Goal: Task Accomplishment & Management: Complete application form

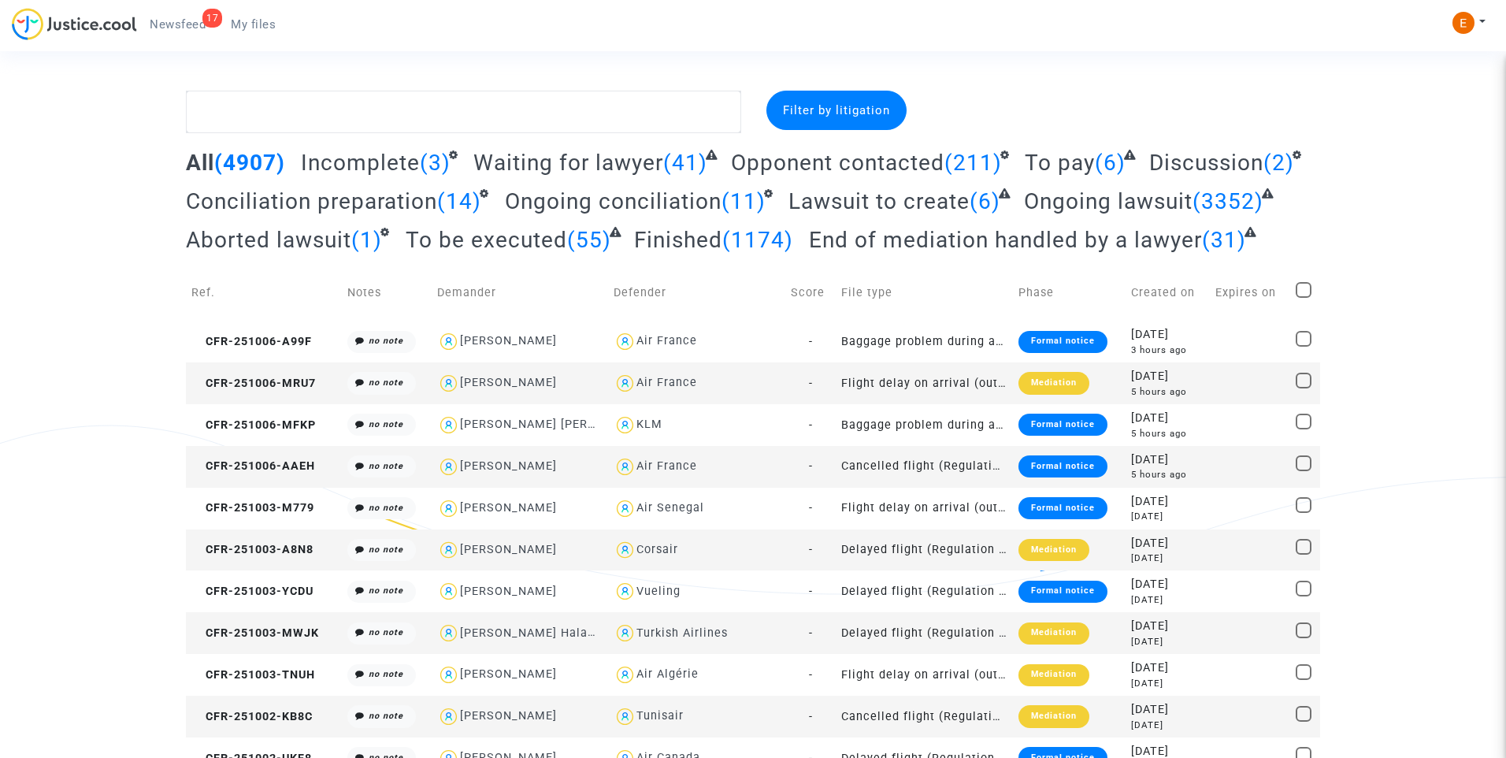
click at [195, 15] on link "17 Newsfeed" at bounding box center [177, 25] width 81 height 24
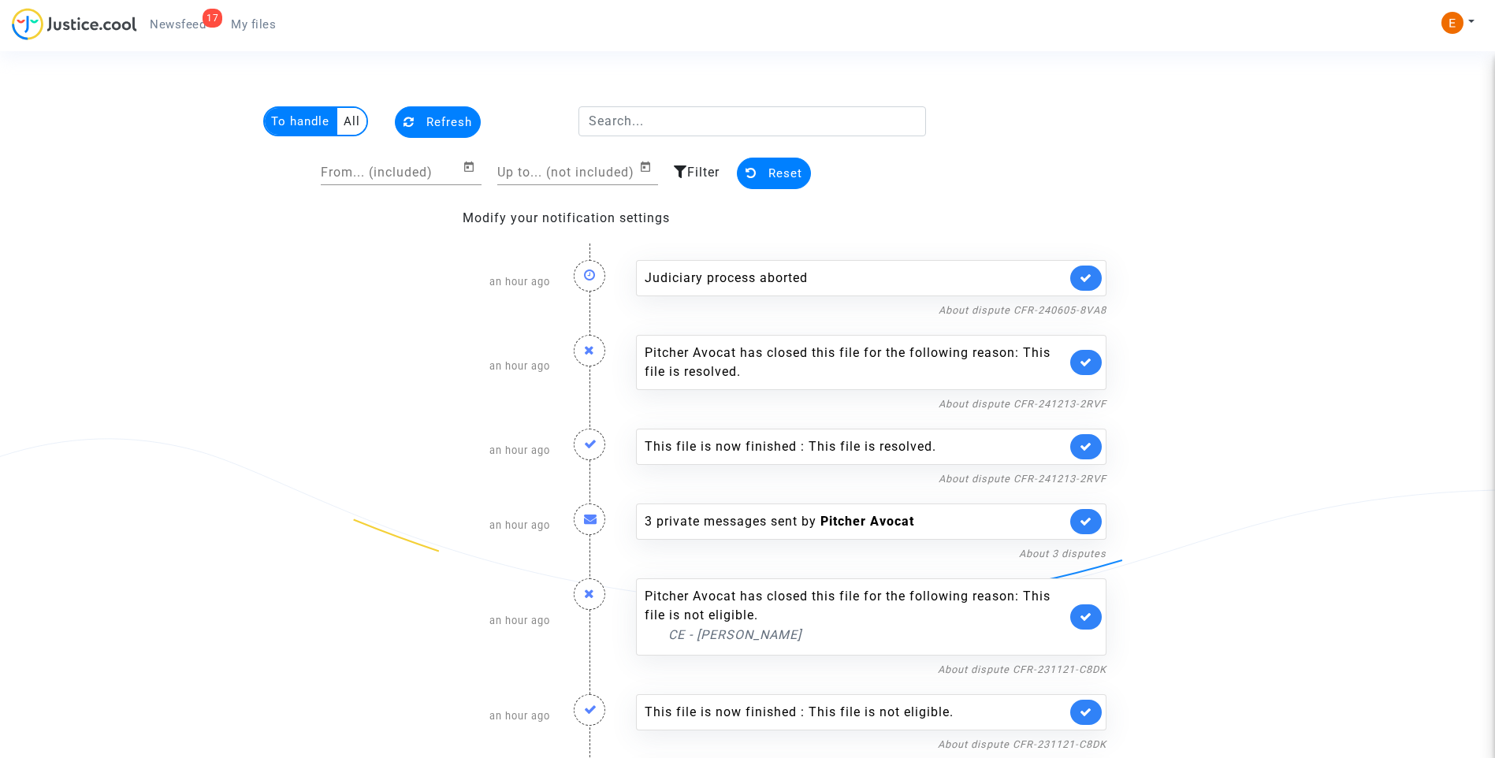
click at [1096, 277] on link at bounding box center [1086, 277] width 32 height 25
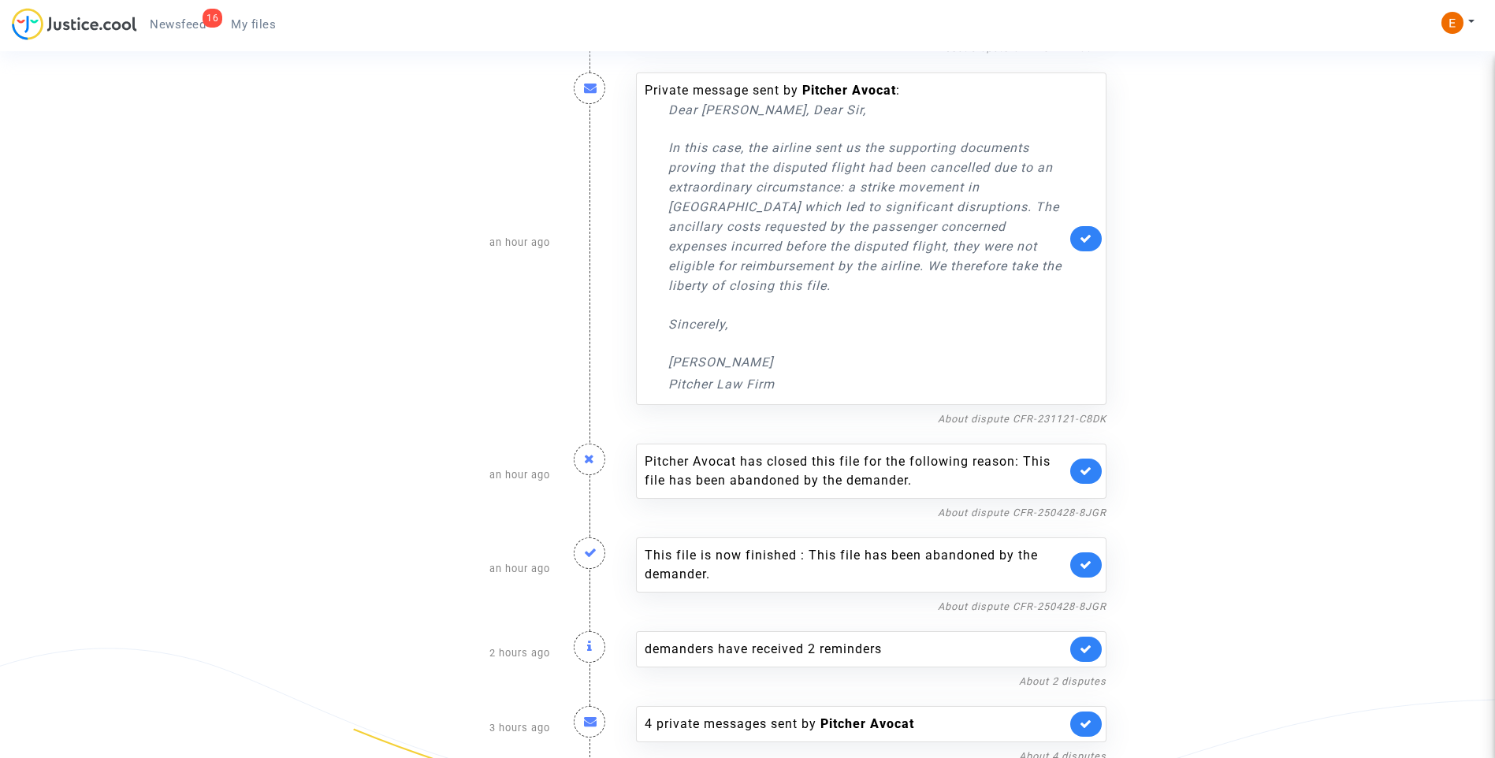
scroll to position [629, 0]
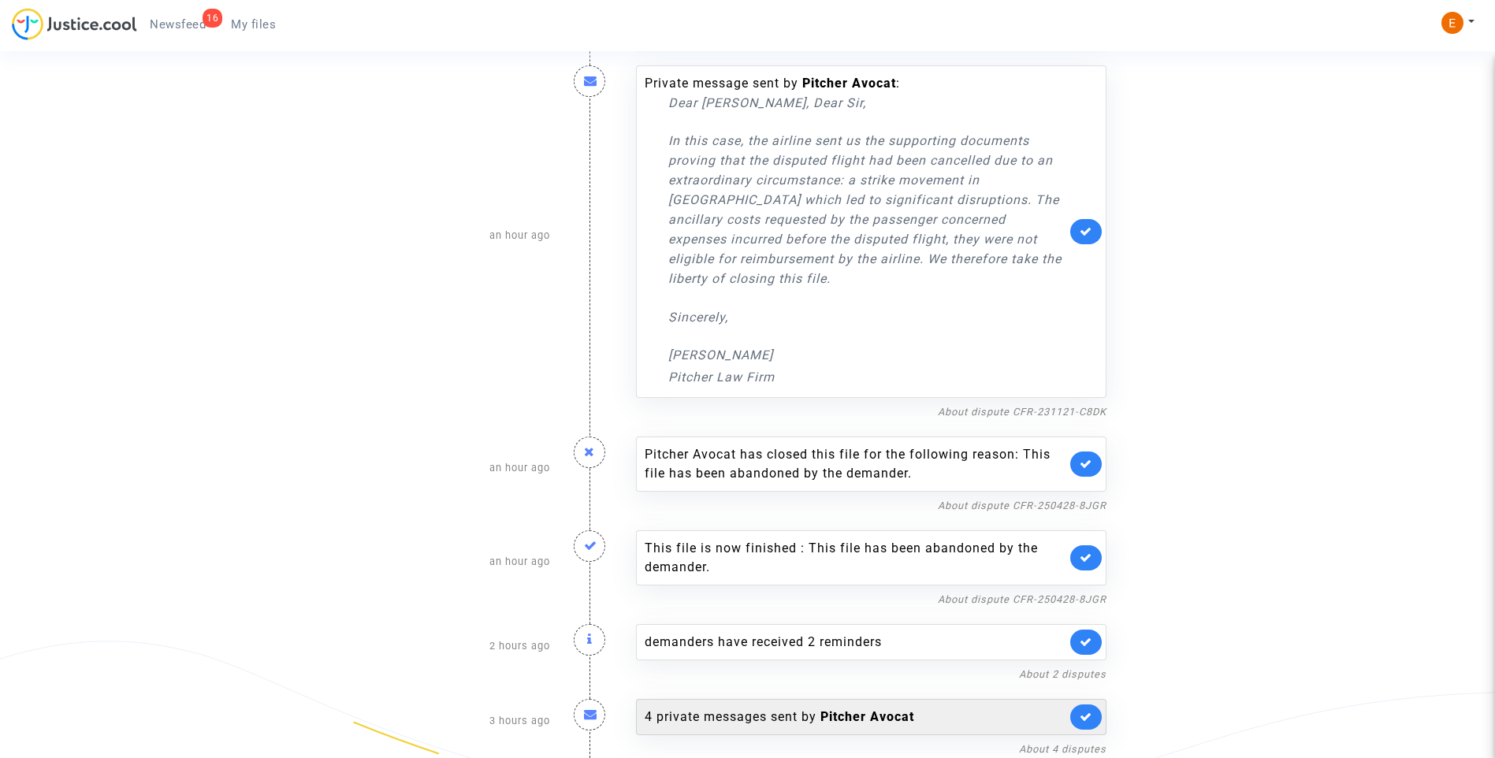
click at [767, 716] on div "4 private messages sent by Pitcher Avocat" at bounding box center [854, 716] width 421 height 19
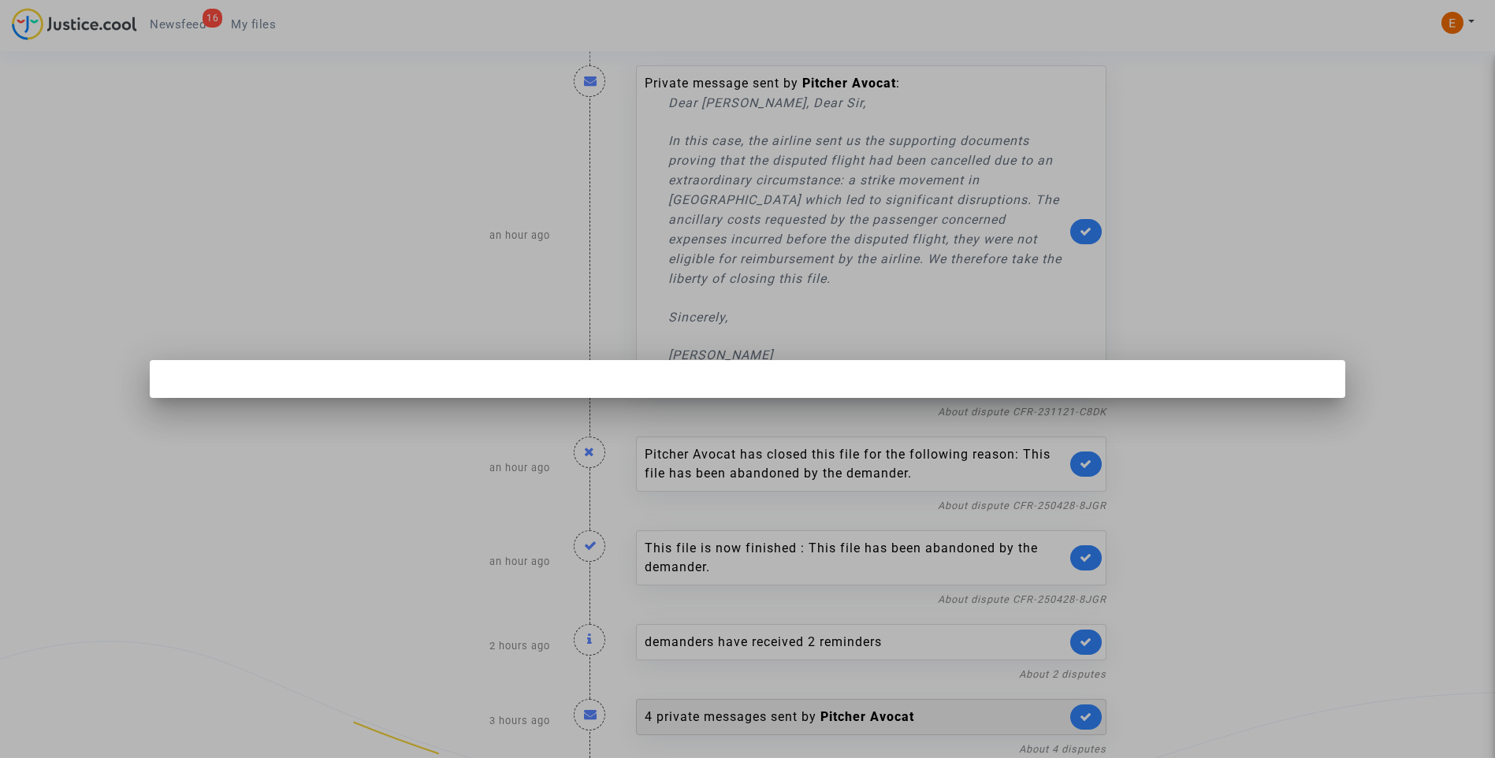
scroll to position [0, 0]
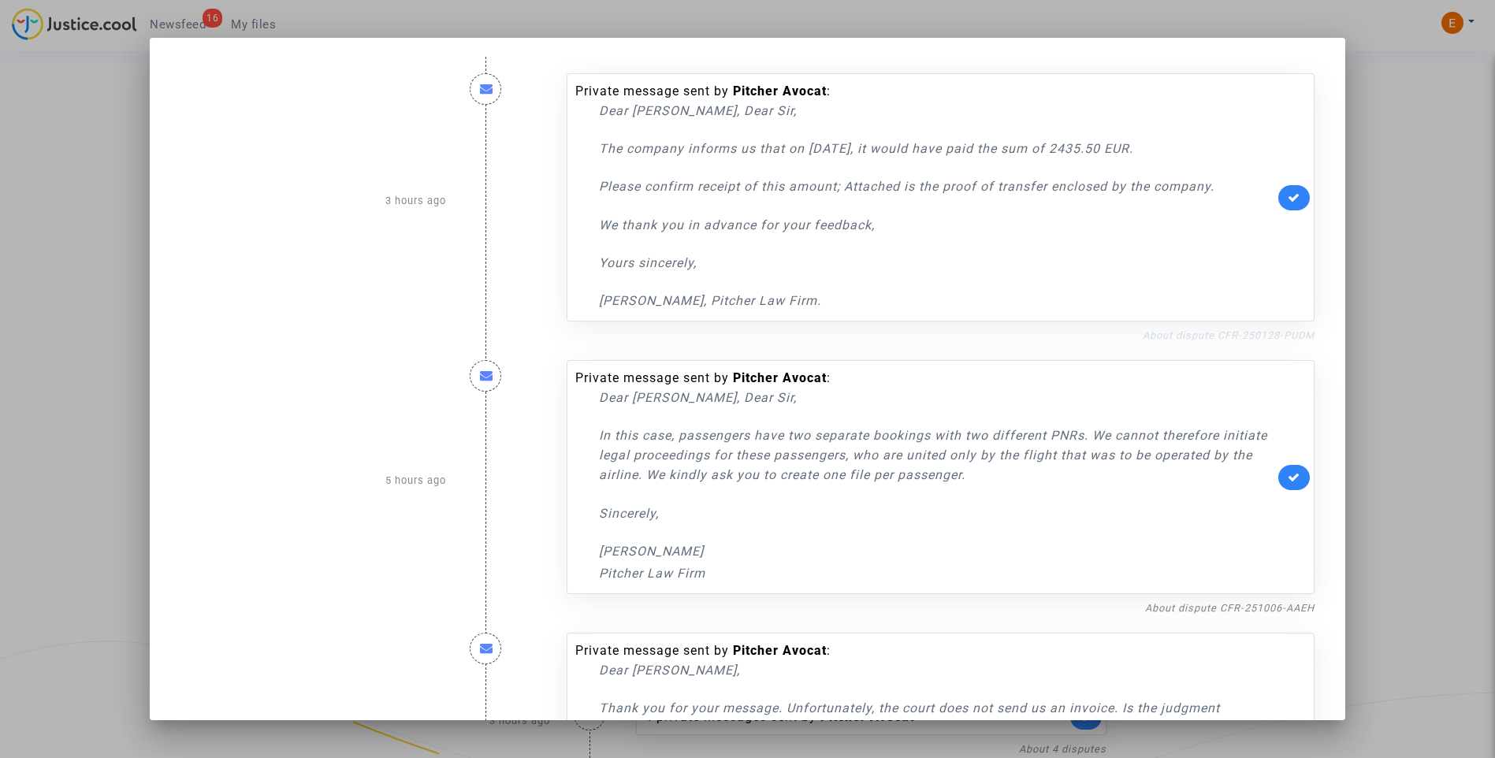
click at [1230, 336] on link "About dispute CFR-250128-PUDM" at bounding box center [1228, 335] width 172 height 12
click at [1287, 201] on icon at bounding box center [1293, 197] width 13 height 12
drag, startPoint x: 1435, startPoint y: 238, endPoint x: 1427, endPoint y: 235, distance: 8.5
click at [1435, 237] on div at bounding box center [747, 379] width 1495 height 758
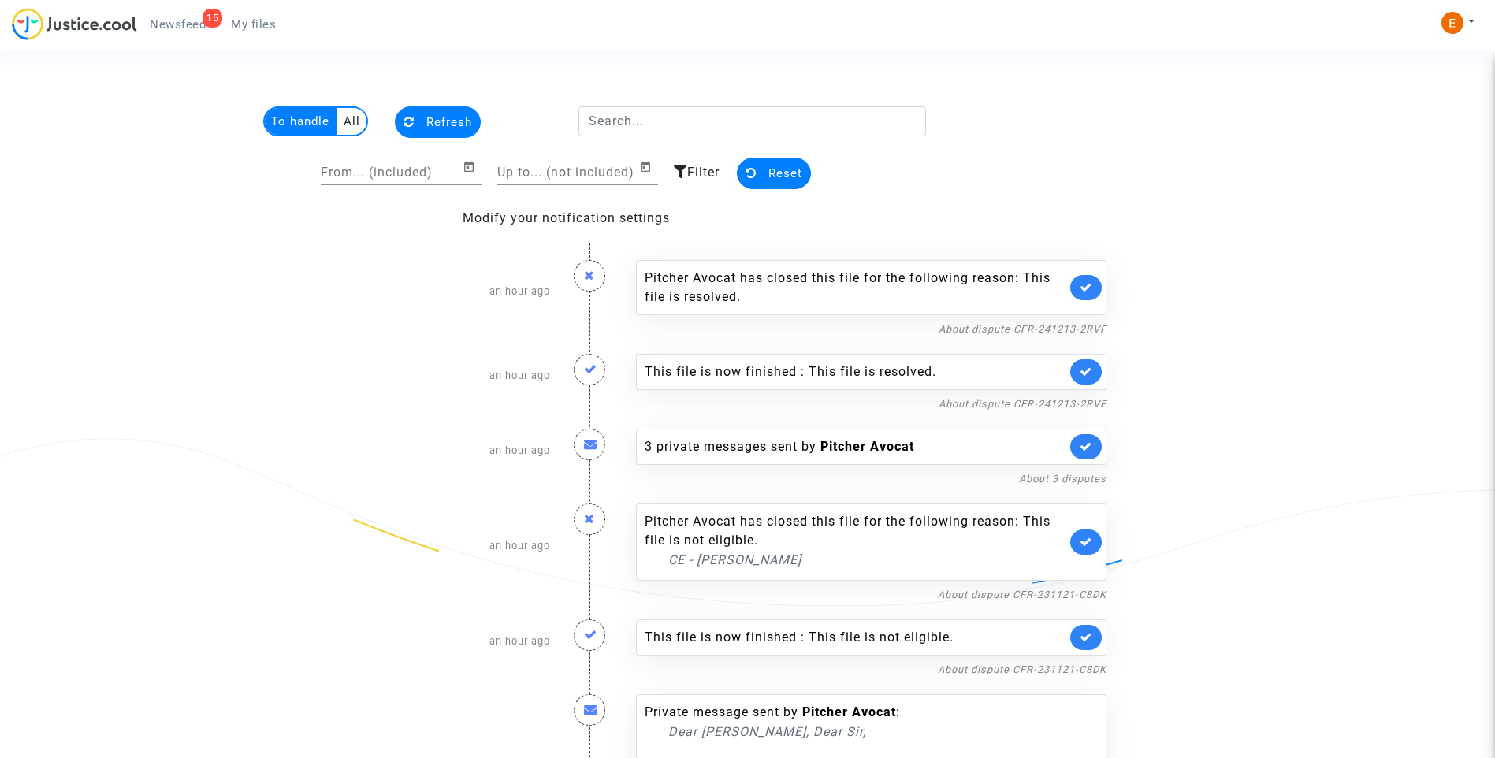
scroll to position [629, 0]
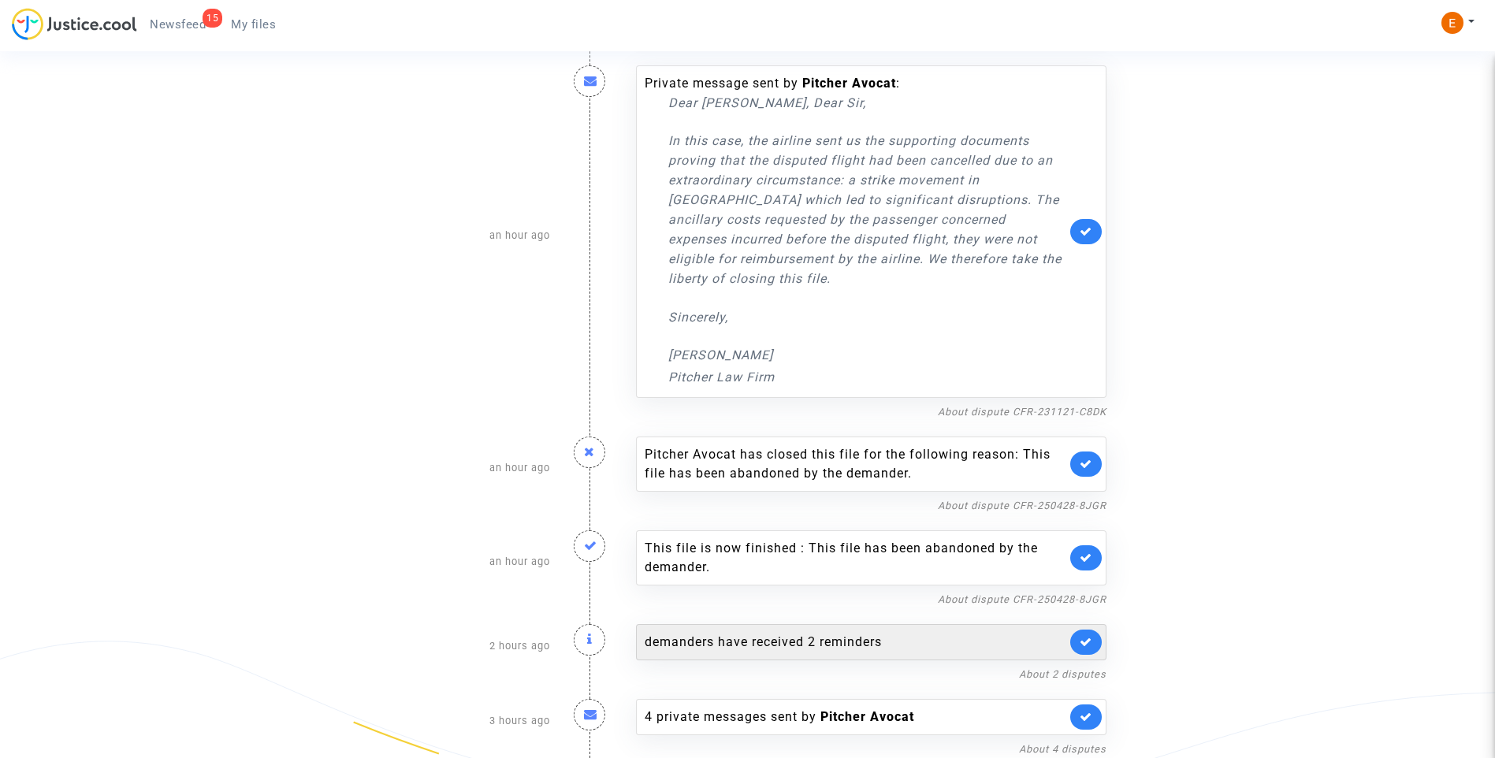
click at [708, 644] on div "demanders have received 2 reminders" at bounding box center [854, 642] width 421 height 19
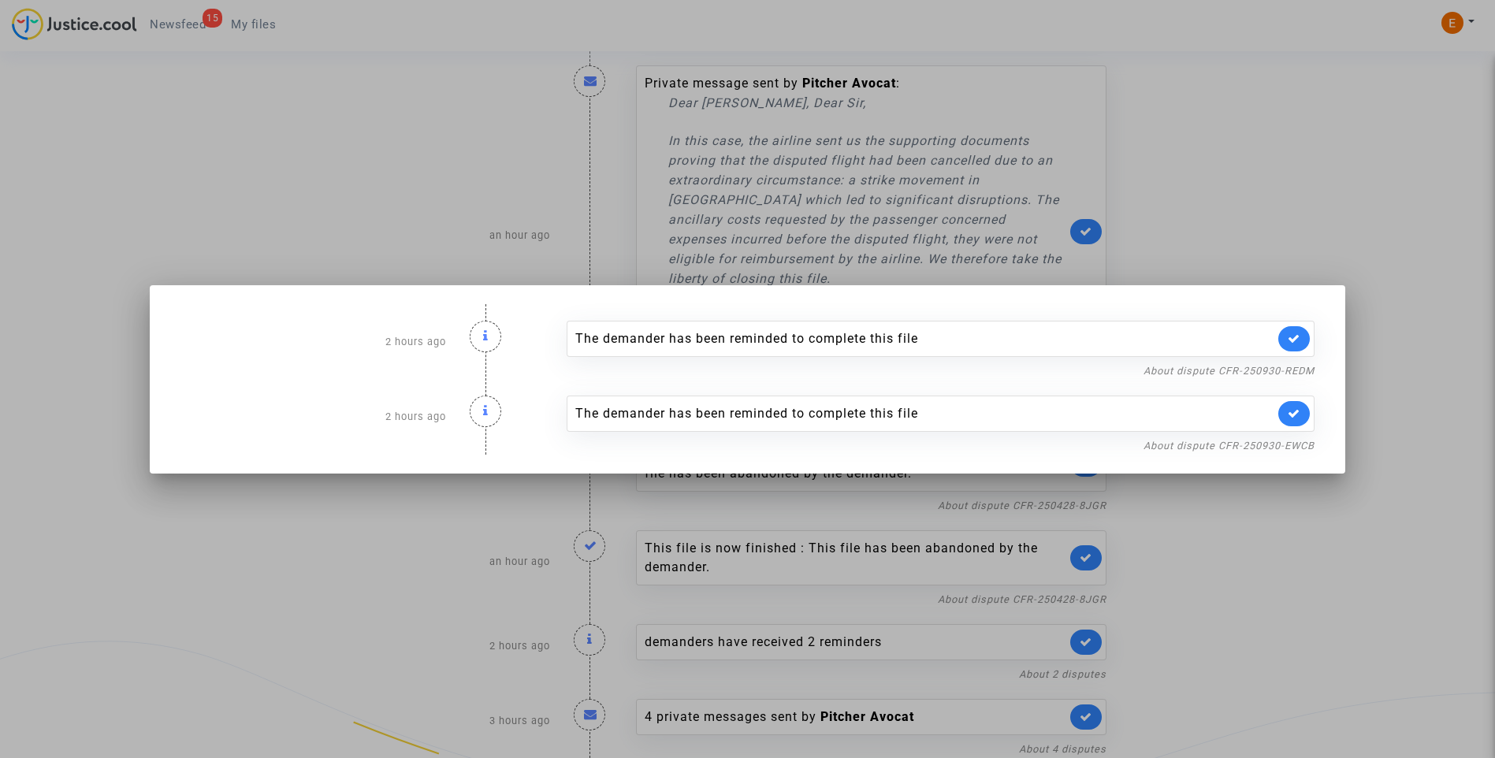
click at [1246, 188] on div at bounding box center [747, 379] width 1495 height 758
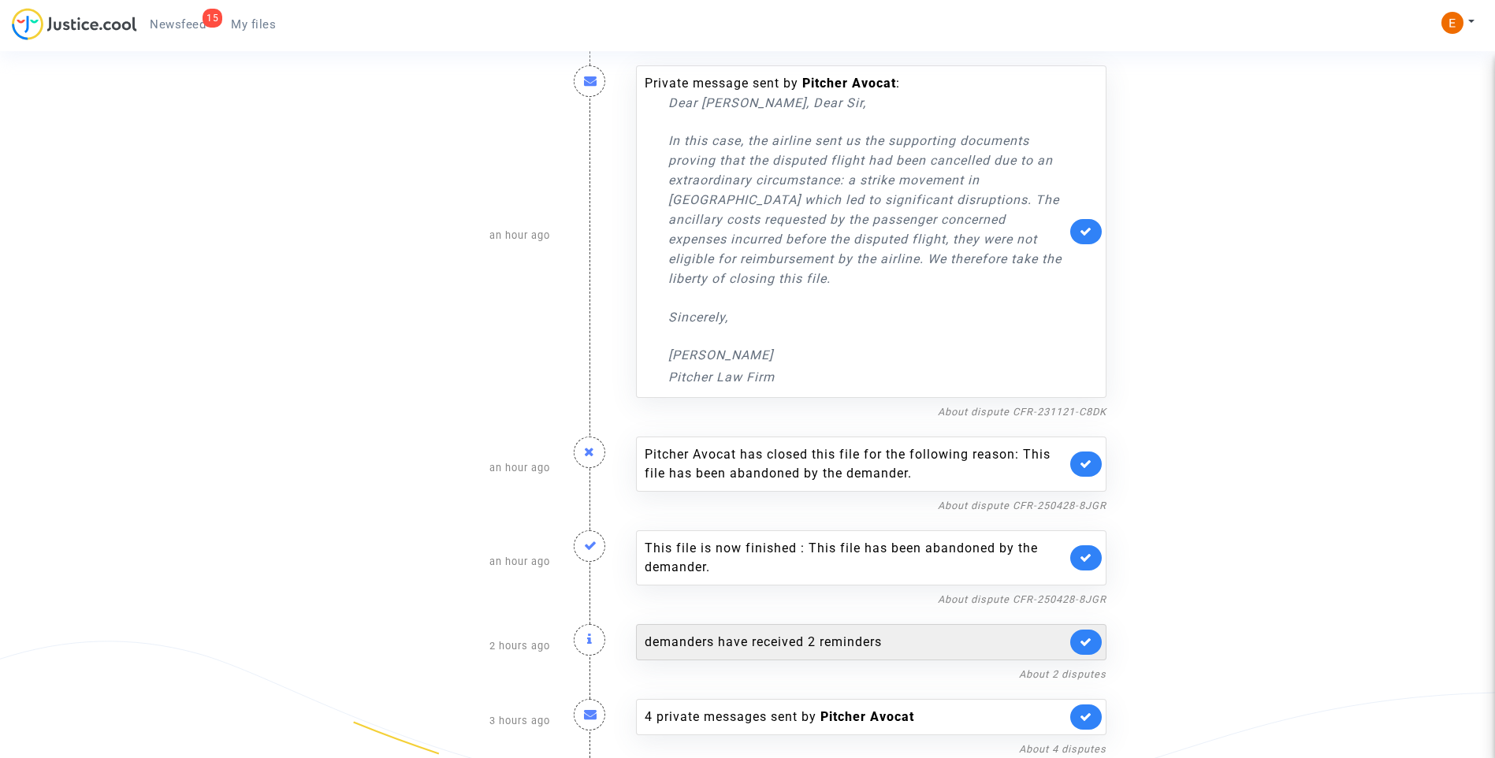
click at [1081, 649] on link at bounding box center [1086, 641] width 32 height 25
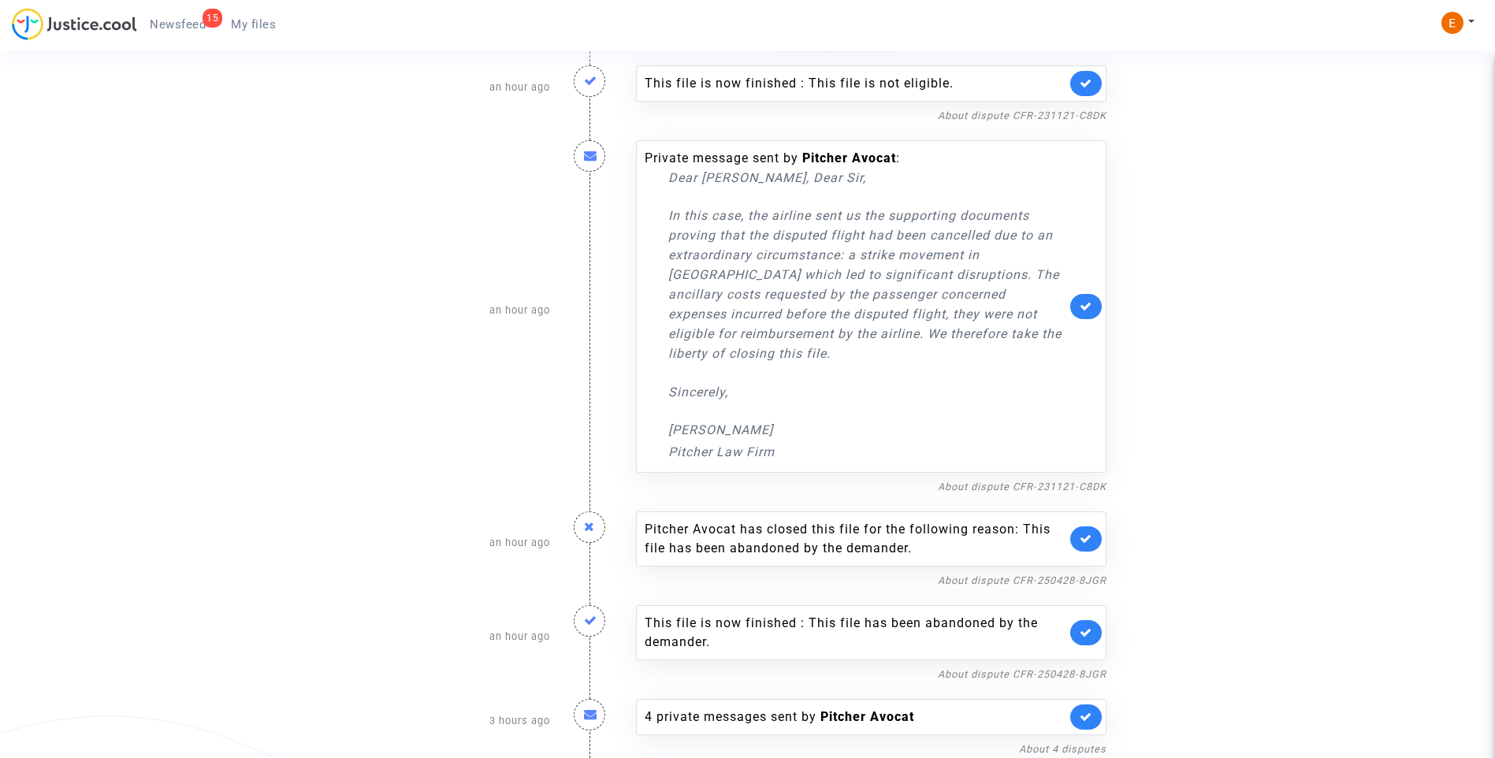
scroll to position [554, 0]
click at [1065, 670] on link "About dispute CFR-250428-8JGR" at bounding box center [1022, 674] width 169 height 12
click at [1083, 310] on icon at bounding box center [1085, 306] width 13 height 12
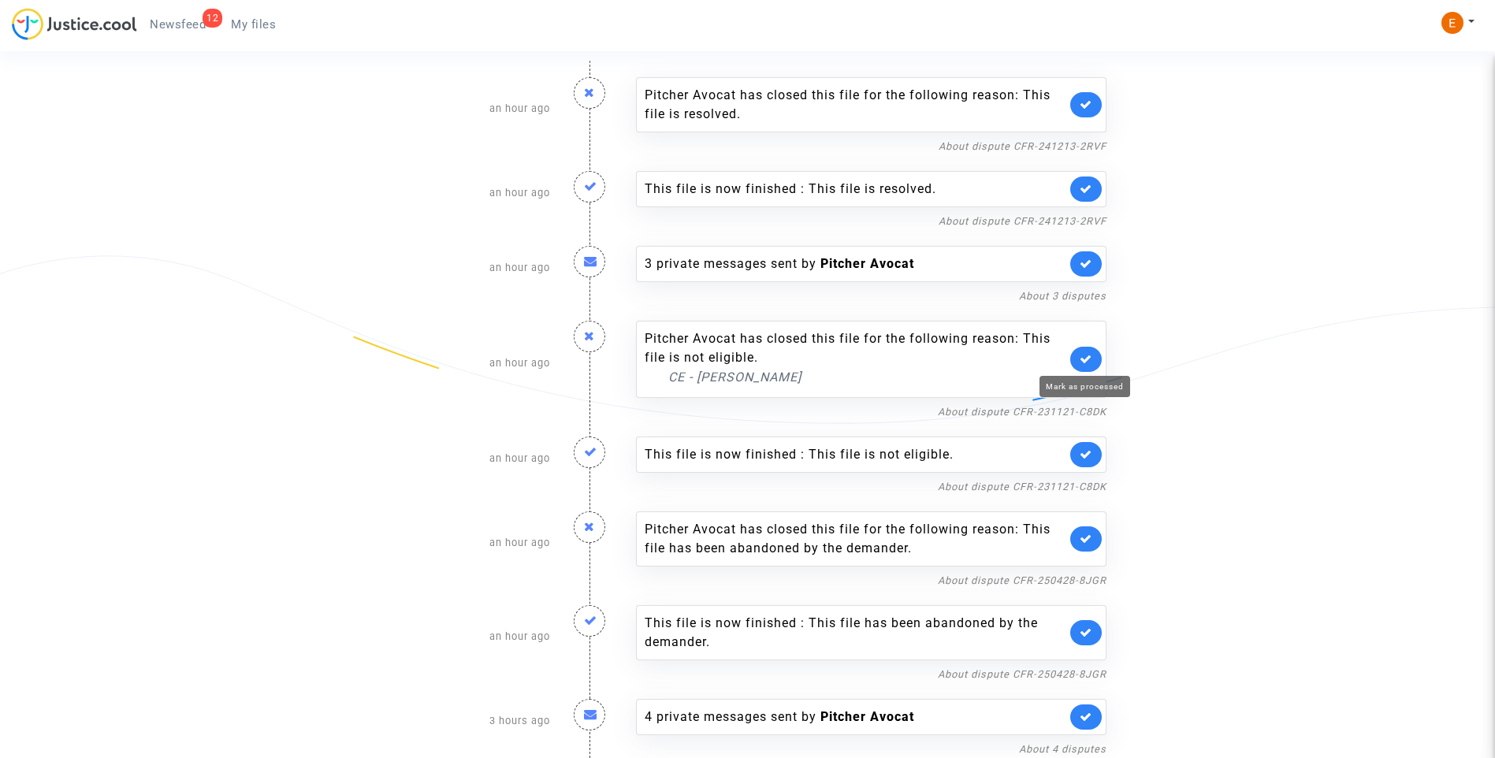
click at [1087, 361] on icon at bounding box center [1085, 359] width 13 height 12
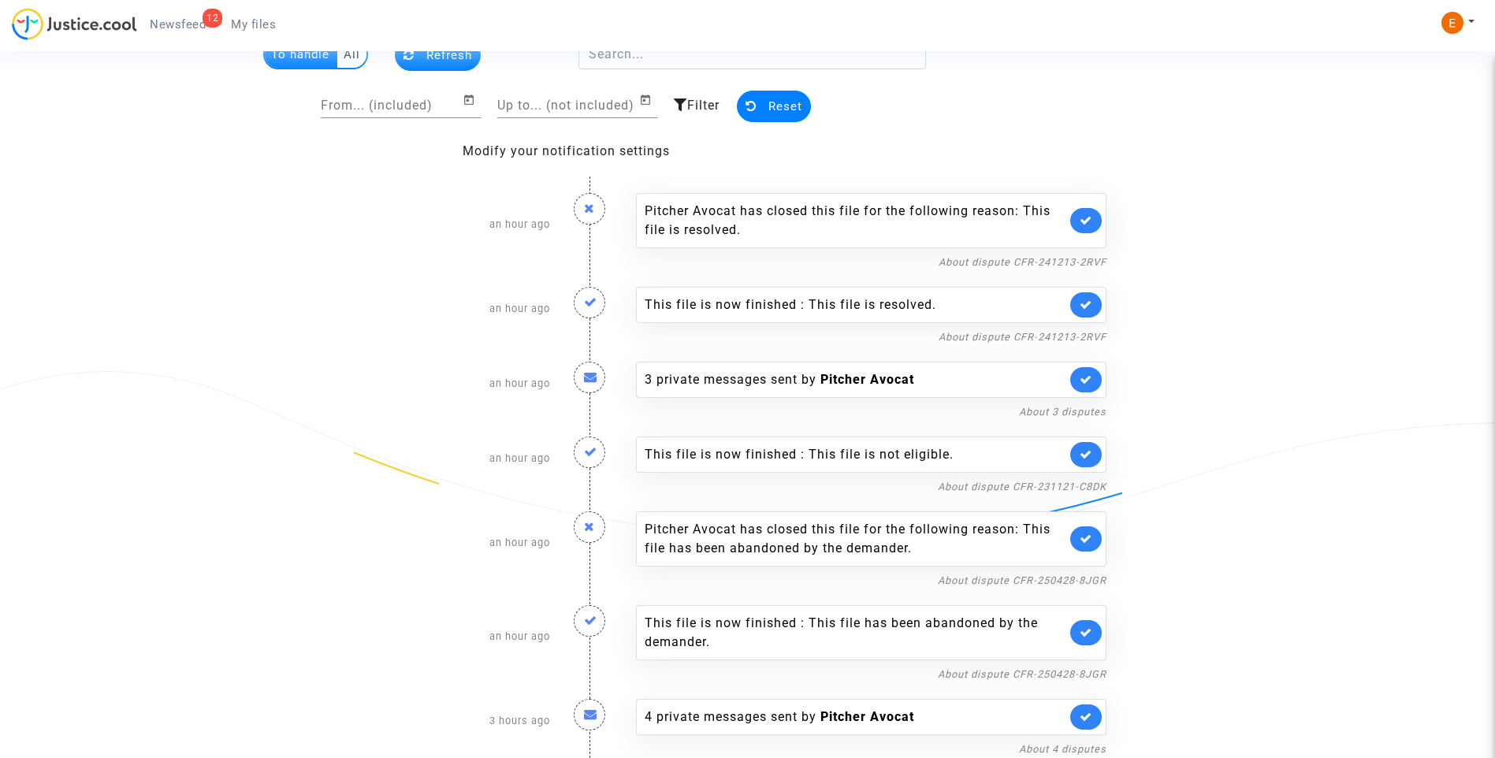
scroll to position [67, 0]
click at [1010, 576] on link "About dispute CFR-250428-8JGR" at bounding box center [1022, 580] width 169 height 12
click at [1100, 626] on div "This file is now finished : This file has been abandoned by the demander." at bounding box center [871, 632] width 470 height 55
click at [1087, 634] on icon at bounding box center [1085, 632] width 13 height 12
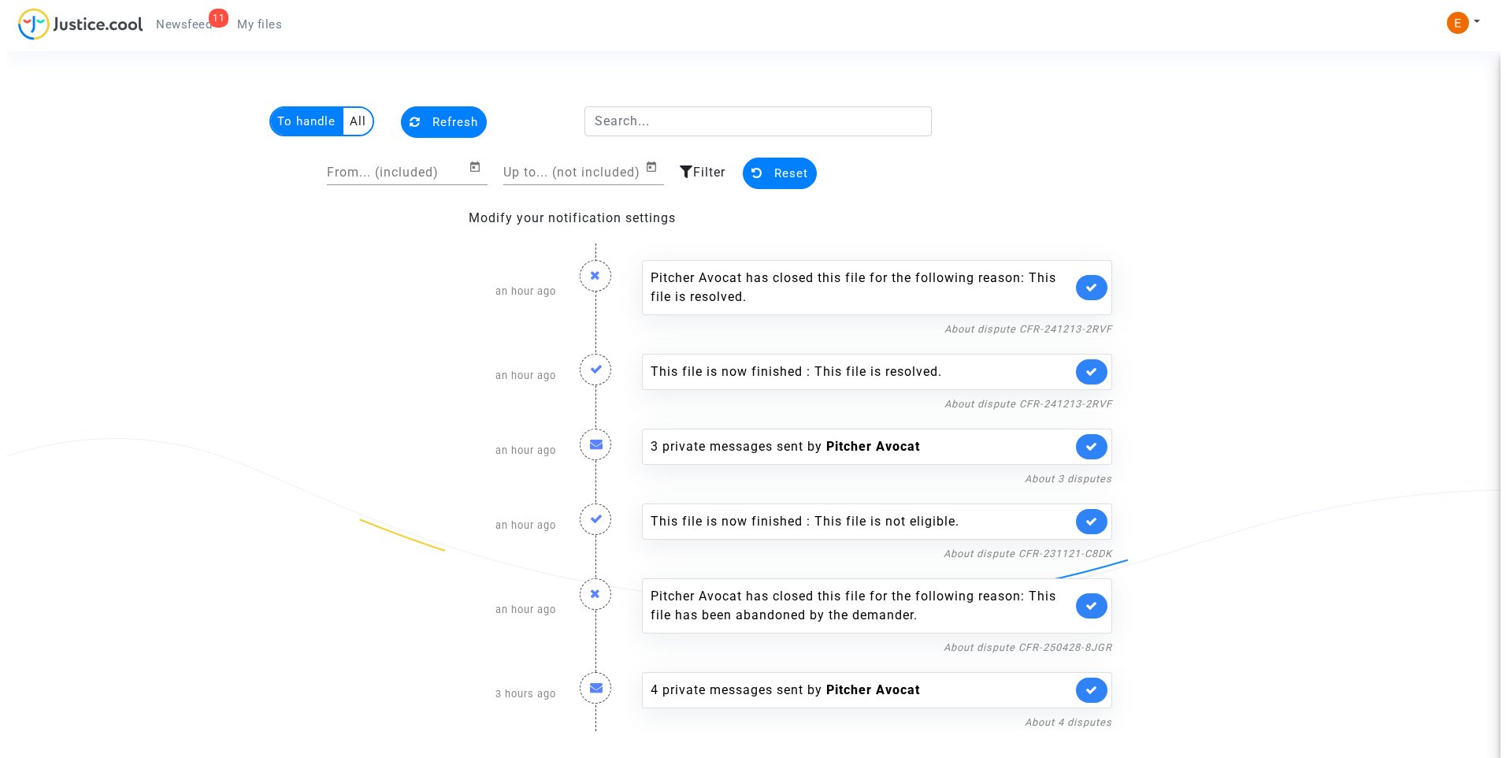
scroll to position [0, 0]
click at [1088, 603] on icon at bounding box center [1091, 606] width 13 height 12
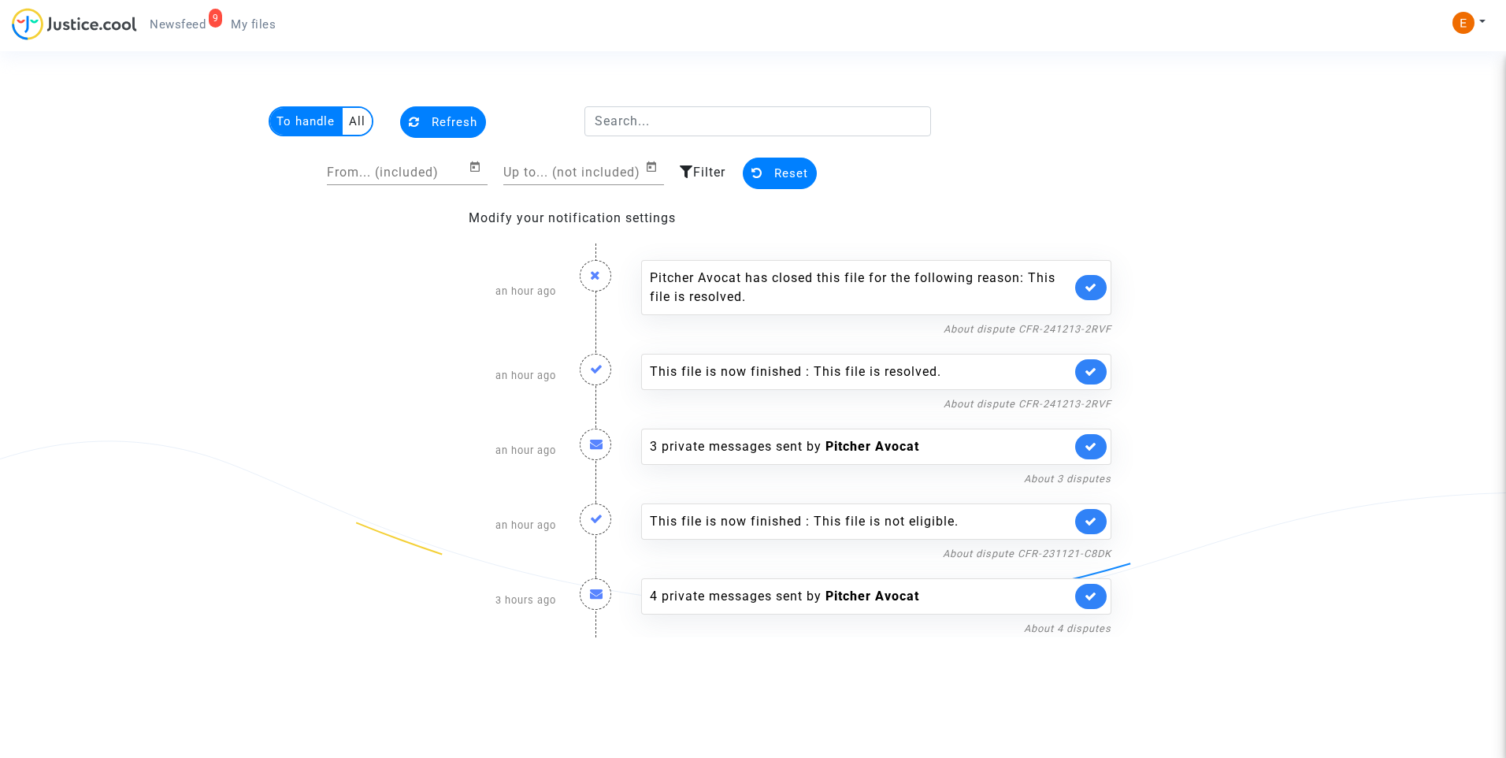
click at [769, 514] on div "This file is now finished : This file is not eligible." at bounding box center [860, 521] width 421 height 19
click at [1005, 555] on link "About dispute CFR-231121-C8DK" at bounding box center [1027, 554] width 169 height 12
click at [1088, 518] on icon at bounding box center [1091, 521] width 13 height 12
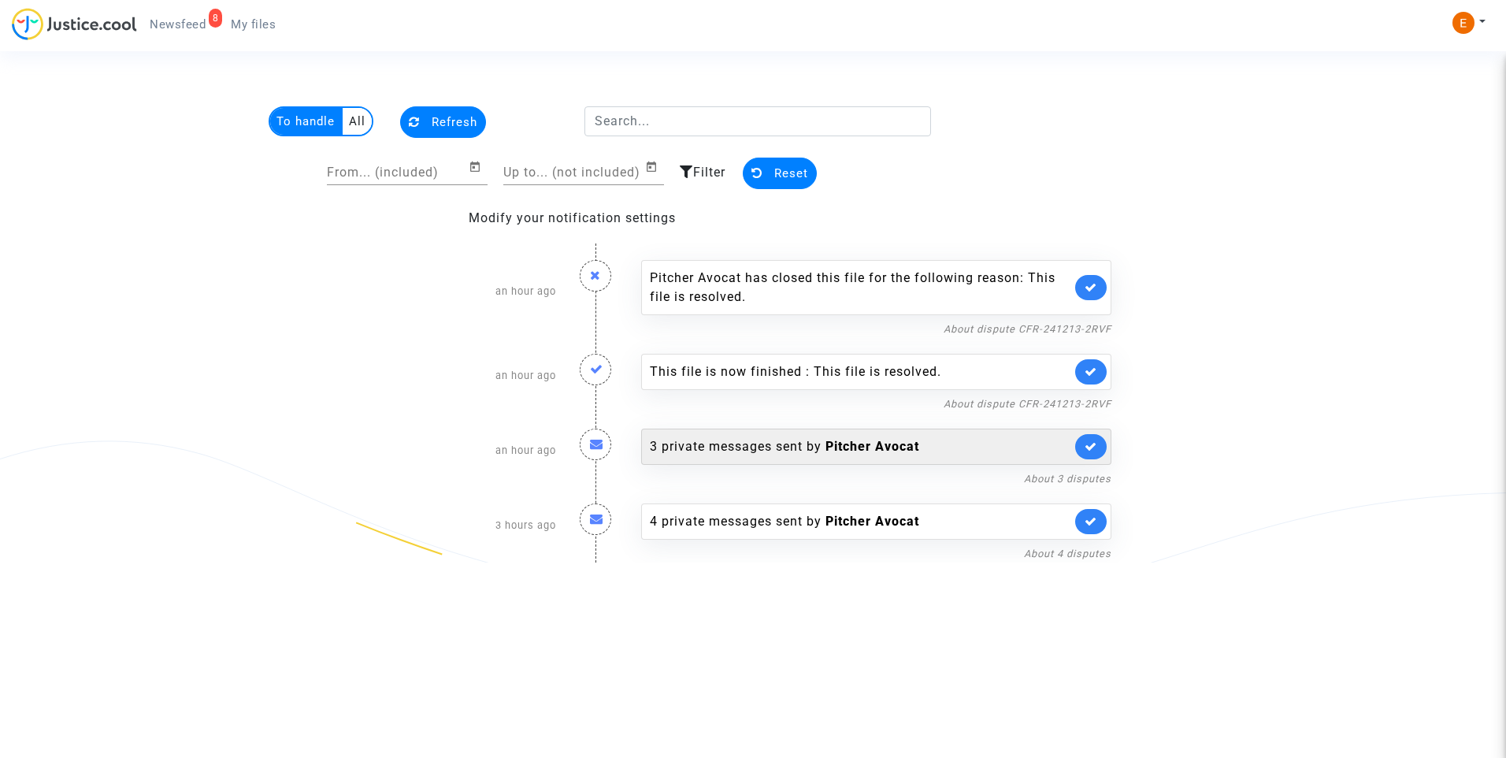
click at [778, 442] on div "3 private messages sent by Pitcher Avocat" at bounding box center [860, 446] width 421 height 19
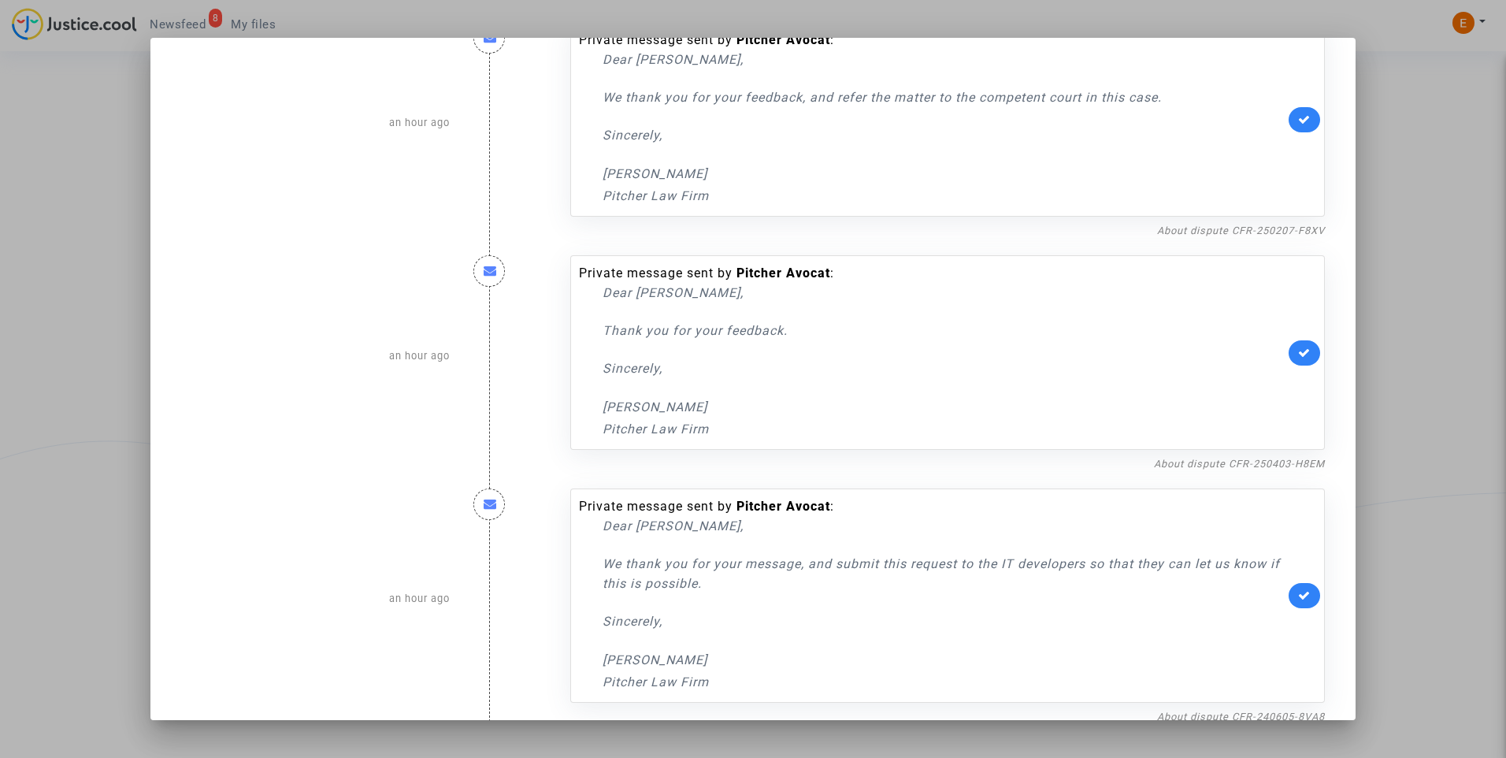
scroll to position [76, 0]
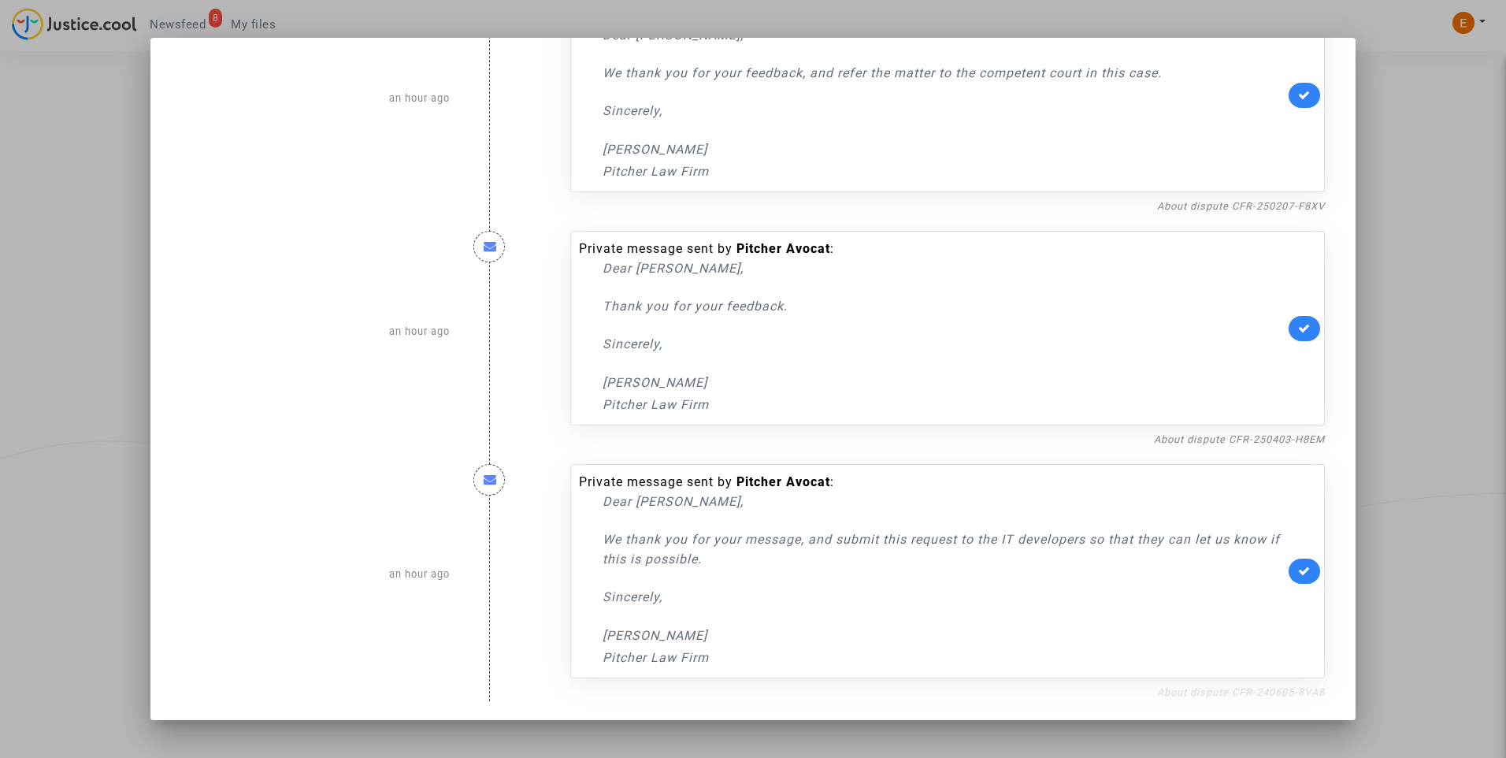
click at [1177, 689] on link "About dispute CFR-240605-8VA8" at bounding box center [1241, 692] width 168 height 12
click at [1298, 574] on icon at bounding box center [1304, 571] width 13 height 12
click at [1298, 332] on icon at bounding box center [1304, 328] width 13 height 12
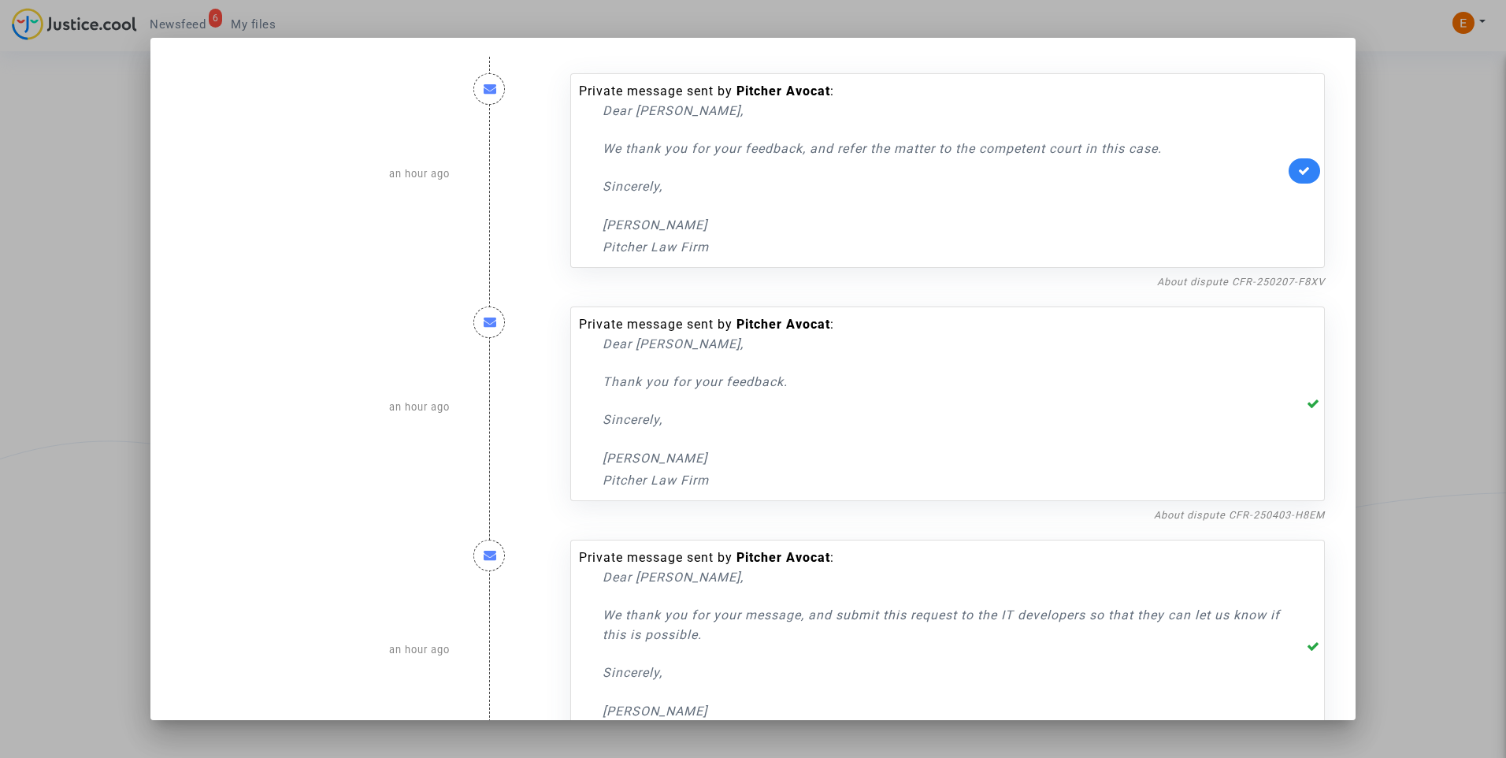
click at [1297, 176] on link at bounding box center [1305, 170] width 32 height 25
click at [1263, 512] on link "About dispute CFR-250403-H8EM" at bounding box center [1239, 515] width 171 height 12
click at [1262, 280] on link "About dispute CFR-250207-F8XV" at bounding box center [1241, 282] width 168 height 12
click at [1443, 162] on div at bounding box center [753, 379] width 1506 height 758
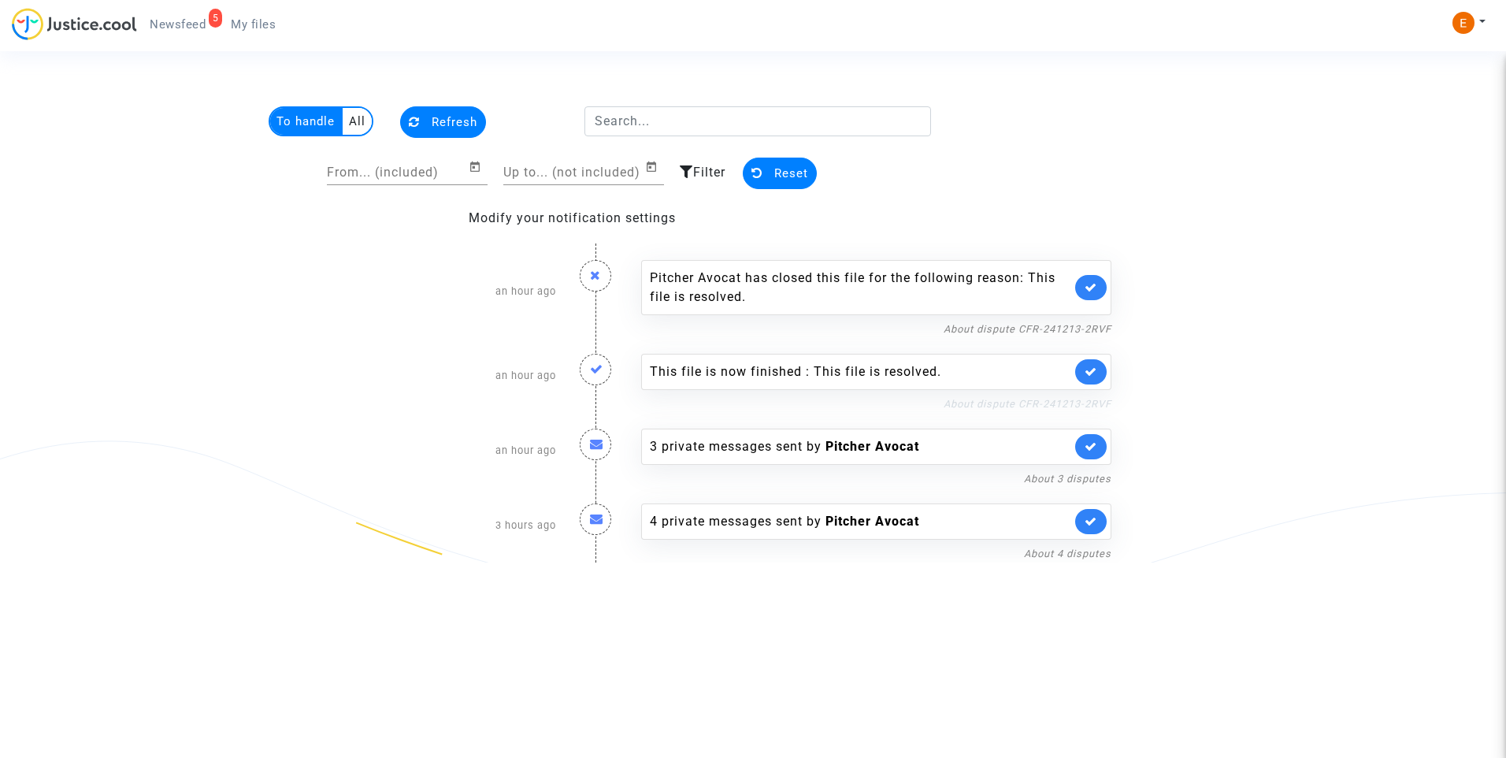
click at [1032, 405] on link "About dispute CFR-241213-2RVF" at bounding box center [1028, 404] width 168 height 12
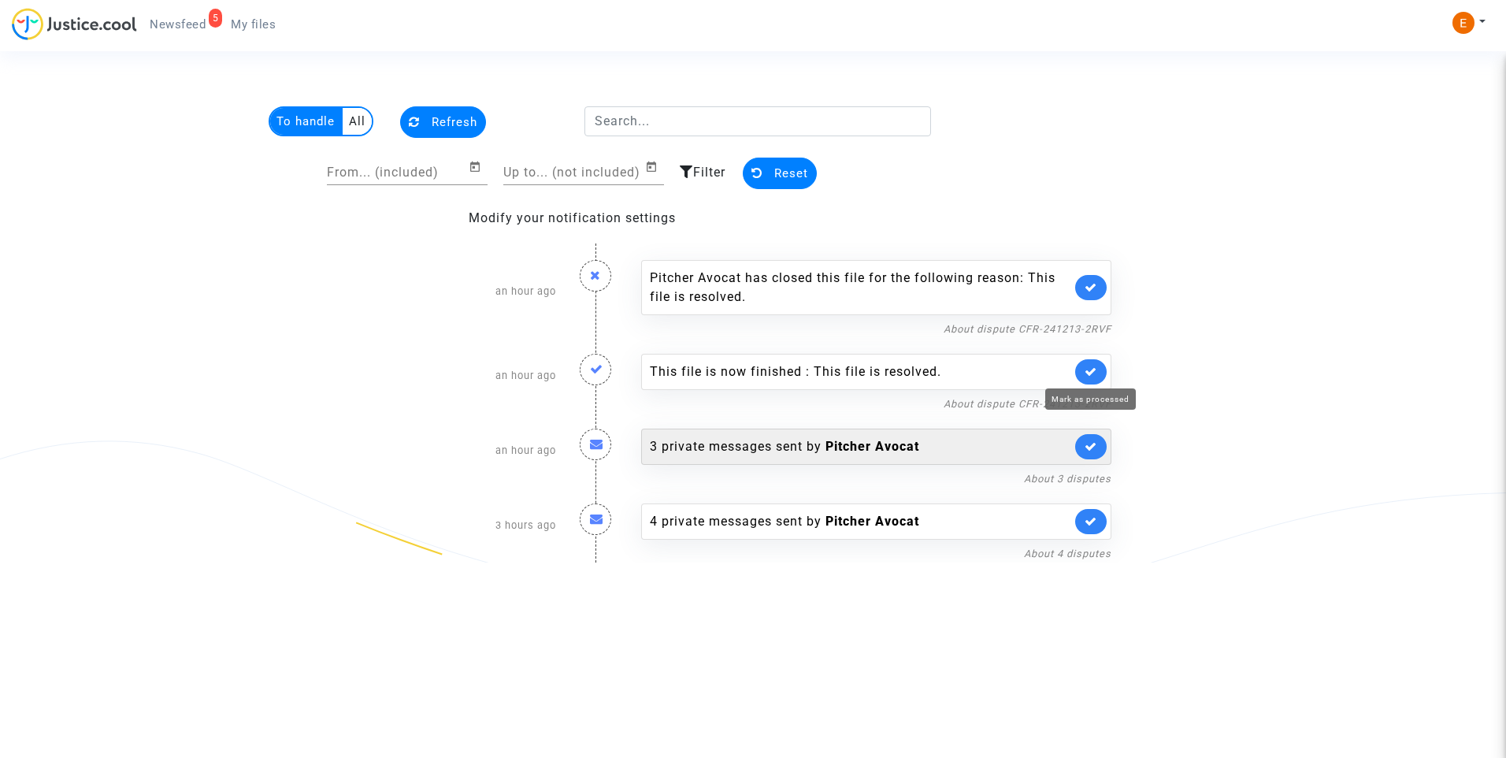
drag, startPoint x: 1086, startPoint y: 371, endPoint x: 1088, endPoint y: 355, distance: 15.9
click at [1086, 371] on icon at bounding box center [1091, 372] width 13 height 12
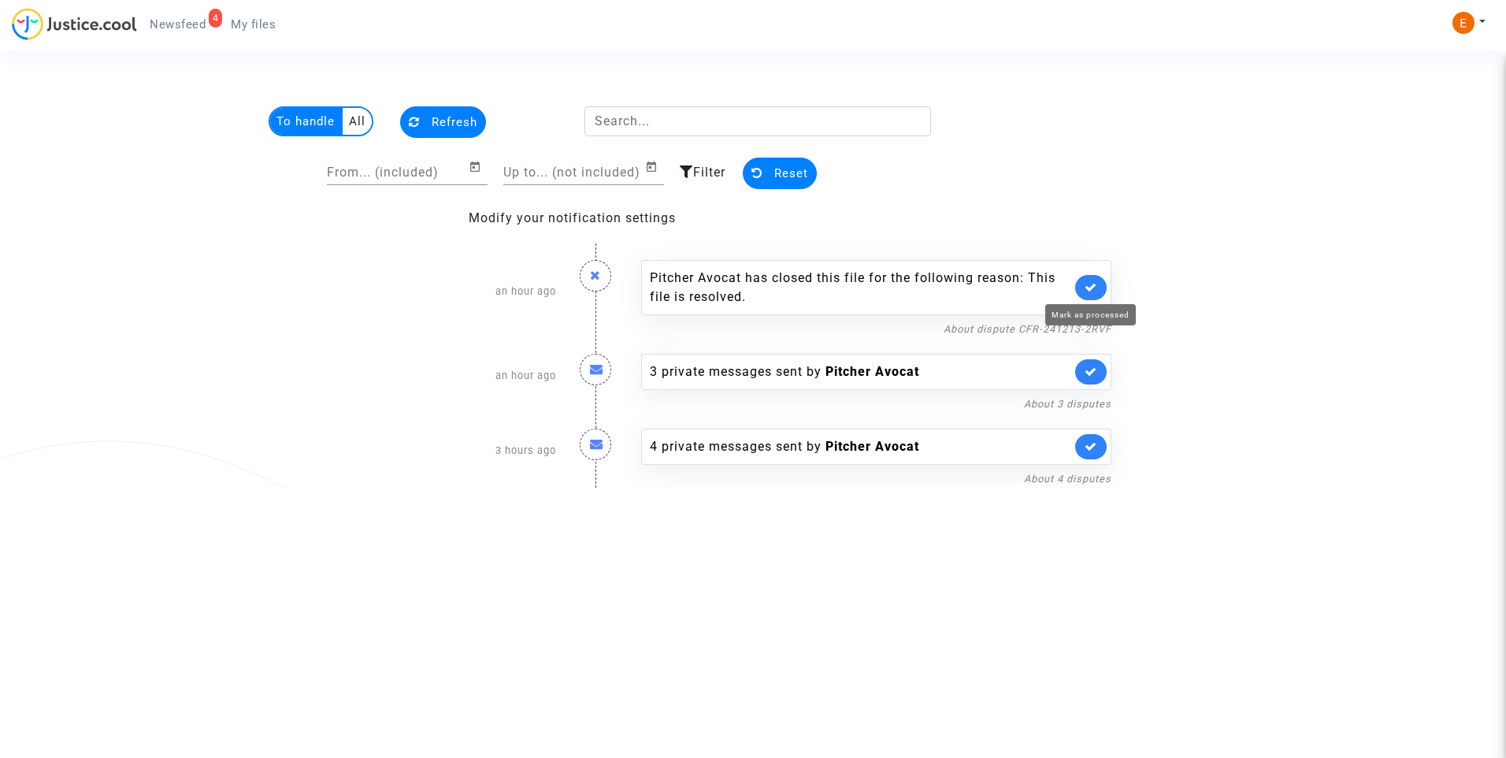
click at [1089, 288] on icon at bounding box center [1091, 287] width 13 height 12
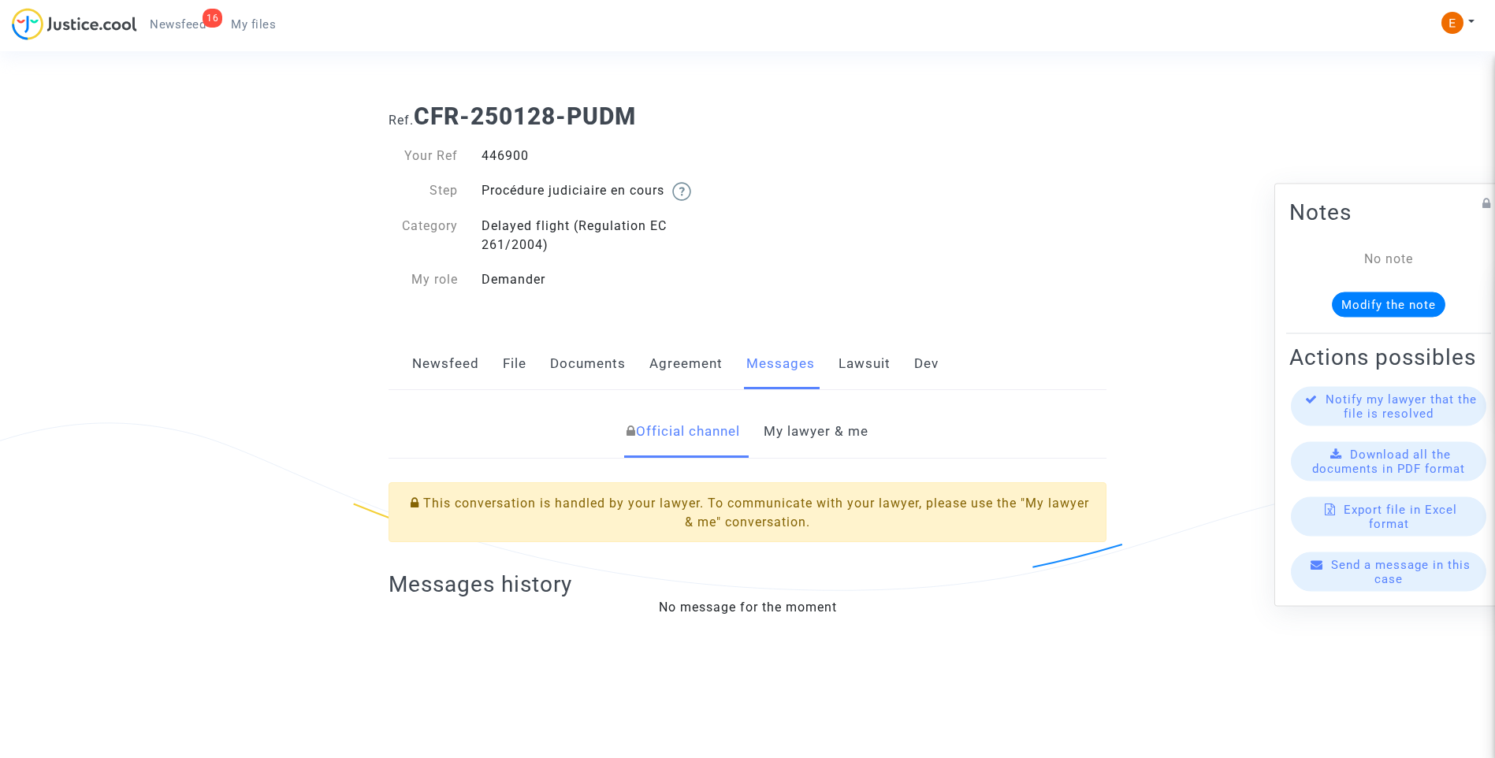
click at [514, 160] on div "446900" at bounding box center [609, 156] width 278 height 19
copy div "446900"
click at [835, 429] on link "My lawyer & me" at bounding box center [815, 432] width 105 height 52
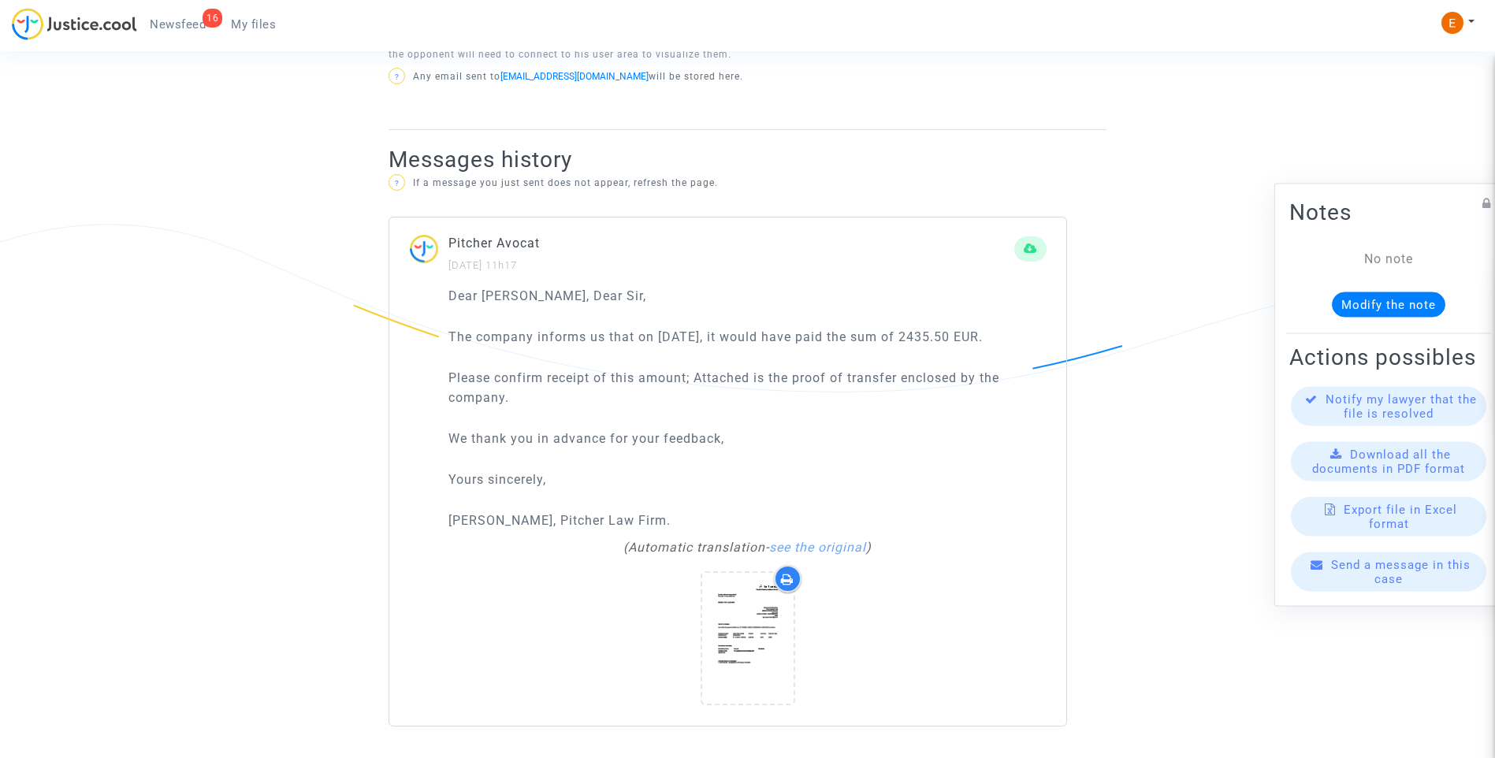
scroll to position [1049, 0]
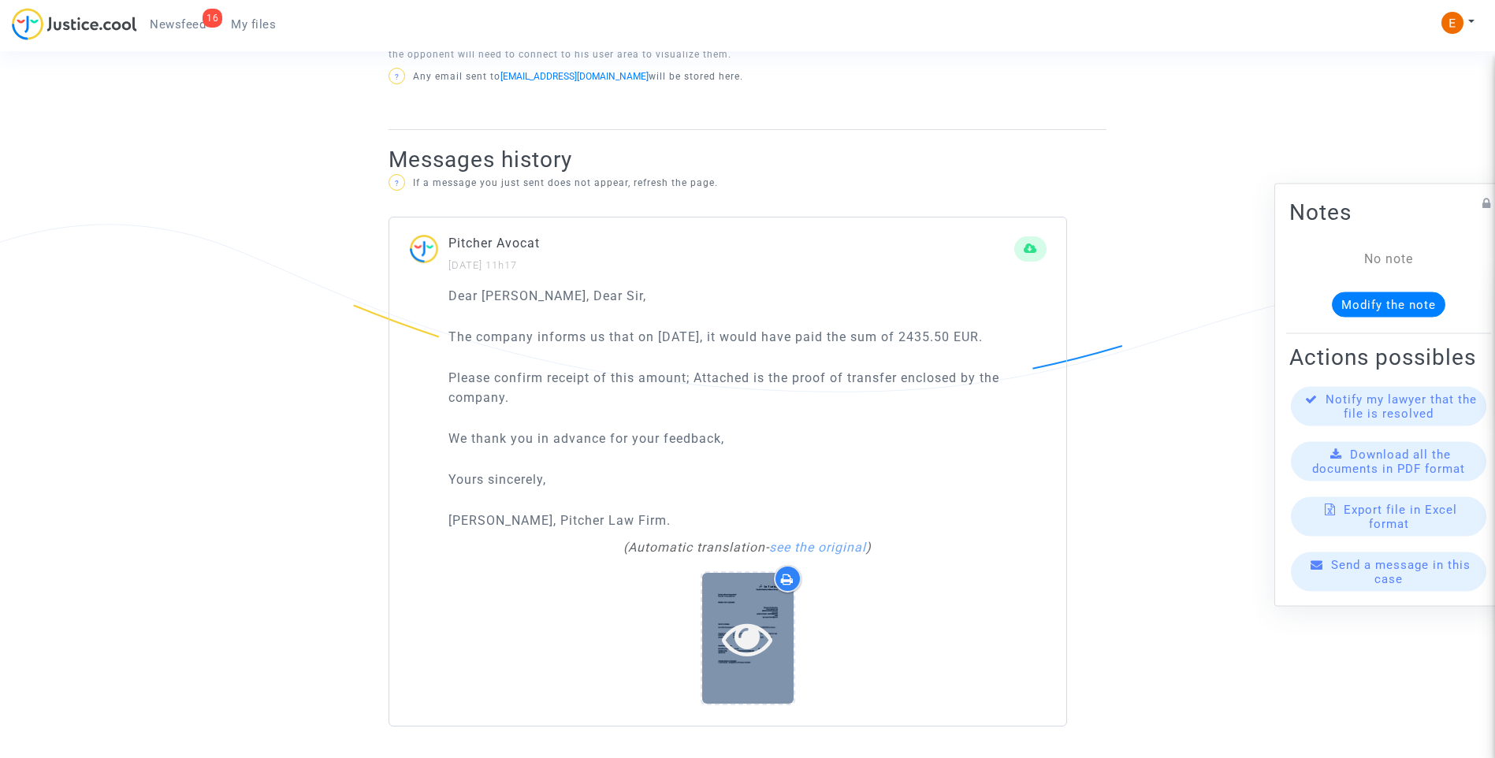
click at [749, 653] on icon at bounding box center [747, 638] width 51 height 50
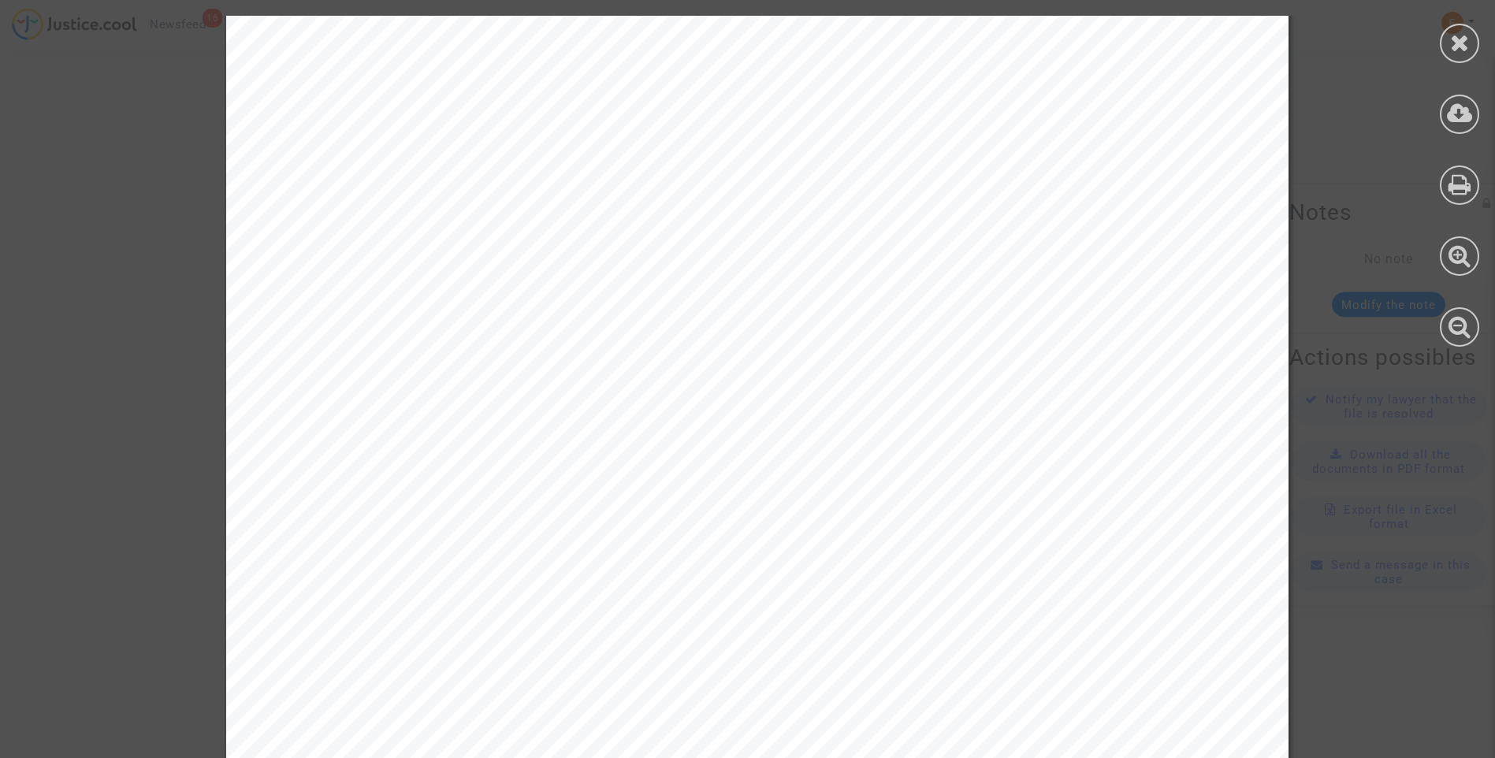
scroll to position [228, 0]
click at [1468, 118] on icon at bounding box center [1459, 114] width 26 height 24
click at [1465, 47] on icon at bounding box center [1460, 43] width 20 height 24
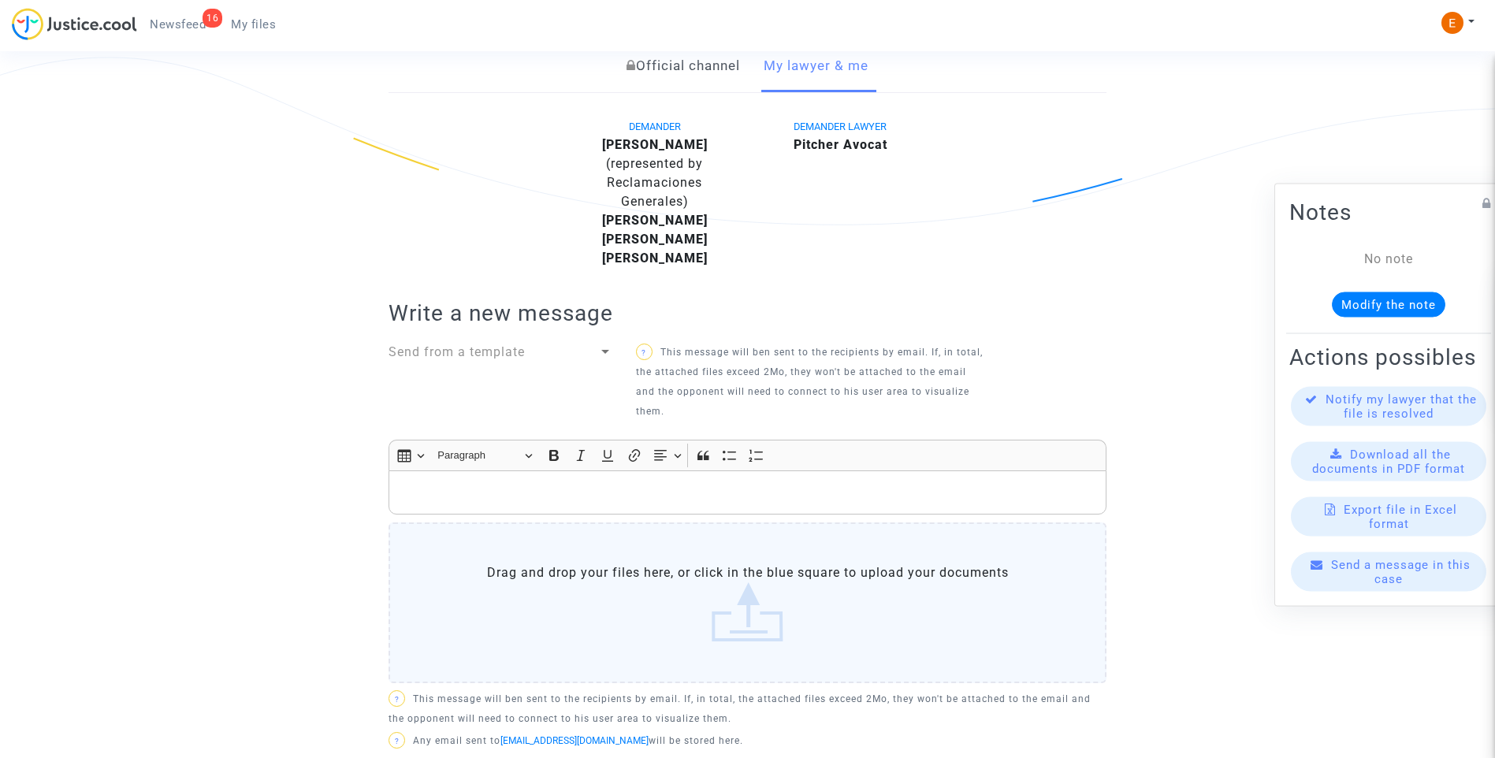
scroll to position [340, 0]
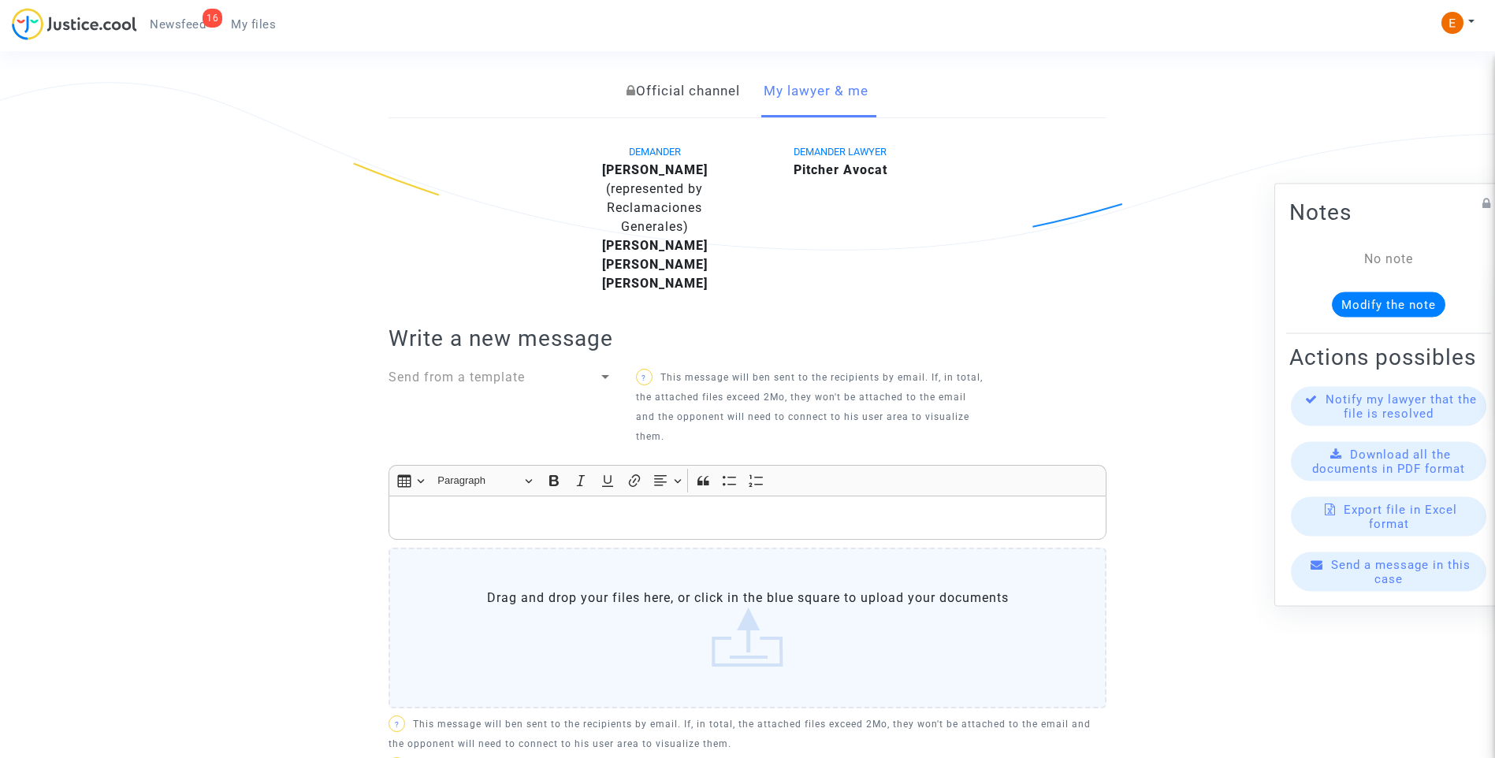
click at [525, 388] on div "Send from a template" at bounding box center [500, 408] width 247 height 81
click at [505, 378] on span "Send from a template" at bounding box center [456, 376] width 136 height 15
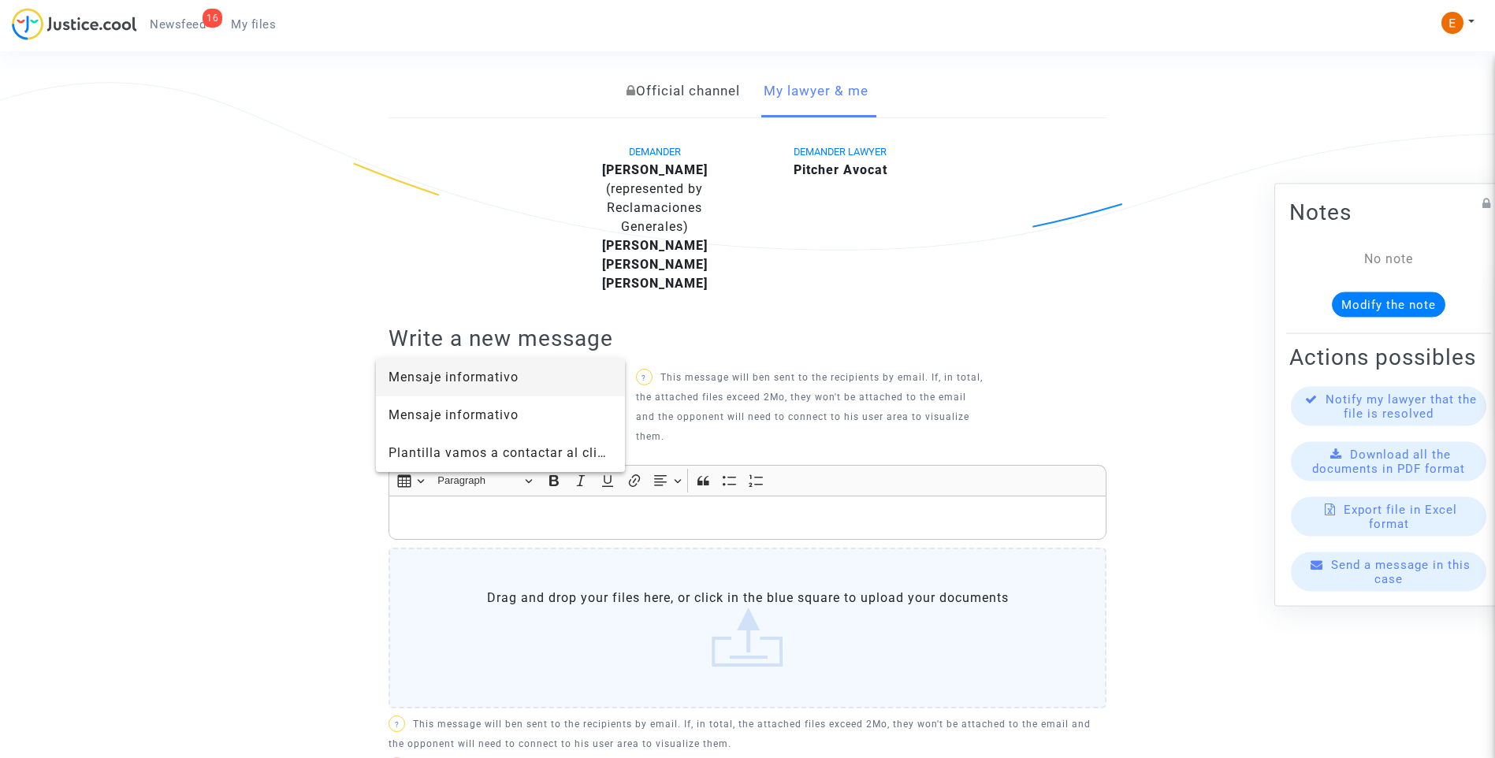
click at [485, 384] on span "Mensaje informativo" at bounding box center [453, 376] width 130 height 15
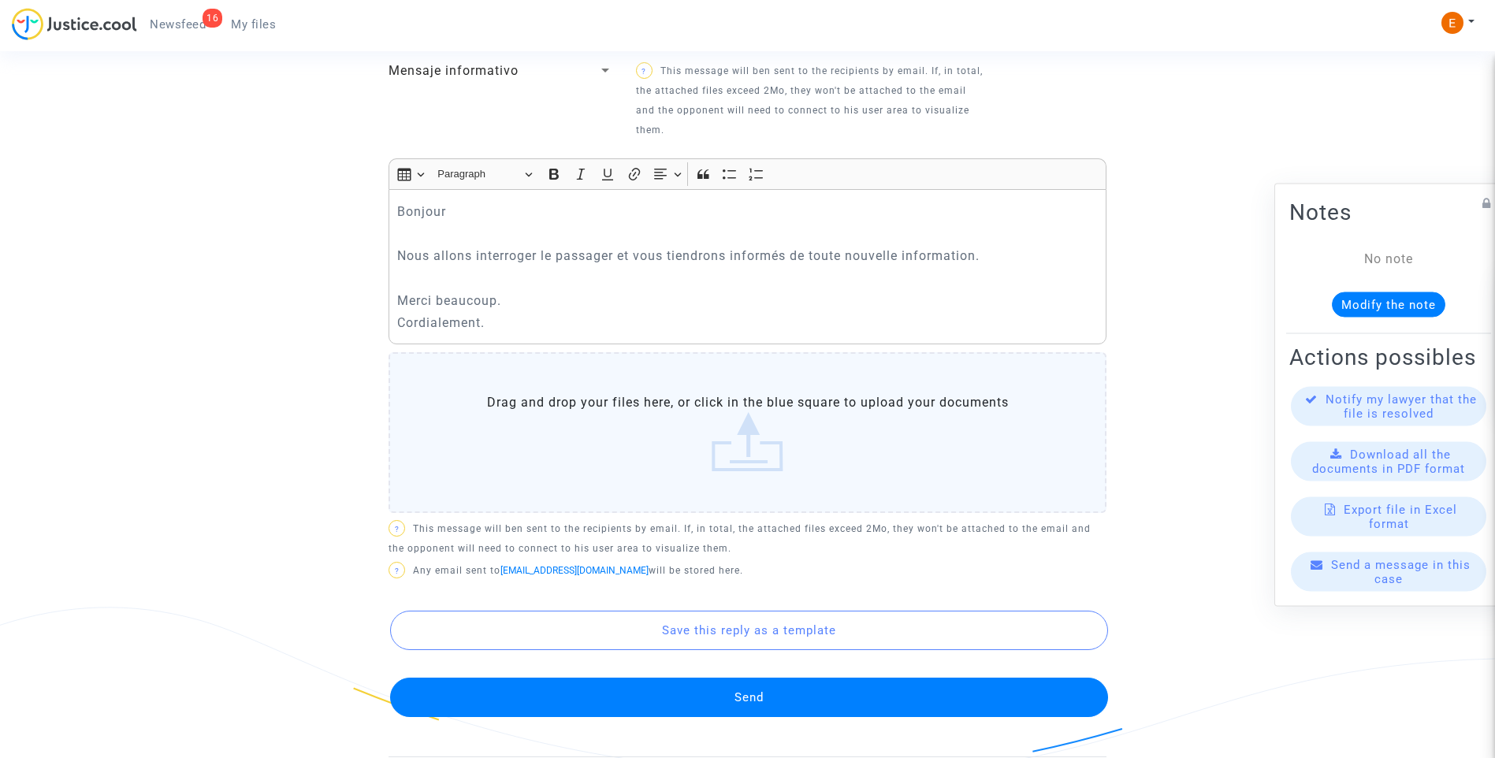
scroll to position [655, 0]
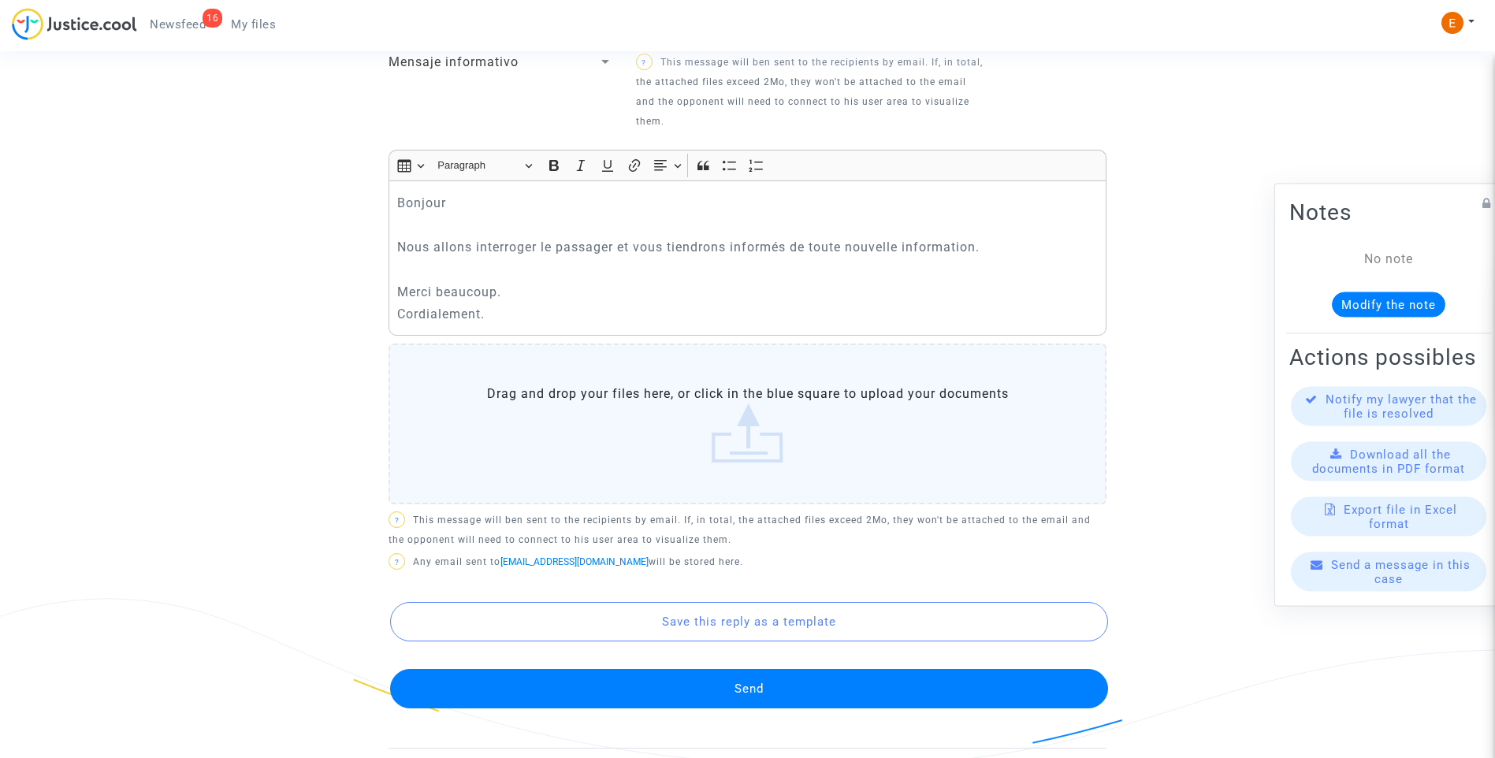
click at [743, 675] on button "Send" at bounding box center [749, 688] width 718 height 39
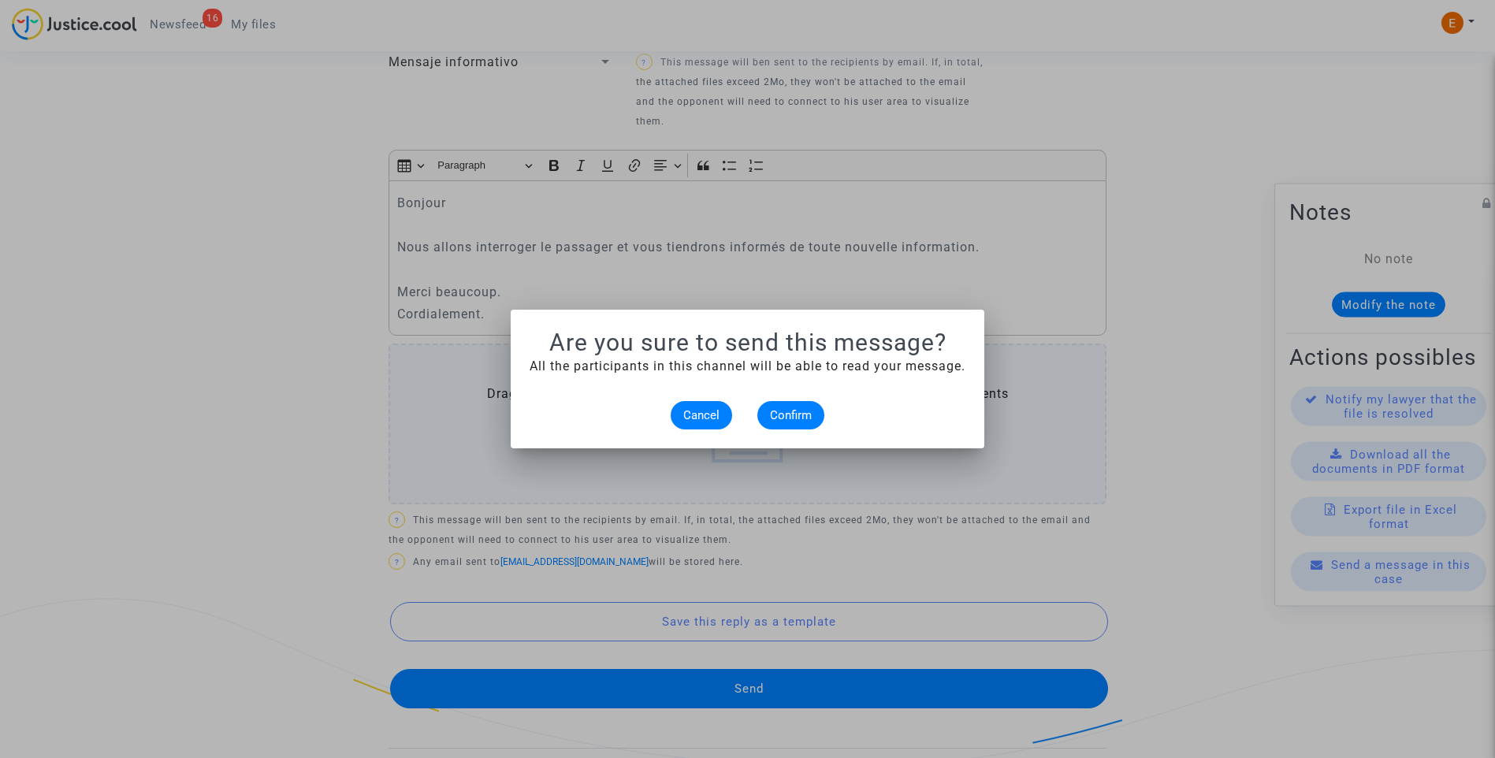
scroll to position [0, 0]
drag, startPoint x: 811, startPoint y: 410, endPoint x: 869, endPoint y: 404, distance: 57.9
click at [812, 410] on button "Confirm" at bounding box center [790, 415] width 67 height 28
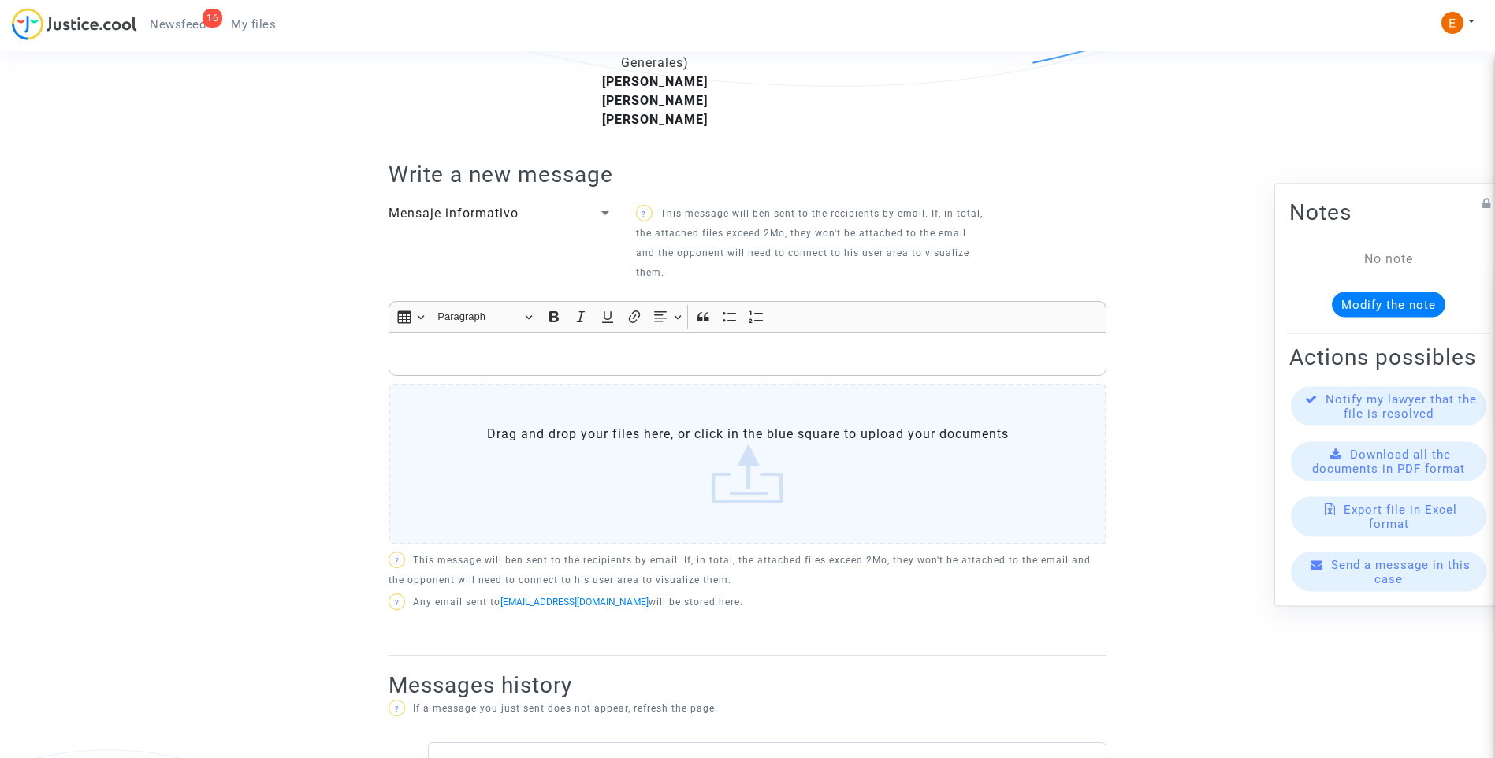
scroll to position [498, 0]
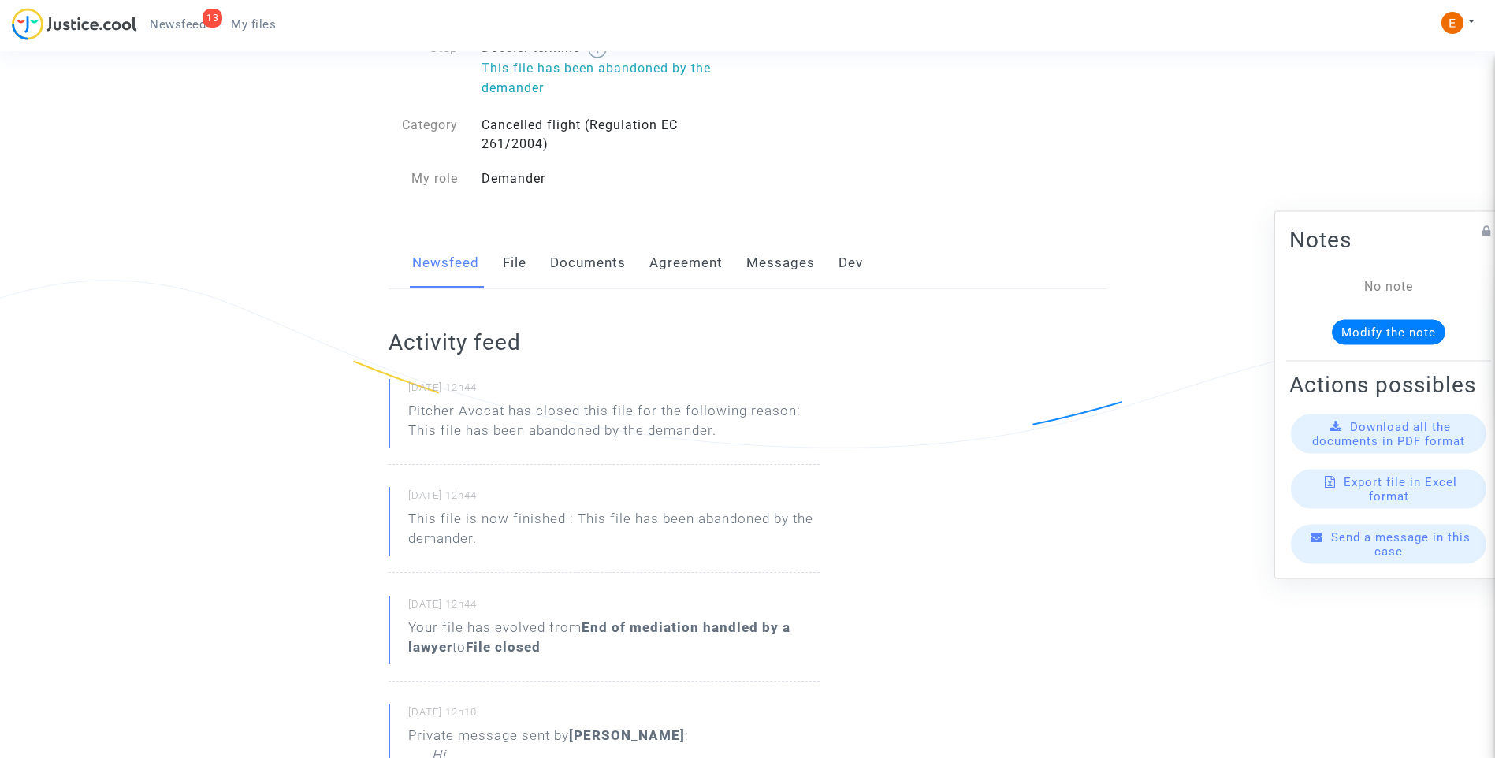
scroll to position [79, 0]
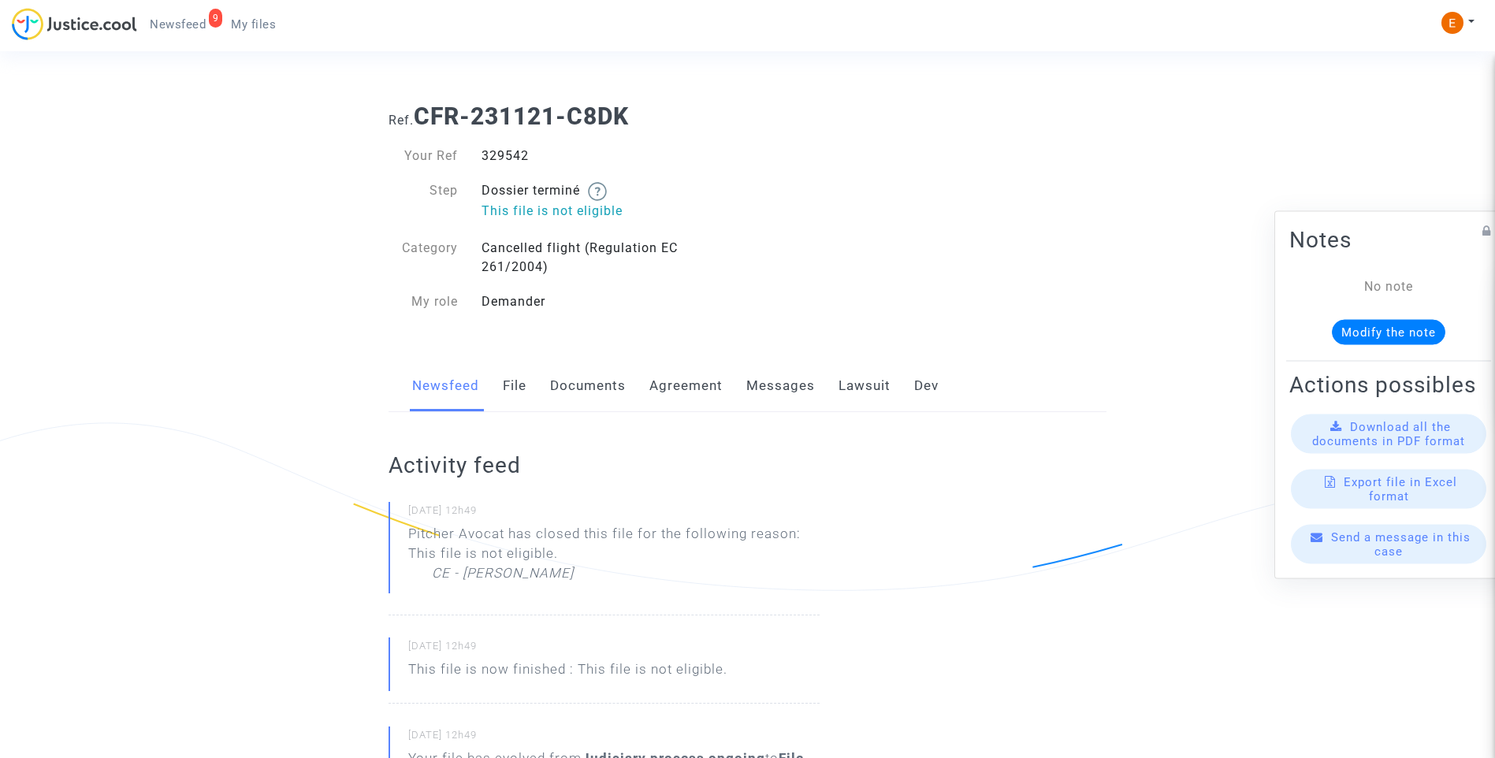
click at [514, 154] on div "329542" at bounding box center [609, 156] width 278 height 19
copy div "329542"
click at [801, 370] on link "Messages" at bounding box center [780, 386] width 69 height 52
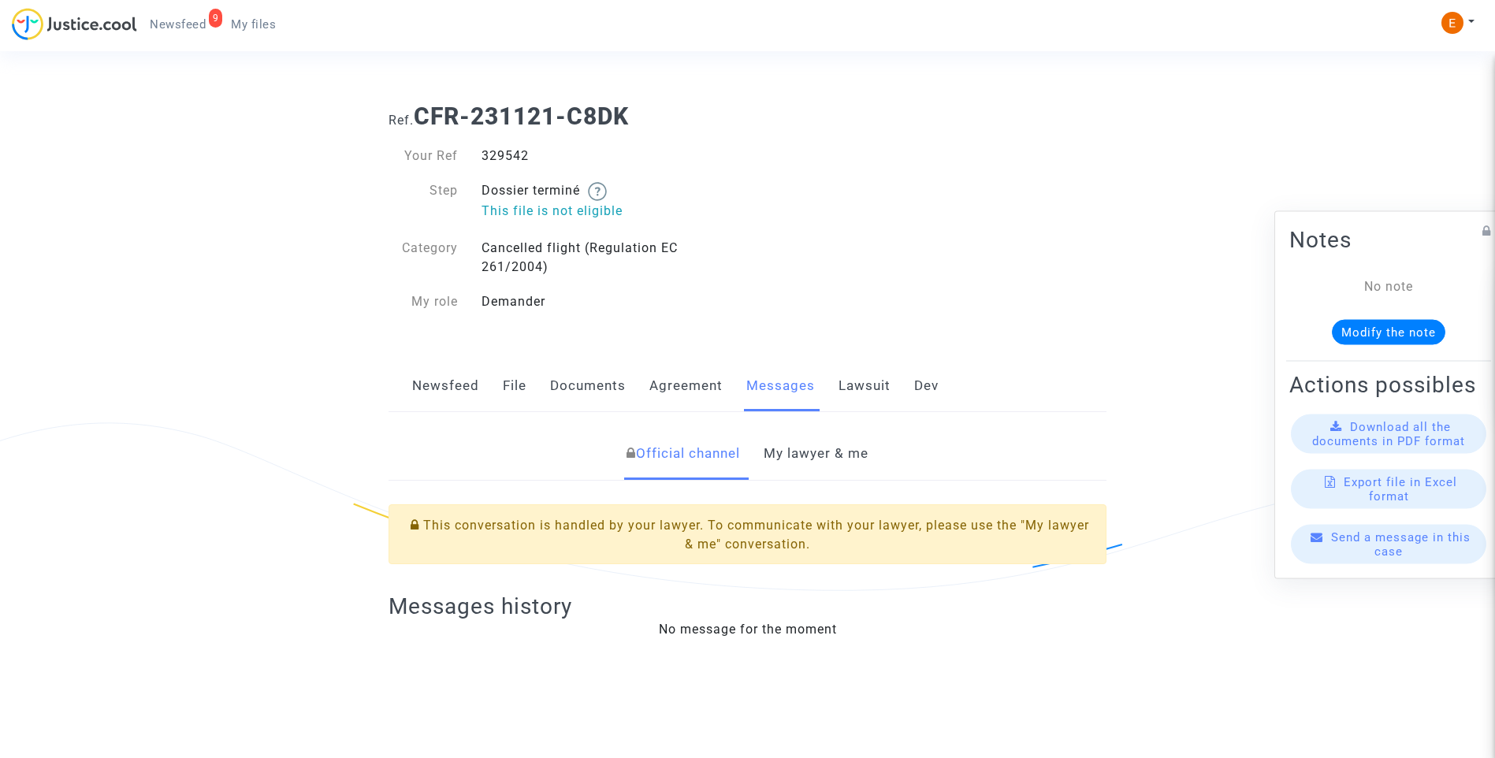
click at [831, 462] on link "My lawyer & me" at bounding box center [815, 454] width 105 height 52
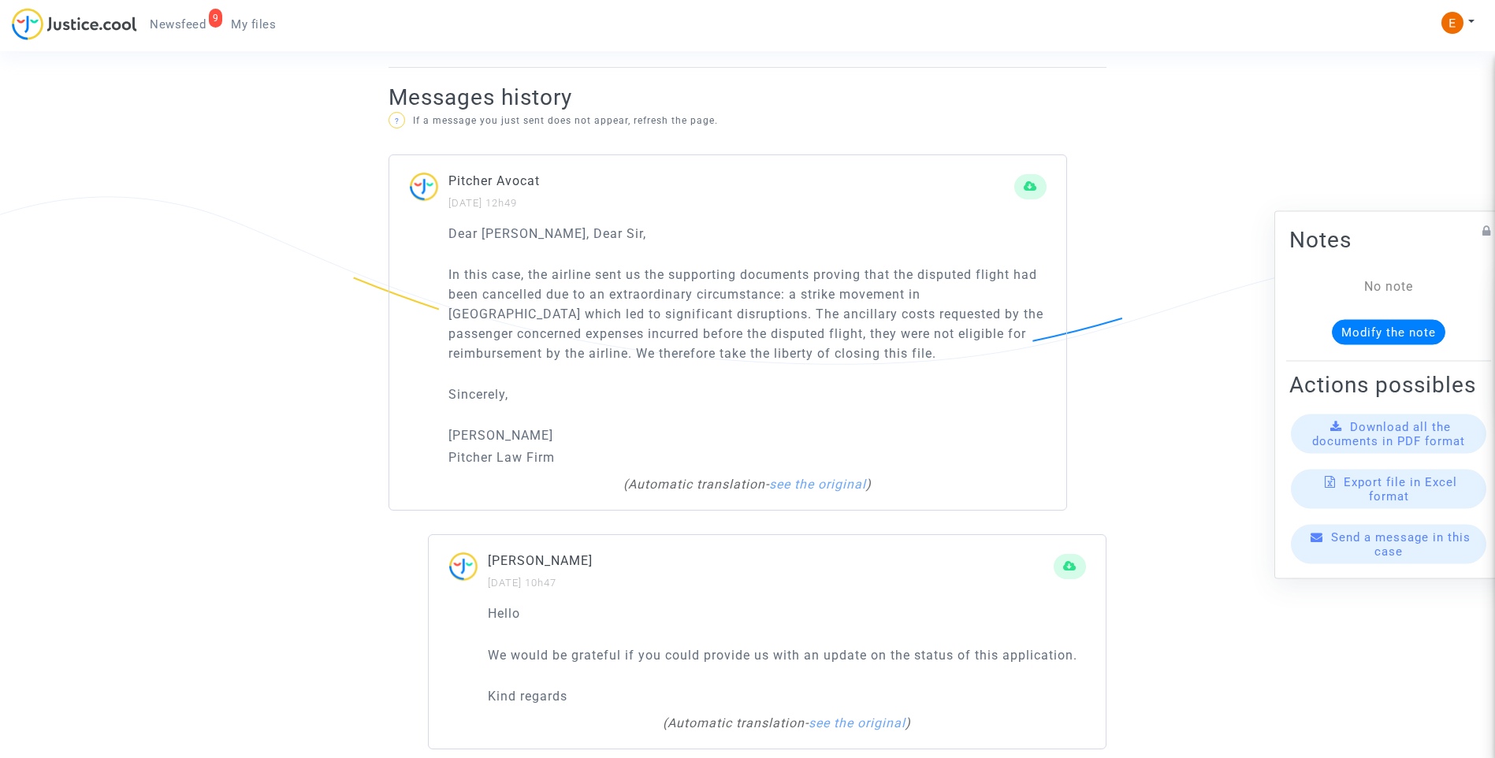
scroll to position [1103, 0]
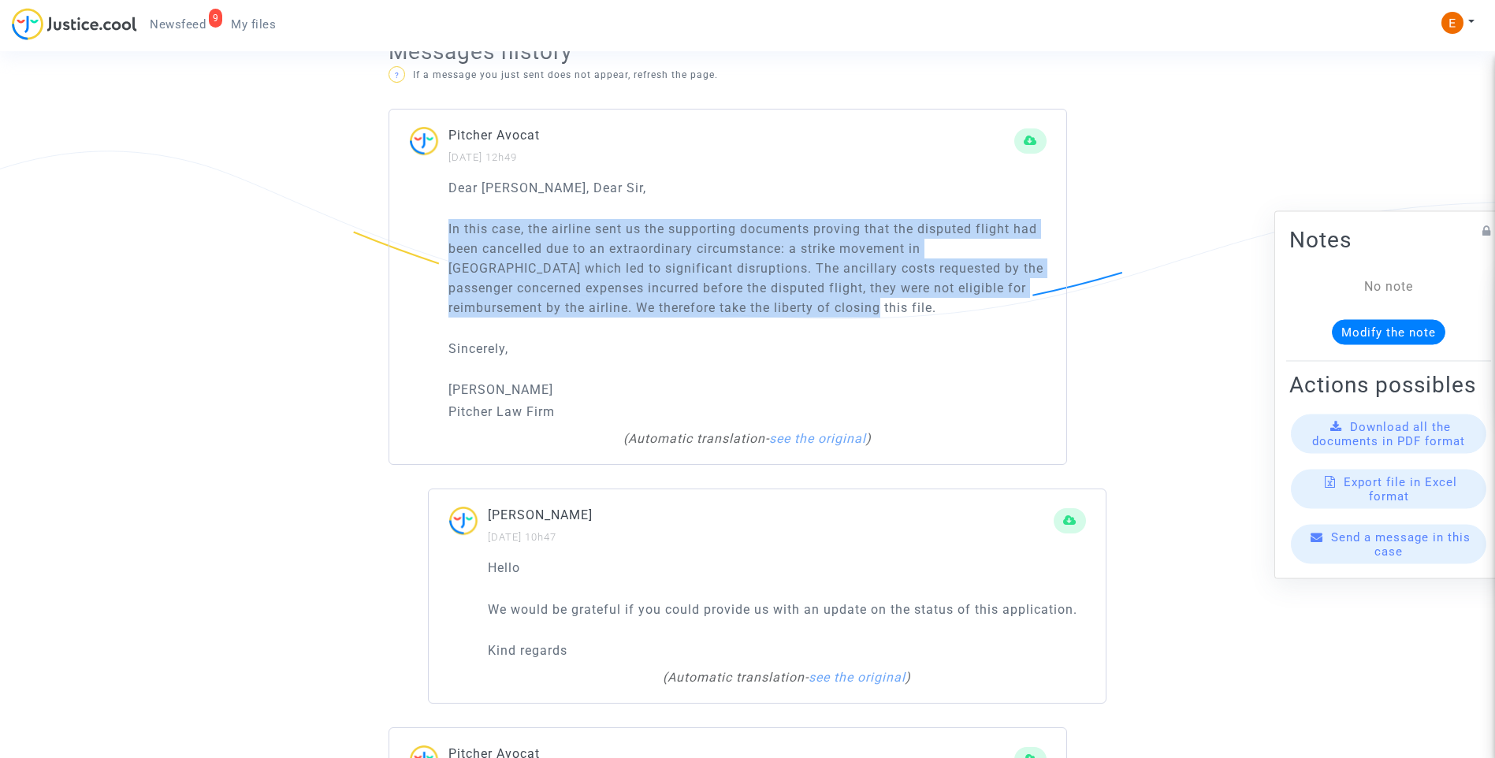
drag, startPoint x: 834, startPoint y: 311, endPoint x: 871, endPoint y: 332, distance: 42.3
click at [871, 332] on div "Dear Madam, Dear Sir, In this case, the airline sent us the supporting document…" at bounding box center [747, 300] width 598 height 244
drag, startPoint x: 450, startPoint y: 227, endPoint x: 928, endPoint y: 347, distance: 493.0
click at [933, 347] on div "Dear Madam, Dear Sir, In this case, the airline sent us the supporting document…" at bounding box center [727, 321] width 677 height 287
click at [693, 289] on p "In this case, the airline sent us the supporting documents proving that the dis…" at bounding box center [747, 268] width 598 height 98
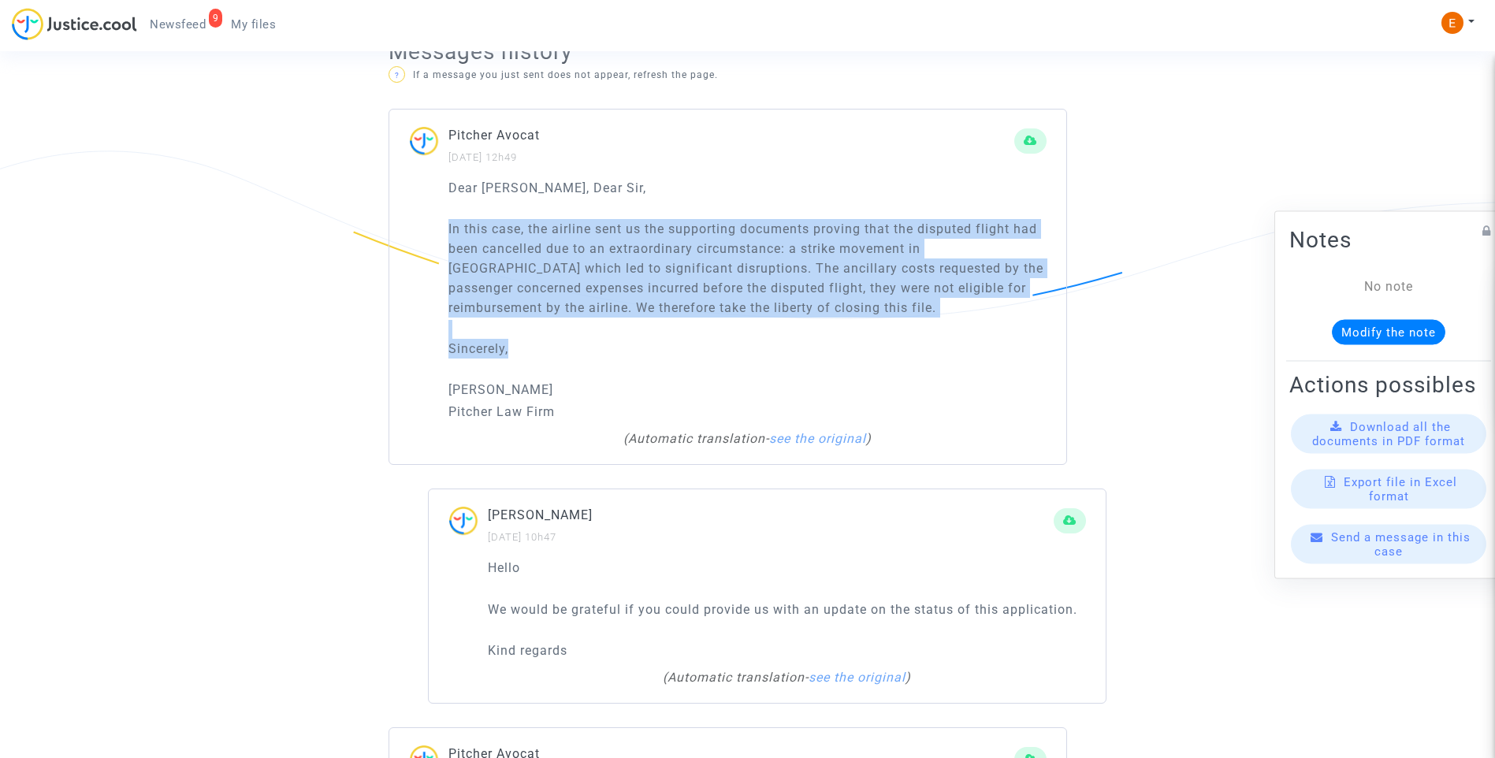
click at [807, 315] on p "In this case, the airline sent us the supporting documents proving that the dis…" at bounding box center [747, 268] width 598 height 98
click at [837, 314] on p "In this case, the airline sent us the supporting documents proving that the dis…" at bounding box center [747, 268] width 598 height 98
drag, startPoint x: 621, startPoint y: 313, endPoint x: 383, endPoint y: 233, distance: 250.9
drag, startPoint x: 383, startPoint y: 233, endPoint x: 566, endPoint y: 250, distance: 184.3
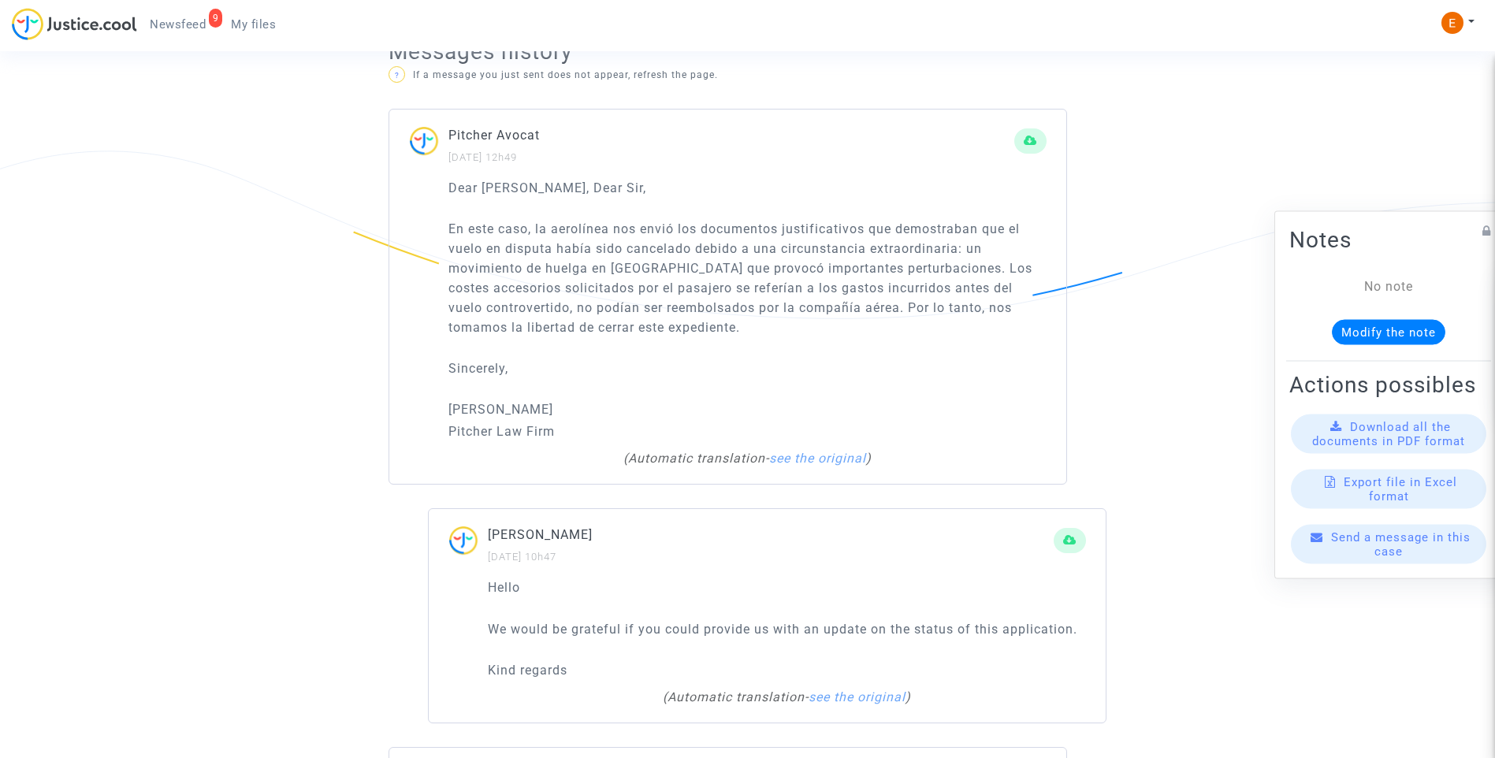
click at [759, 184] on p "Dear [PERSON_NAME], Dear Sir," at bounding box center [747, 188] width 598 height 20
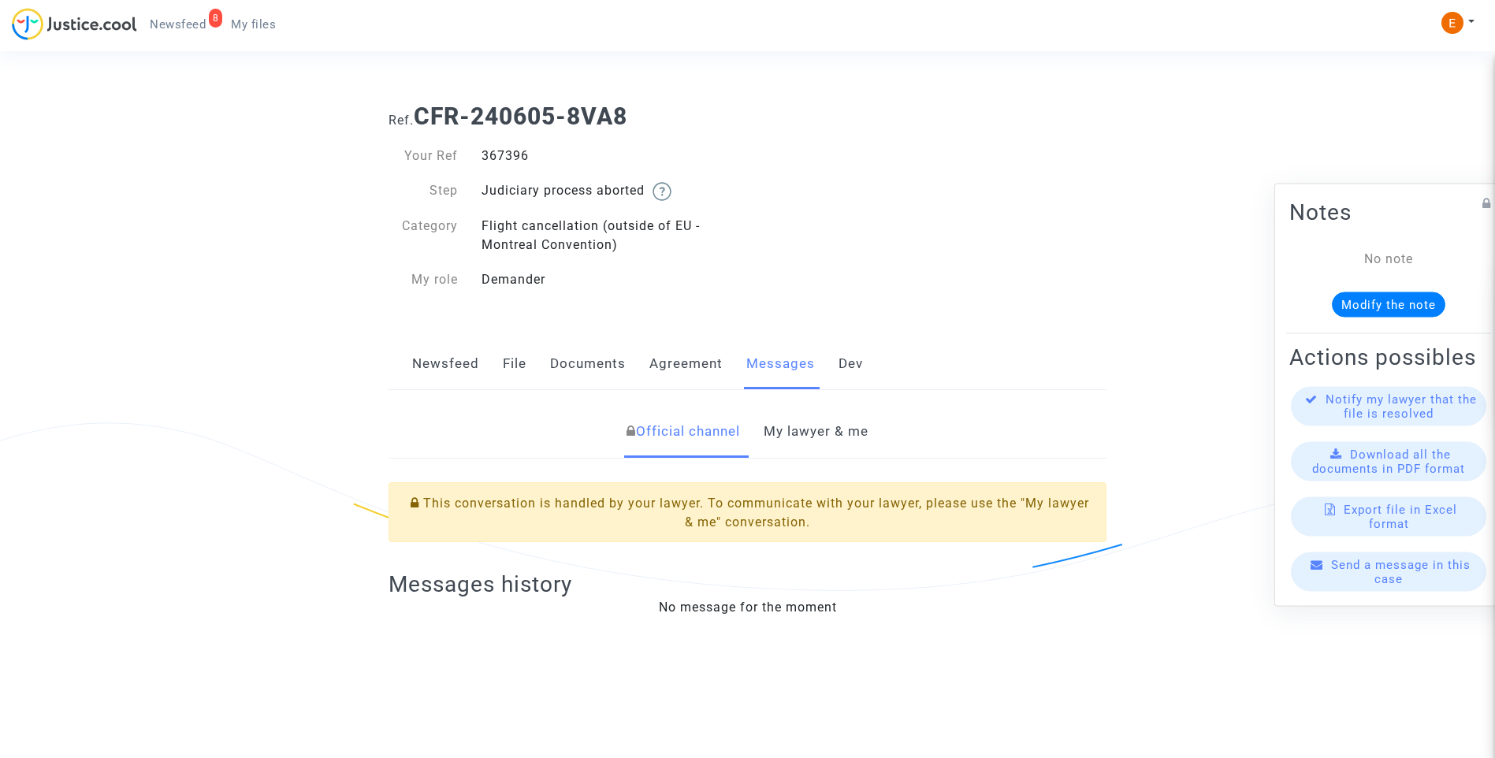
click at [828, 426] on link "My lawyer & me" at bounding box center [815, 432] width 105 height 52
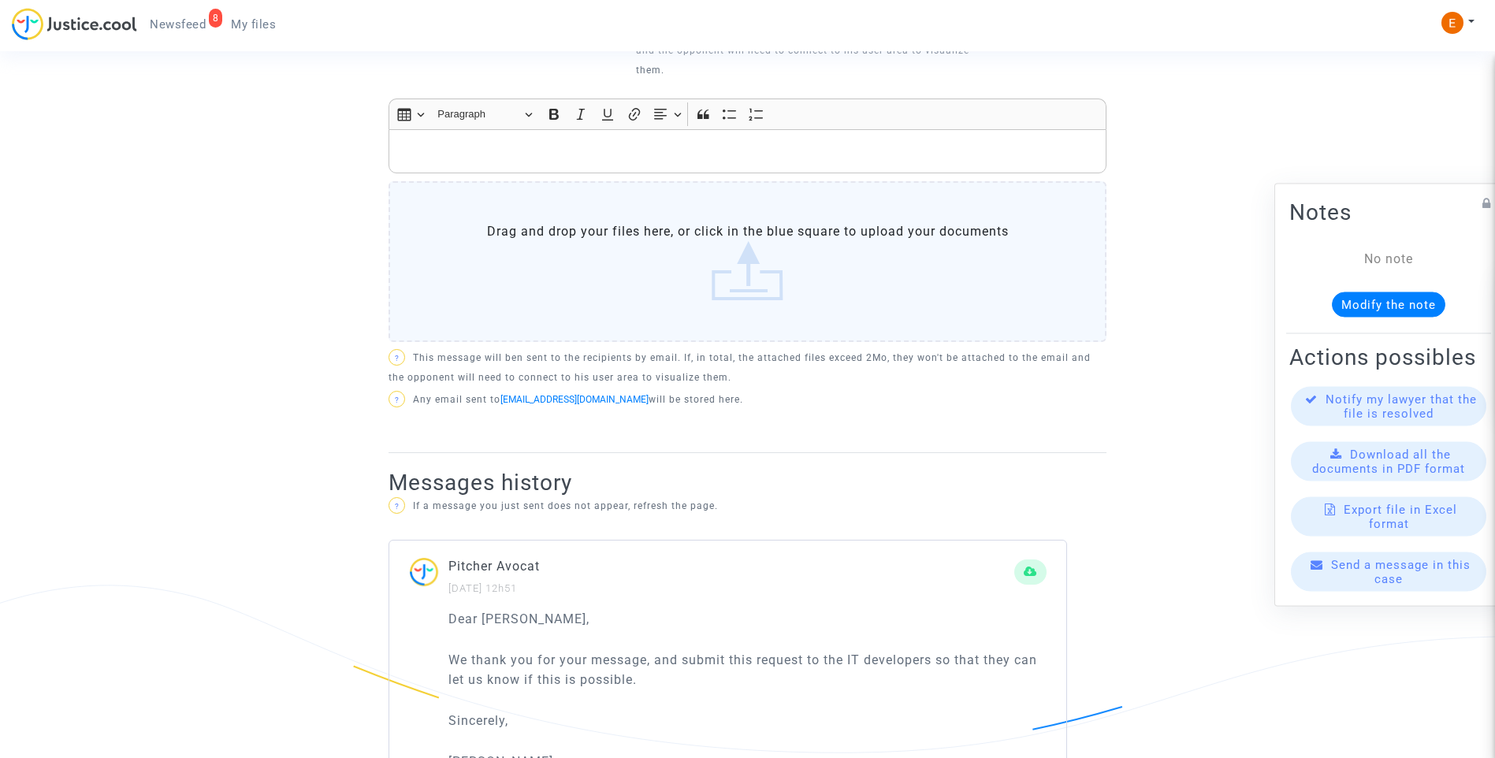
scroll to position [867, 0]
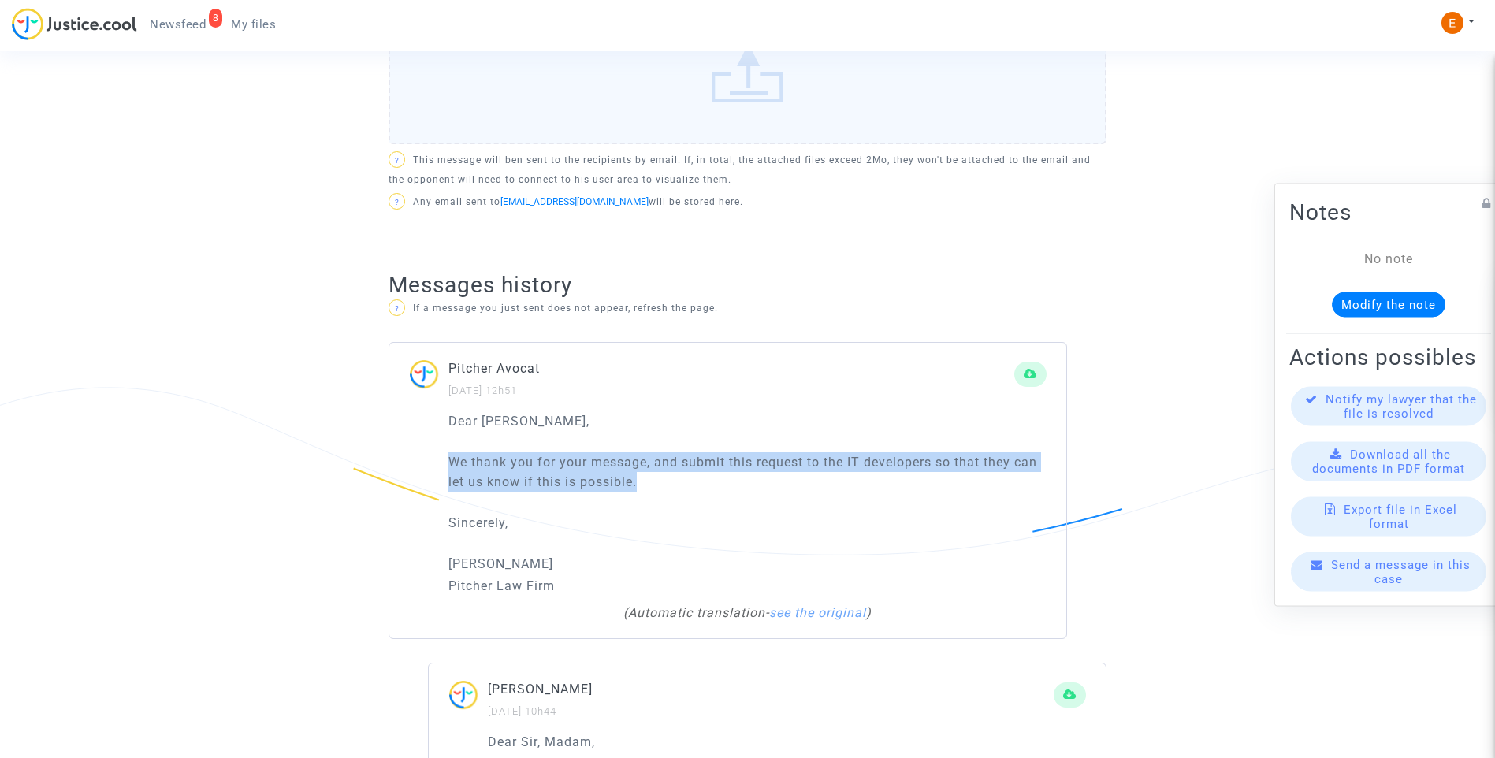
drag, startPoint x: 694, startPoint y: 485, endPoint x: 380, endPoint y: 466, distance: 314.9
drag, startPoint x: 380, startPoint y: 466, endPoint x: 507, endPoint y: 466, distance: 127.6
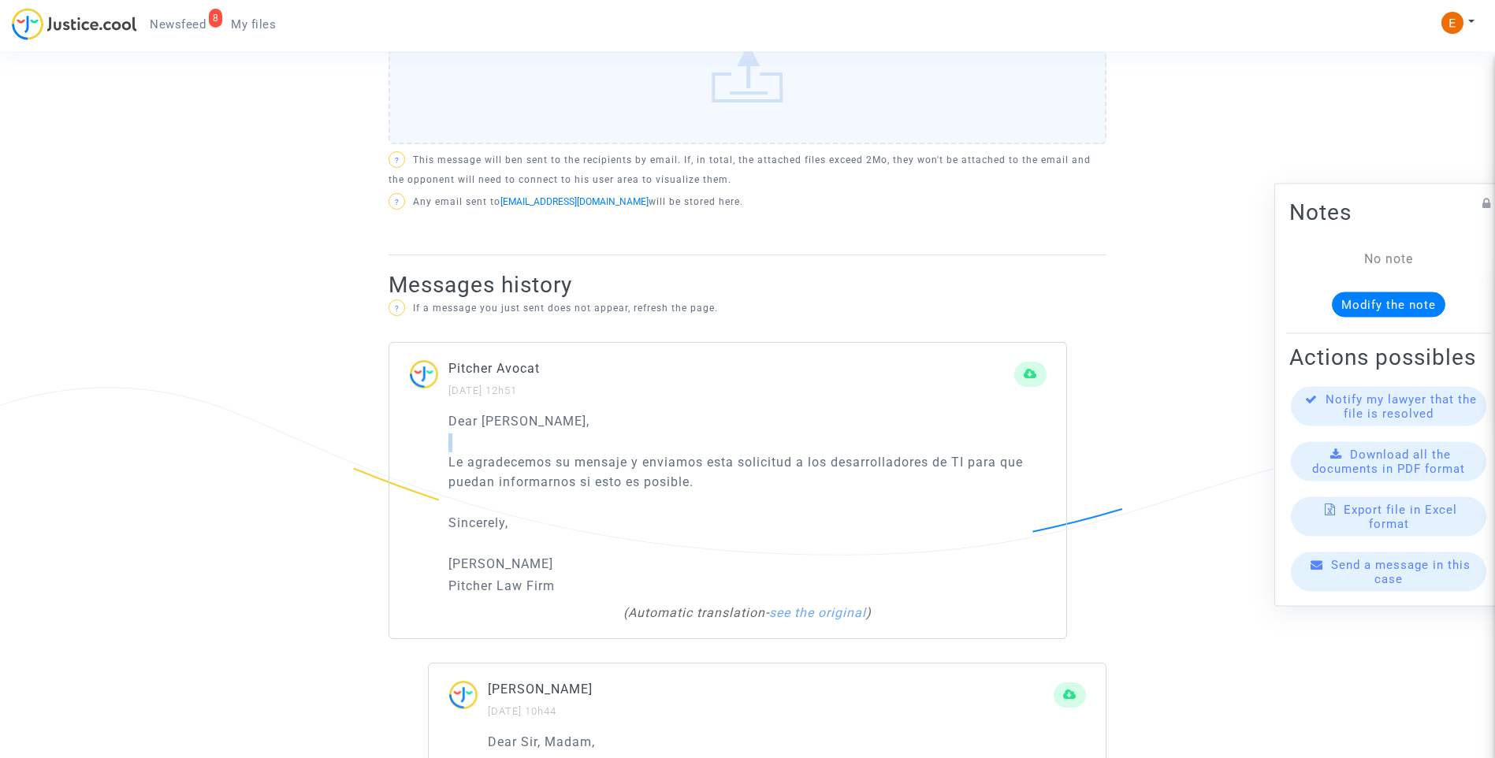
click at [692, 483] on p "Le agradecemos su mensaje y enviamos esta solicitud a los desarrolladores de TI…" at bounding box center [747, 471] width 598 height 39
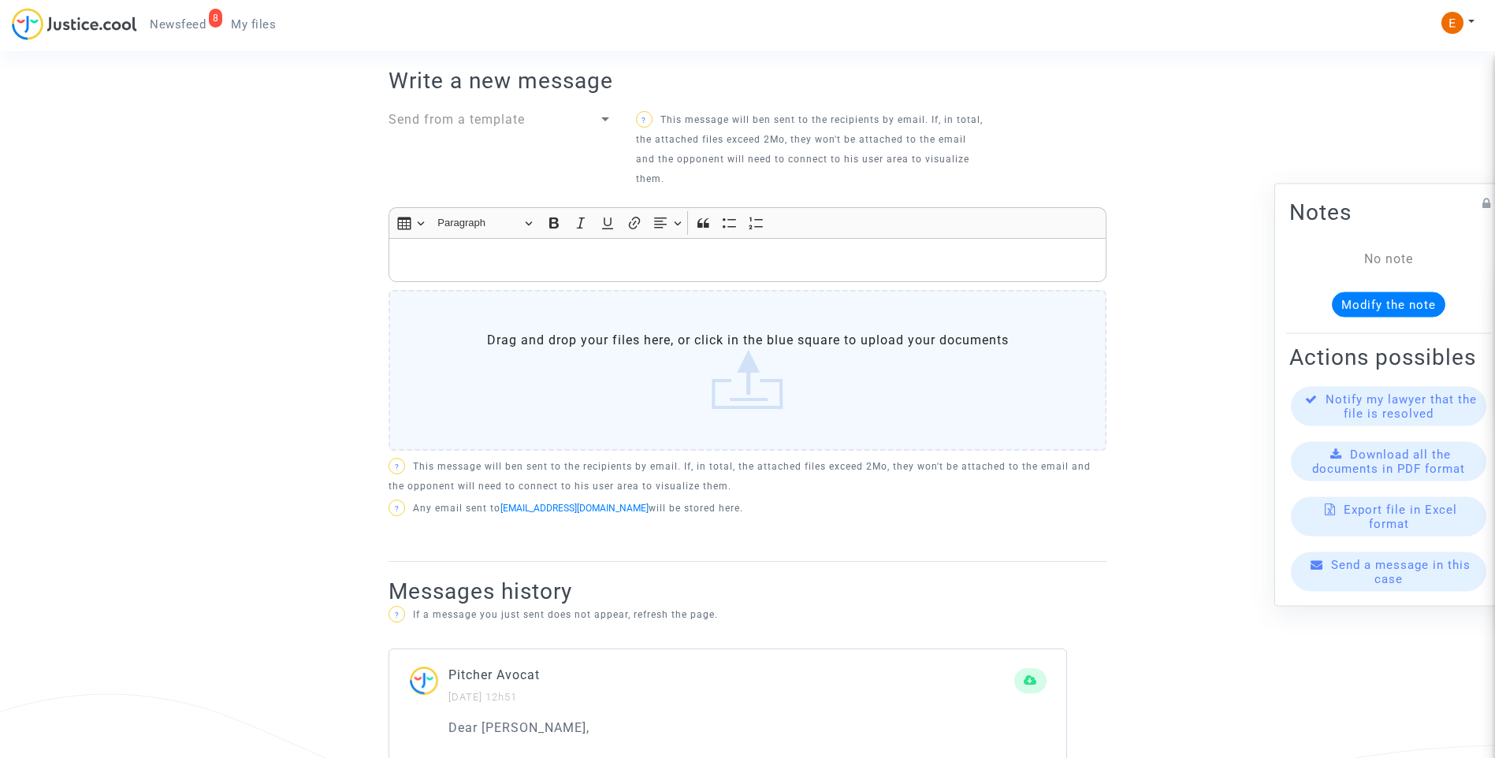
scroll to position [551, 0]
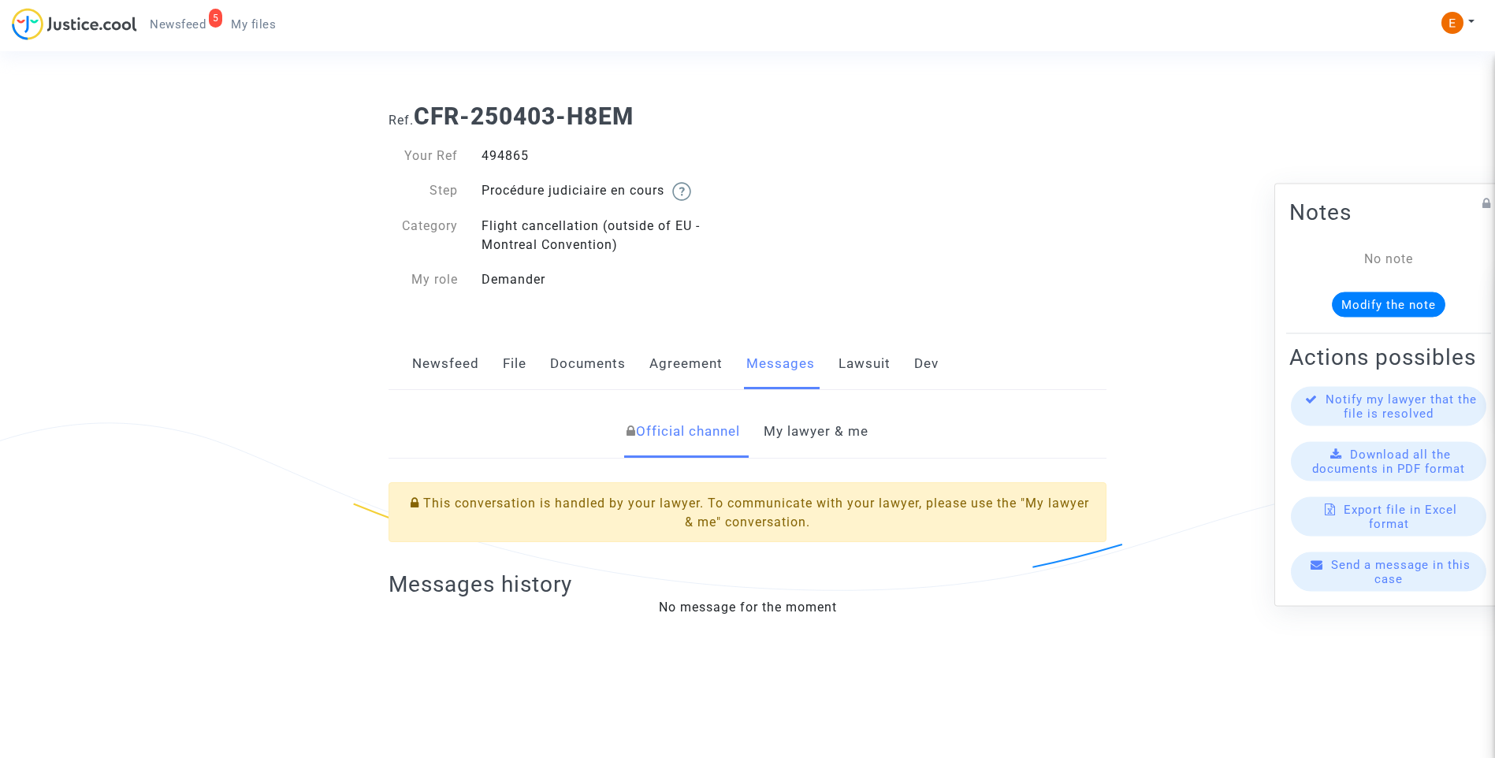
click at [840, 424] on link "My lawyer & me" at bounding box center [815, 432] width 105 height 52
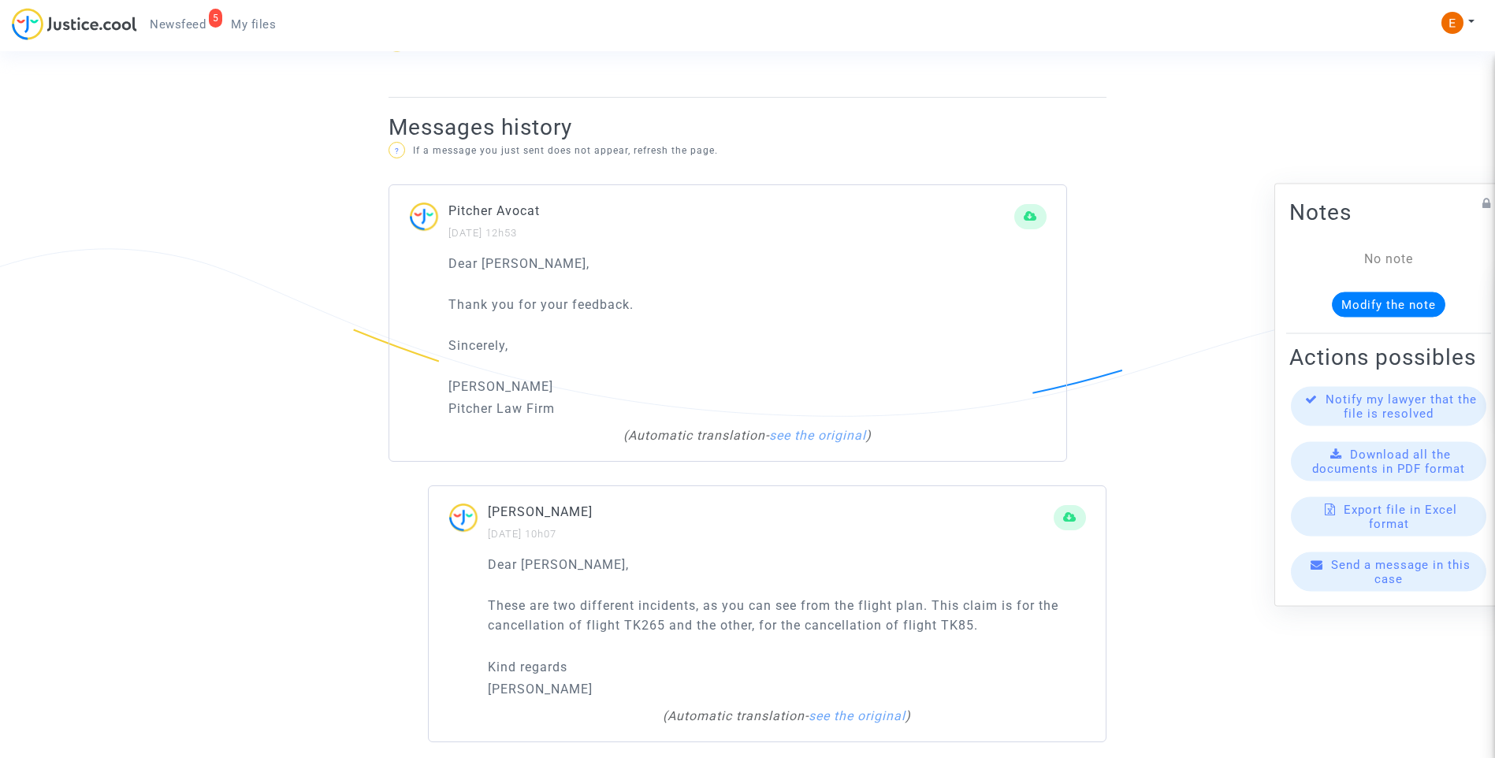
scroll to position [788, 0]
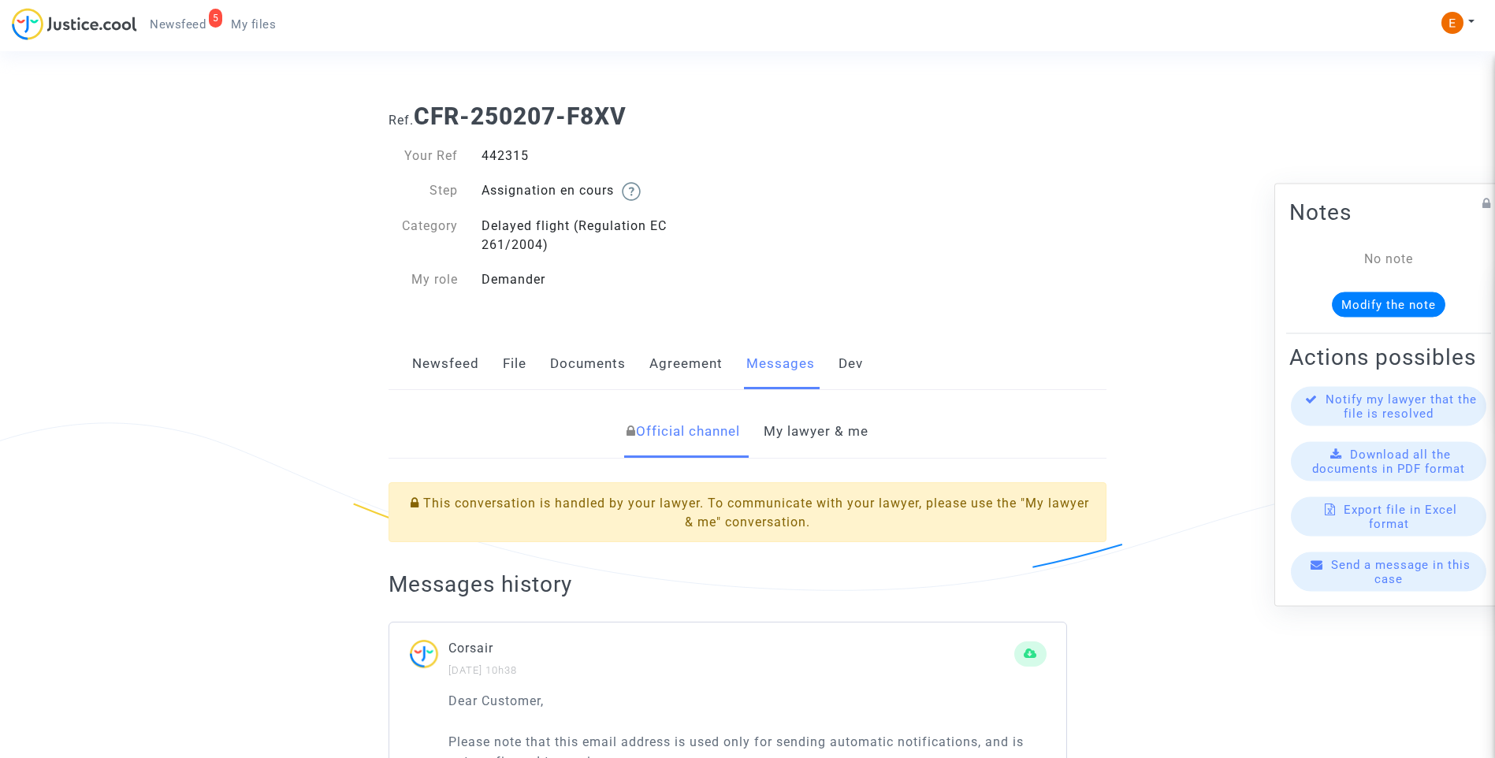
drag, startPoint x: 808, startPoint y: 443, endPoint x: 842, endPoint y: 451, distance: 34.8
click at [808, 443] on link "My lawyer & me" at bounding box center [815, 432] width 105 height 52
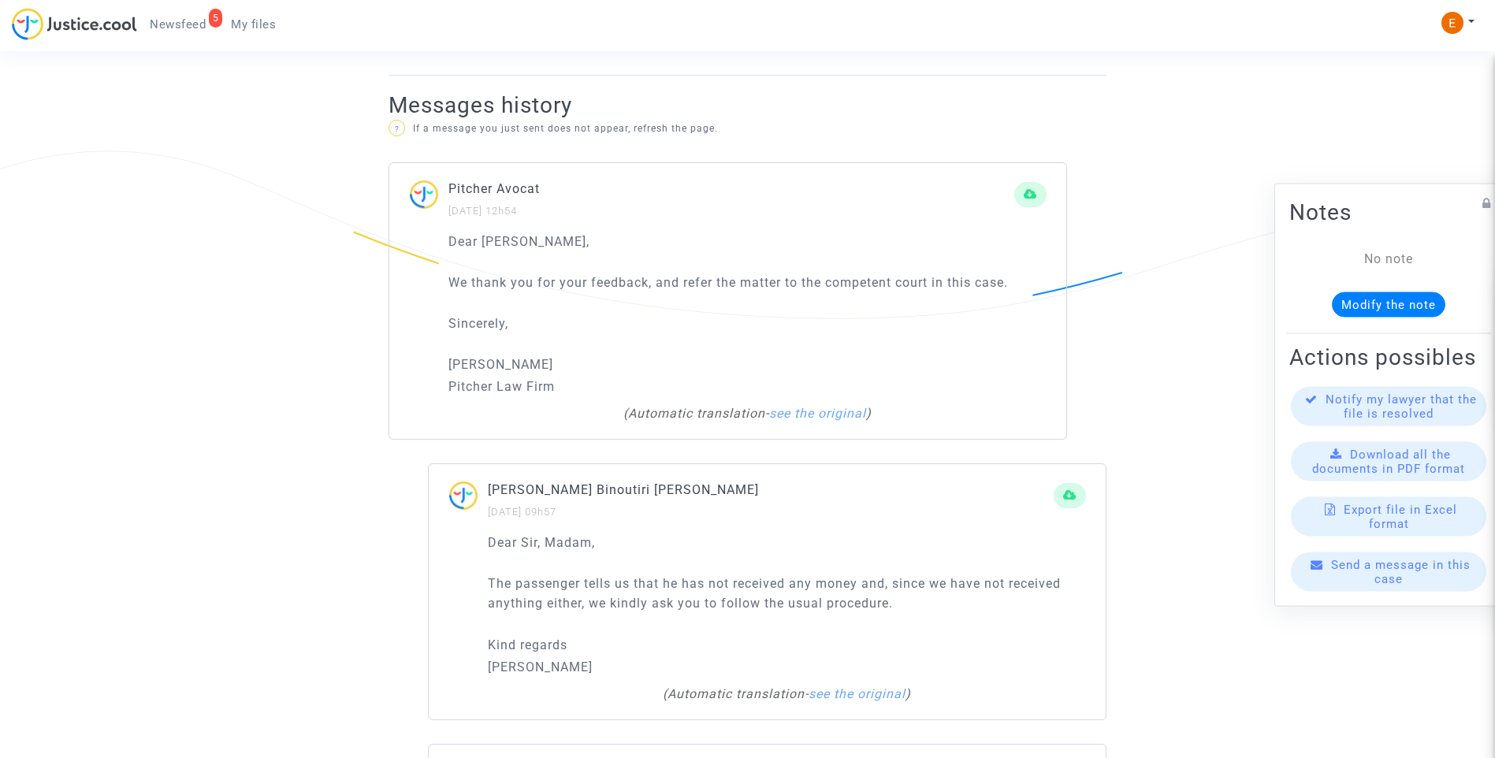
scroll to position [788, 0]
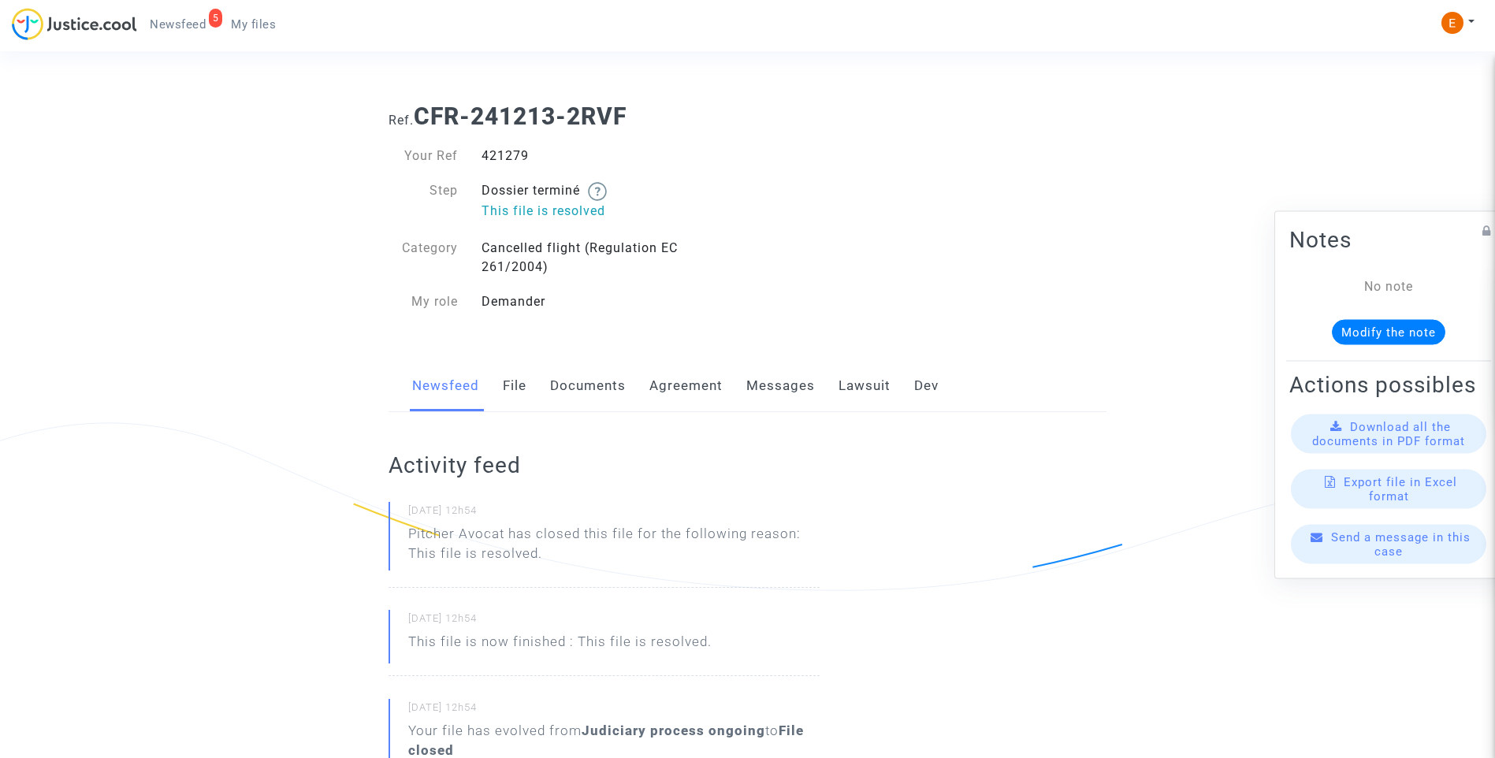
click at [511, 154] on div "421279" at bounding box center [609, 156] width 278 height 19
copy div "421279"
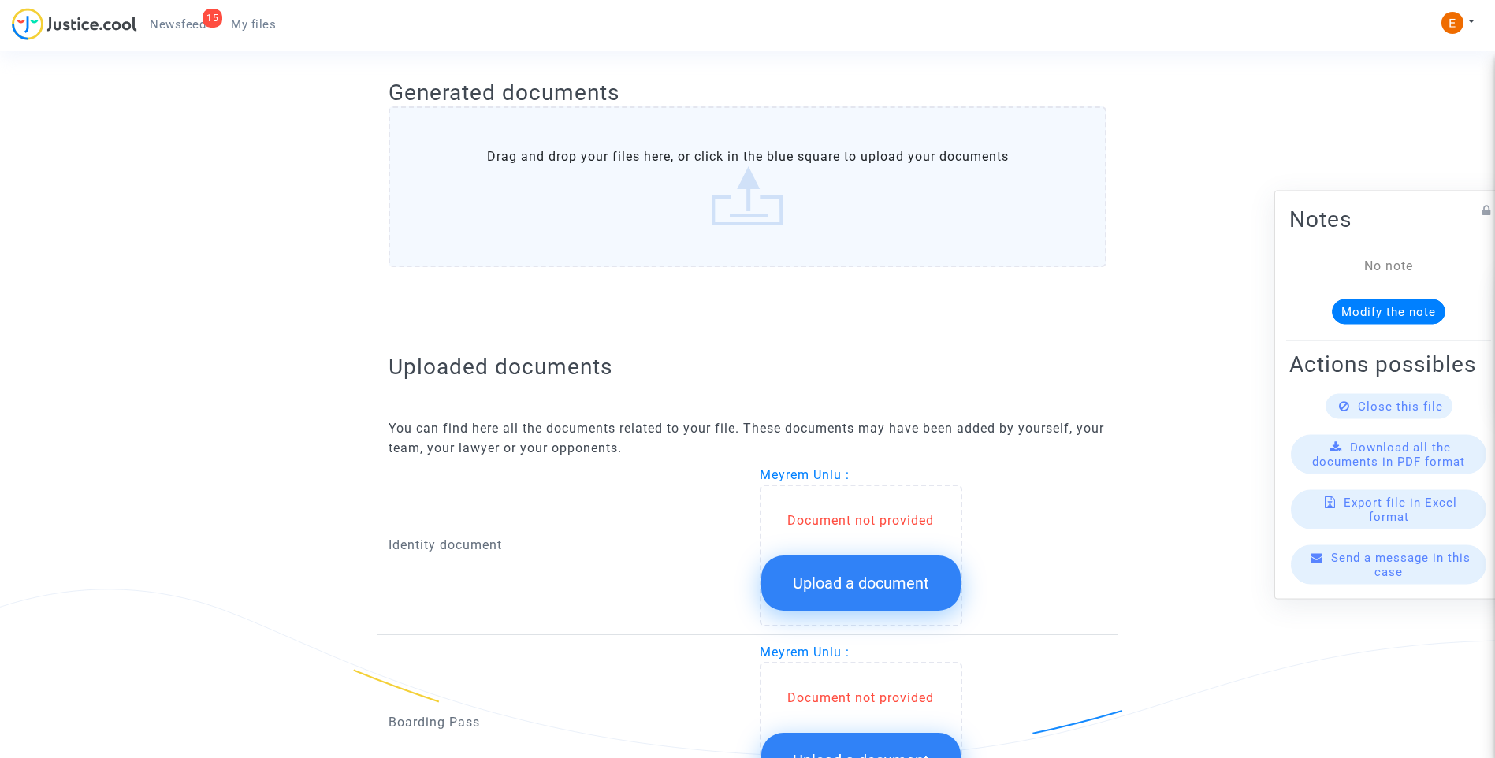
scroll to position [838, 0]
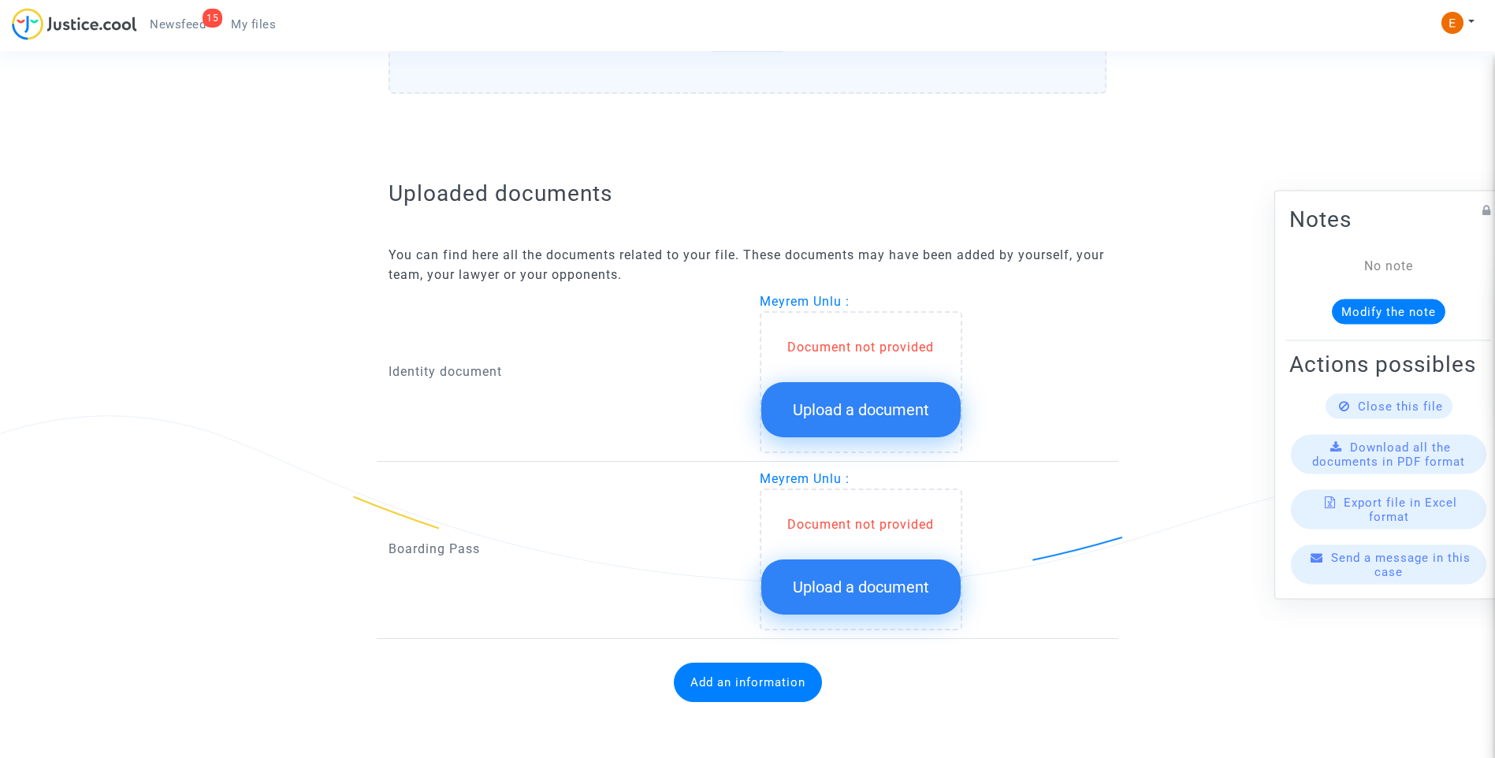
click at [865, 433] on button "Upload a document" at bounding box center [860, 409] width 199 height 55
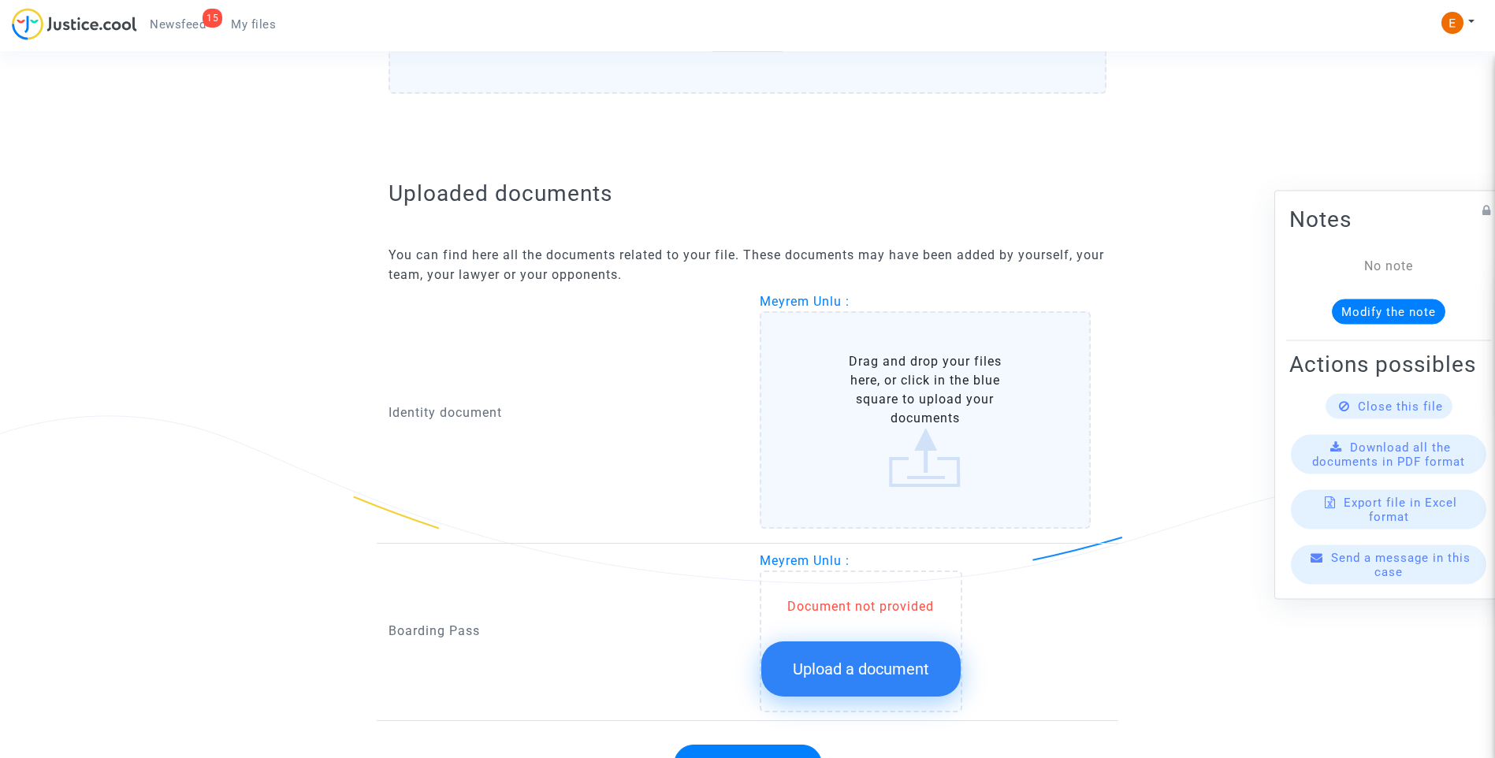
click at [897, 663] on span "Upload a document" at bounding box center [861, 668] width 136 height 19
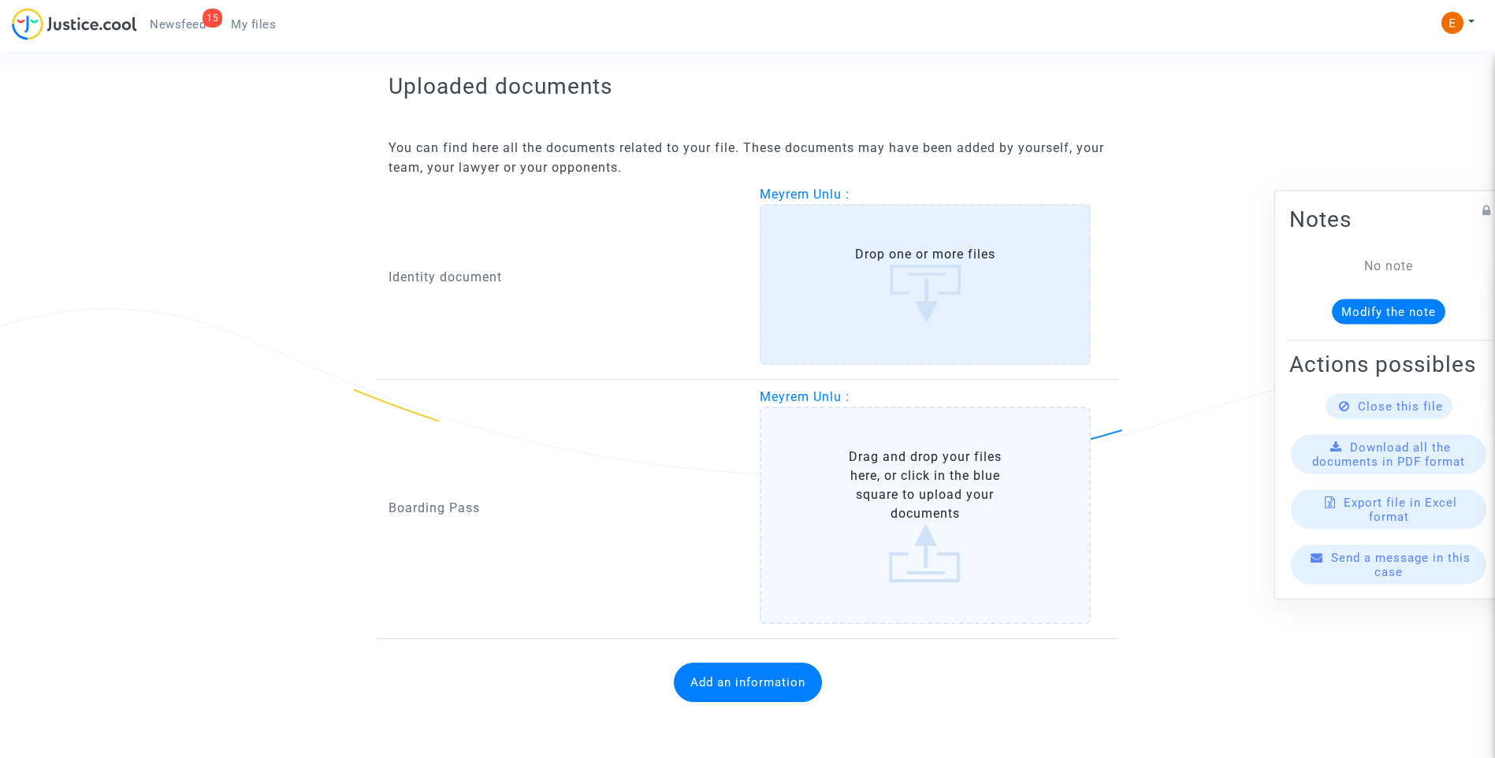
scroll to position [1002, 0]
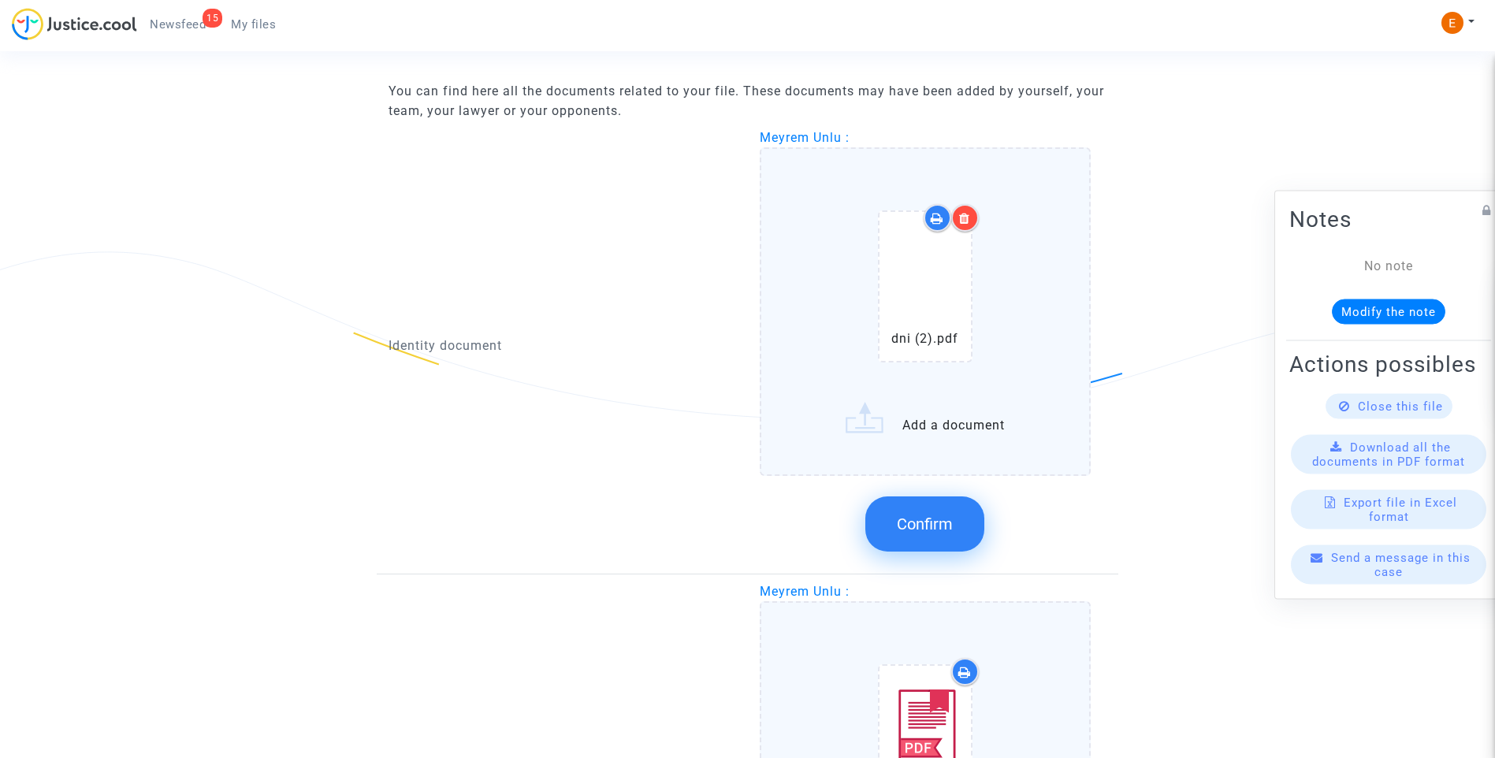
click at [920, 528] on span "Confirm" at bounding box center [925, 523] width 56 height 19
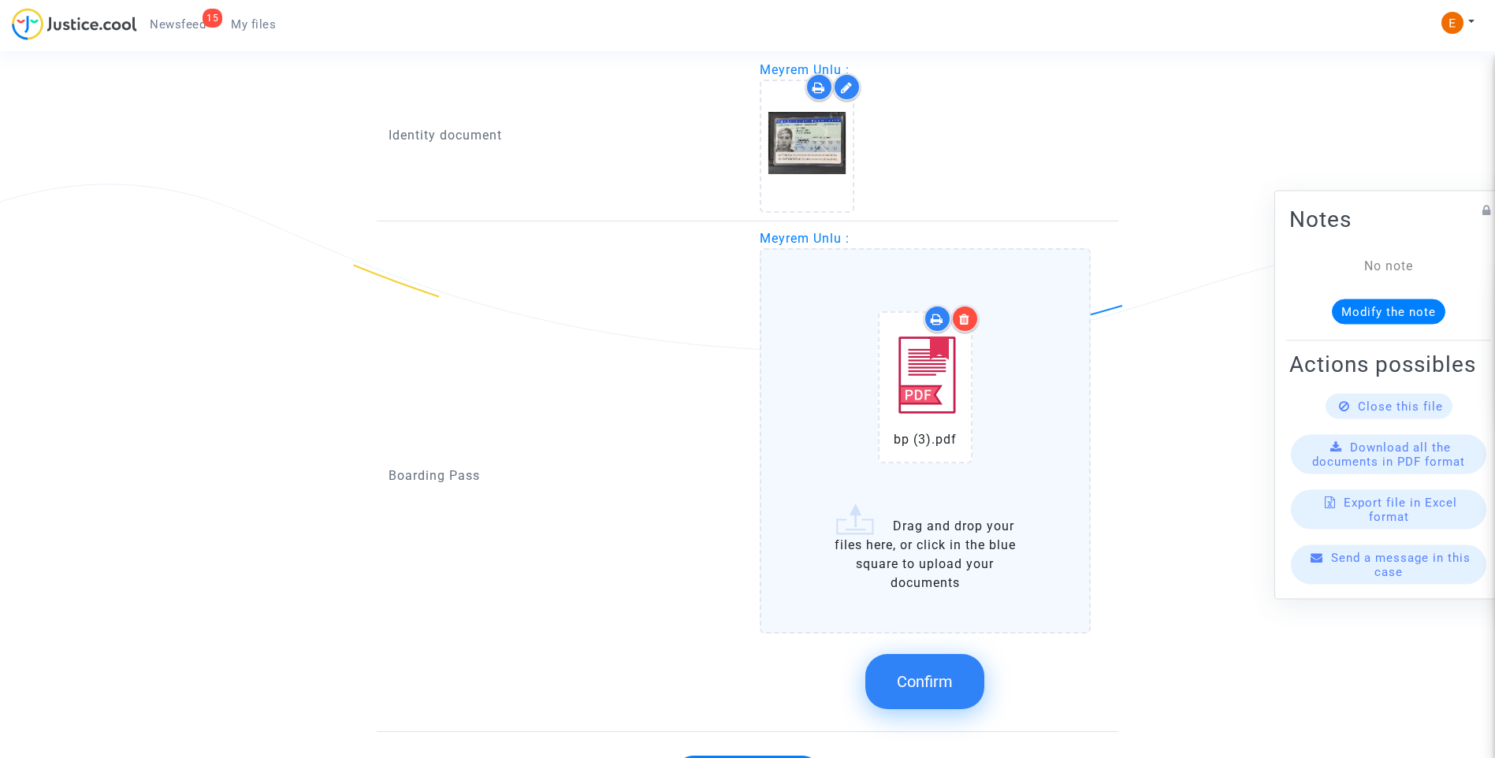
scroll to position [1160, 0]
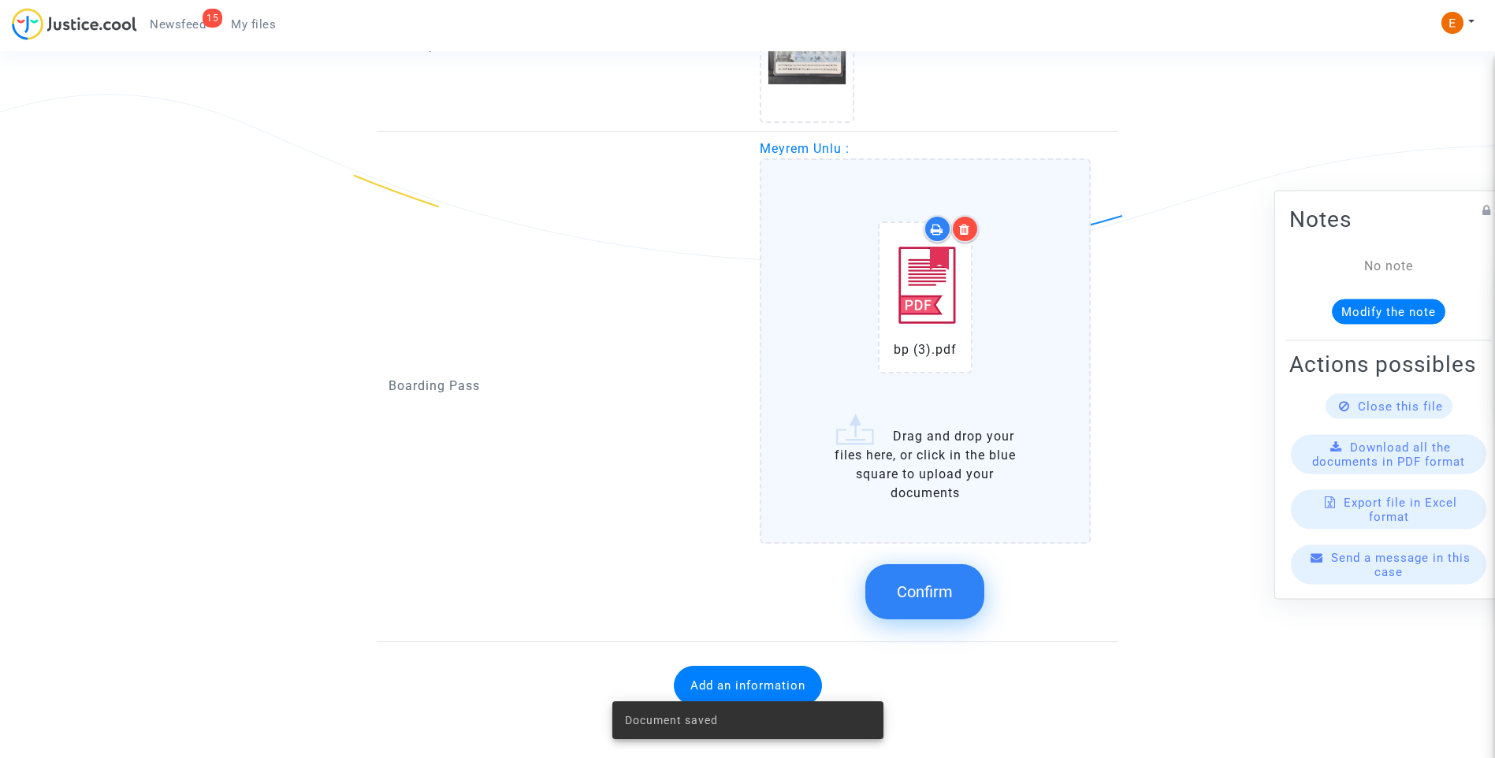
click at [939, 600] on span "Confirm" at bounding box center [925, 591] width 56 height 19
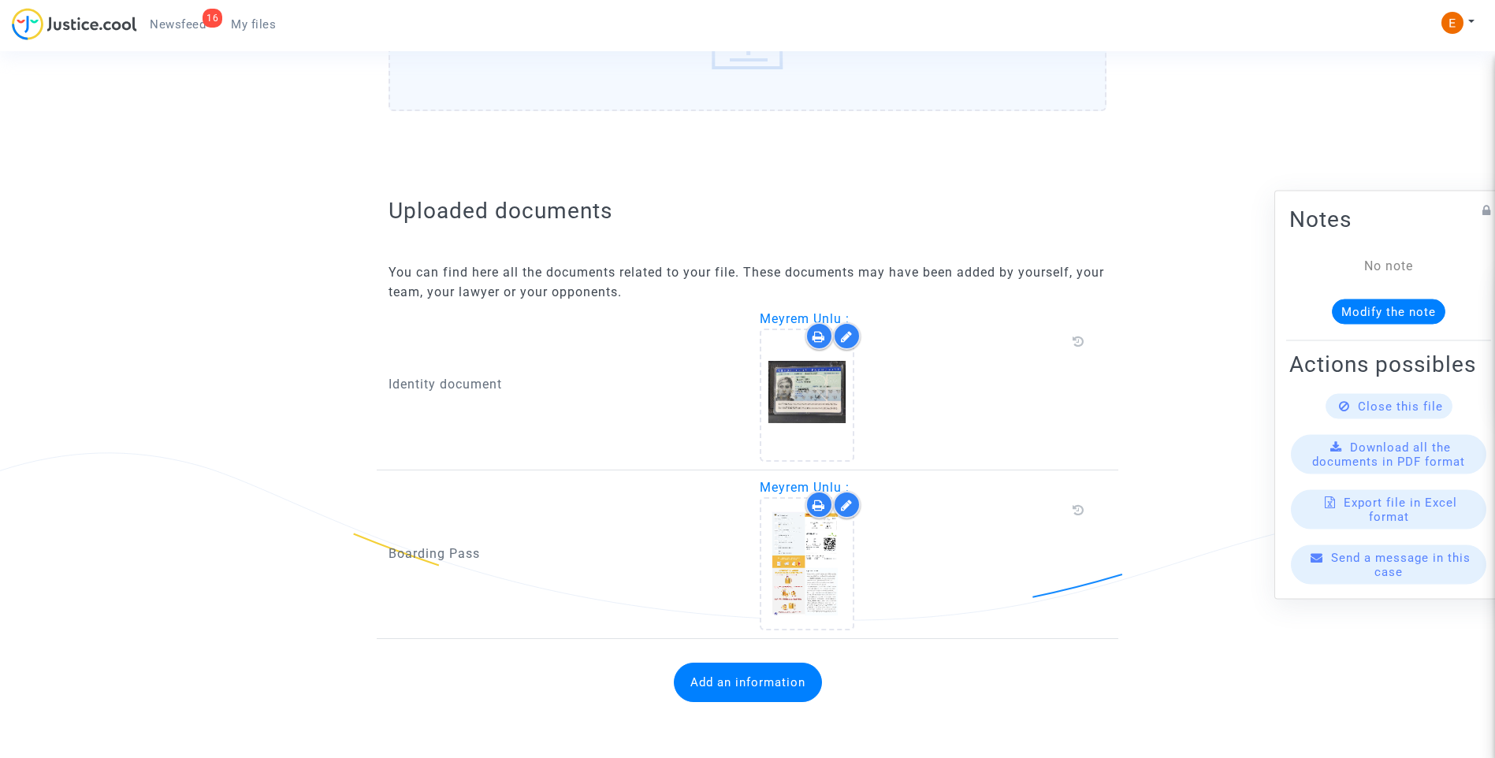
click at [759, 684] on button "Add an information" at bounding box center [748, 682] width 148 height 39
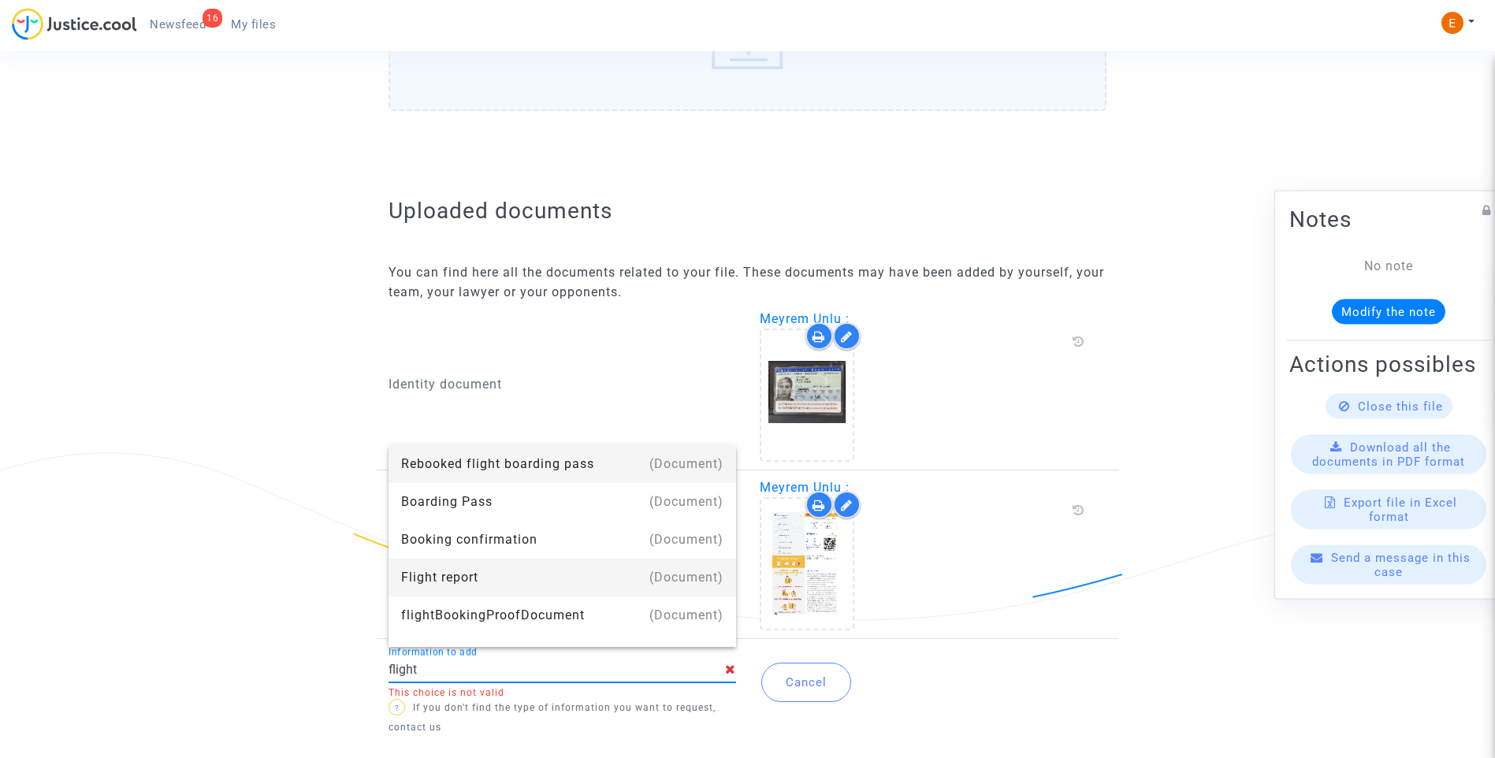
click at [508, 564] on div "Flight report" at bounding box center [562, 578] width 322 height 38
type input "Flight report"
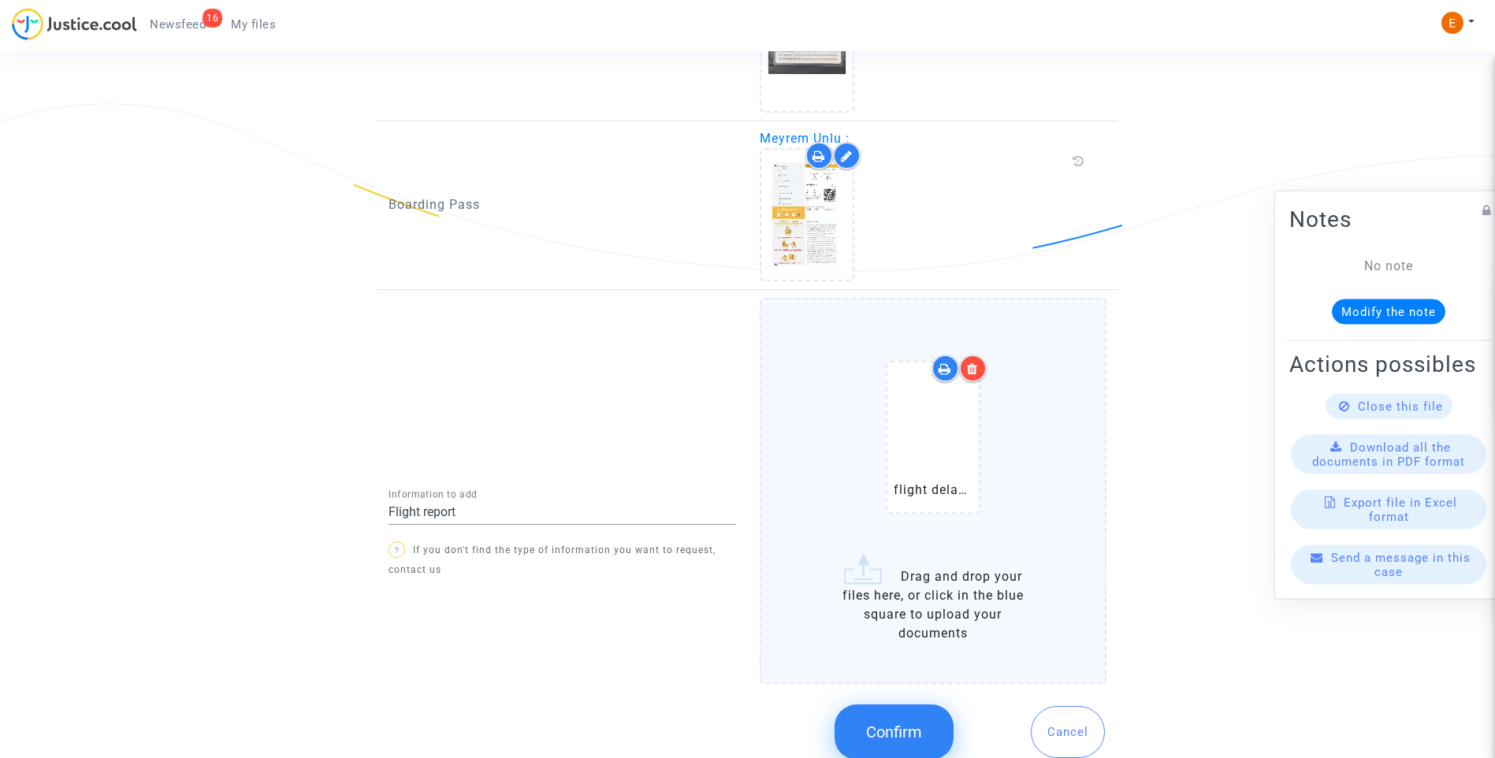
scroll to position [1171, 0]
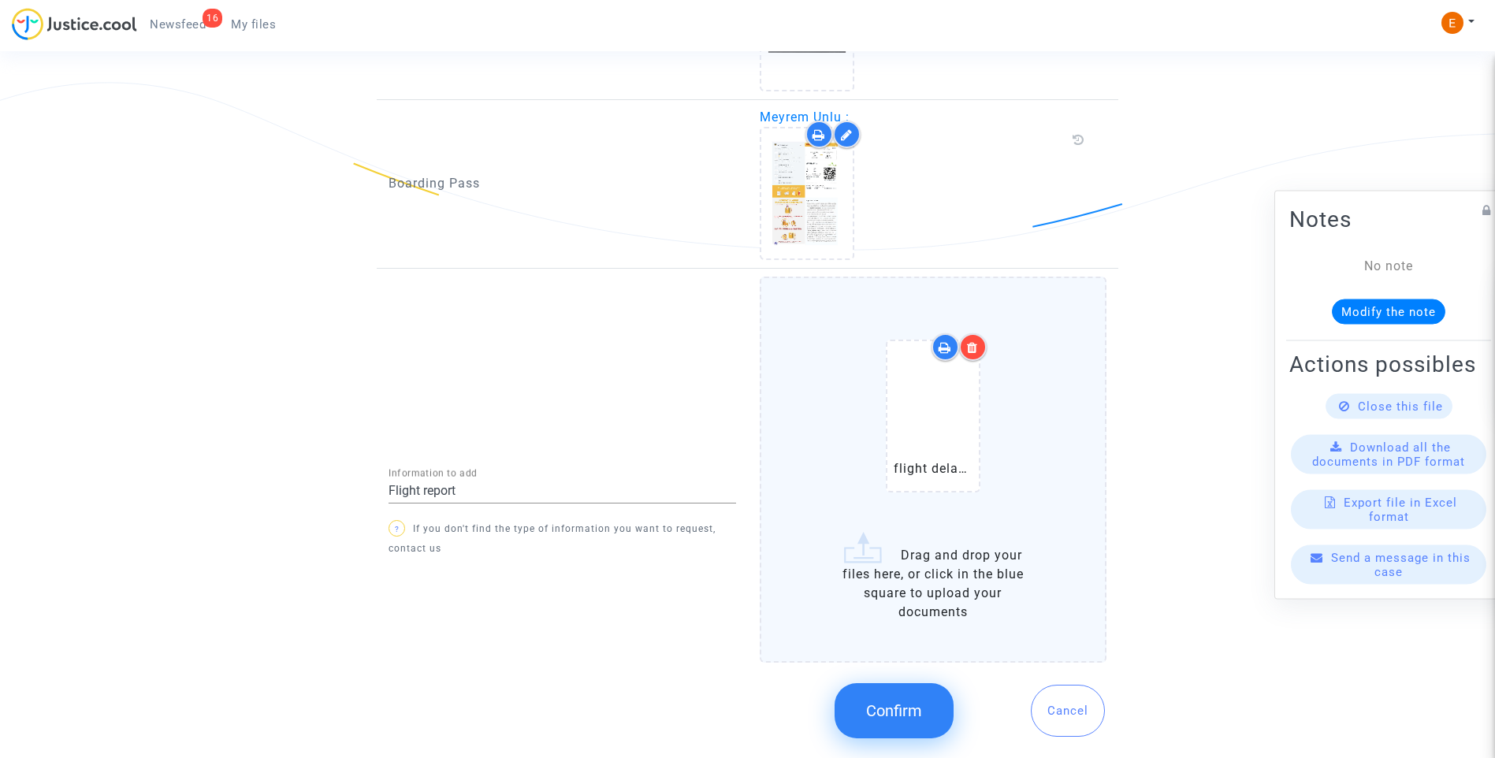
click at [908, 730] on button "Confirm" at bounding box center [893, 710] width 119 height 55
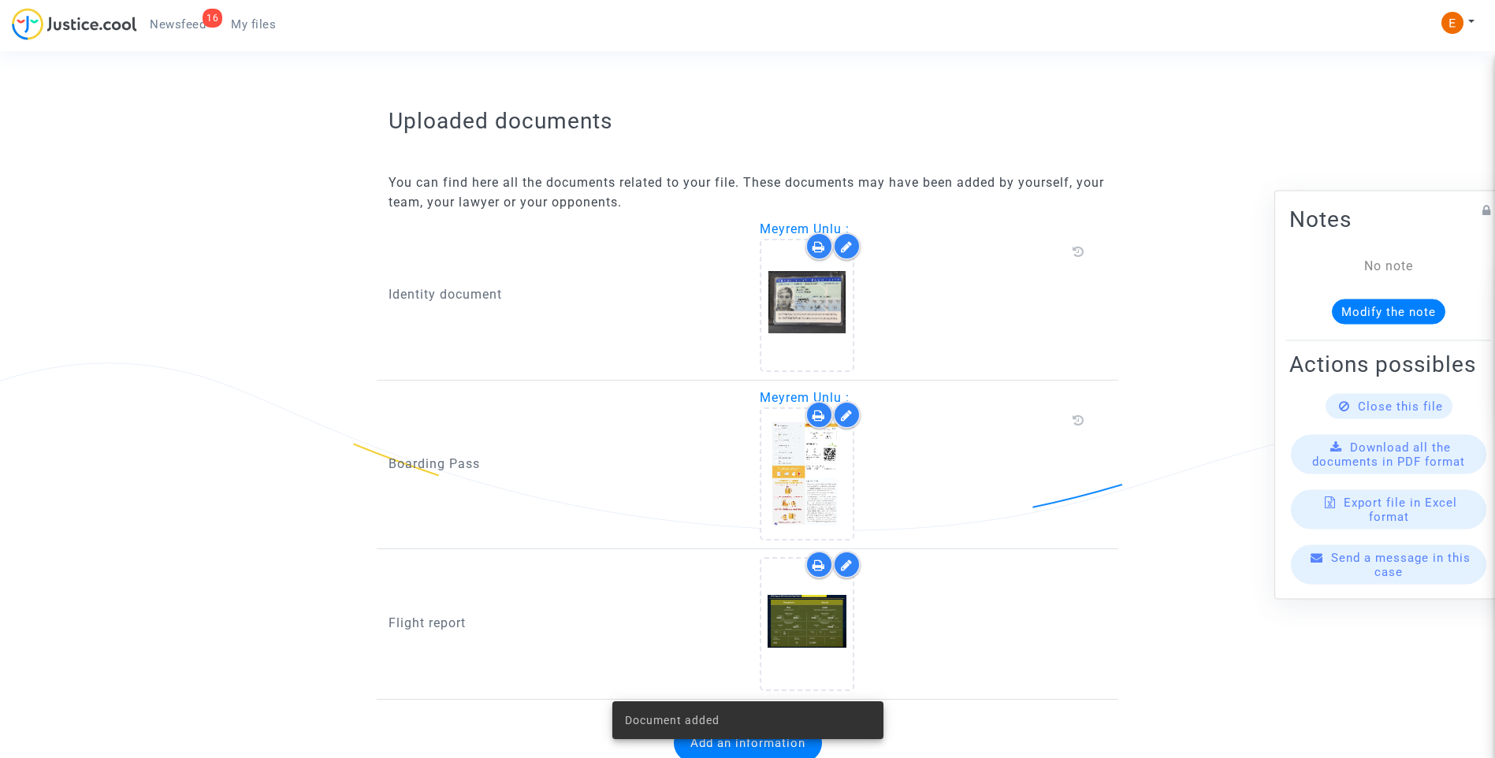
scroll to position [952, 0]
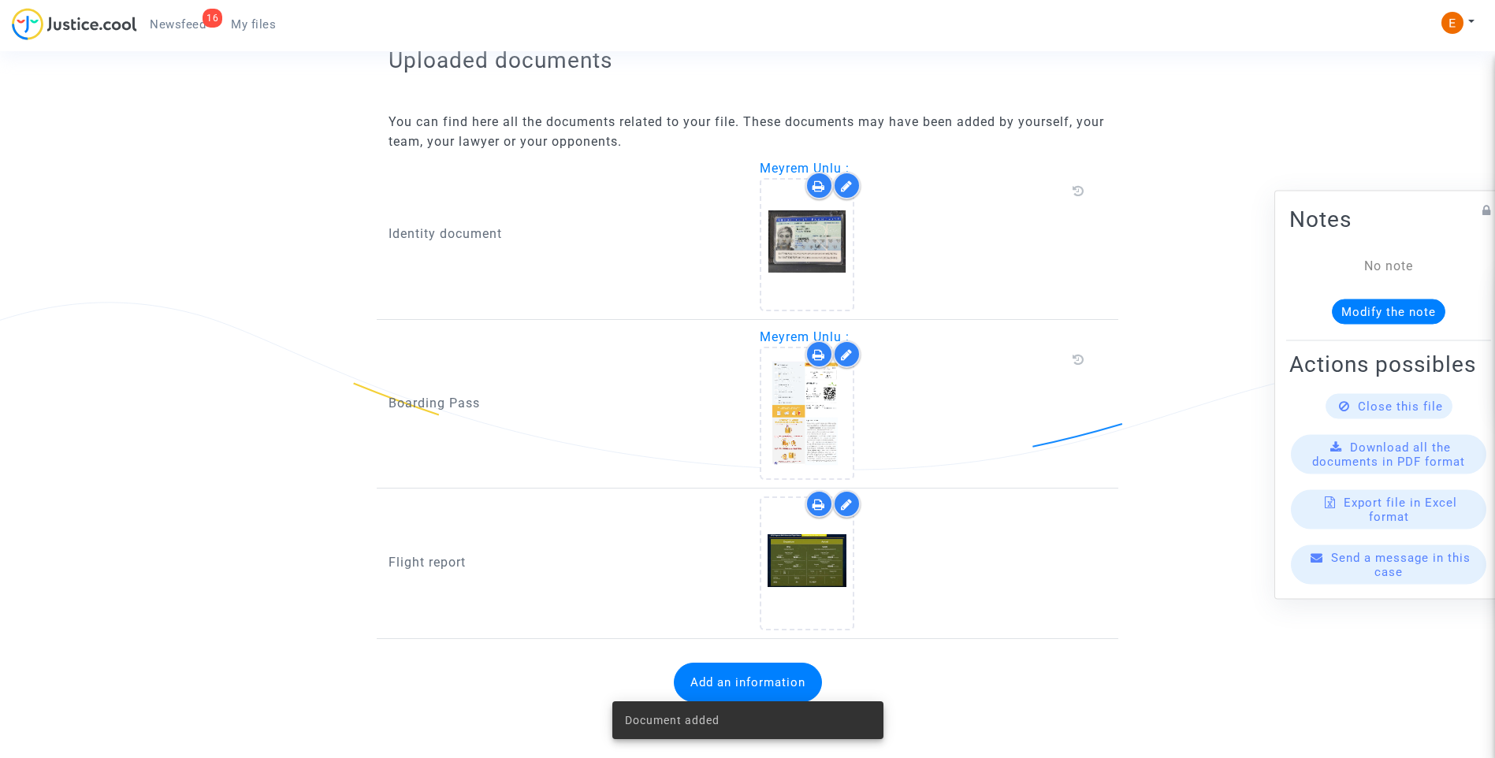
click at [173, 19] on span "Newsfeed" at bounding box center [178, 24] width 56 height 14
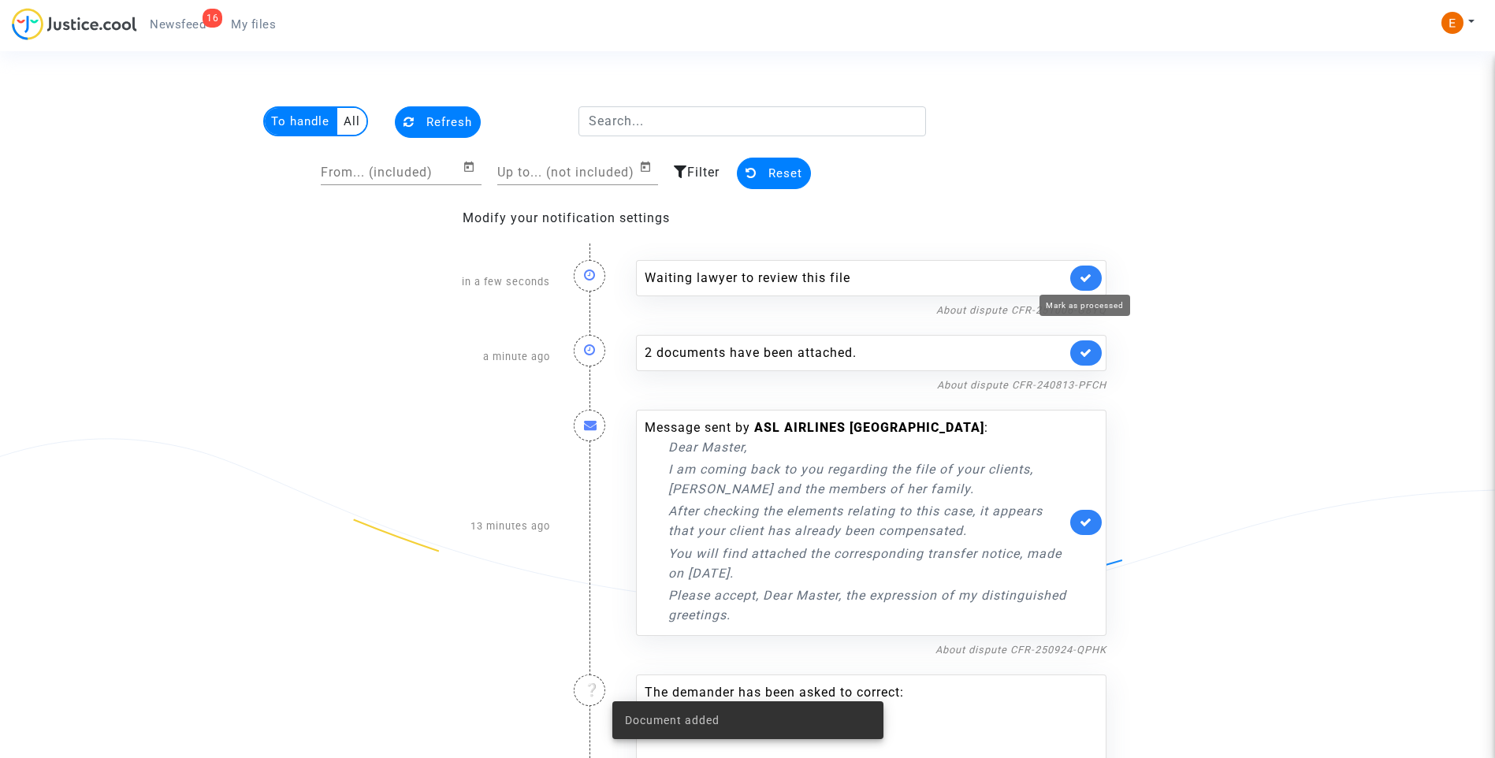
click at [1090, 273] on icon at bounding box center [1085, 278] width 13 height 12
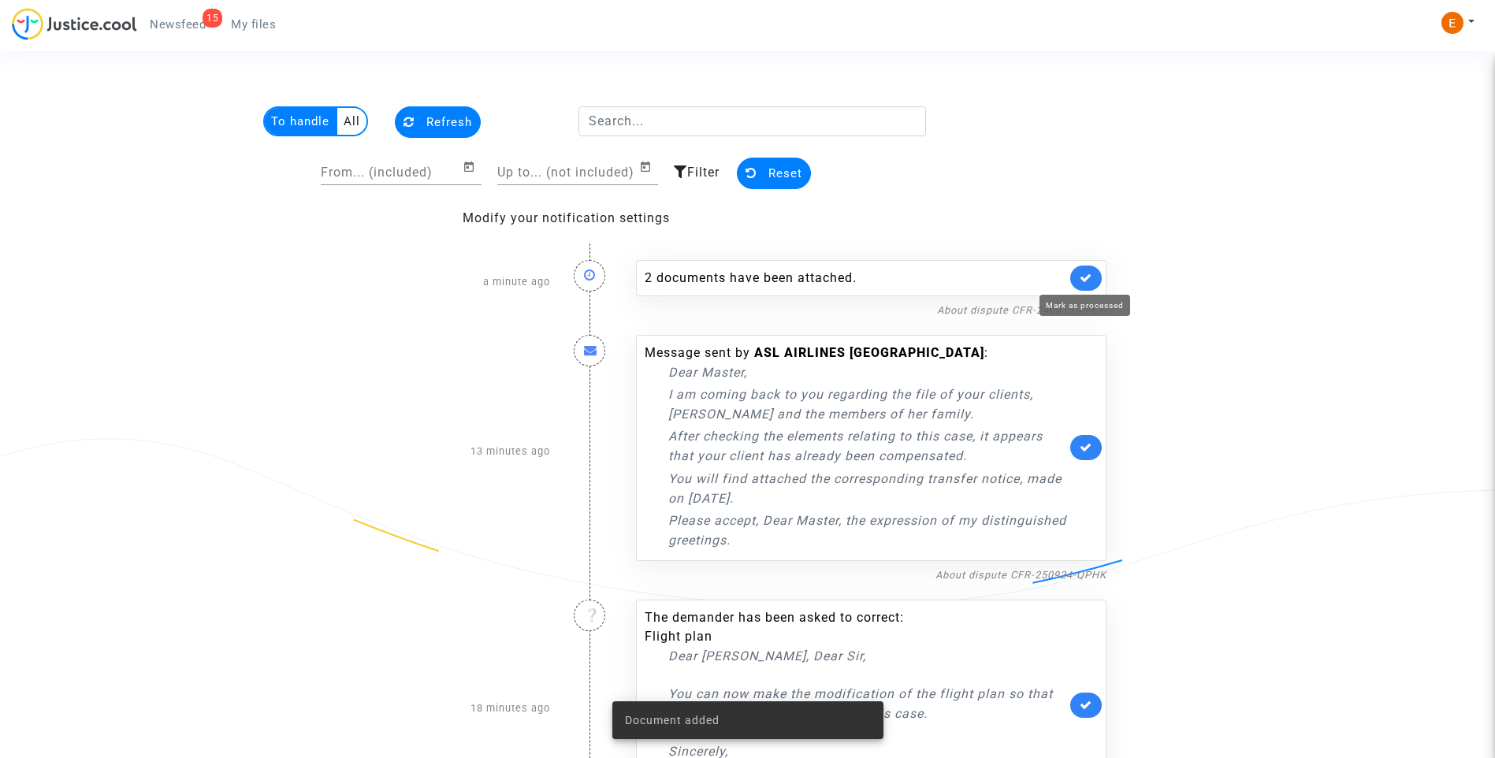
click at [1090, 273] on icon at bounding box center [1085, 278] width 13 height 12
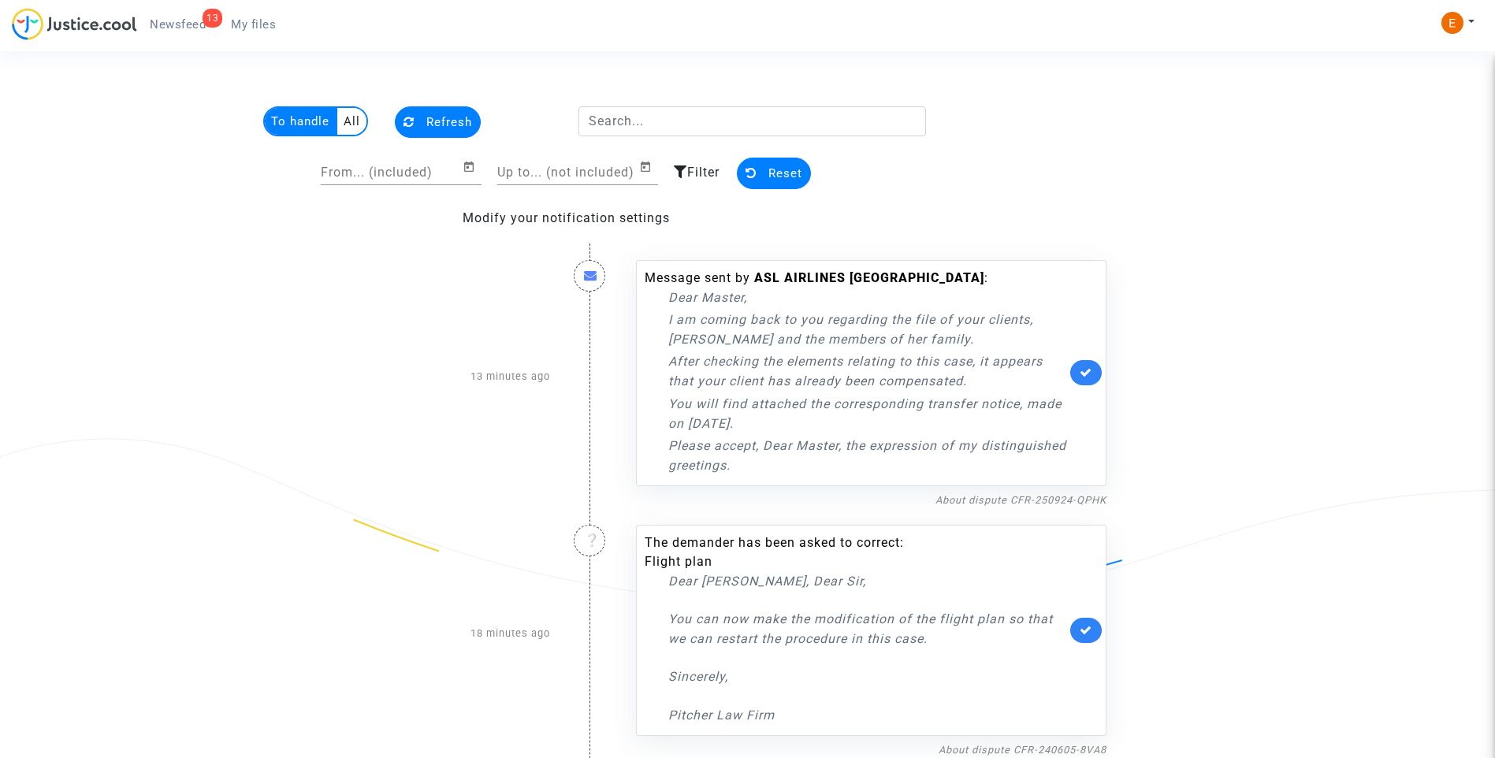
click at [1091, 364] on link at bounding box center [1086, 372] width 32 height 25
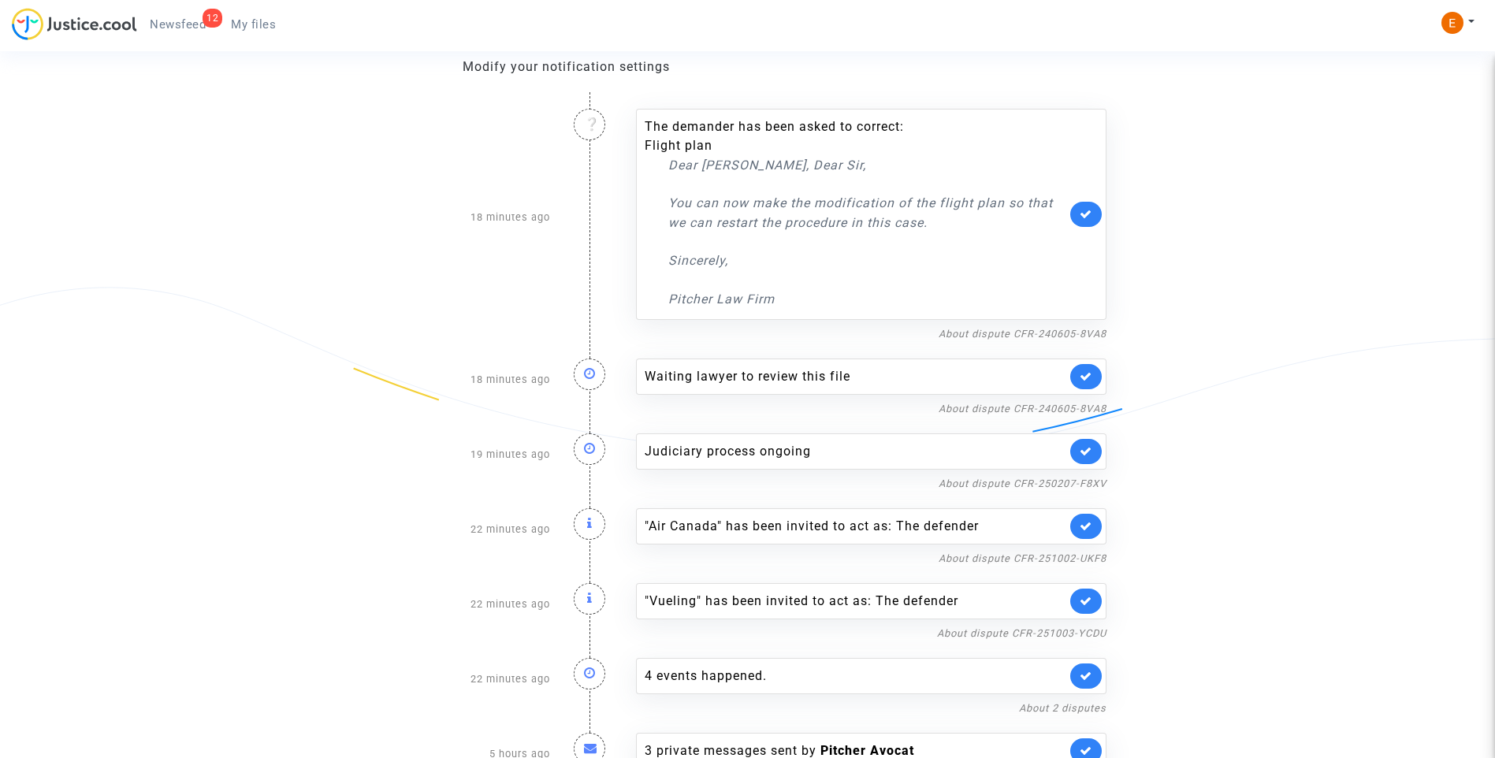
scroll to position [158, 0]
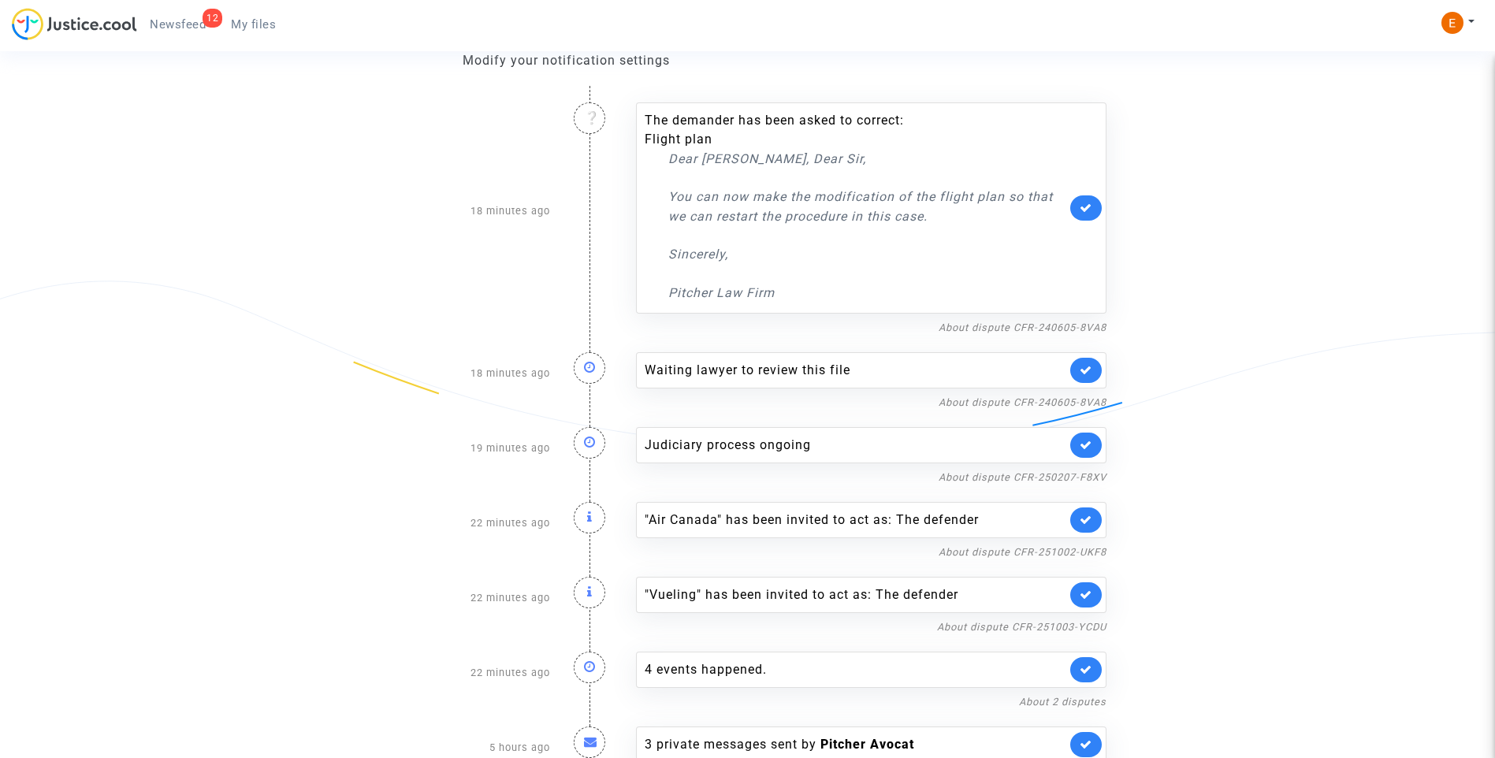
click at [1093, 370] on link at bounding box center [1086, 370] width 32 height 25
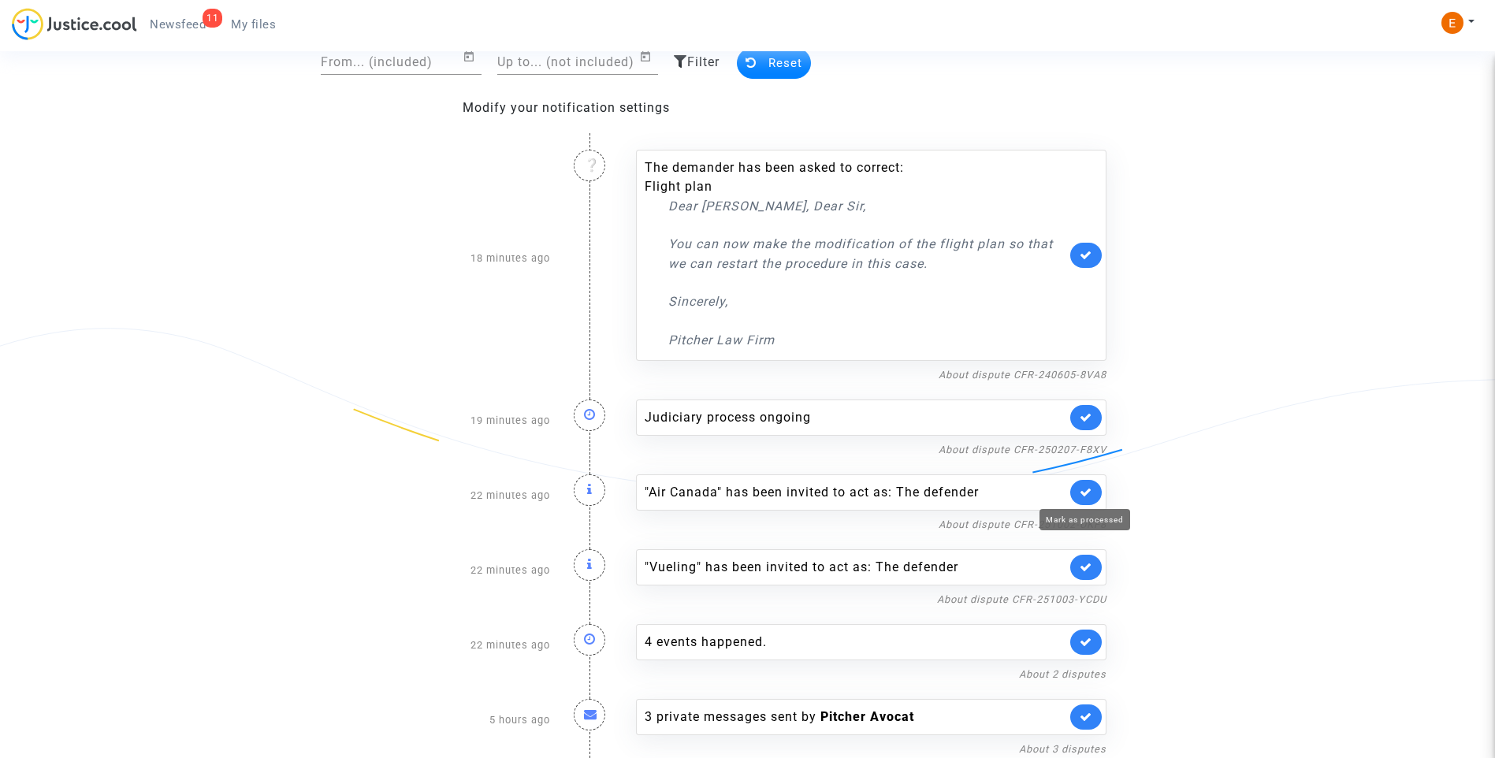
click at [1084, 492] on icon at bounding box center [1085, 492] width 13 height 12
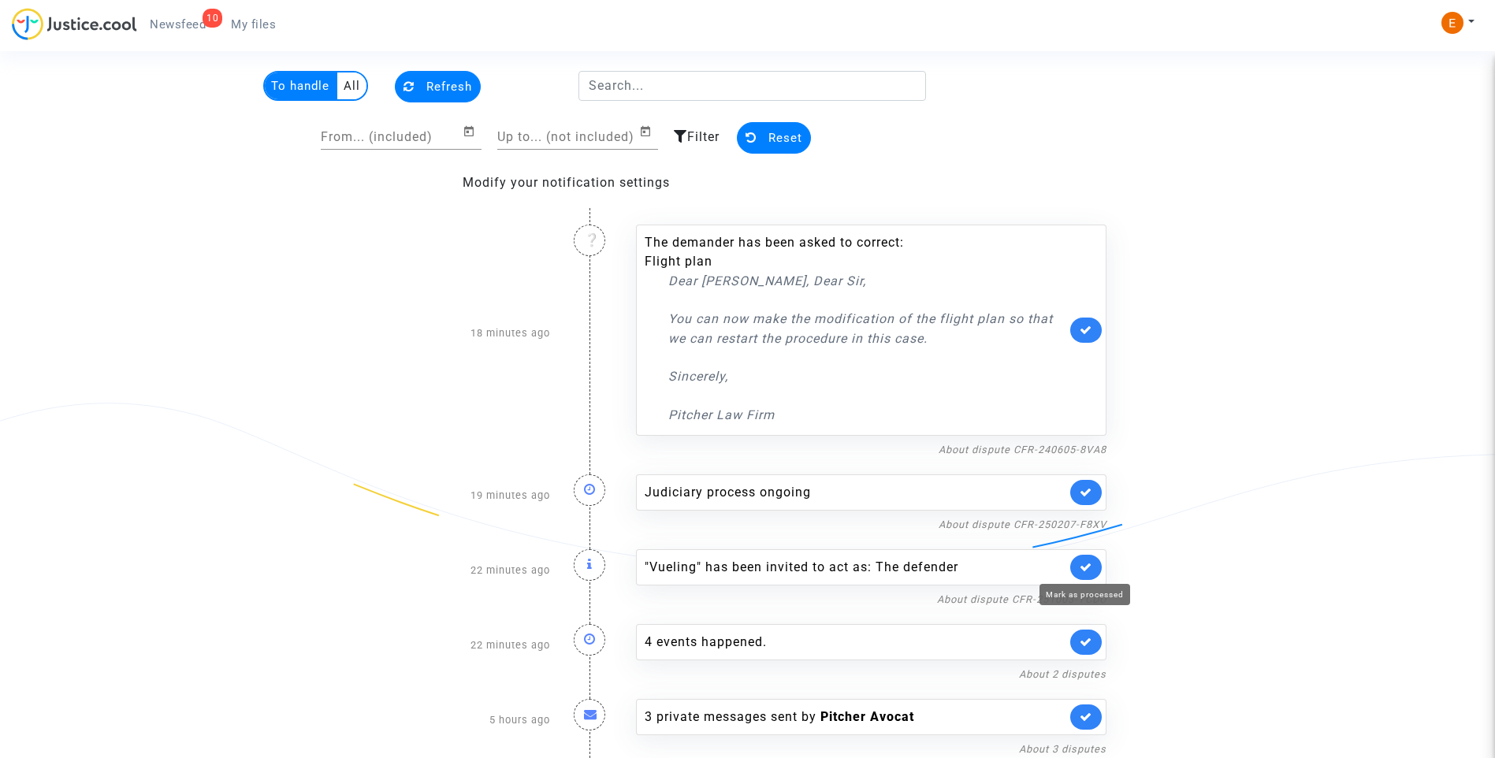
click at [1090, 566] on icon at bounding box center [1085, 567] width 13 height 12
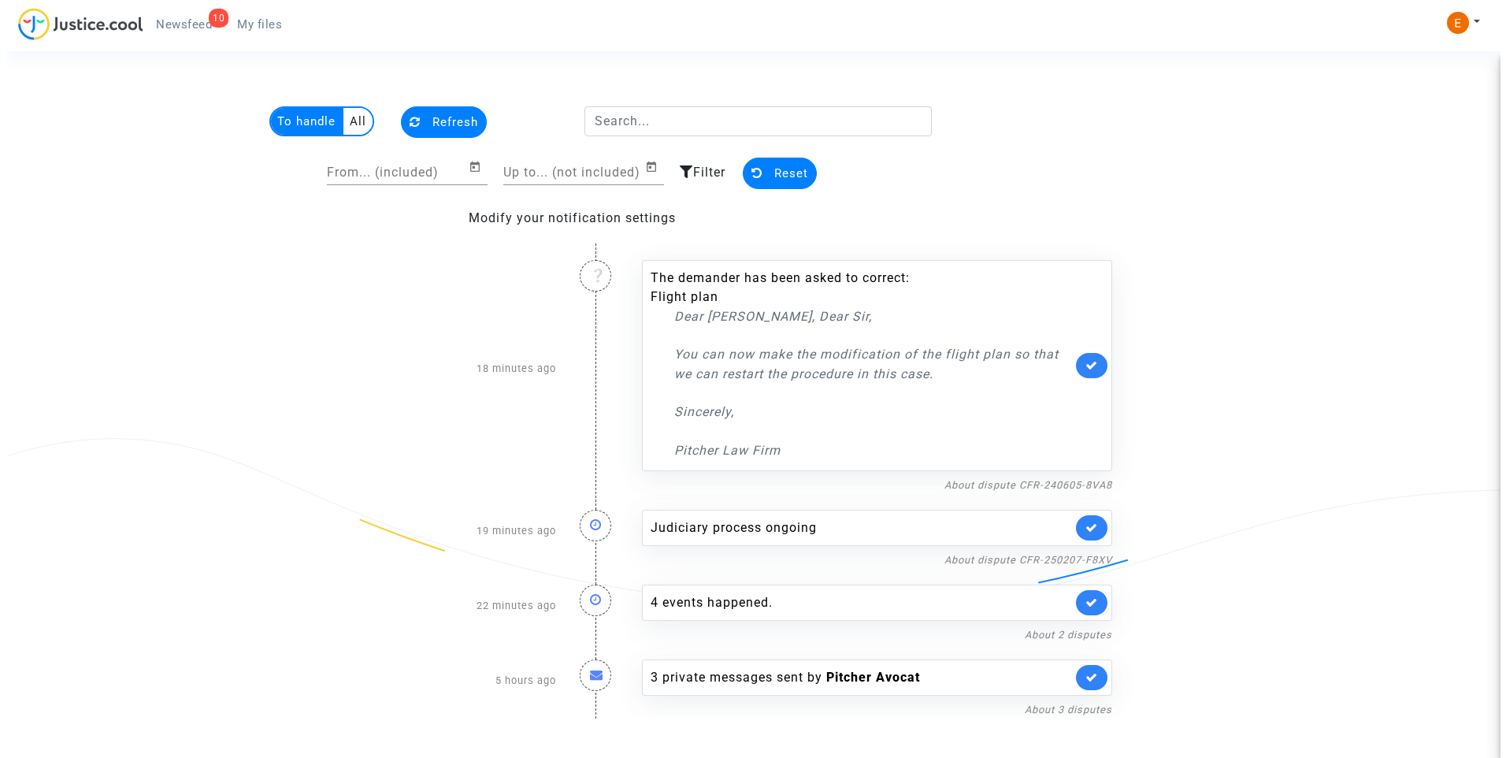
scroll to position [0, 0]
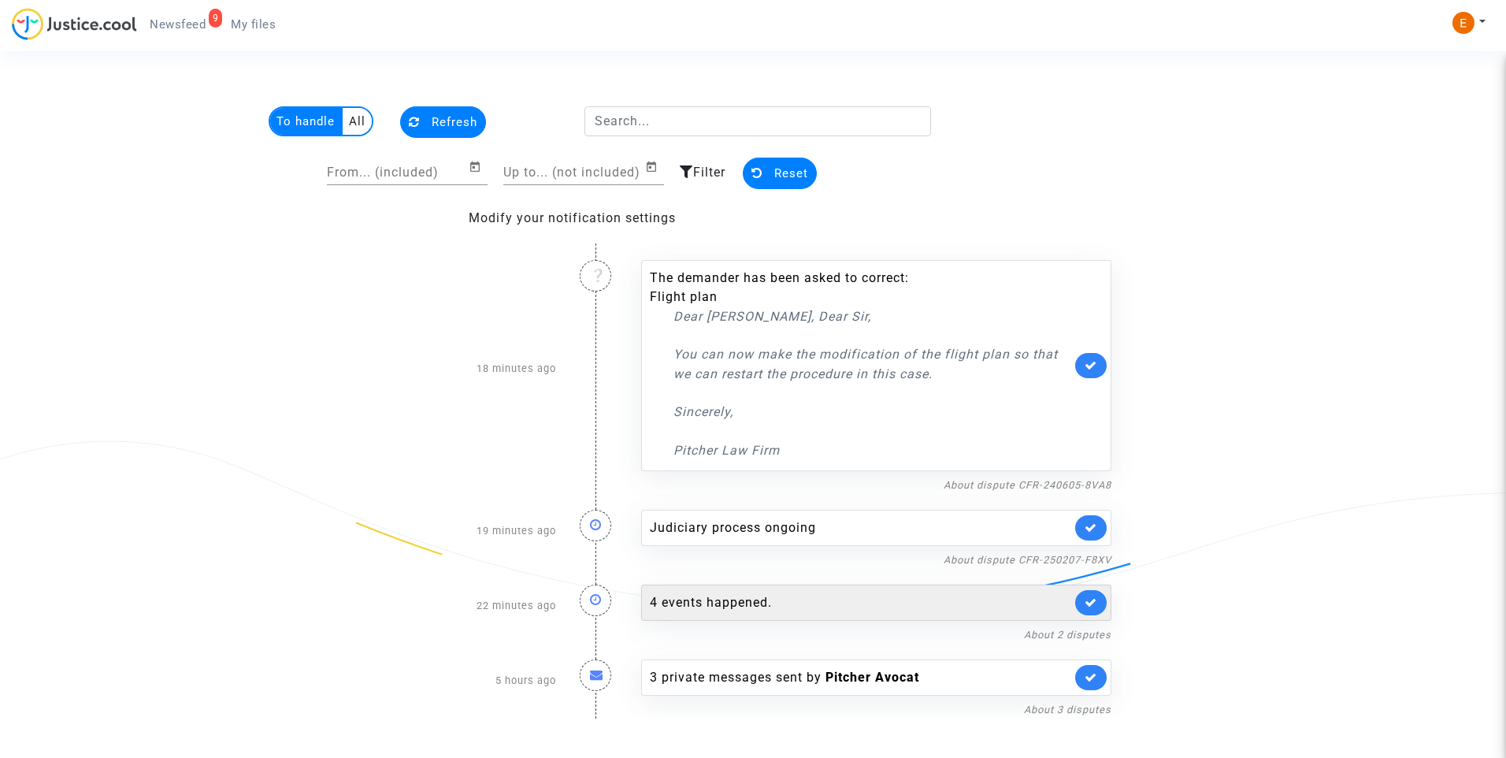
click at [845, 620] on div "4 events happened." at bounding box center [876, 603] width 470 height 36
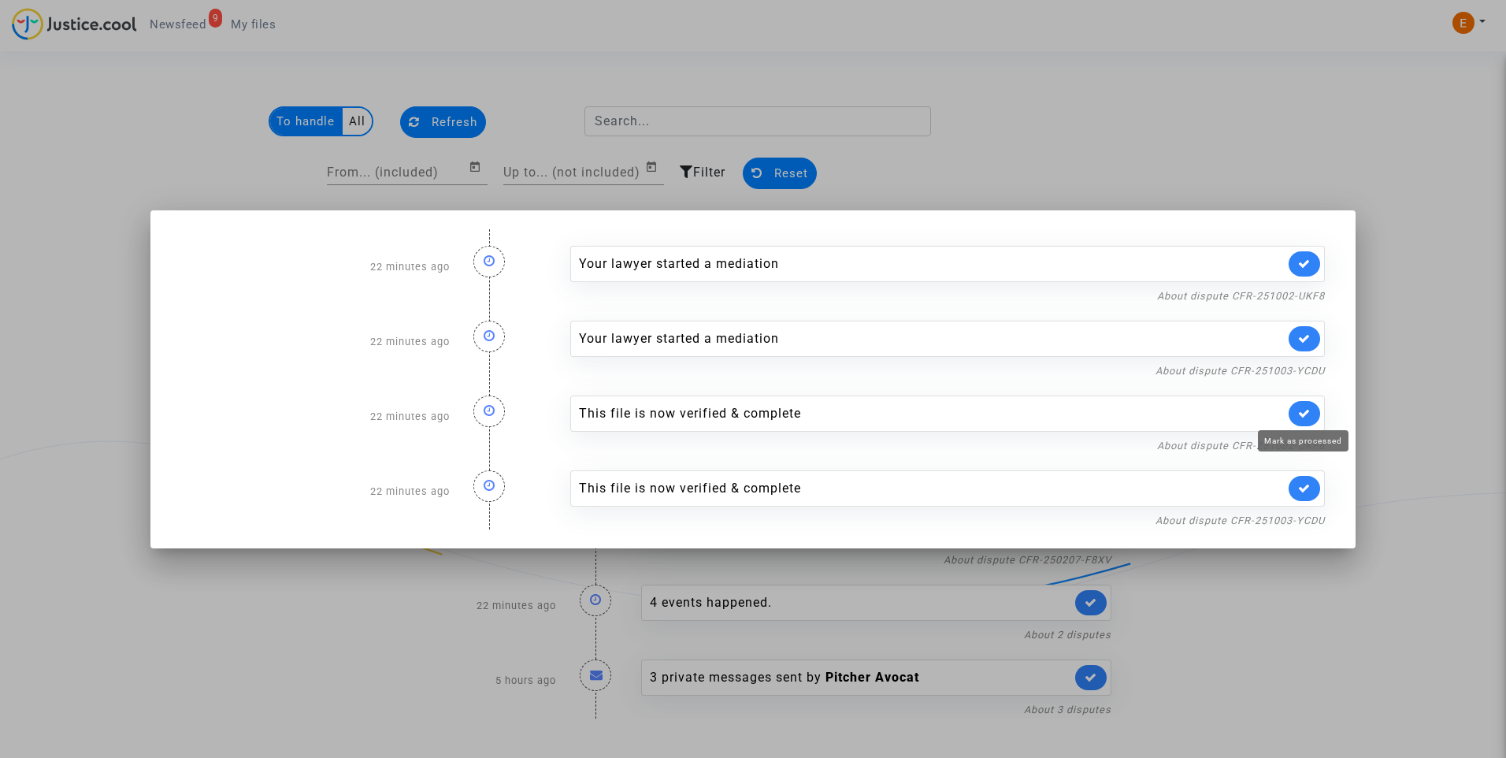
drag, startPoint x: 1312, startPoint y: 411, endPoint x: 1296, endPoint y: 473, distance: 63.4
click at [1312, 412] on link at bounding box center [1305, 413] width 32 height 25
click at [1295, 499] on div "This file is now verified & complete" at bounding box center [947, 488] width 755 height 36
click at [1306, 485] on icon at bounding box center [1304, 488] width 13 height 12
click at [1418, 382] on div at bounding box center [753, 379] width 1506 height 758
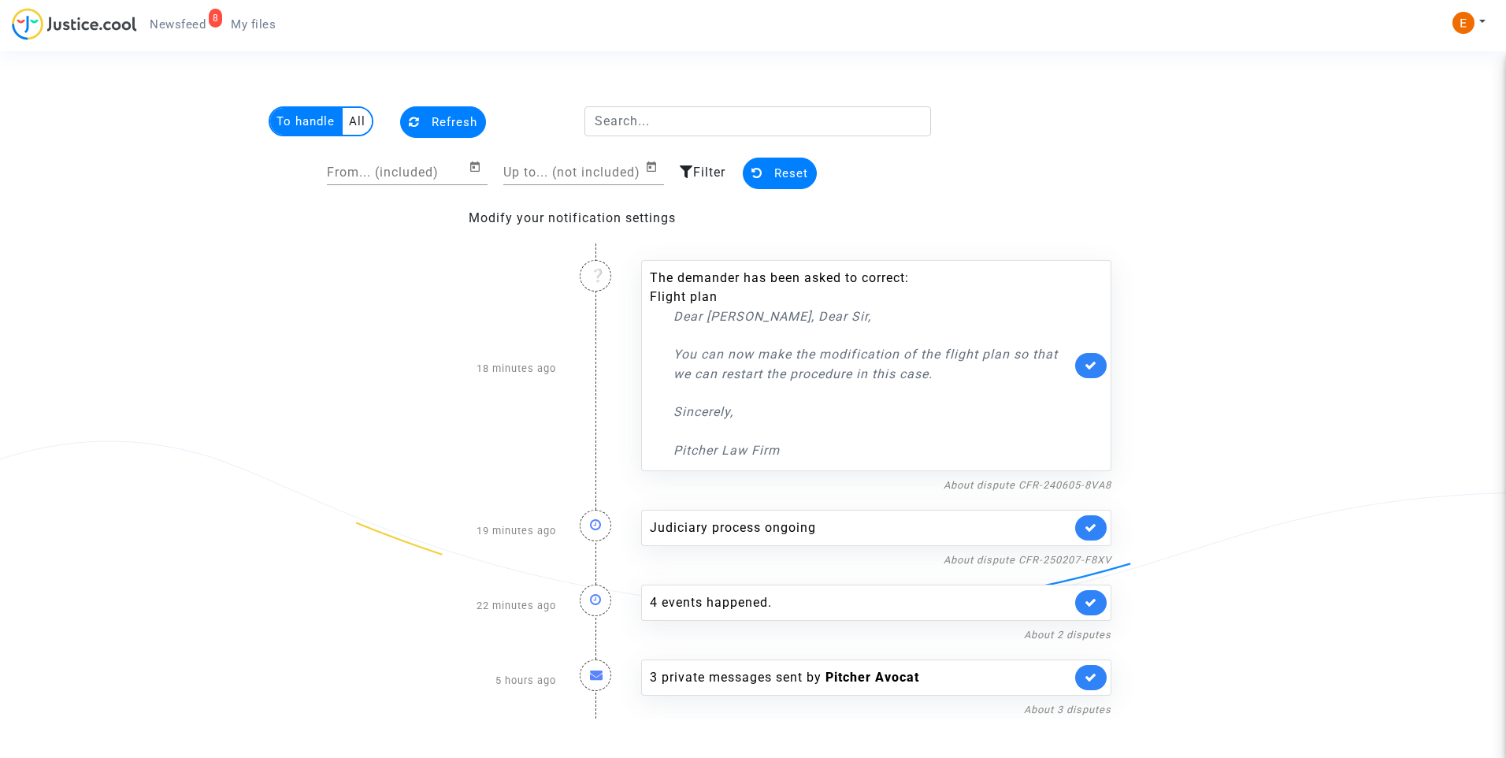
drag, startPoint x: 272, startPoint y: 27, endPoint x: 218, endPoint y: 15, distance: 54.9
click at [272, 27] on span "My files" at bounding box center [253, 24] width 45 height 14
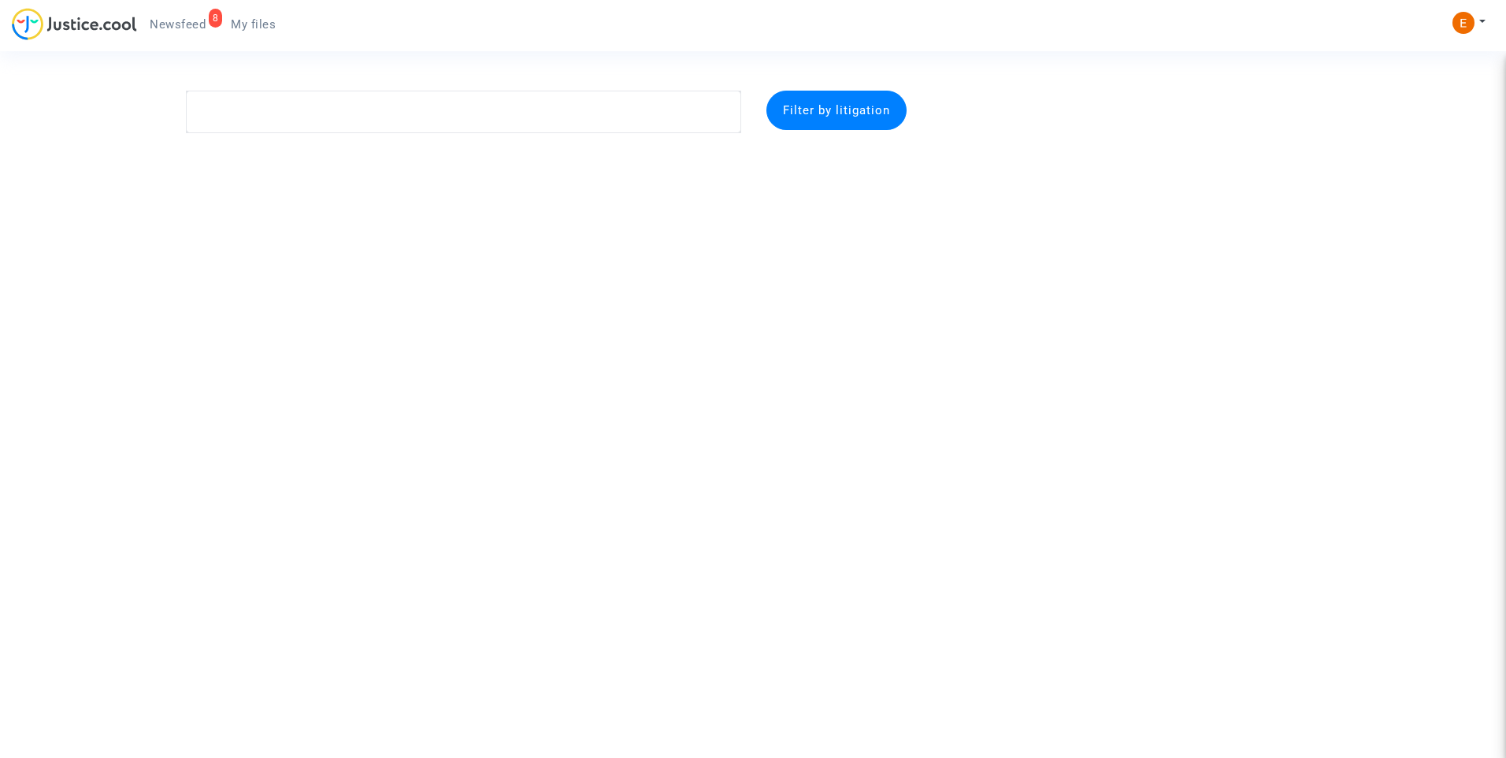
click at [212, 14] on div "8" at bounding box center [216, 18] width 14 height 19
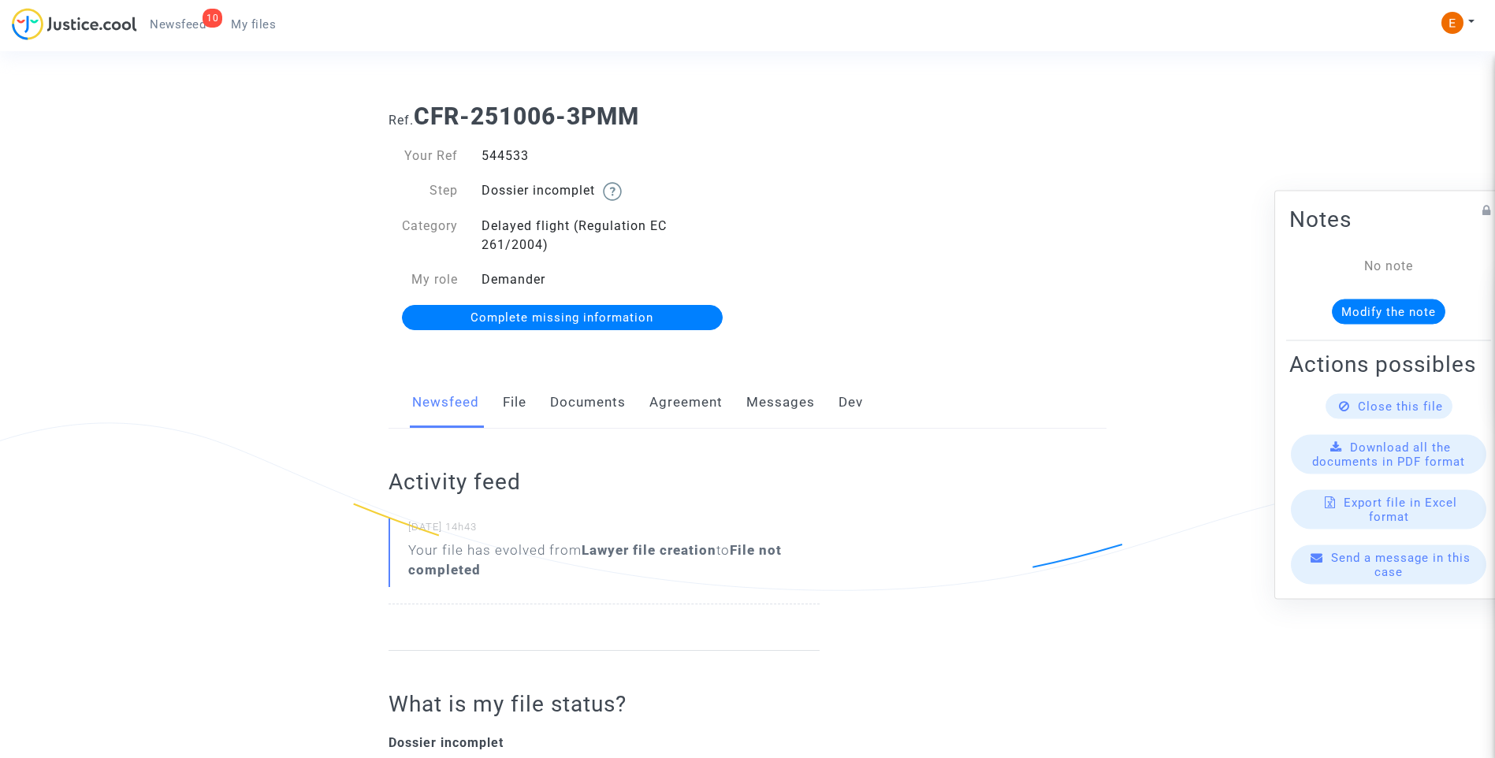
click at [598, 412] on link "Documents" at bounding box center [588, 403] width 76 height 52
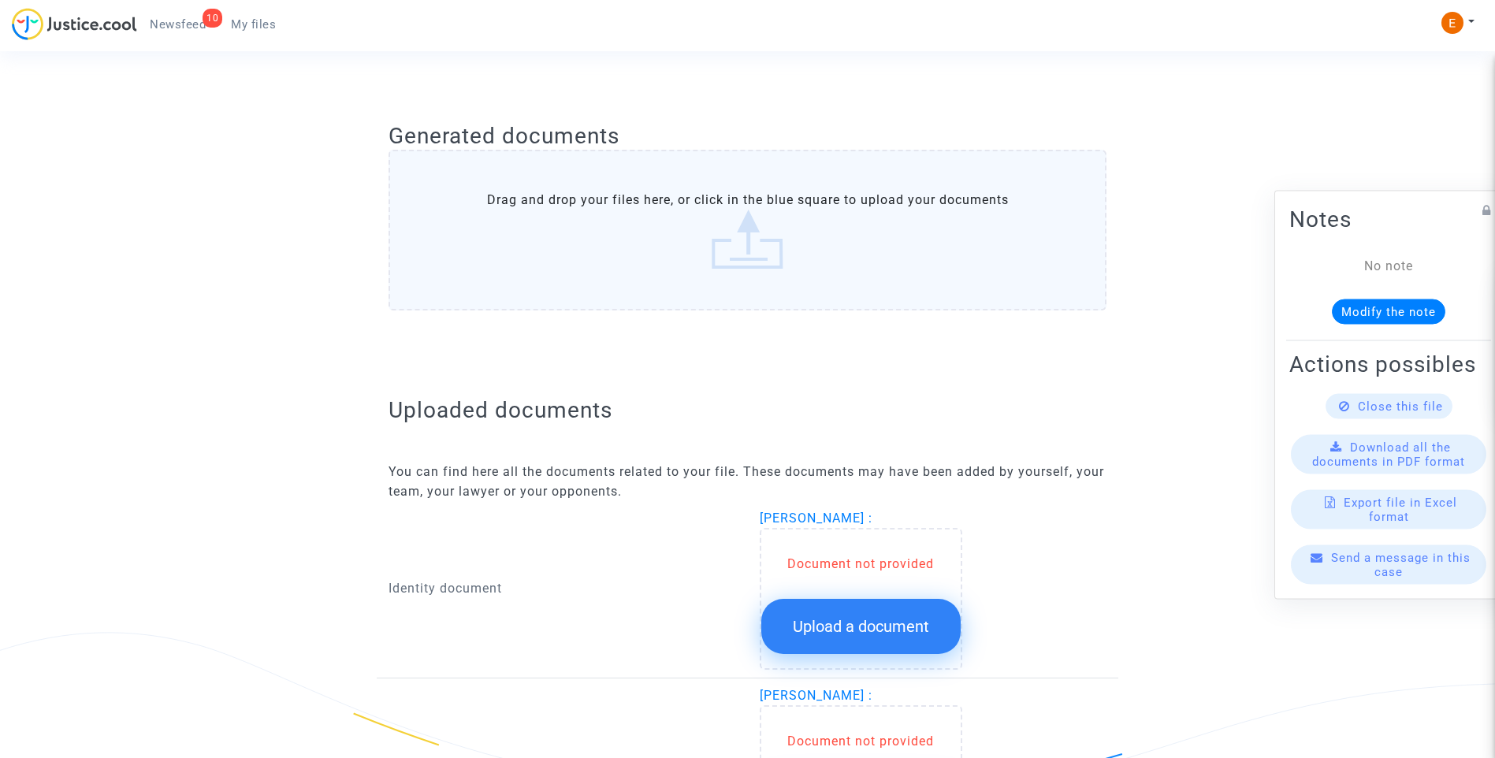
scroll to position [838, 0]
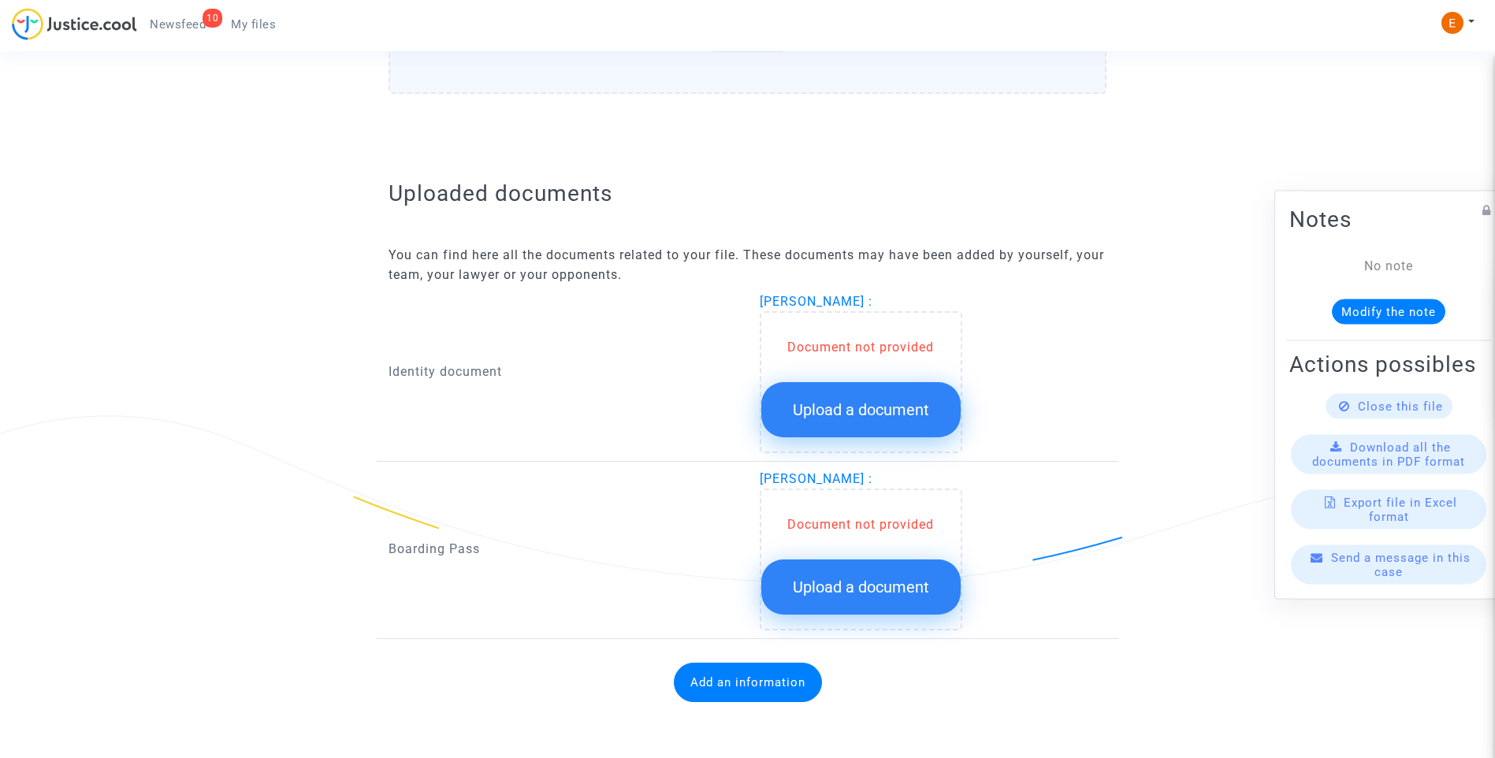
click at [904, 405] on span "Upload a document" at bounding box center [861, 409] width 136 height 19
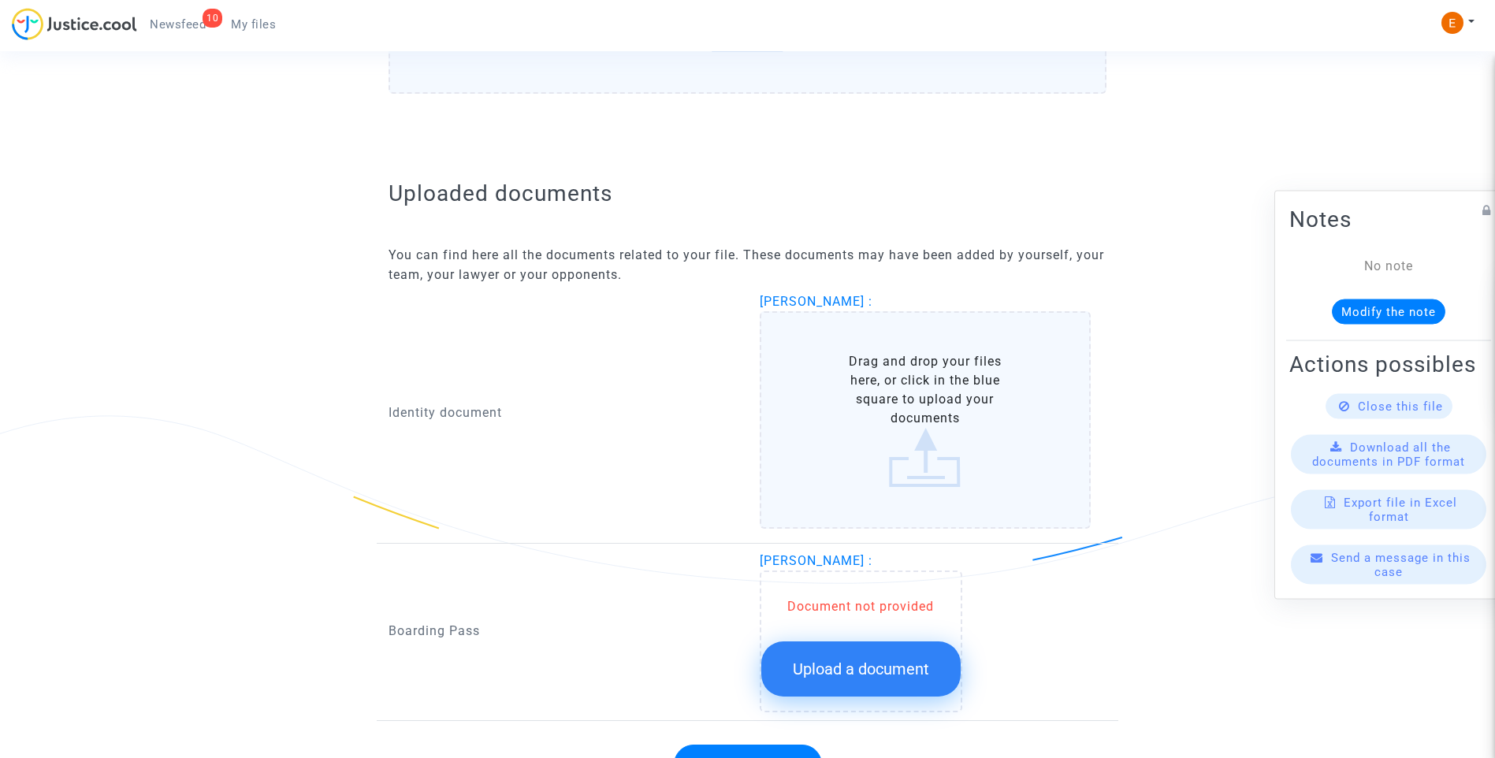
click at [917, 667] on span "Upload a document" at bounding box center [861, 668] width 136 height 19
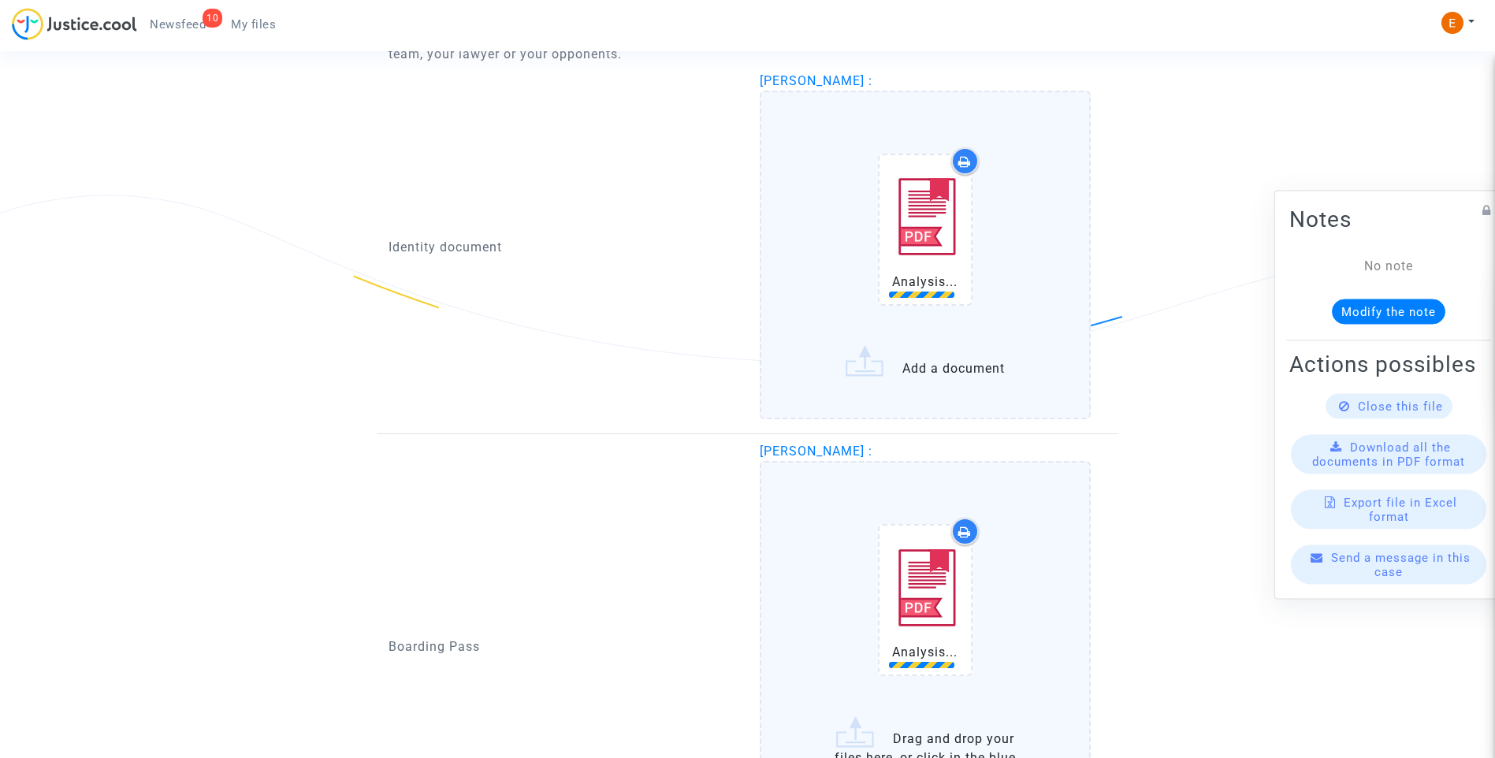
scroll to position [1075, 0]
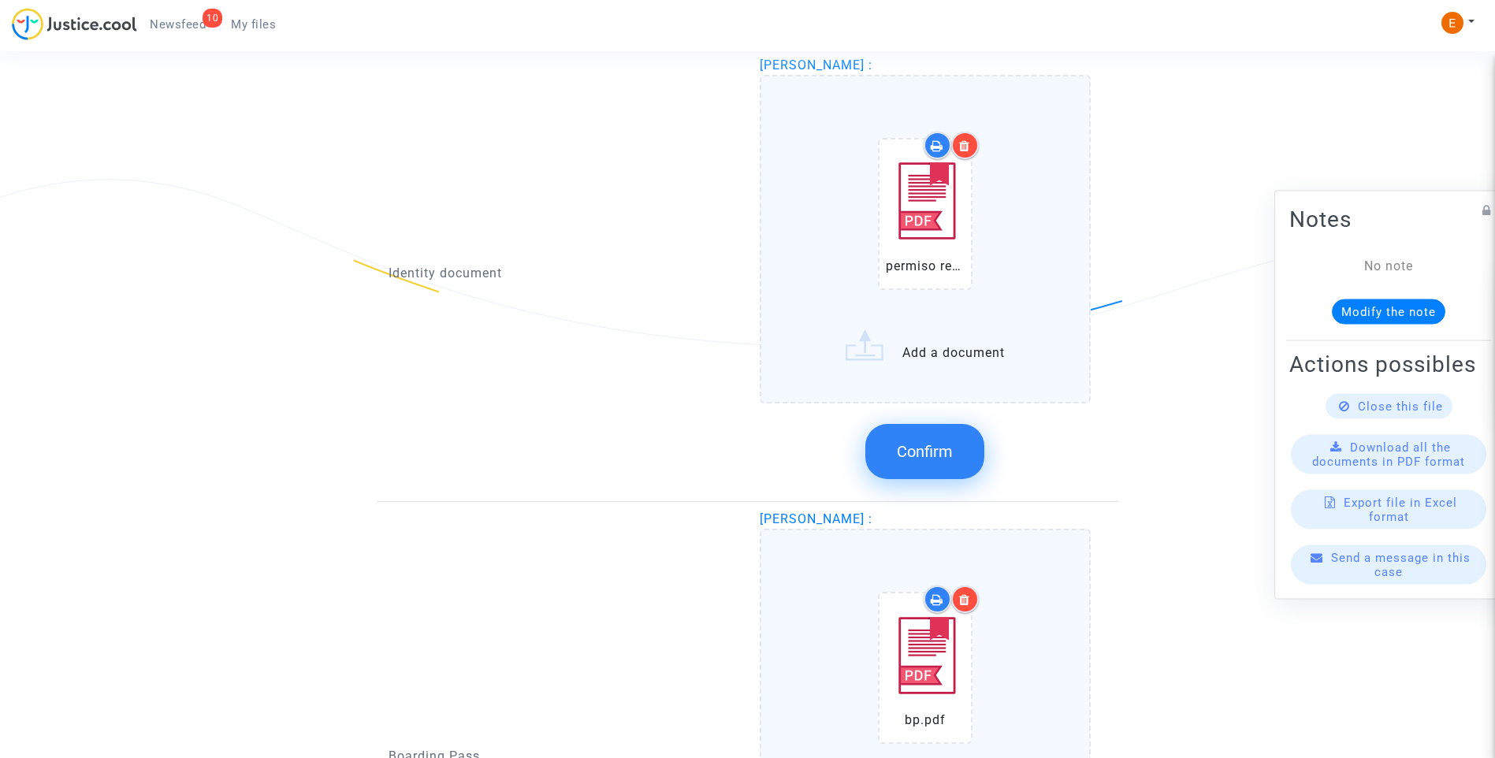
click at [973, 149] on div at bounding box center [965, 146] width 28 height 28
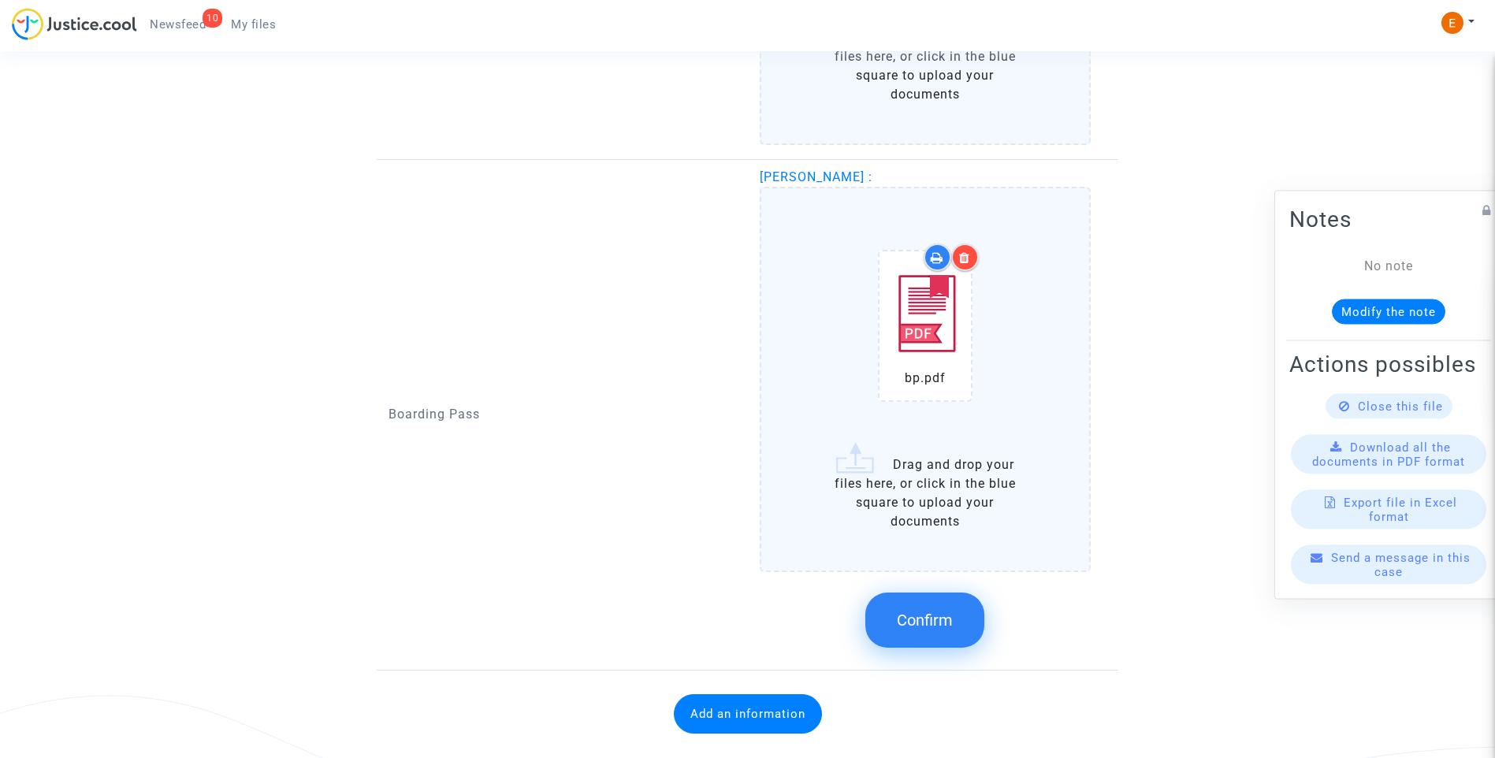
click at [949, 619] on span "Confirm" at bounding box center [925, 620] width 56 height 19
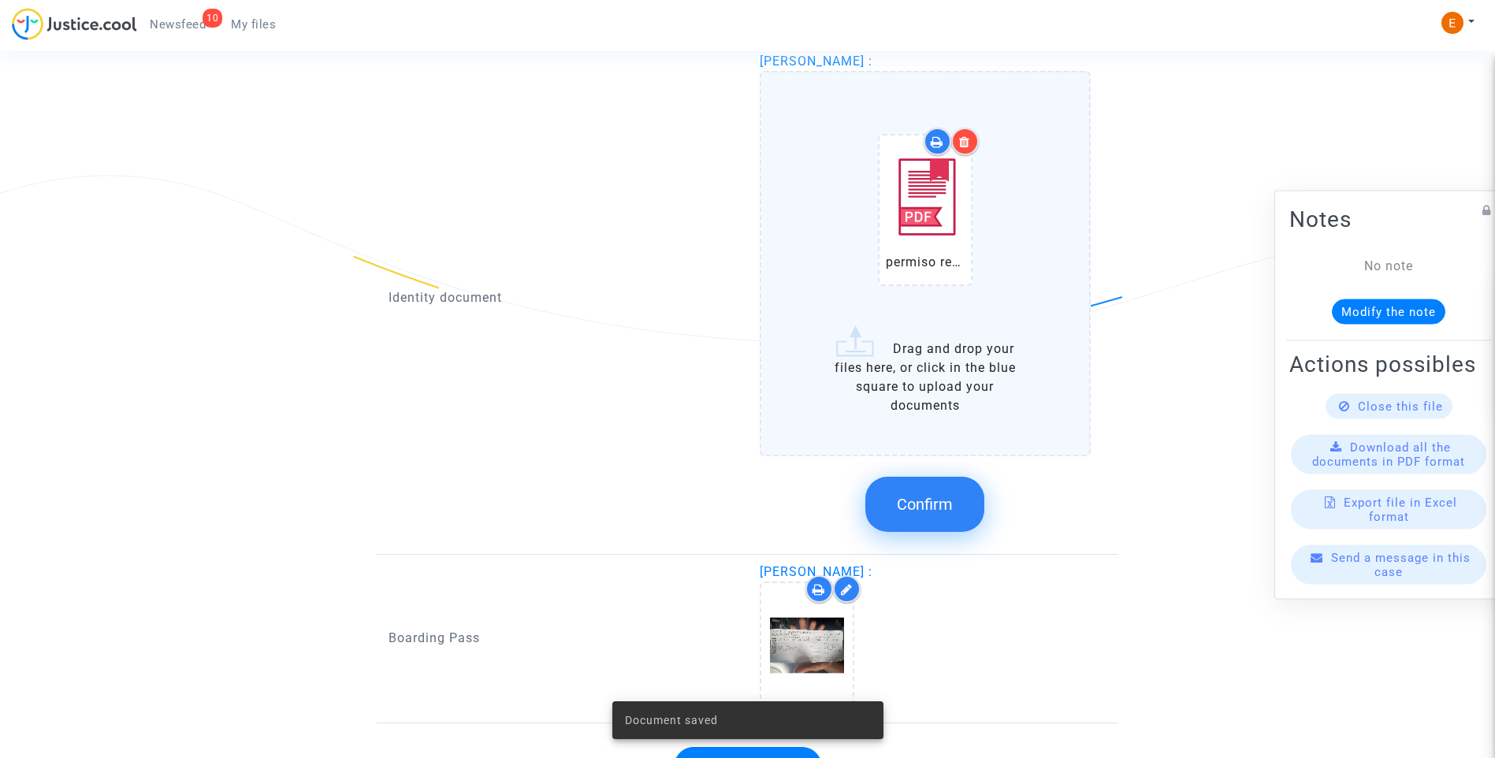
scroll to position [1079, 0]
click at [951, 500] on span "Confirm" at bounding box center [925, 503] width 56 height 19
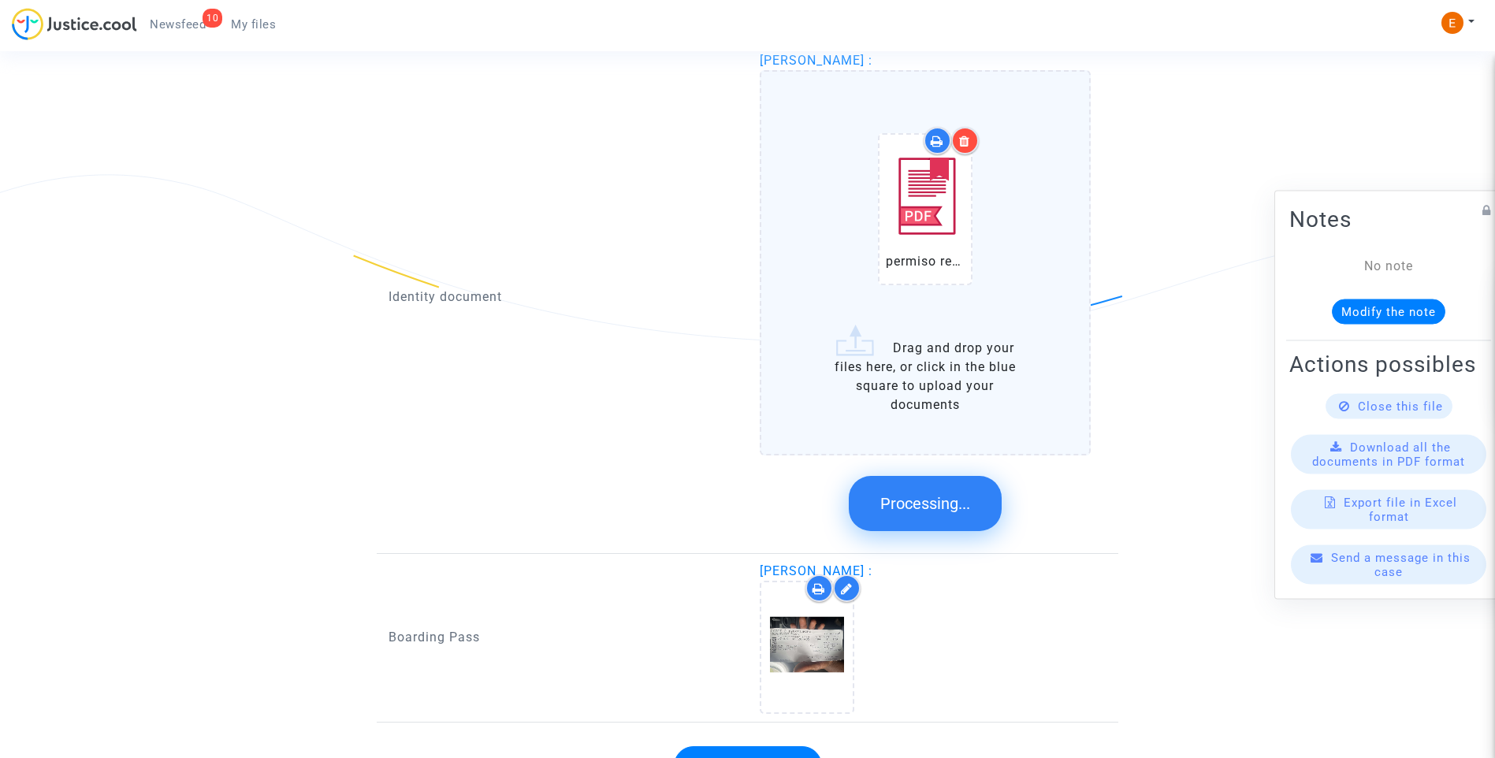
scroll to position [821, 0]
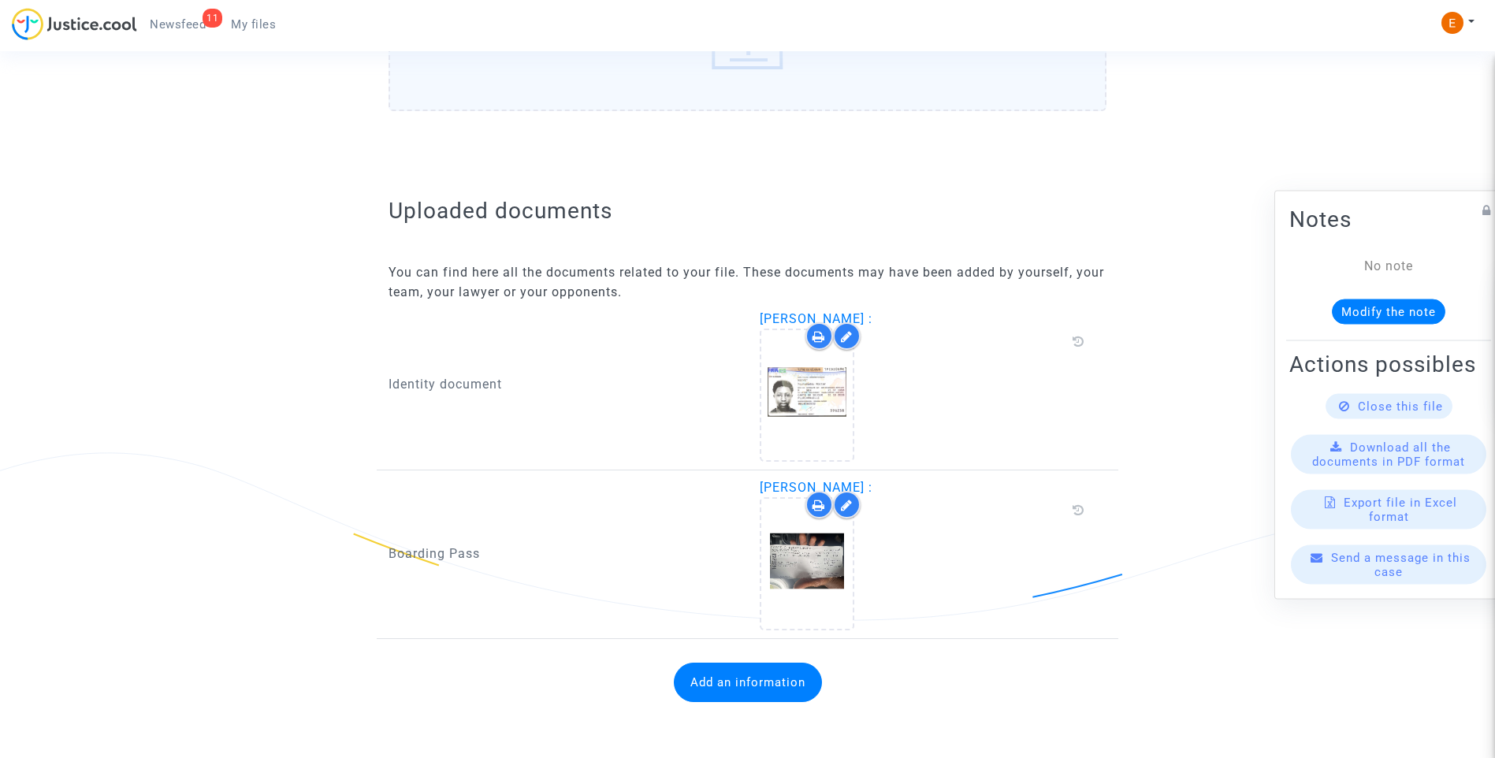
click at [761, 679] on button "Add an information" at bounding box center [748, 682] width 148 height 39
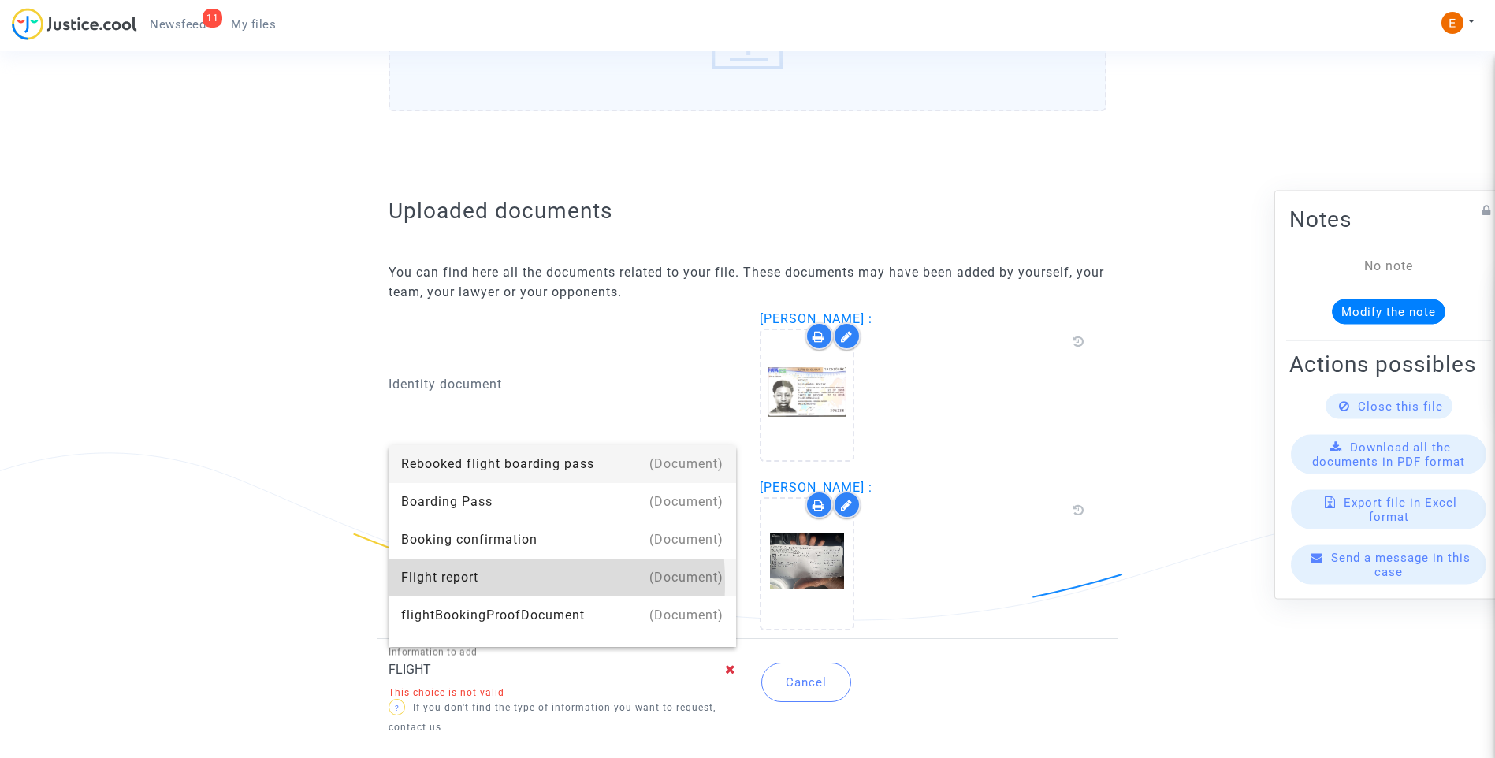
click at [440, 582] on div "Flight report" at bounding box center [562, 578] width 322 height 38
type input "Flight report"
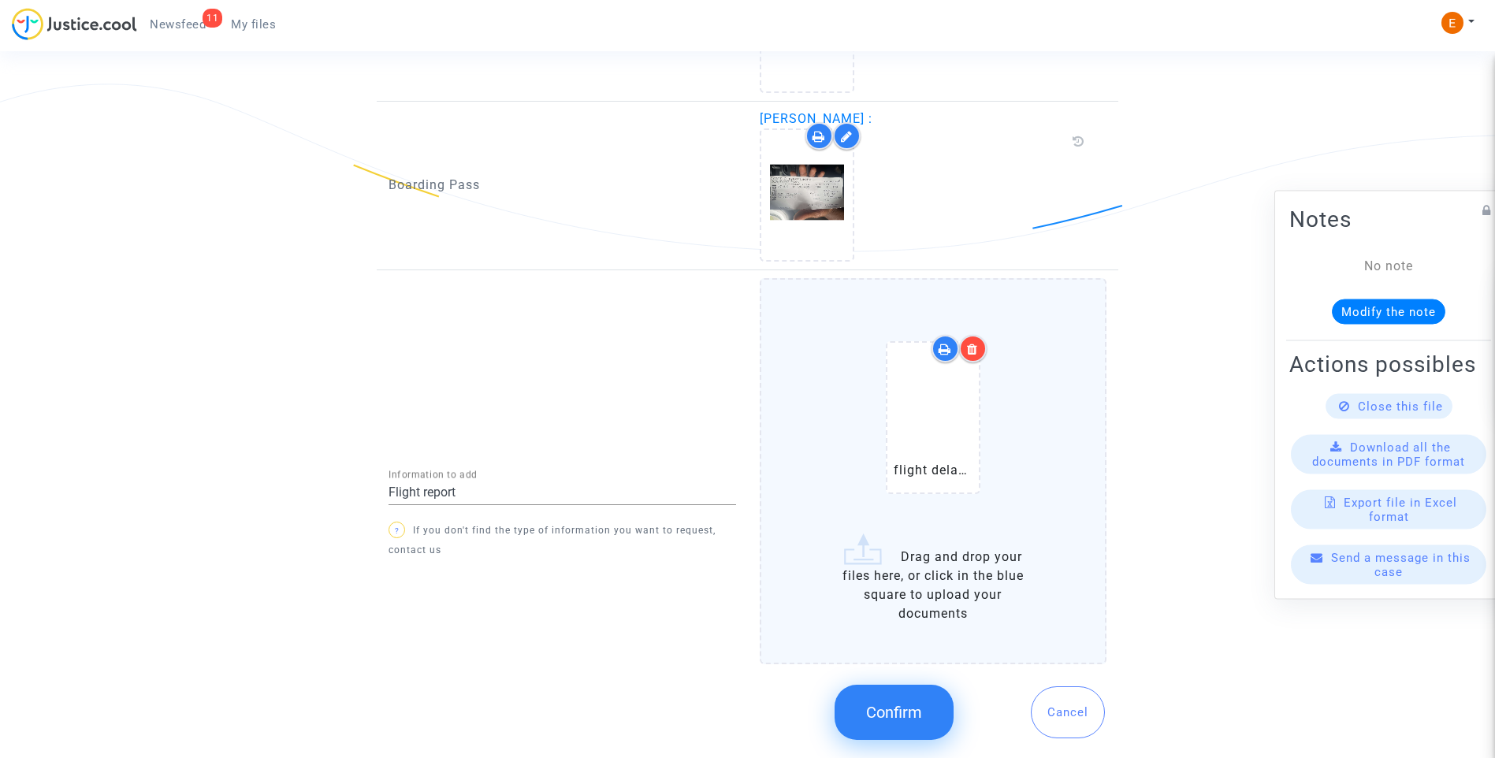
scroll to position [1171, 0]
click at [927, 707] on button "Confirm" at bounding box center [893, 710] width 119 height 55
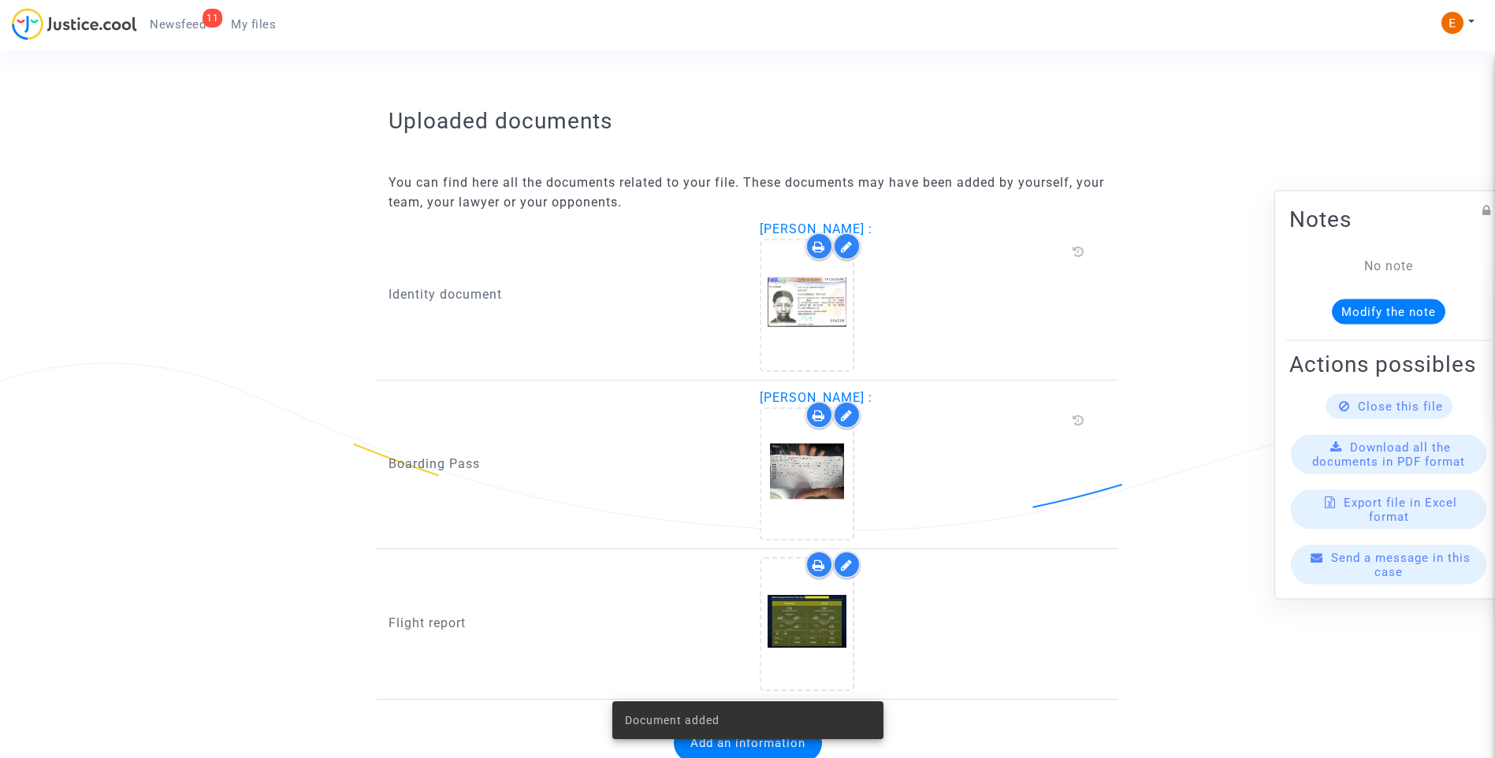
scroll to position [952, 0]
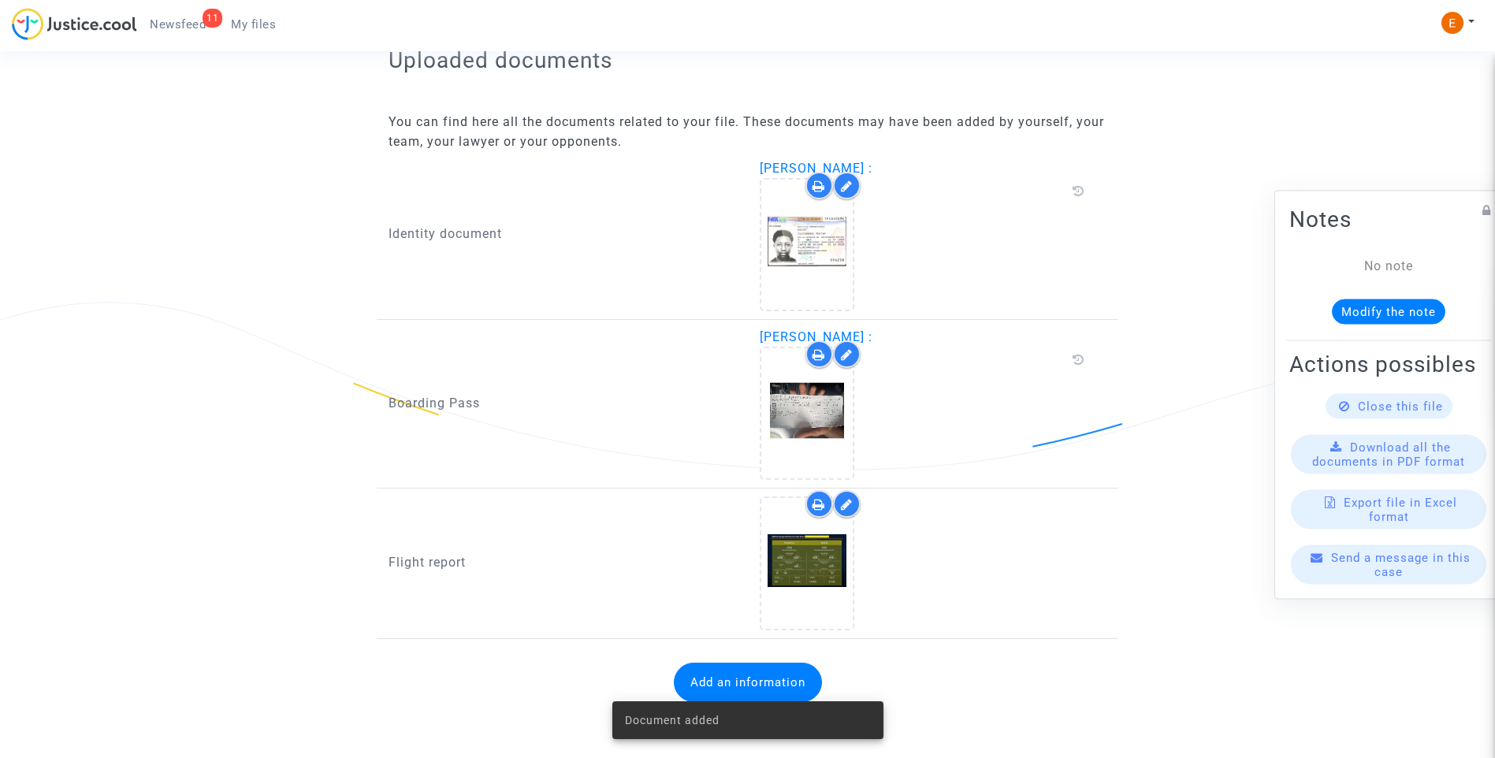
click at [183, 23] on span "Newsfeed" at bounding box center [178, 24] width 56 height 14
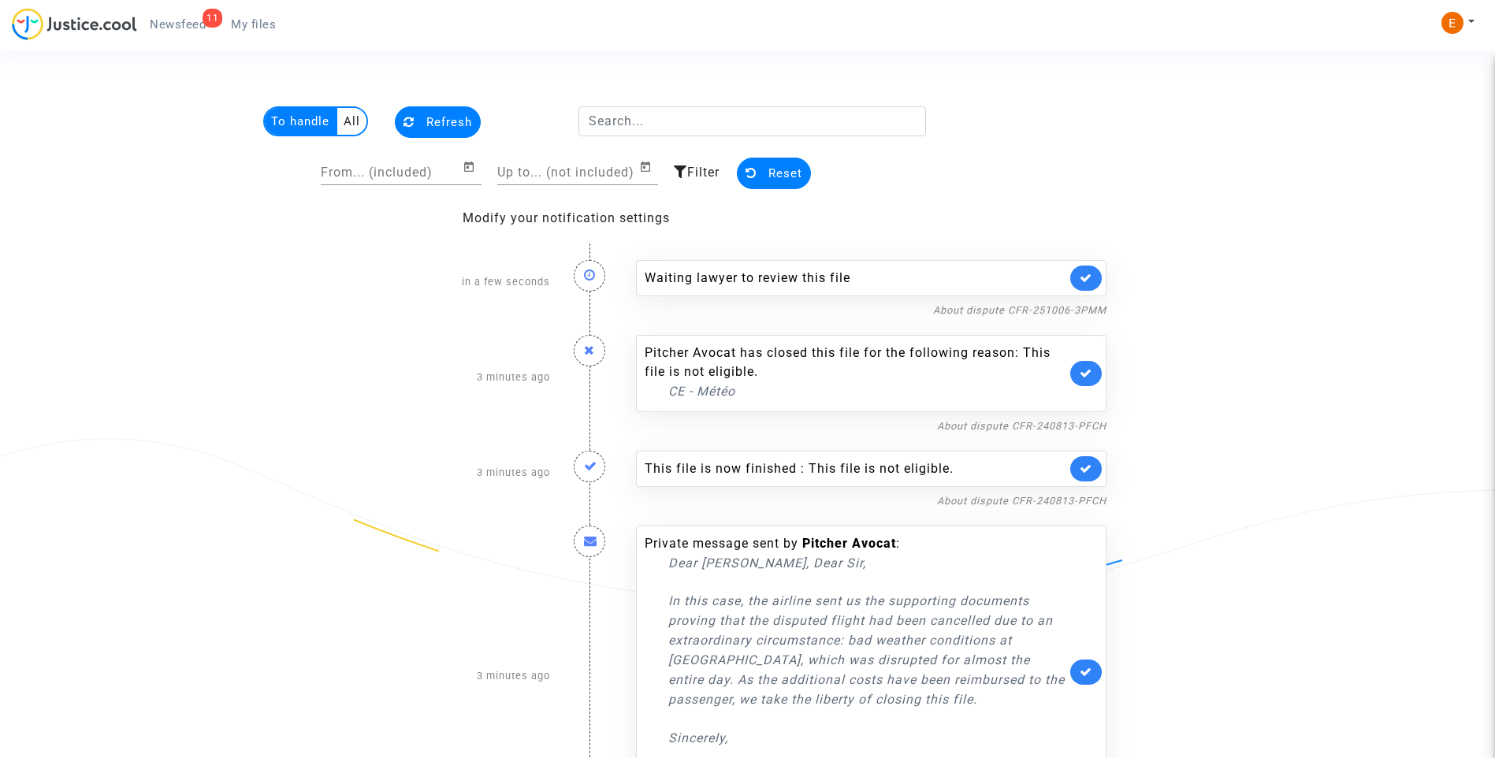
click at [1077, 280] on link at bounding box center [1086, 277] width 32 height 25
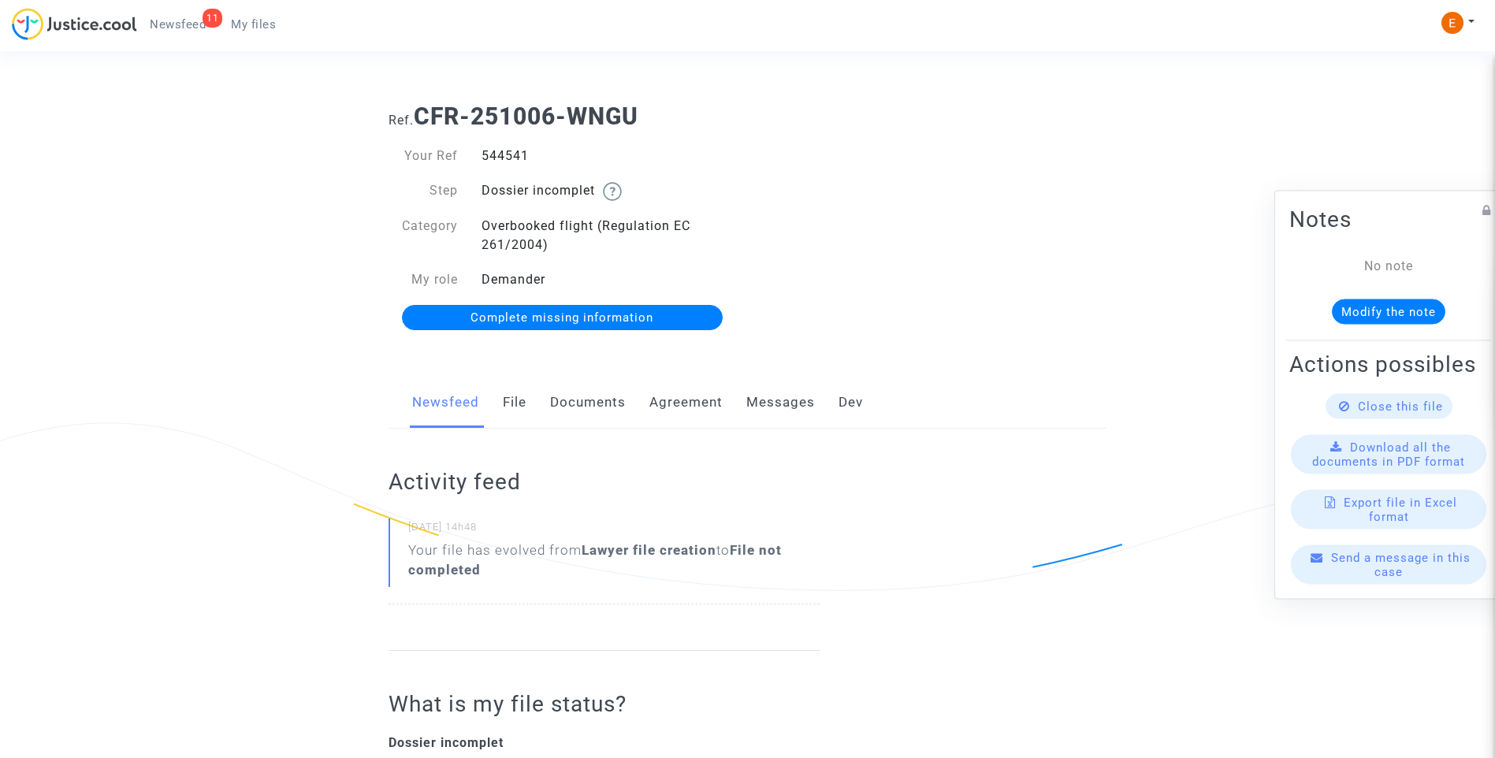
click at [593, 409] on link "Documents" at bounding box center [588, 403] width 76 height 52
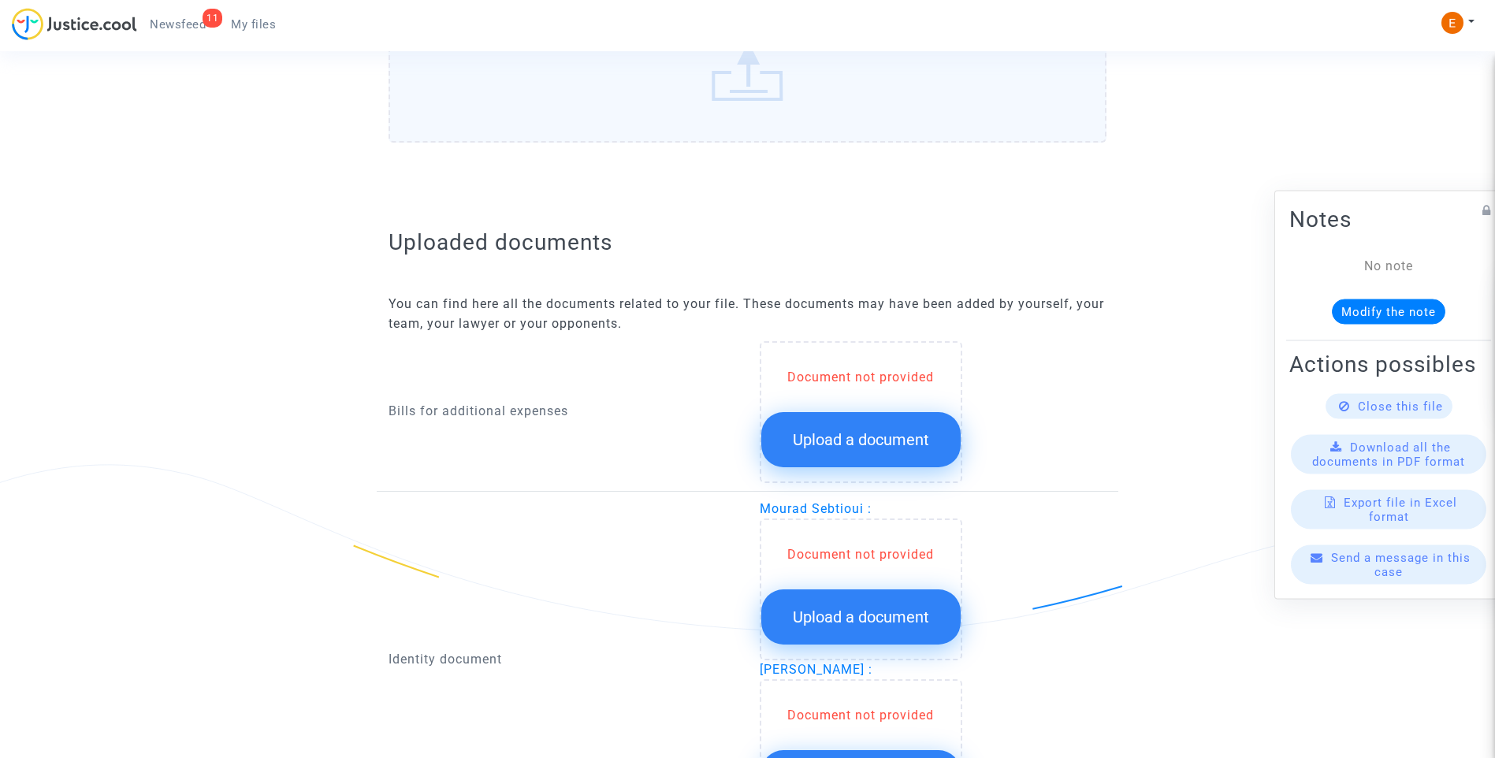
scroll to position [867, 0]
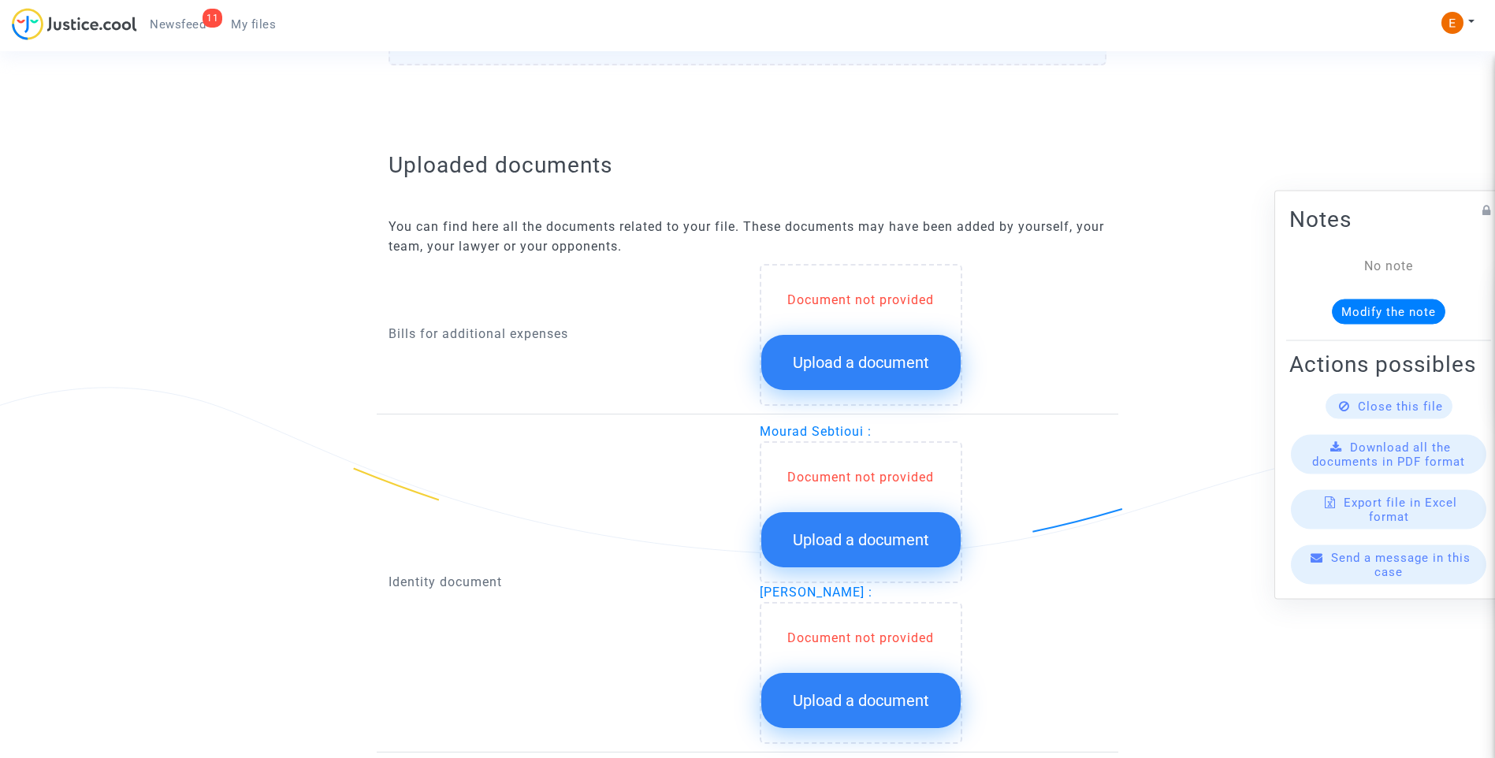
click at [807, 375] on button "Upload a document" at bounding box center [860, 362] width 199 height 55
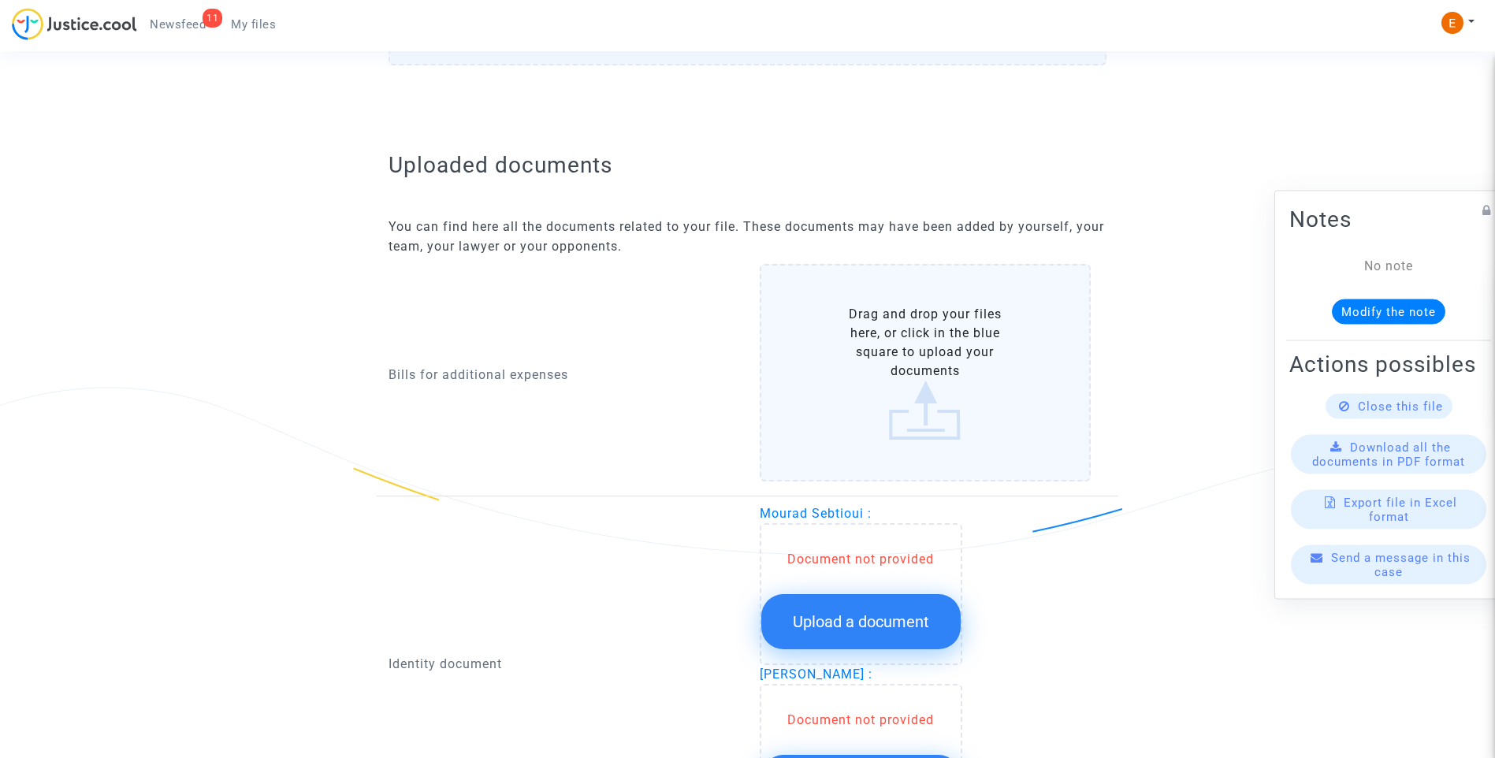
click at [874, 625] on span "Upload a document" at bounding box center [861, 621] width 136 height 19
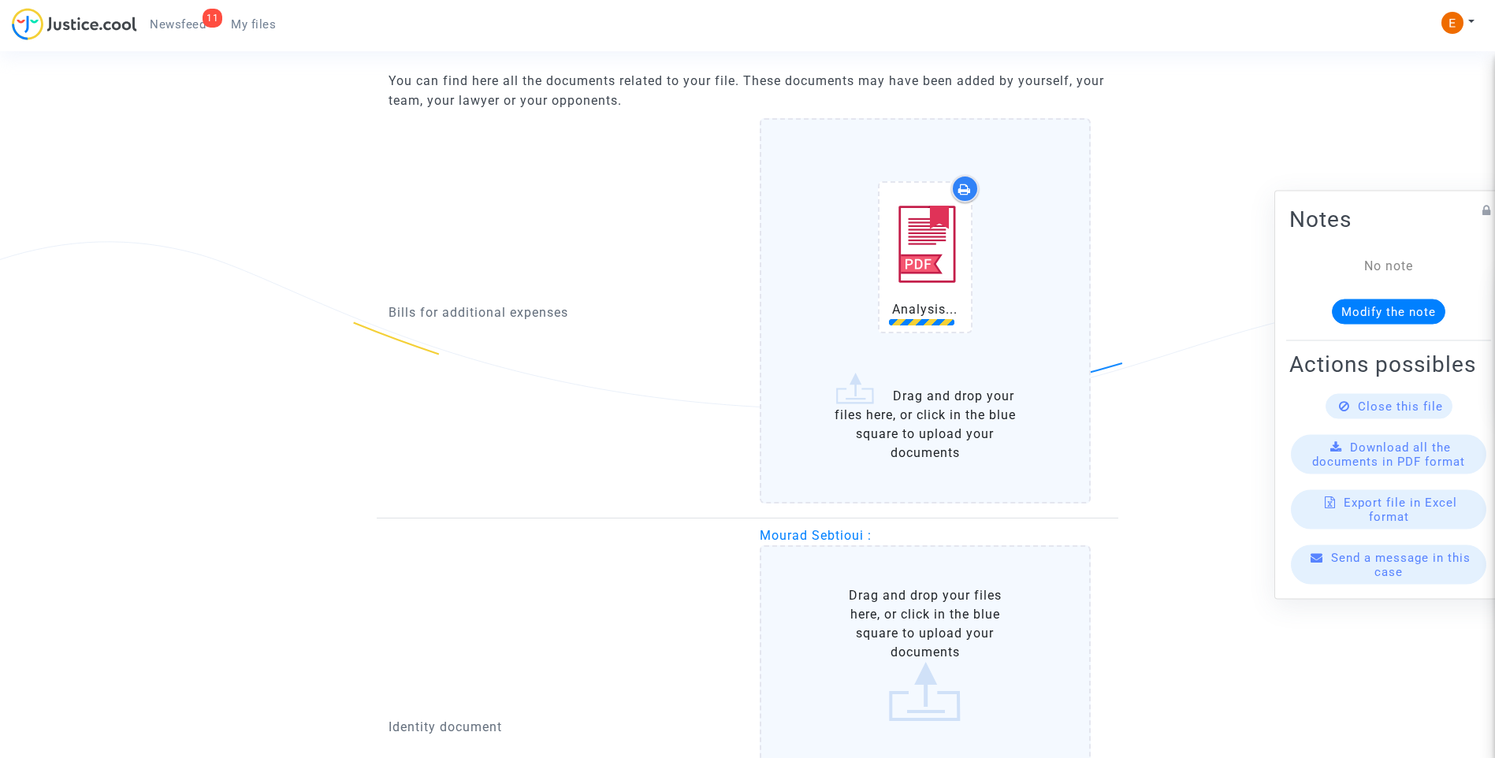
scroll to position [1024, 0]
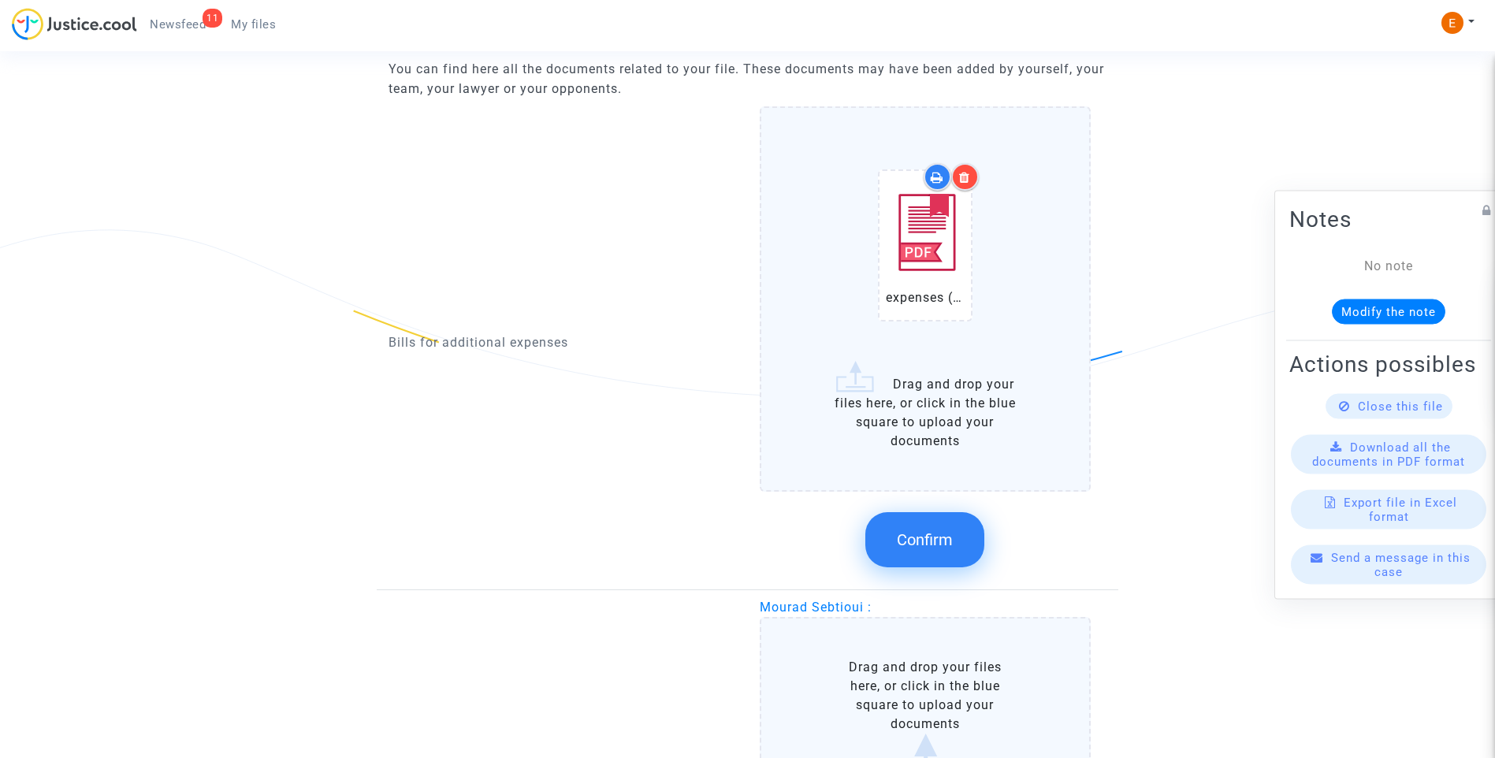
click at [949, 537] on span "Confirm" at bounding box center [925, 539] width 56 height 19
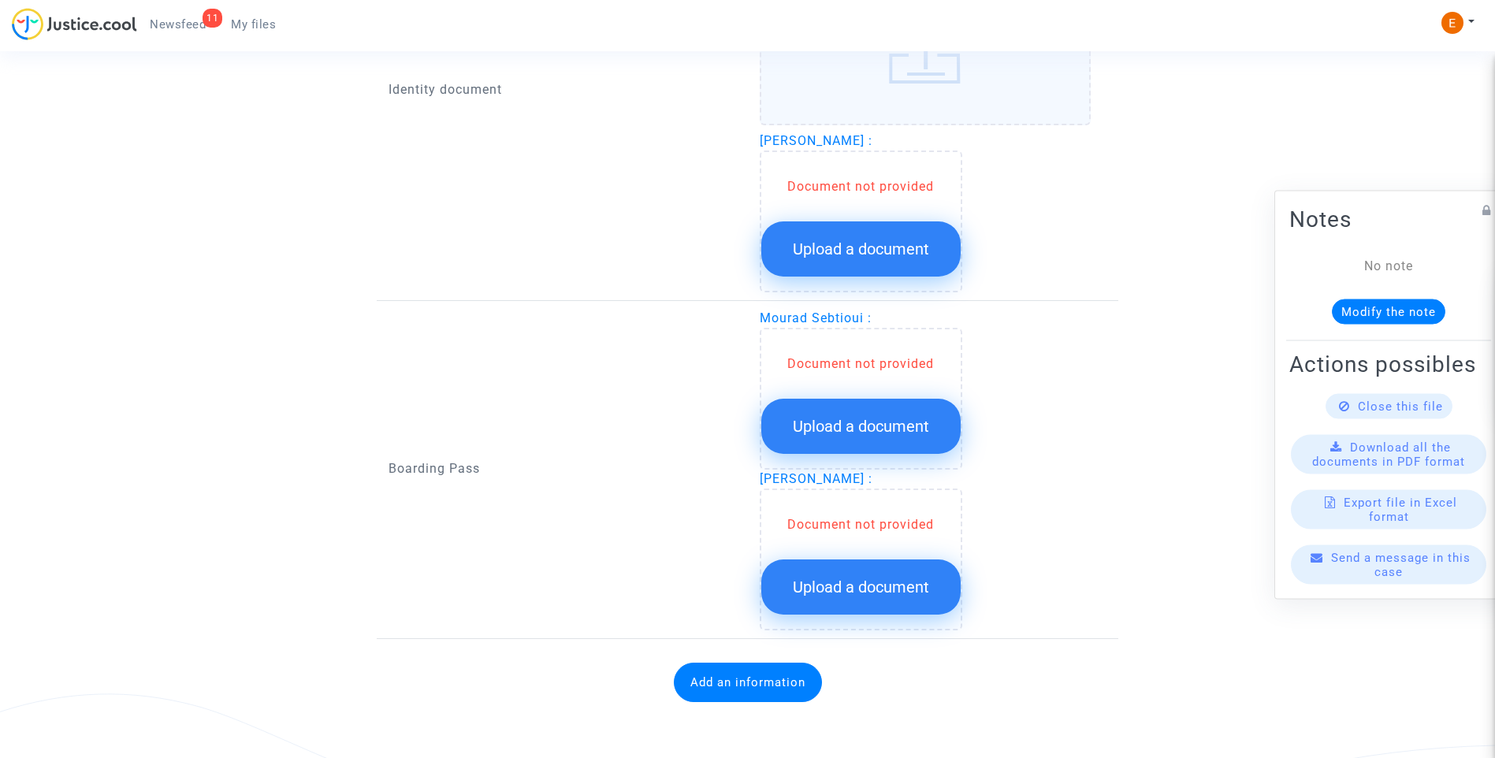
scroll to position [1391, 0]
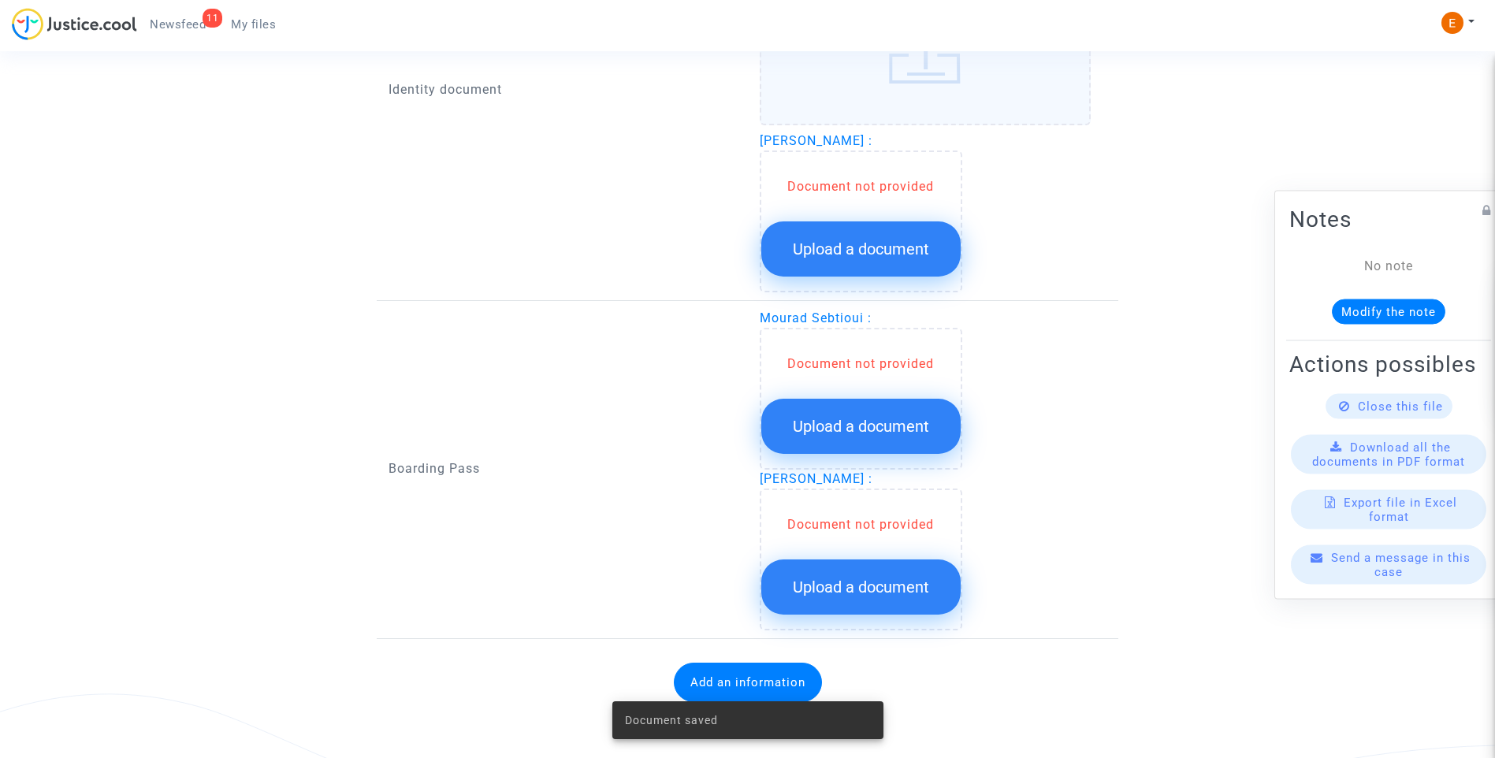
click at [923, 248] on span "Upload a document" at bounding box center [861, 248] width 136 height 19
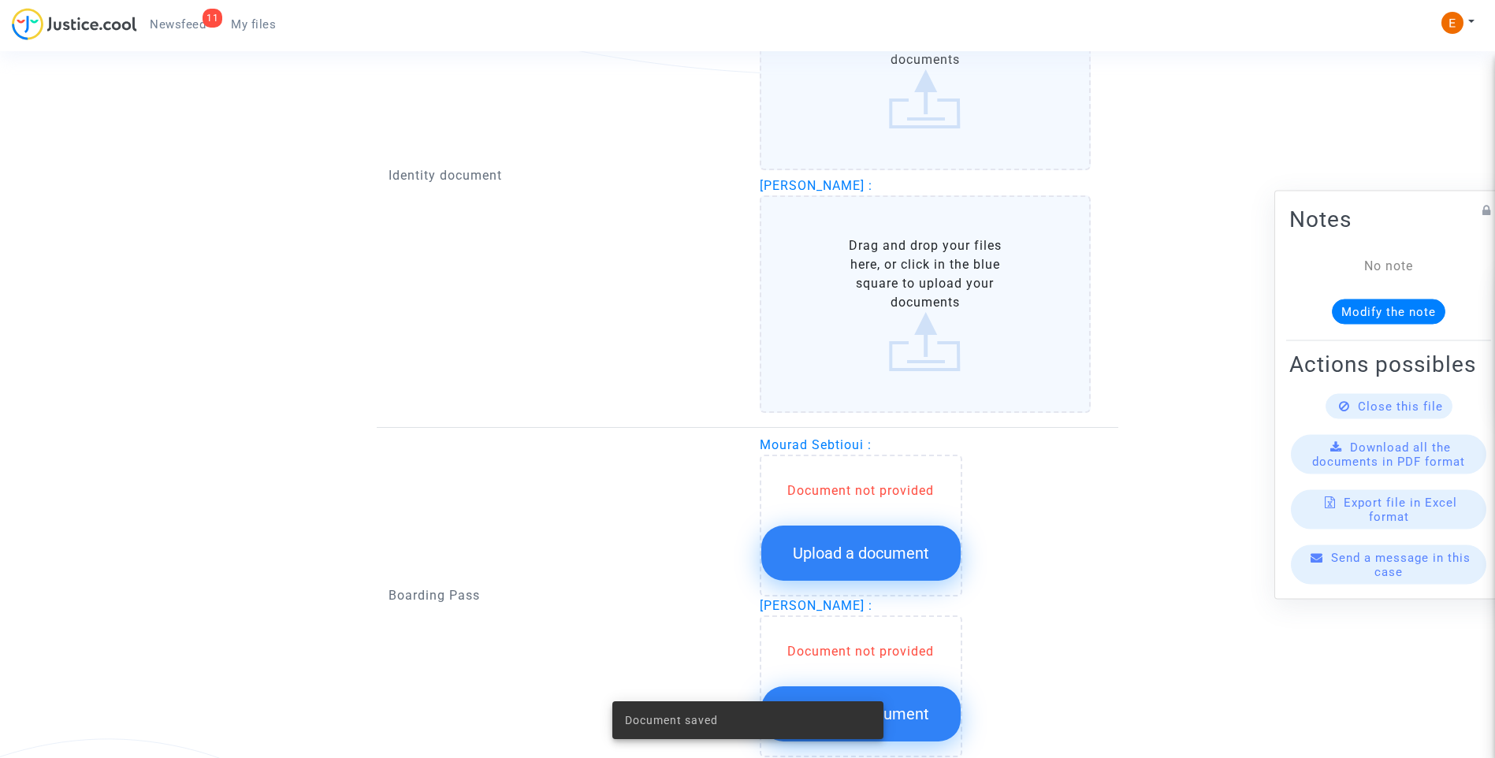
scroll to position [1470, 0]
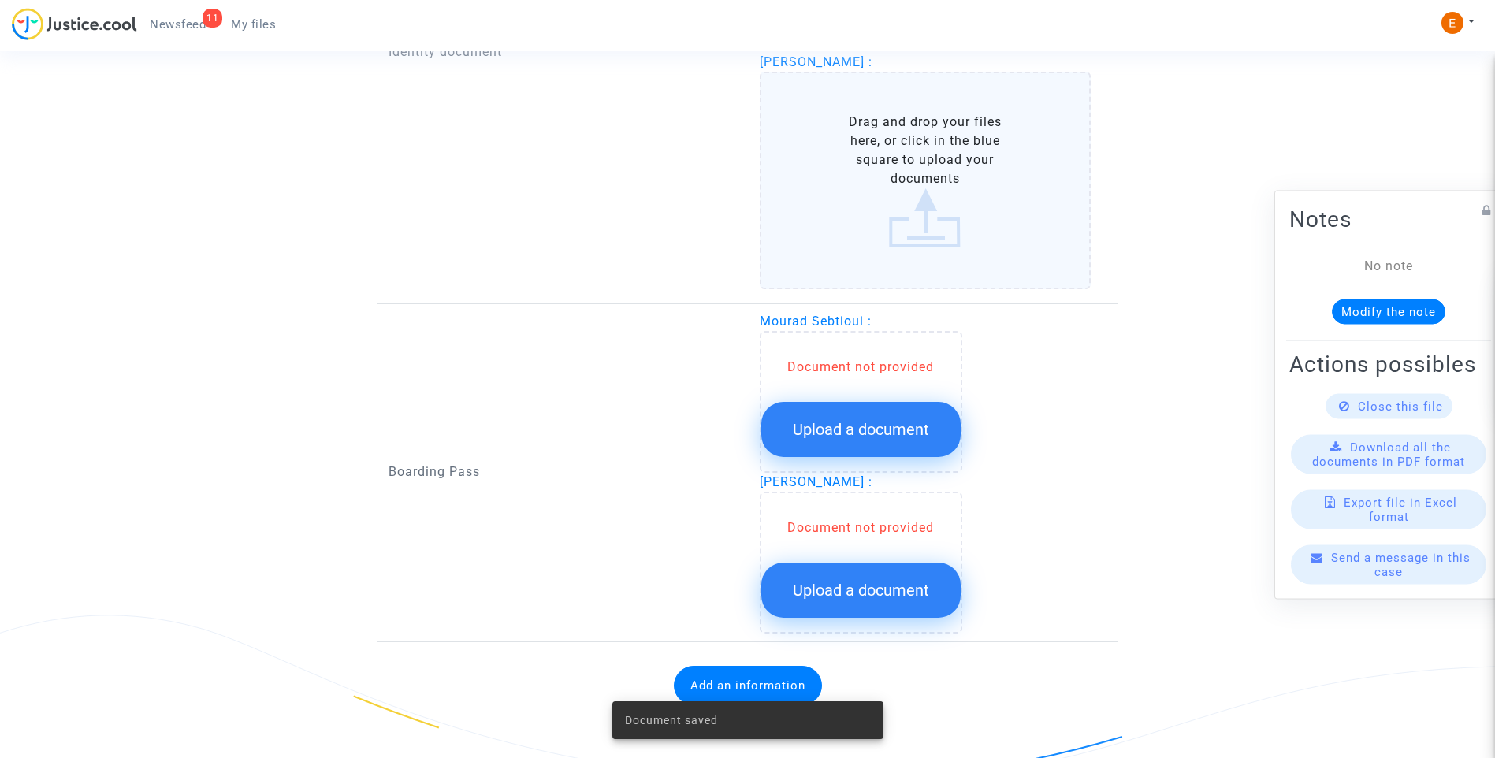
click at [884, 416] on button "Upload a document" at bounding box center [860, 429] width 199 height 55
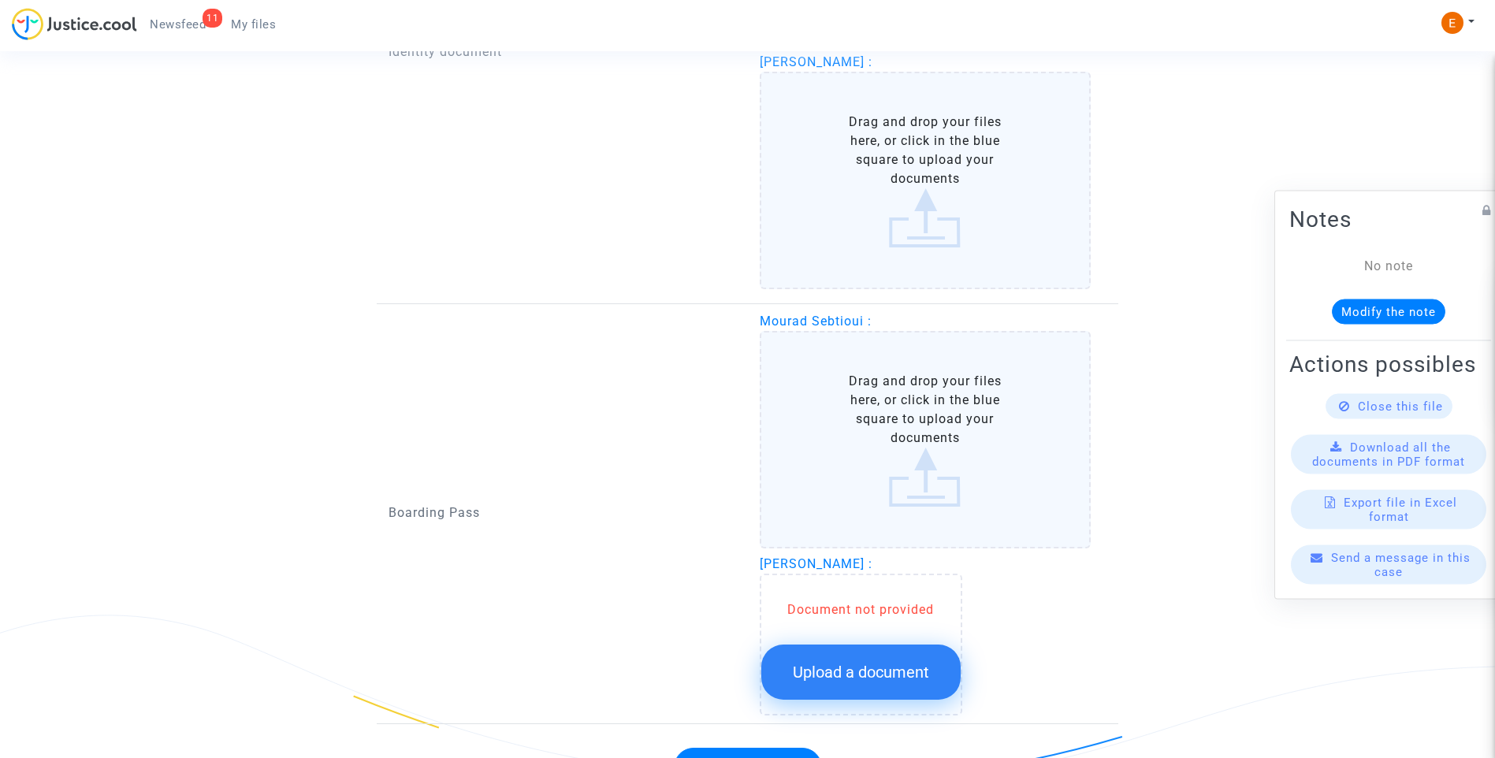
click at [920, 680] on span "Upload a document" at bounding box center [861, 672] width 136 height 19
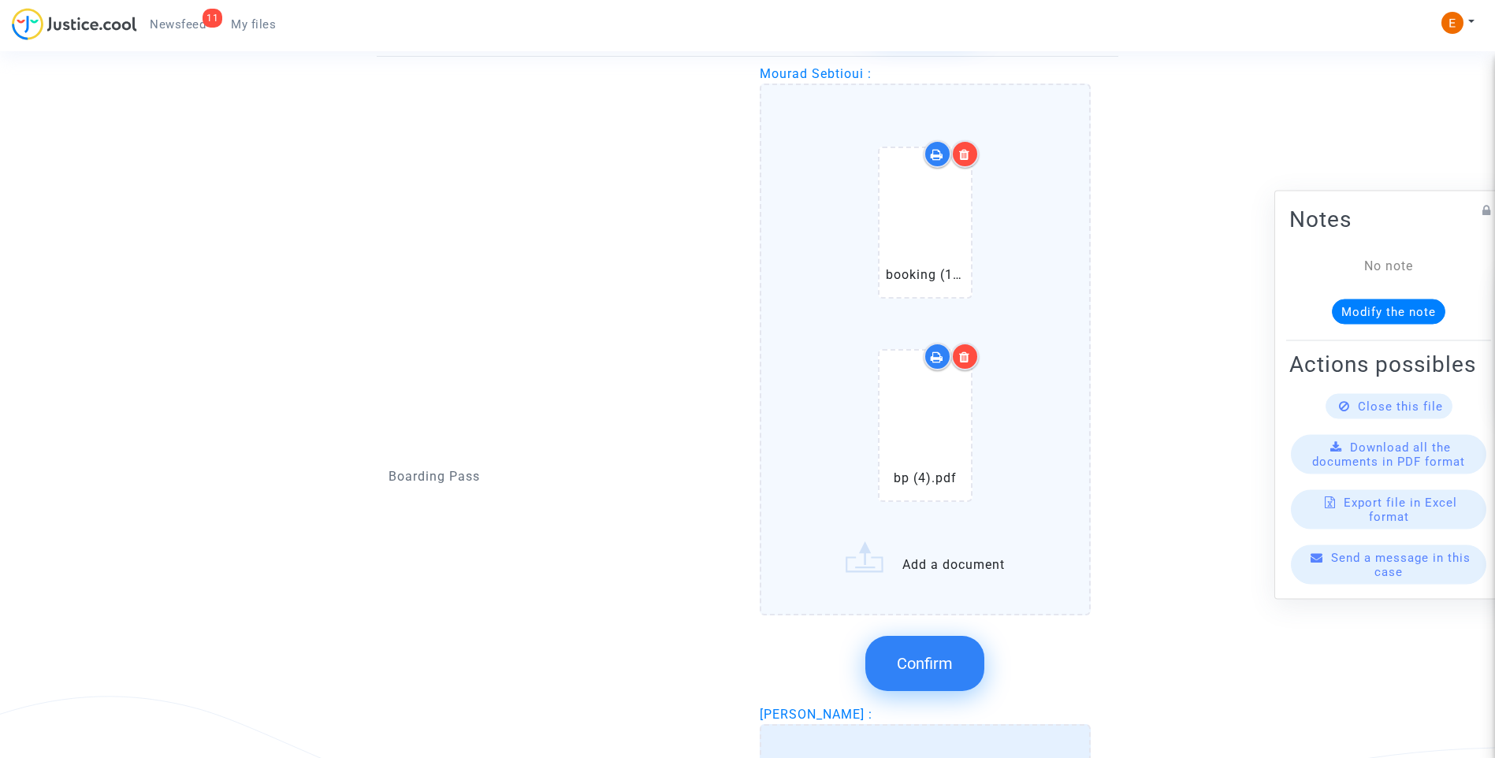
scroll to position [2274, 0]
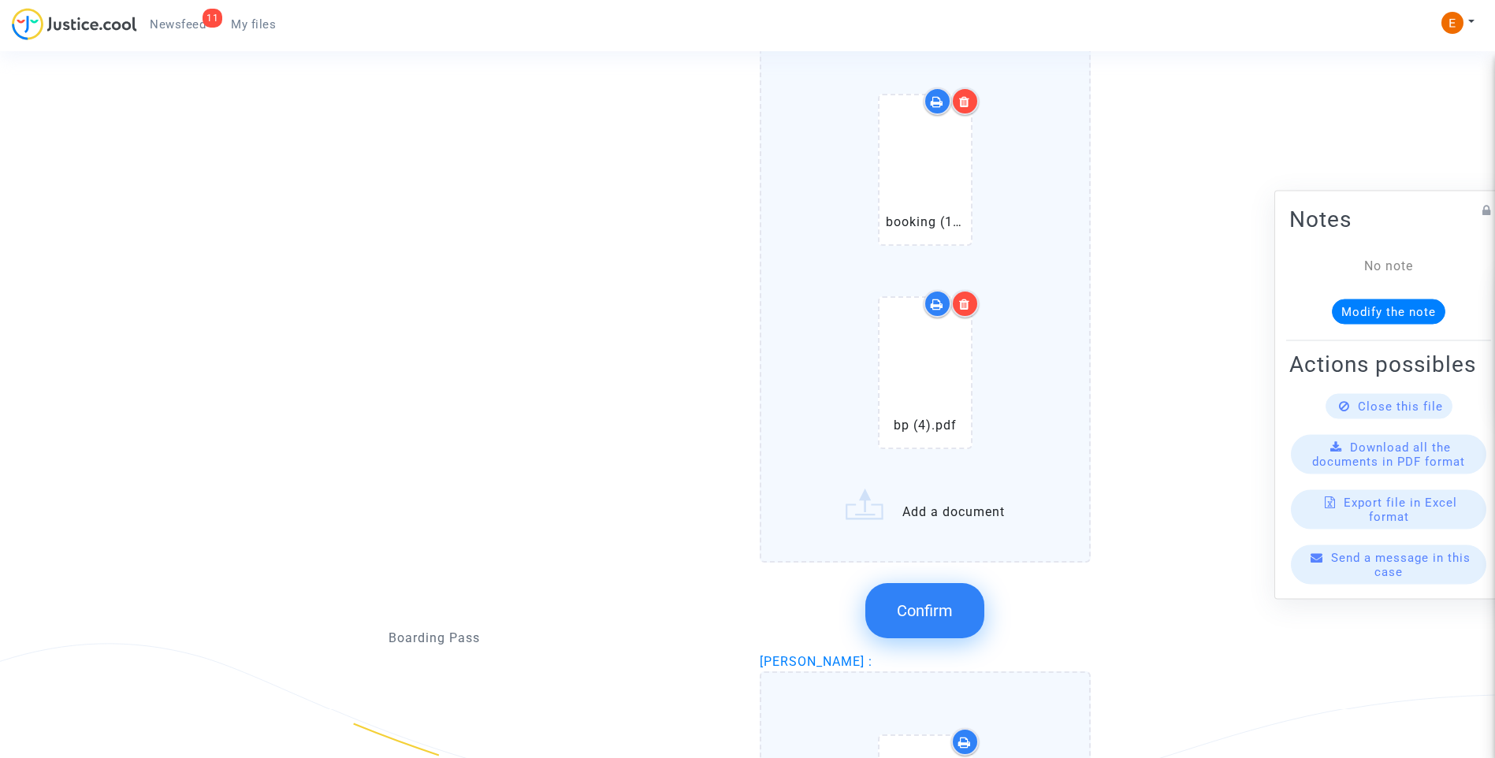
click at [941, 630] on button "Confirm" at bounding box center [924, 610] width 119 height 55
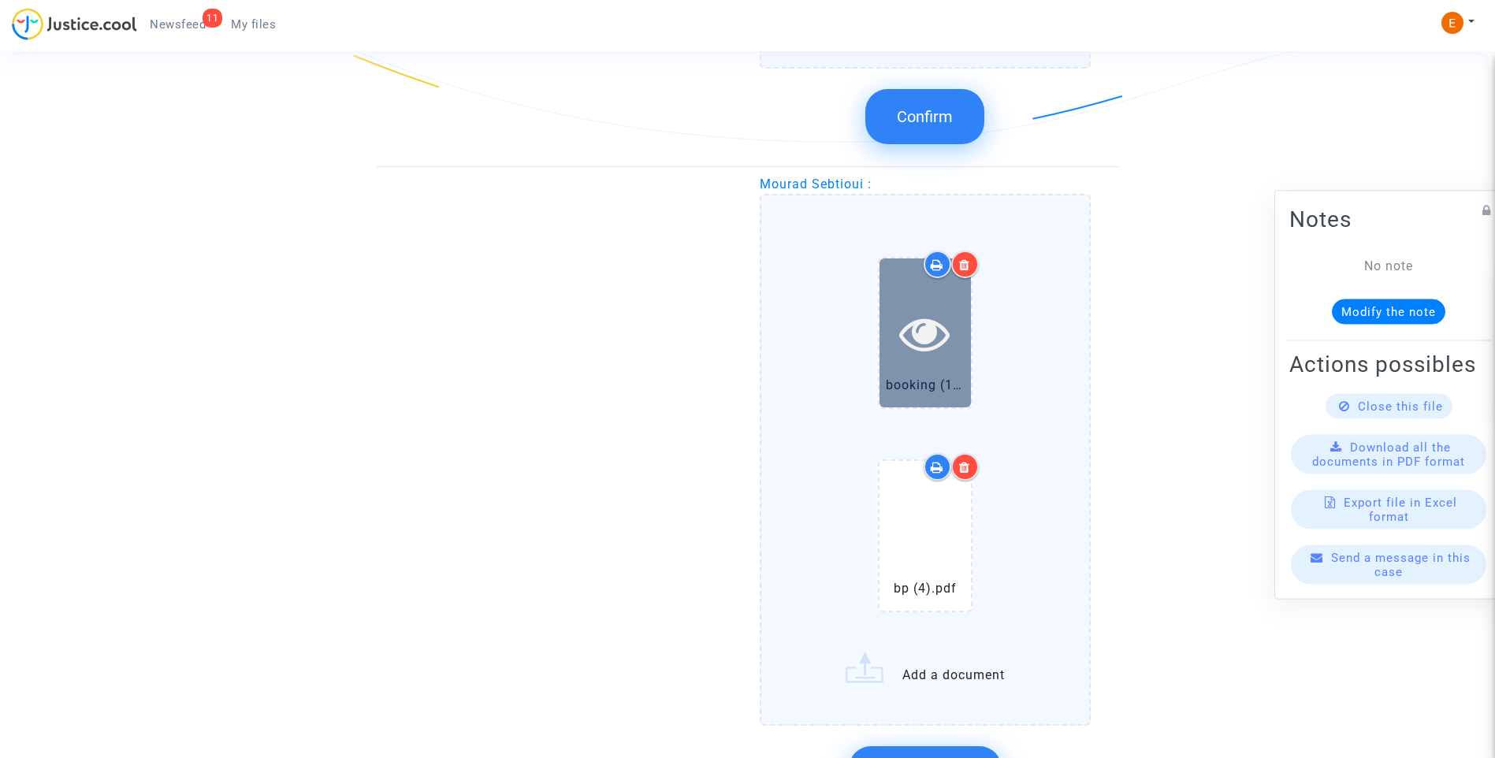
scroll to position [1801, 0]
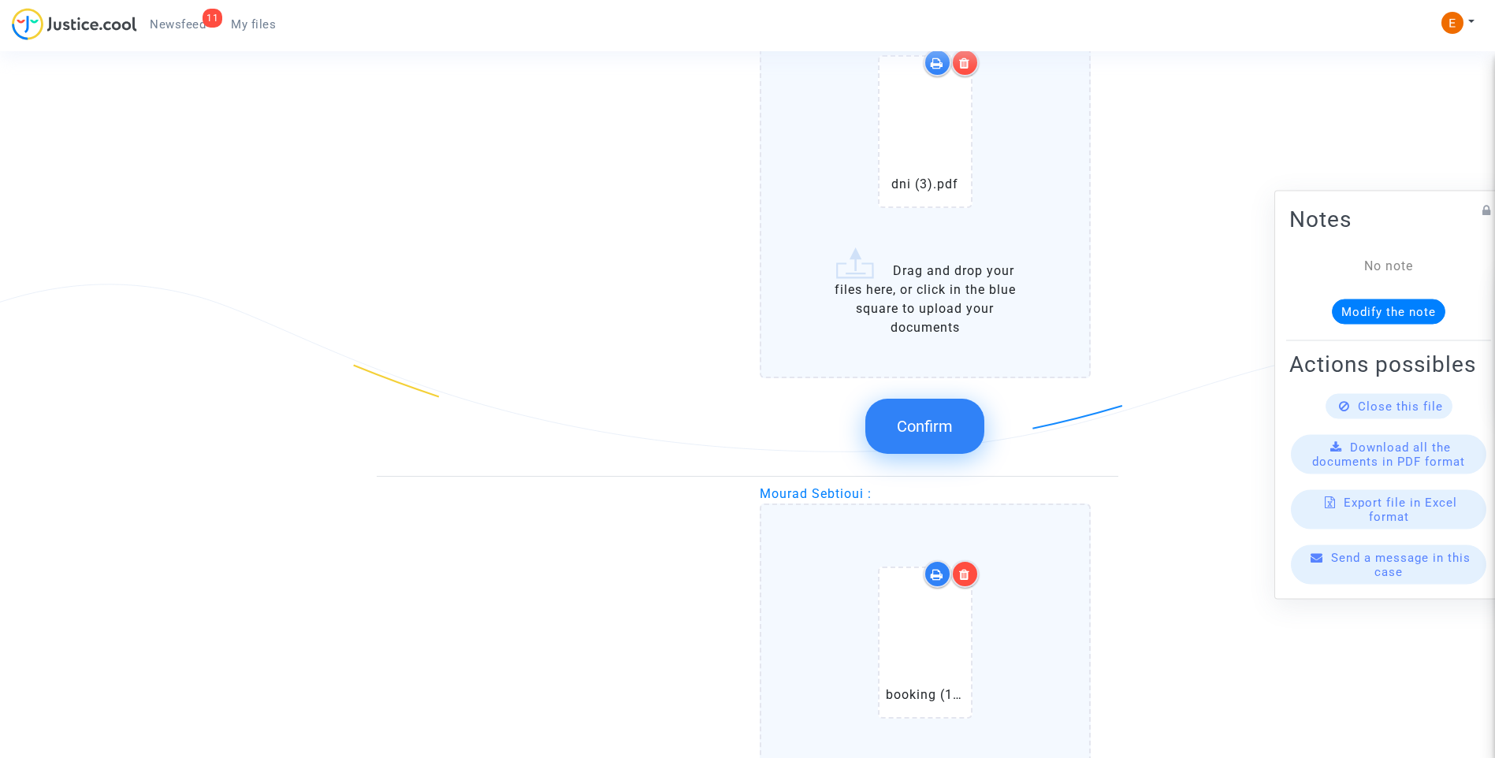
click at [934, 421] on span "Confirm" at bounding box center [925, 426] width 56 height 19
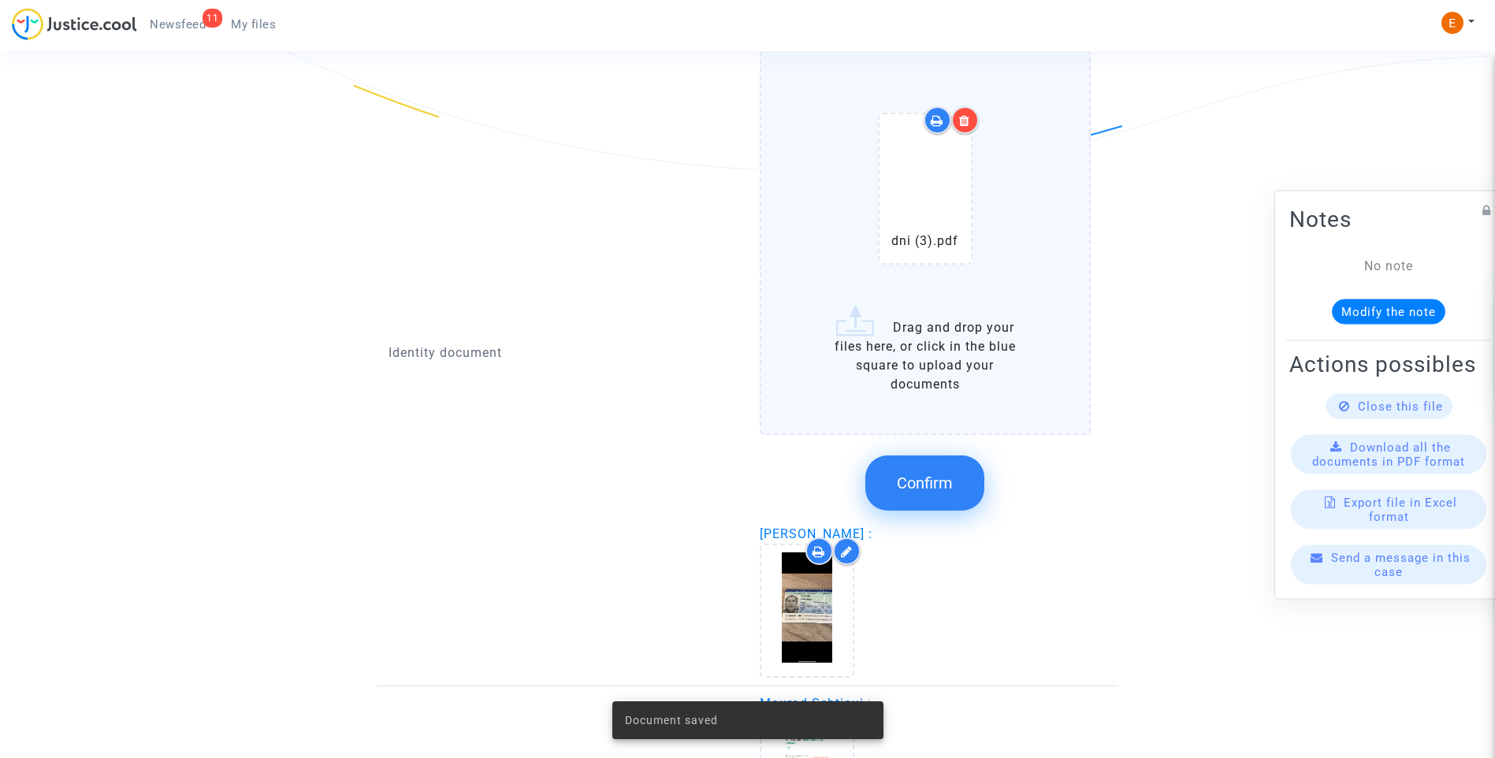
click at [957, 466] on button "Confirm" at bounding box center [924, 482] width 119 height 55
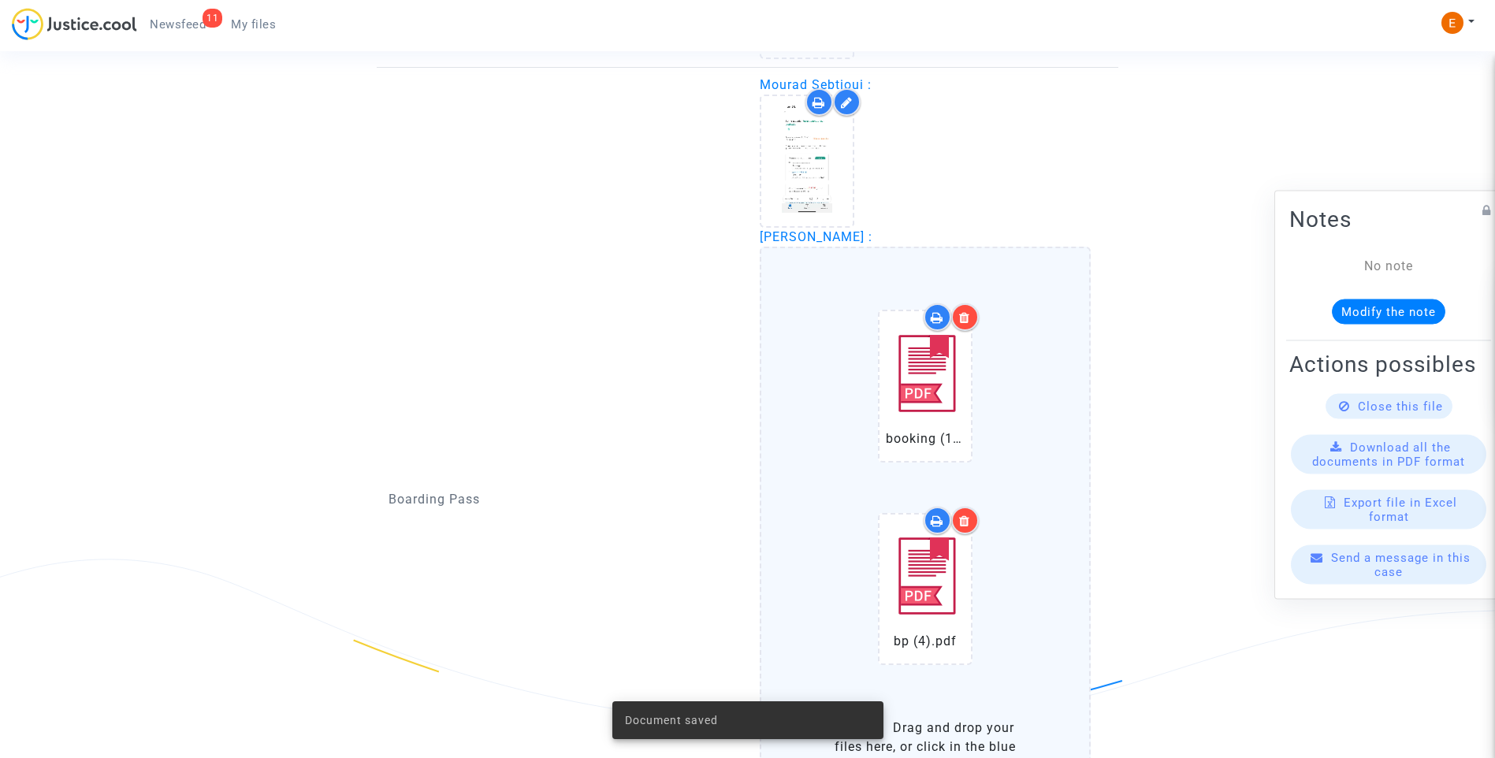
scroll to position [1722, 0]
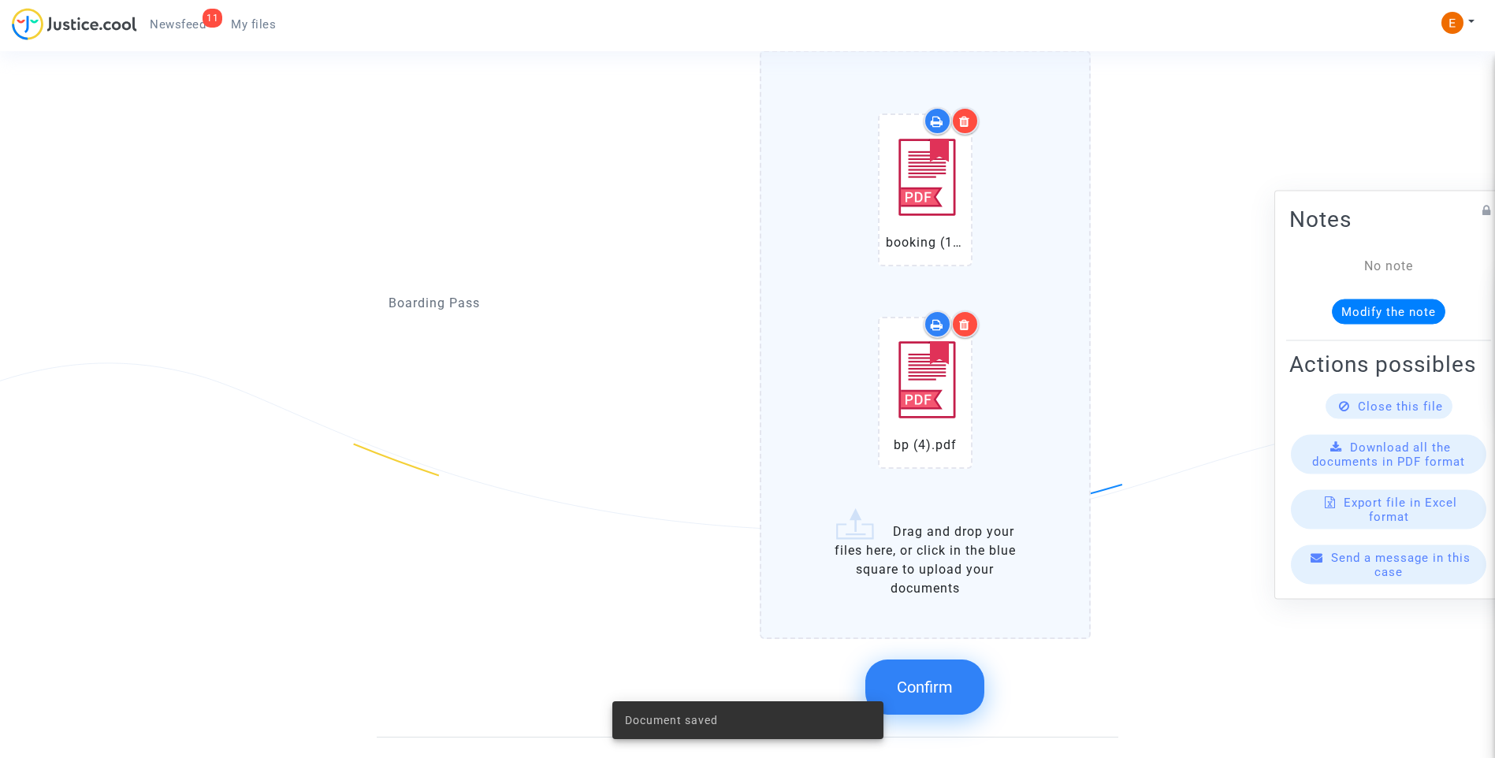
click at [935, 691] on span "Confirm" at bounding box center [925, 687] width 56 height 19
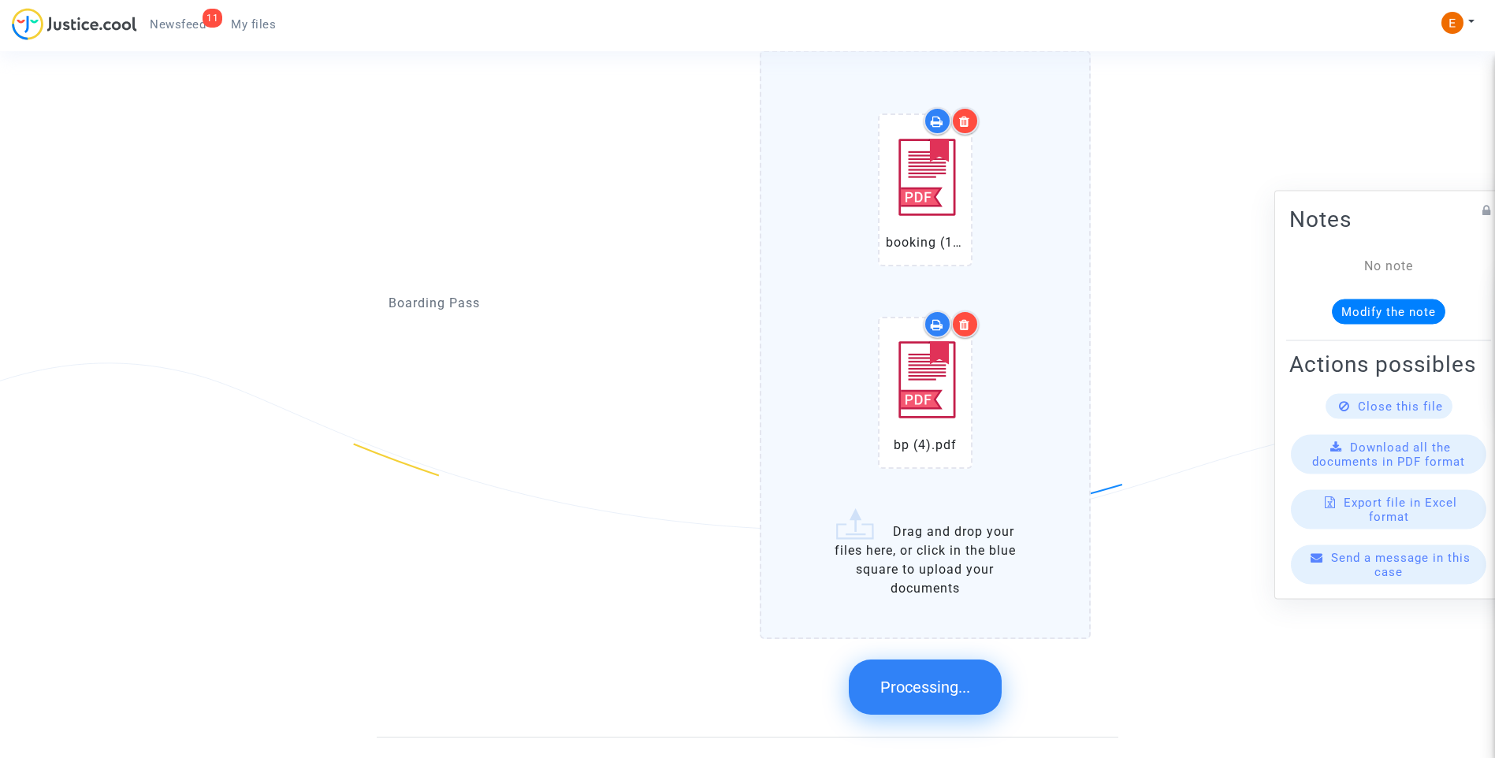
scroll to position [1276, 0]
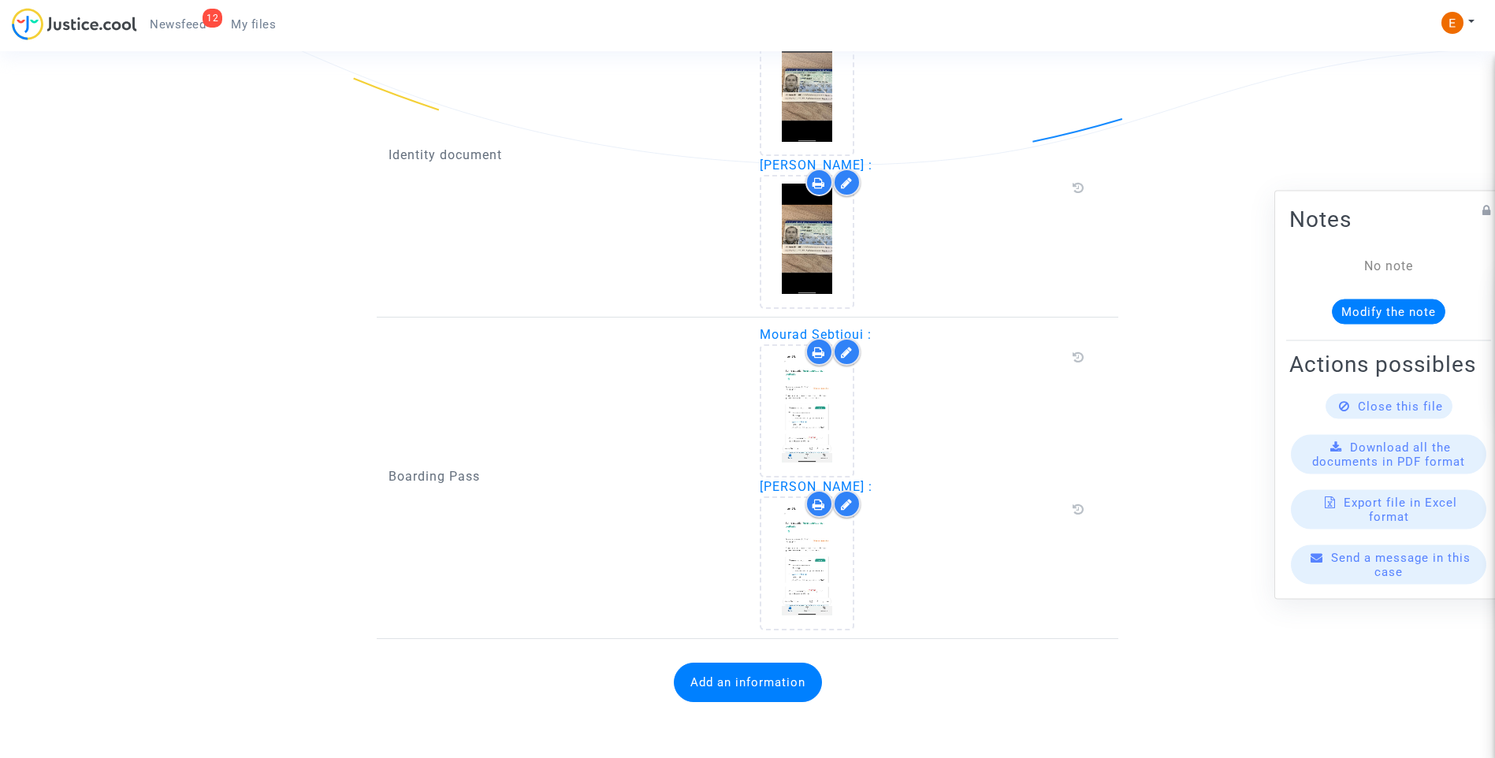
click at [768, 691] on button "Add an information" at bounding box center [748, 682] width 148 height 39
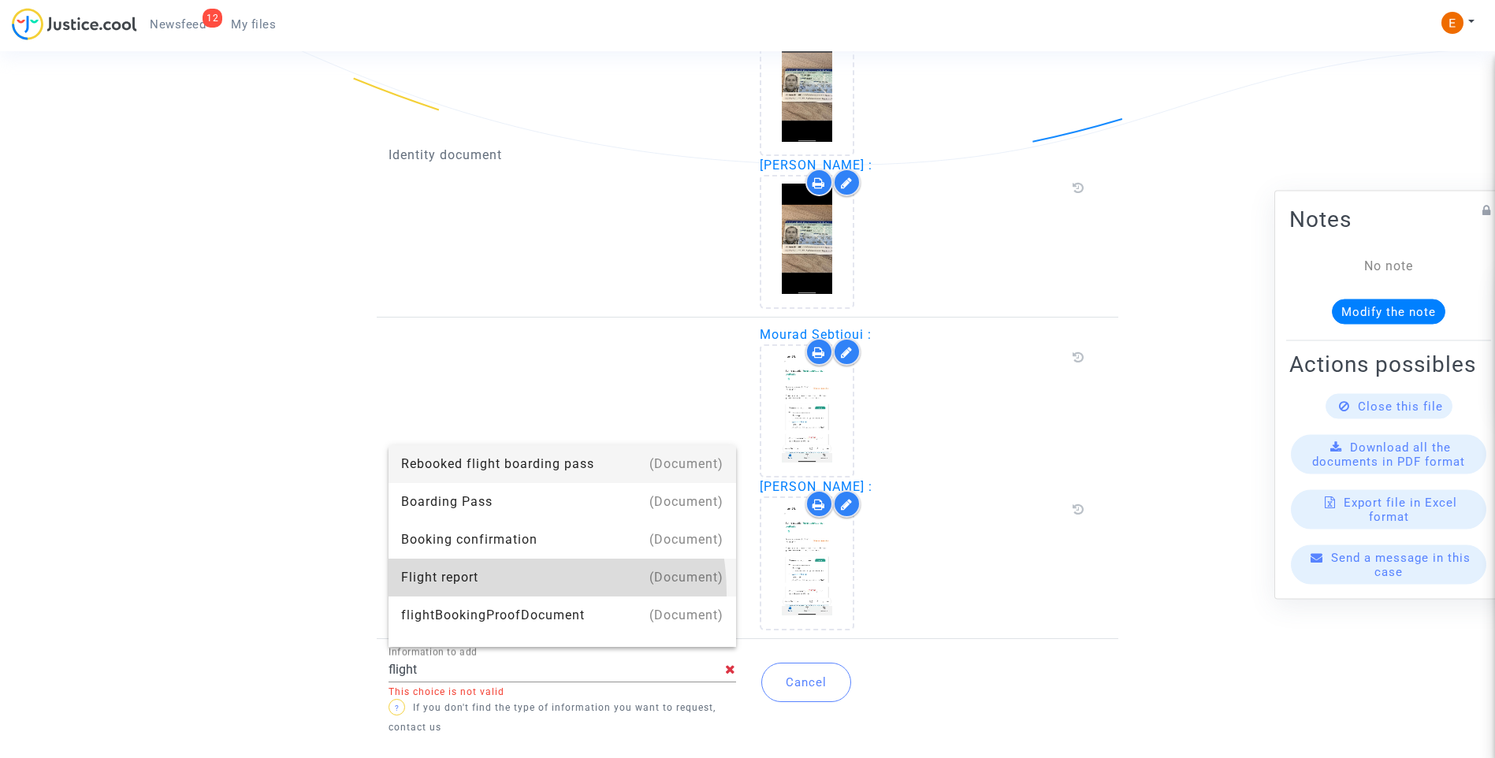
click at [497, 592] on div "Flight report" at bounding box center [562, 578] width 322 height 38
type input "Flight report"
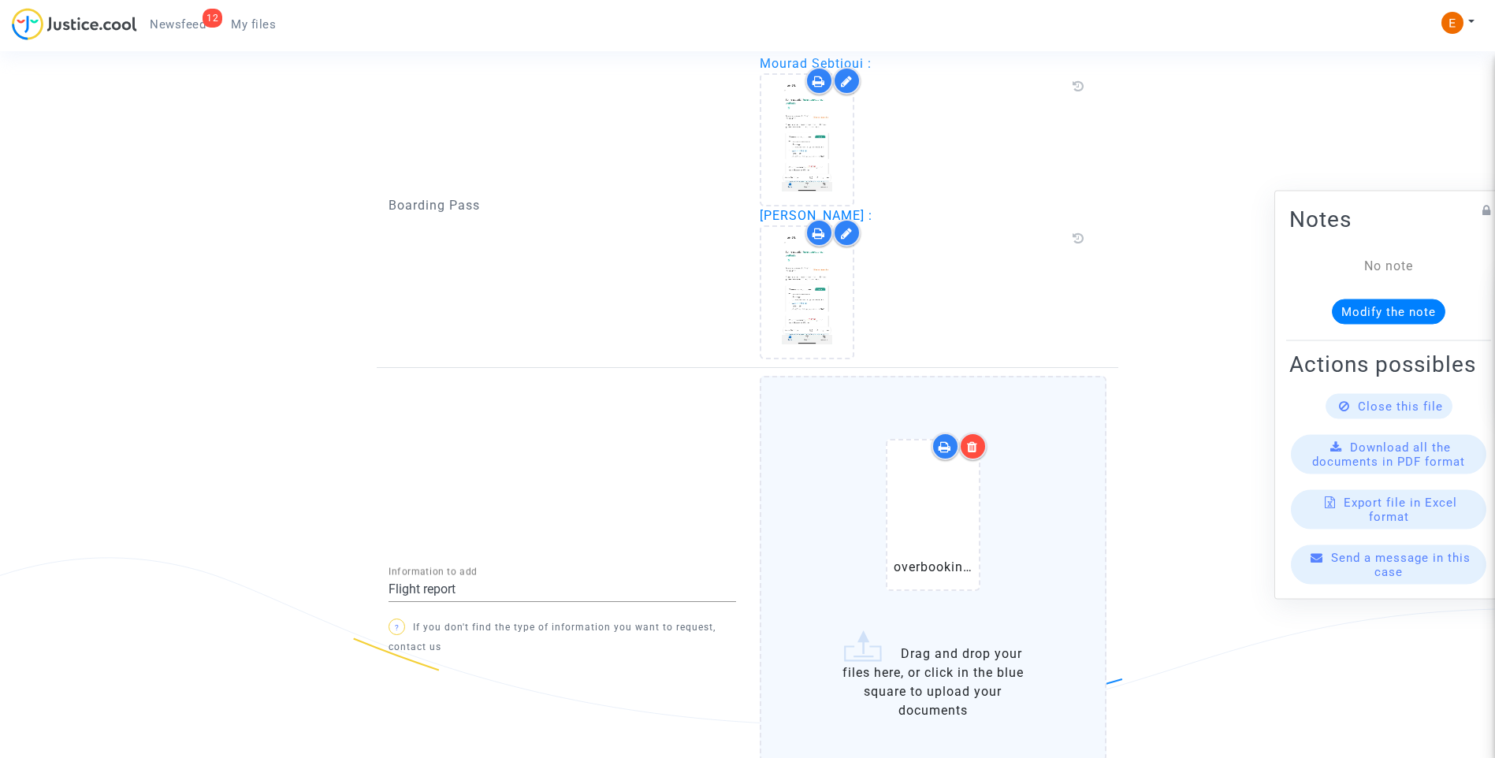
scroll to position [1669, 0]
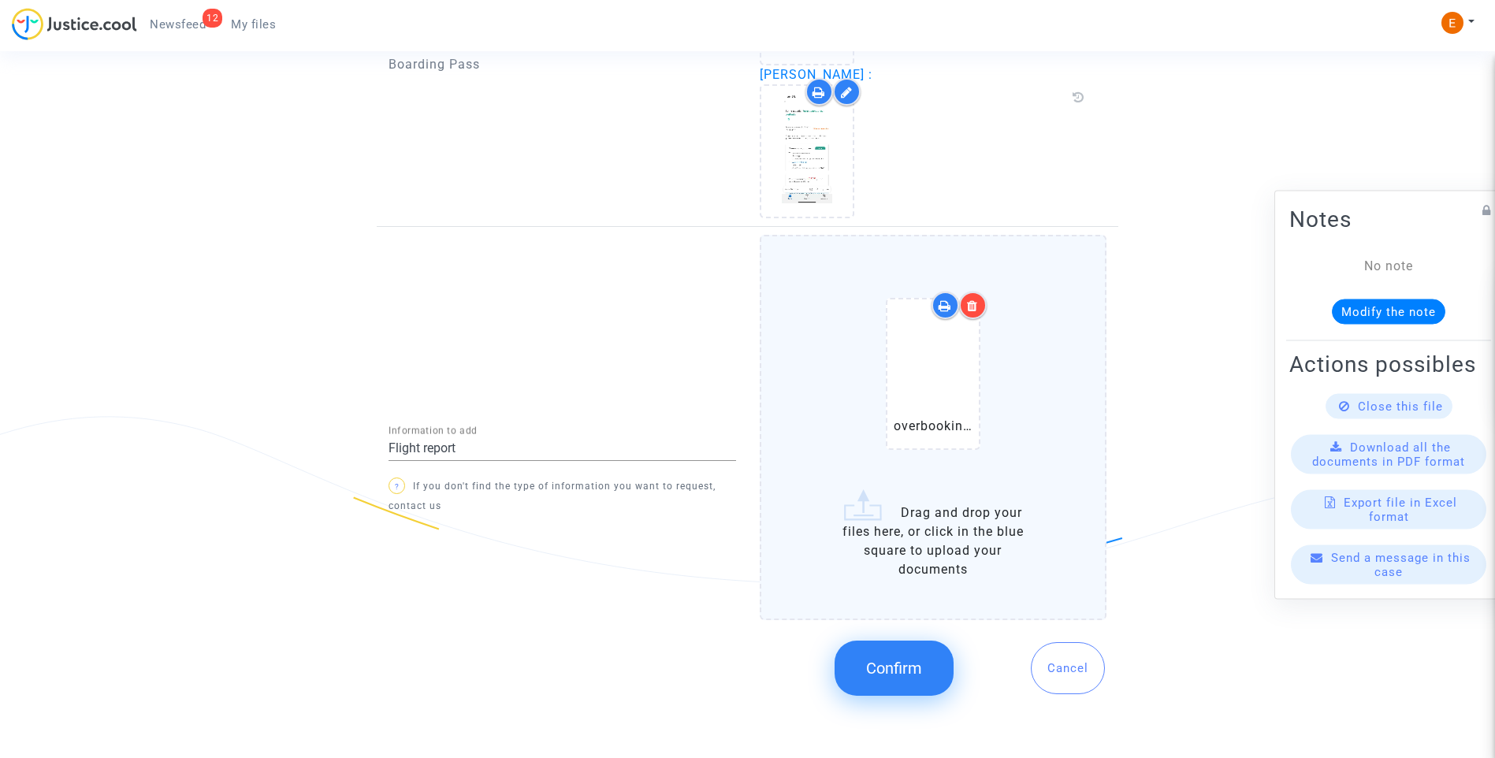
click at [893, 670] on span "Confirm" at bounding box center [894, 668] width 56 height 19
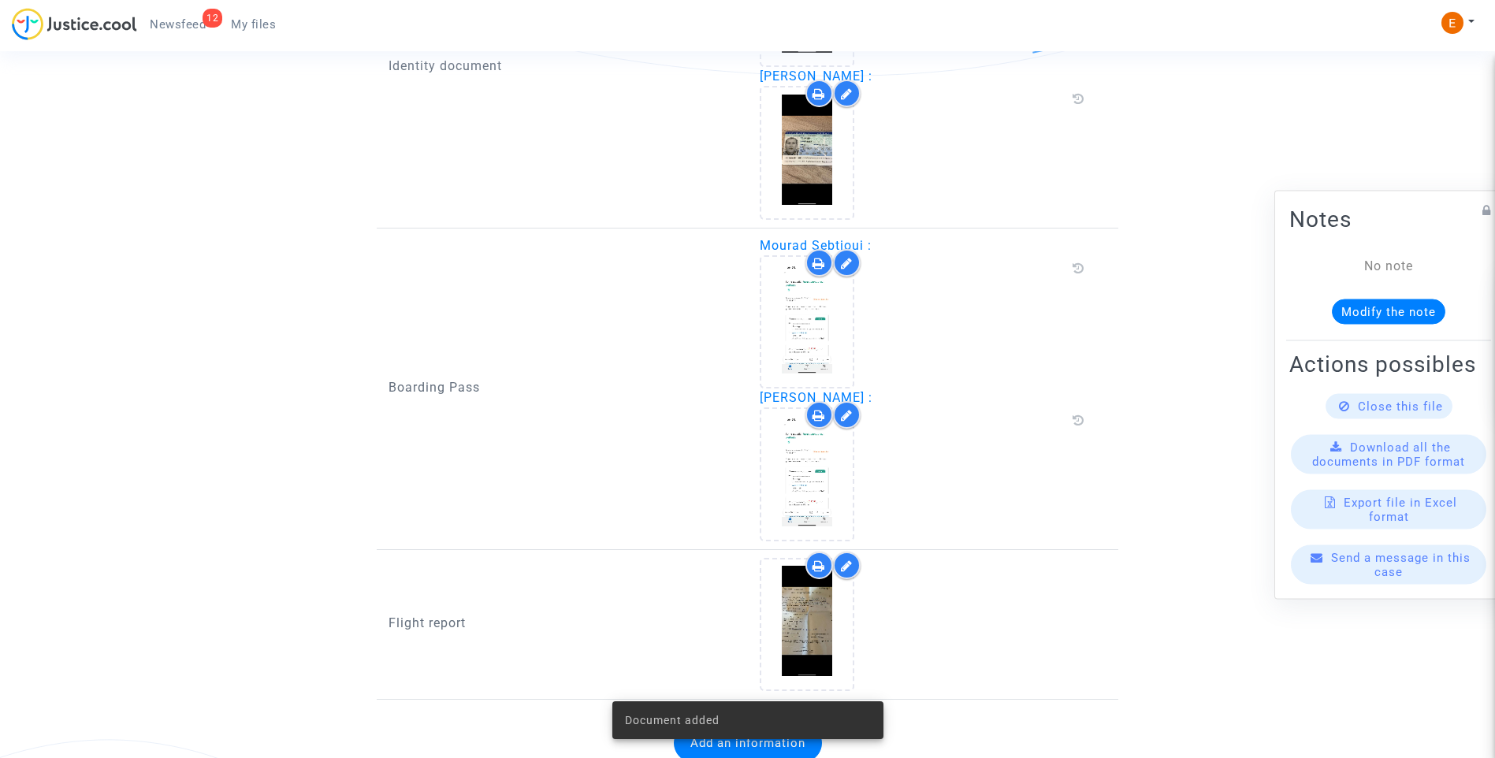
scroll to position [1406, 0]
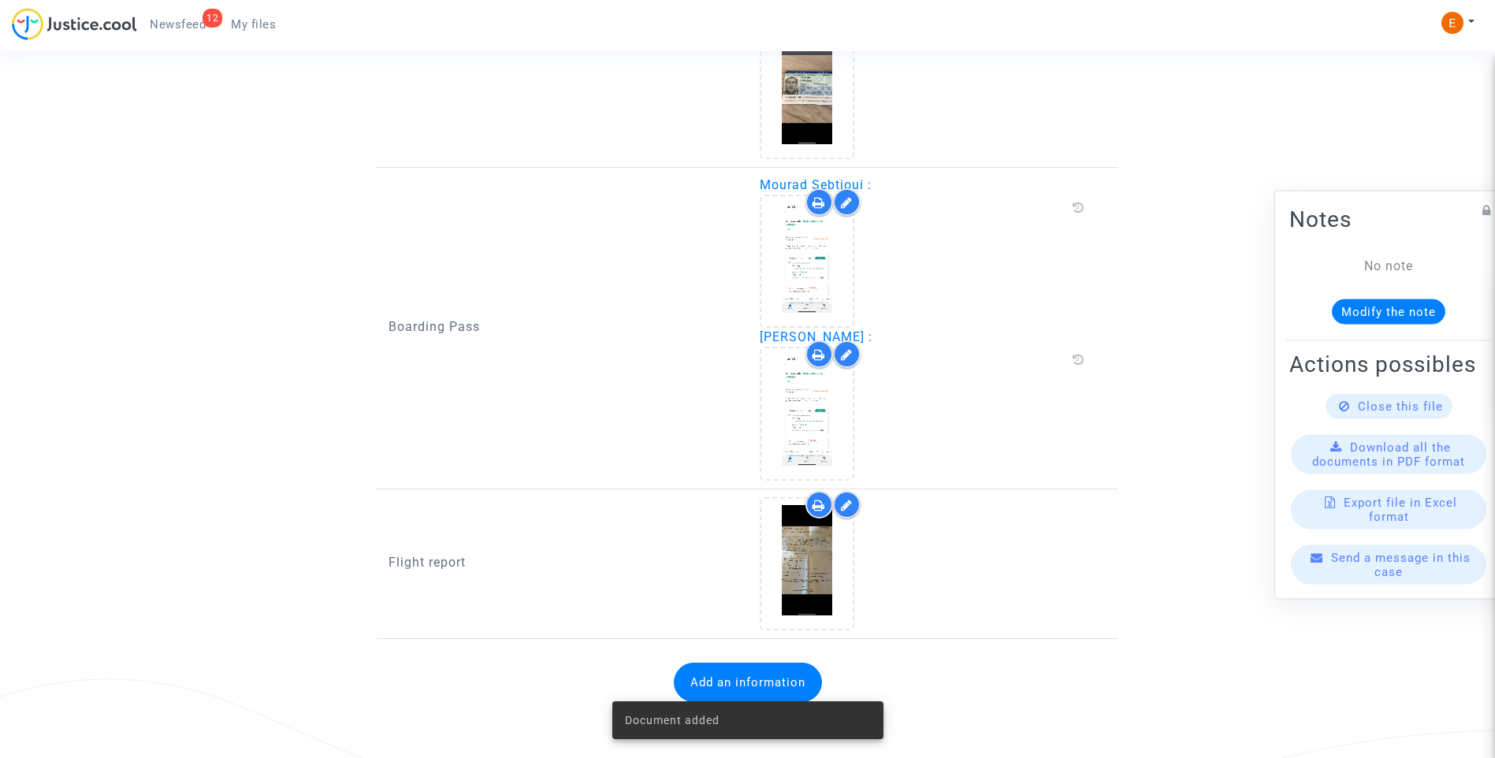
click at [196, 25] on span "Newsfeed" at bounding box center [178, 24] width 56 height 14
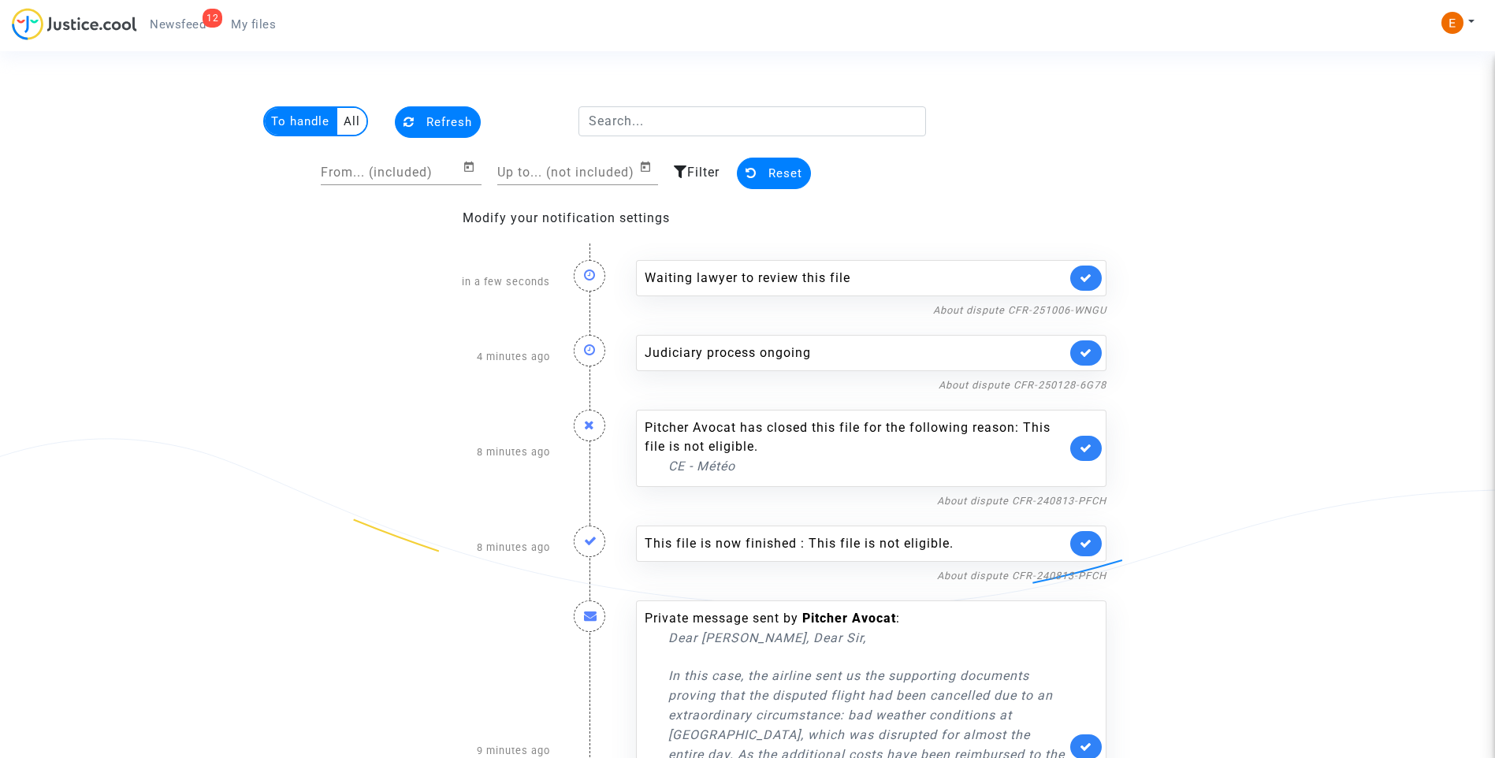
click at [1091, 271] on link at bounding box center [1086, 277] width 32 height 25
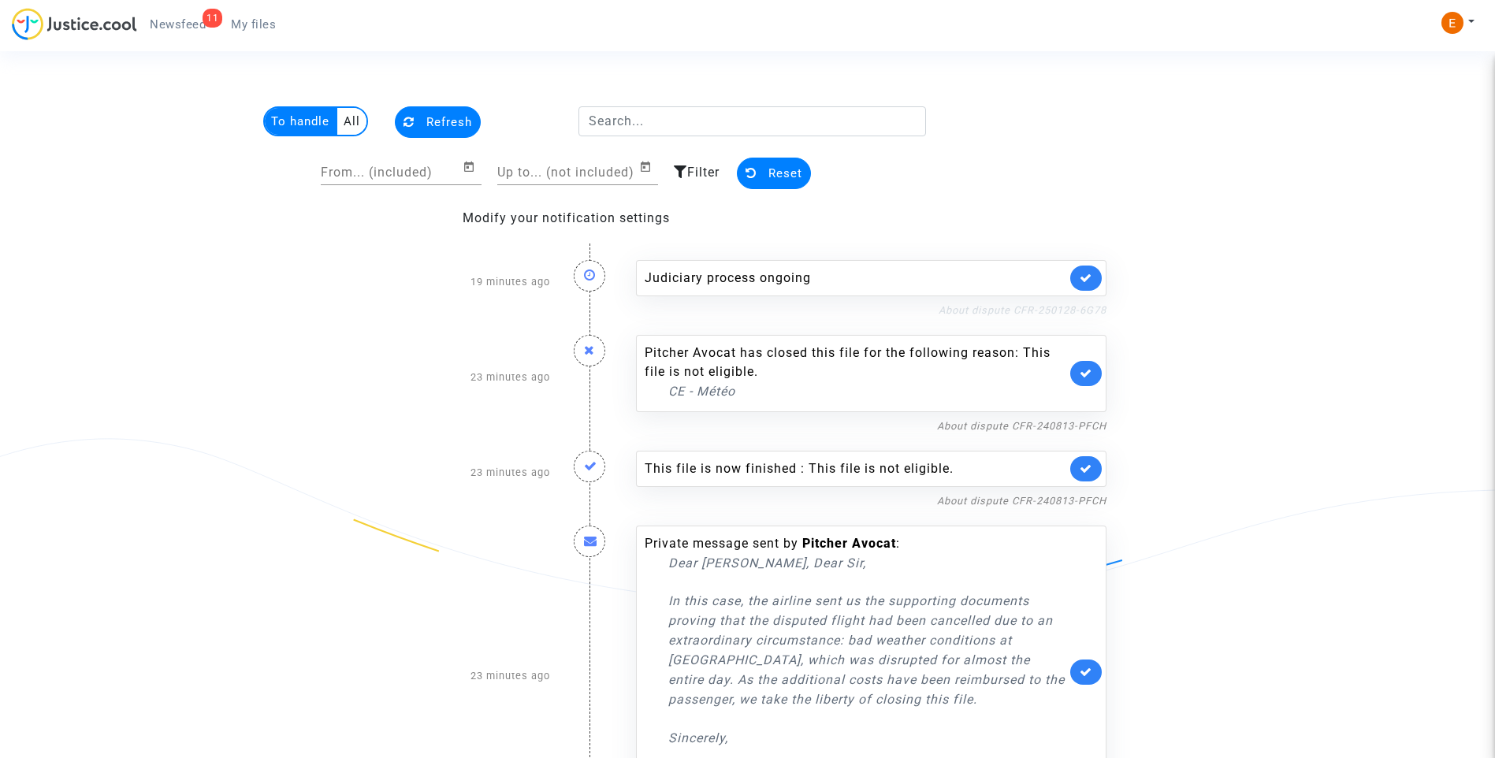
click at [1013, 310] on link "About dispute CFR-250128-6G78" at bounding box center [1022, 310] width 168 height 12
click at [1091, 284] on link at bounding box center [1086, 277] width 32 height 25
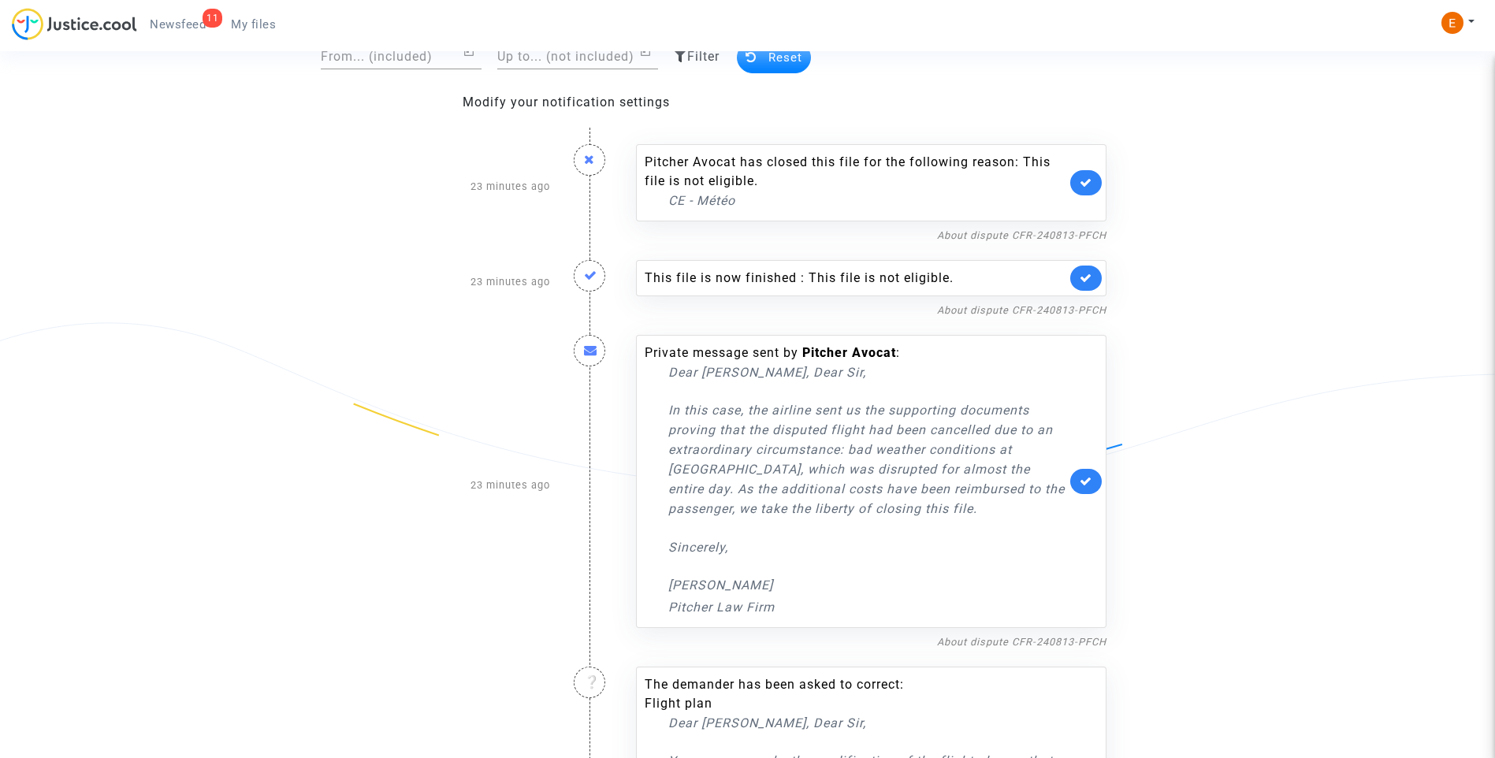
scroll to position [158, 0]
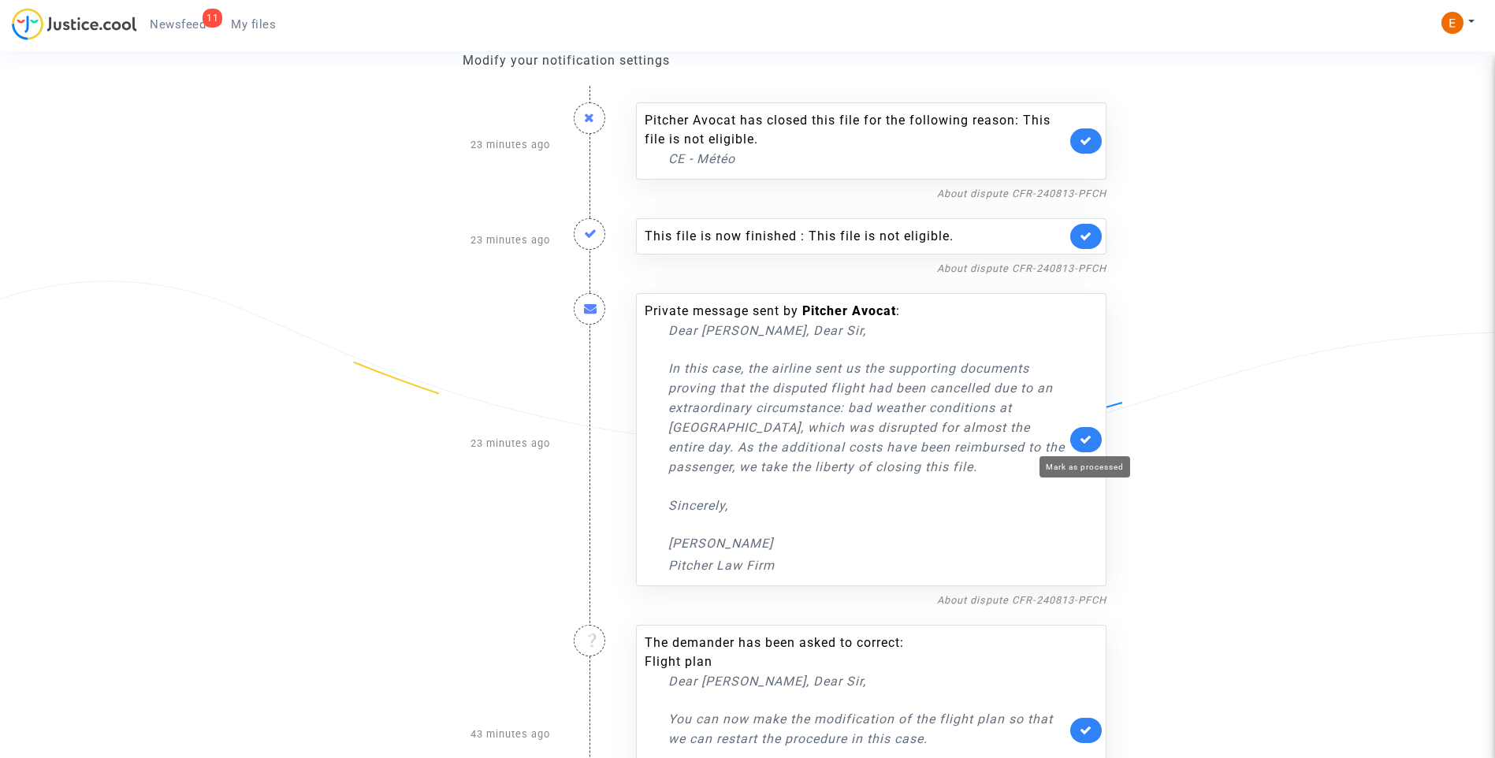
click at [1082, 435] on icon at bounding box center [1085, 439] width 13 height 12
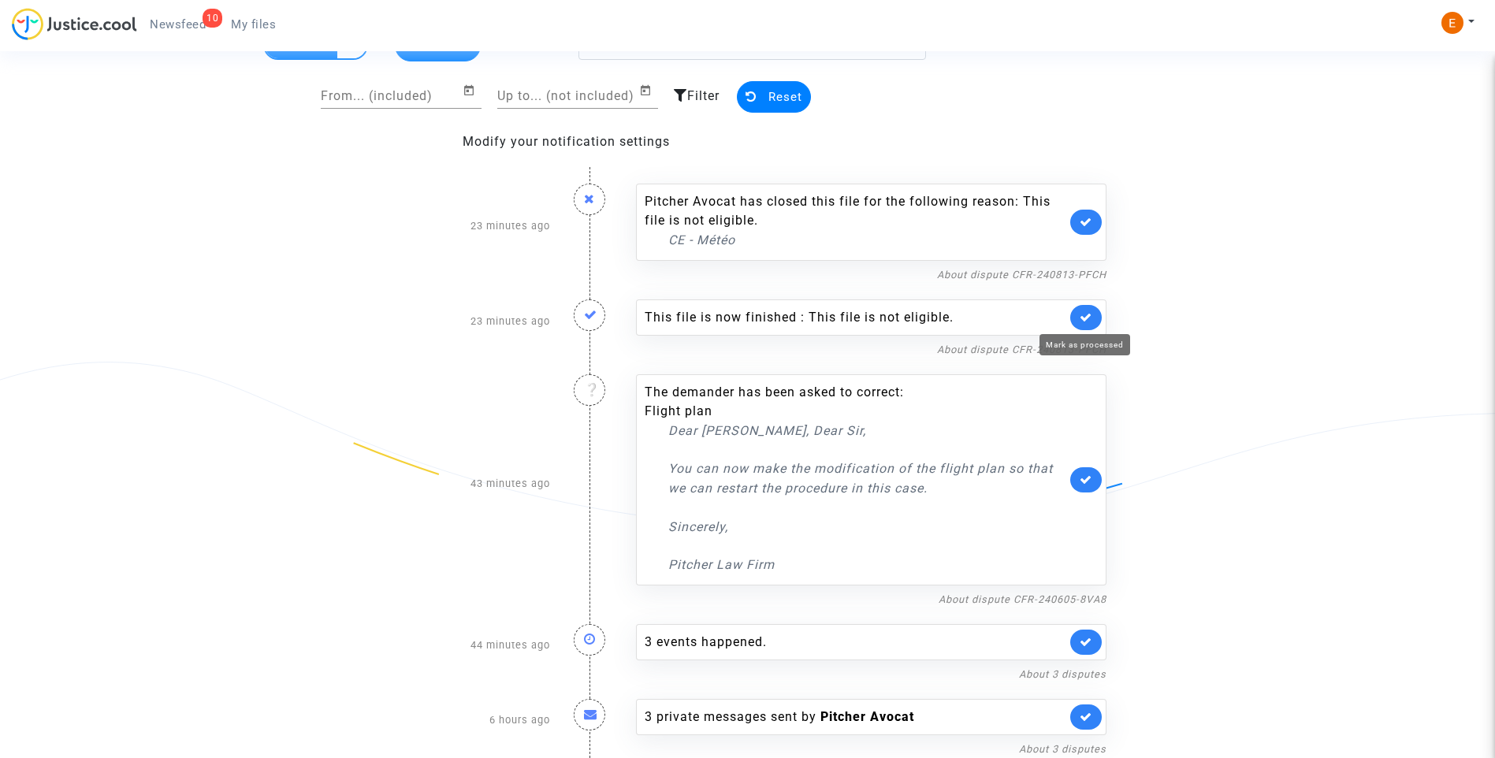
click at [1089, 314] on icon at bounding box center [1085, 317] width 13 height 12
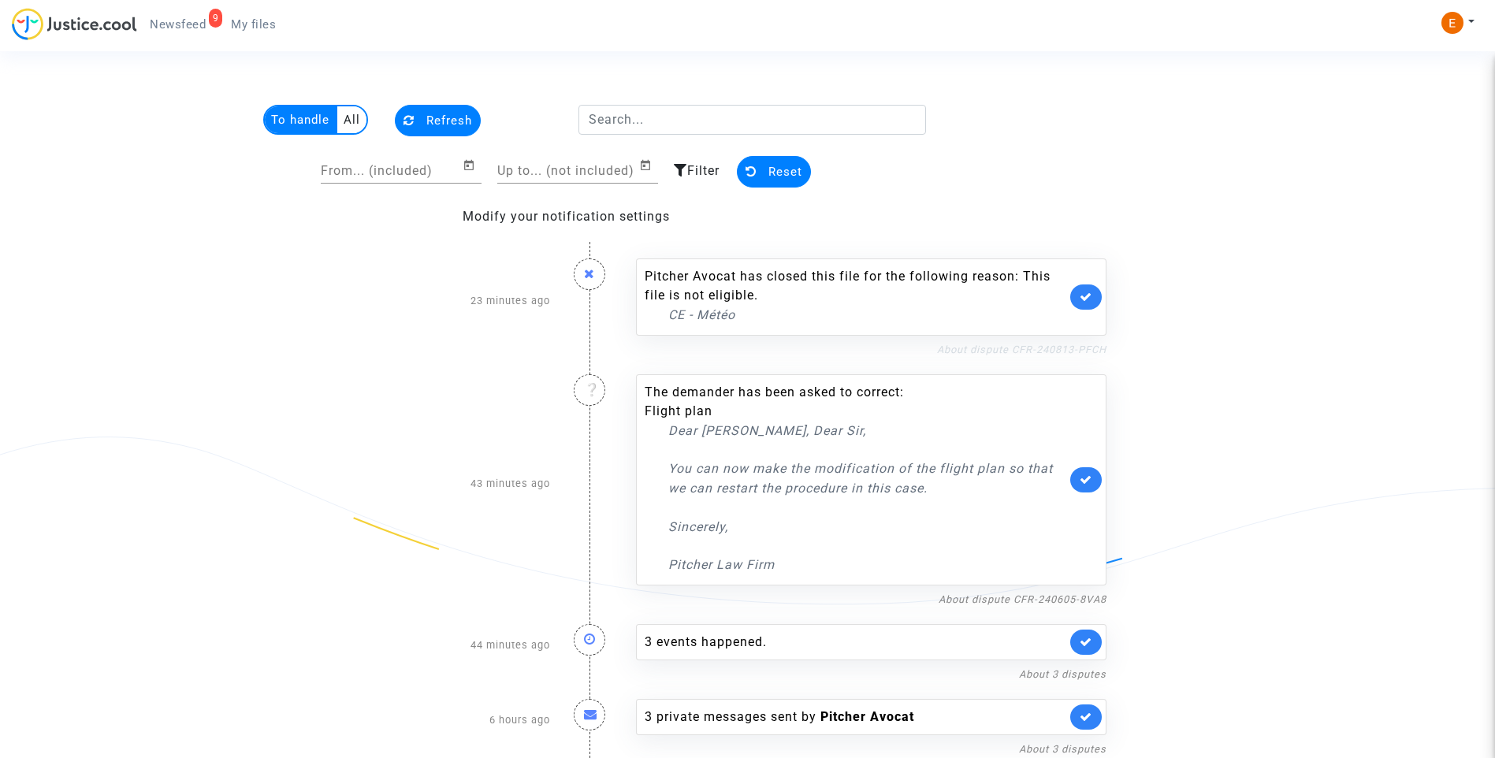
click at [1065, 351] on link "About dispute CFR-240813-PFCH" at bounding box center [1021, 349] width 169 height 12
click at [1090, 292] on icon at bounding box center [1085, 297] width 13 height 12
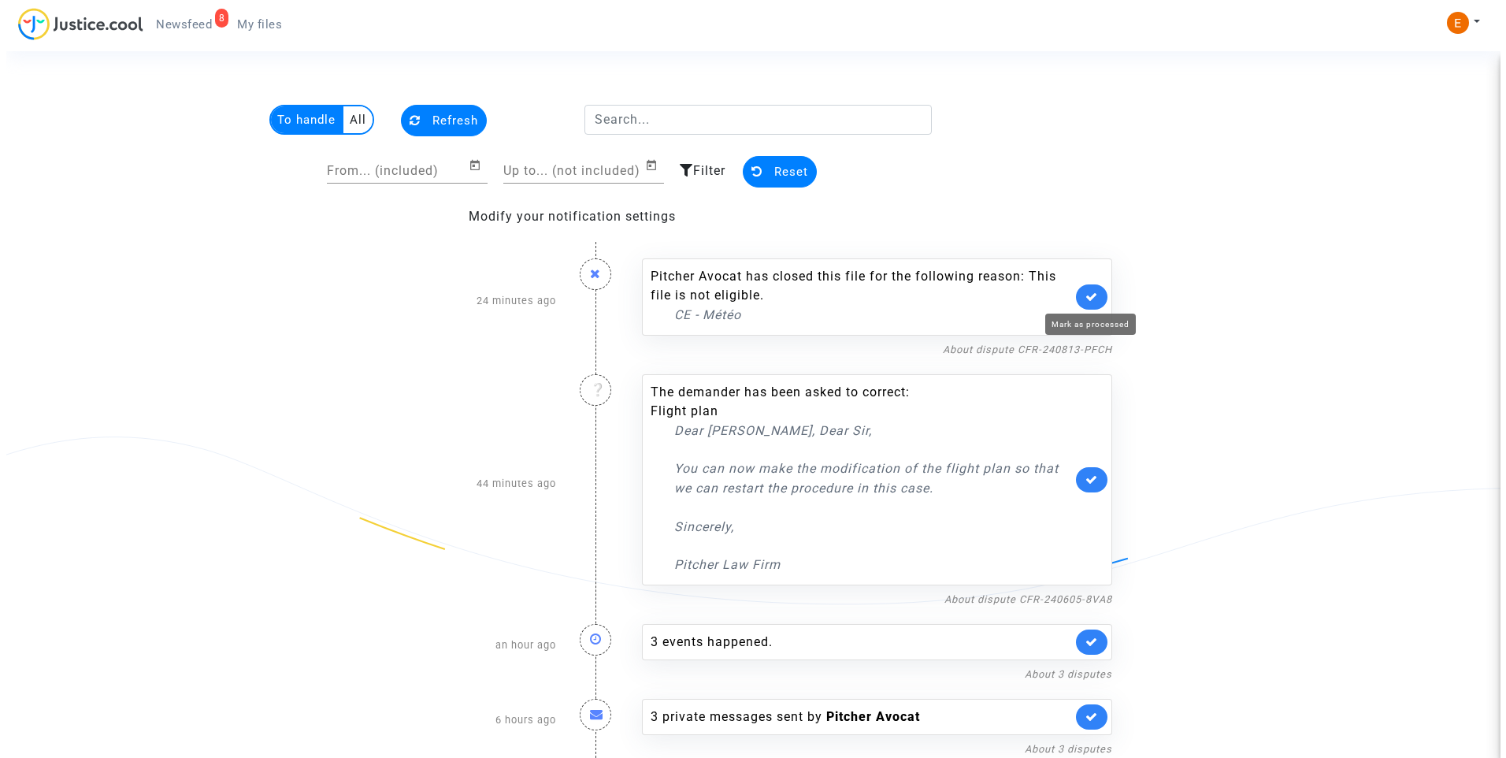
scroll to position [0, 0]
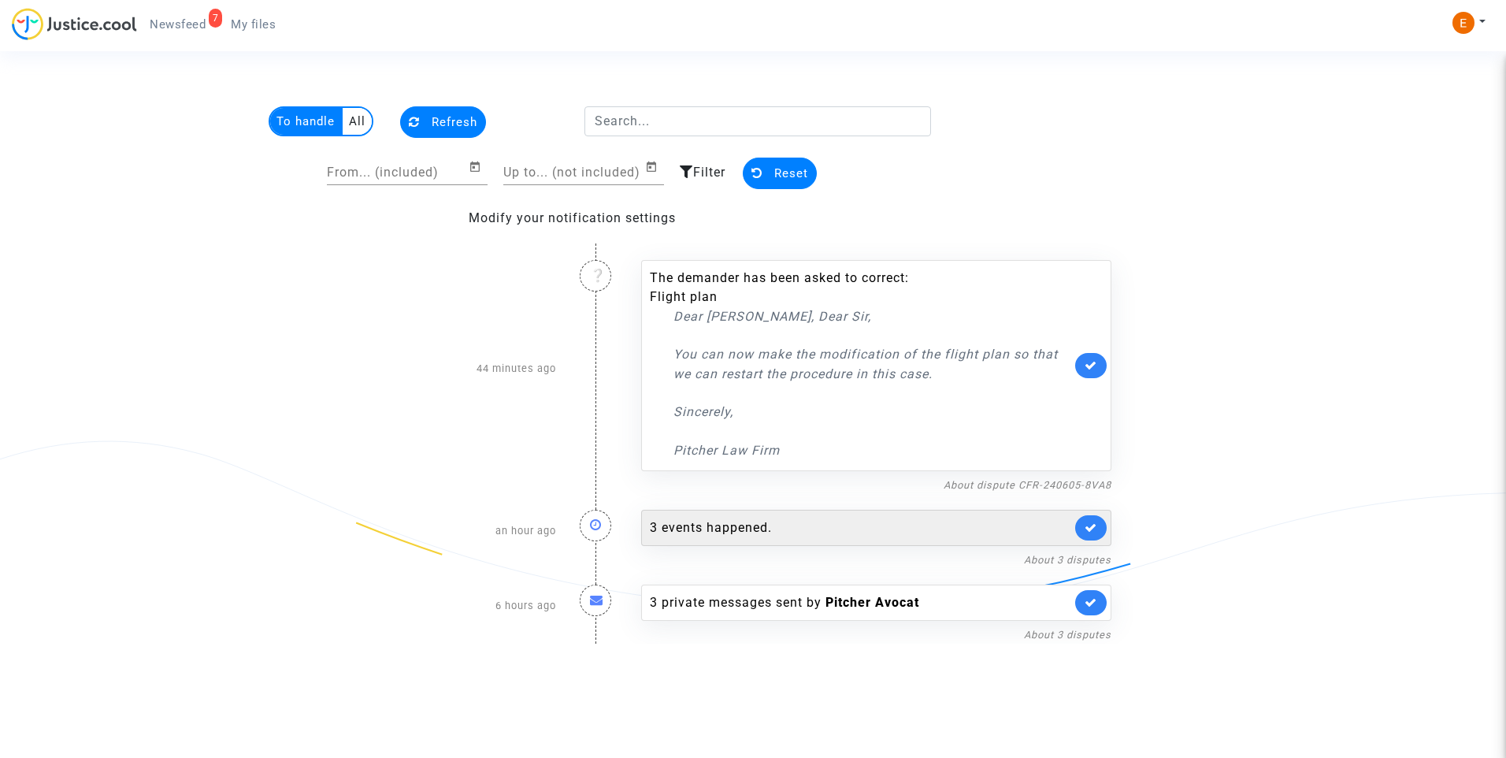
click at [756, 537] on div "3 events happened." at bounding box center [876, 528] width 470 height 36
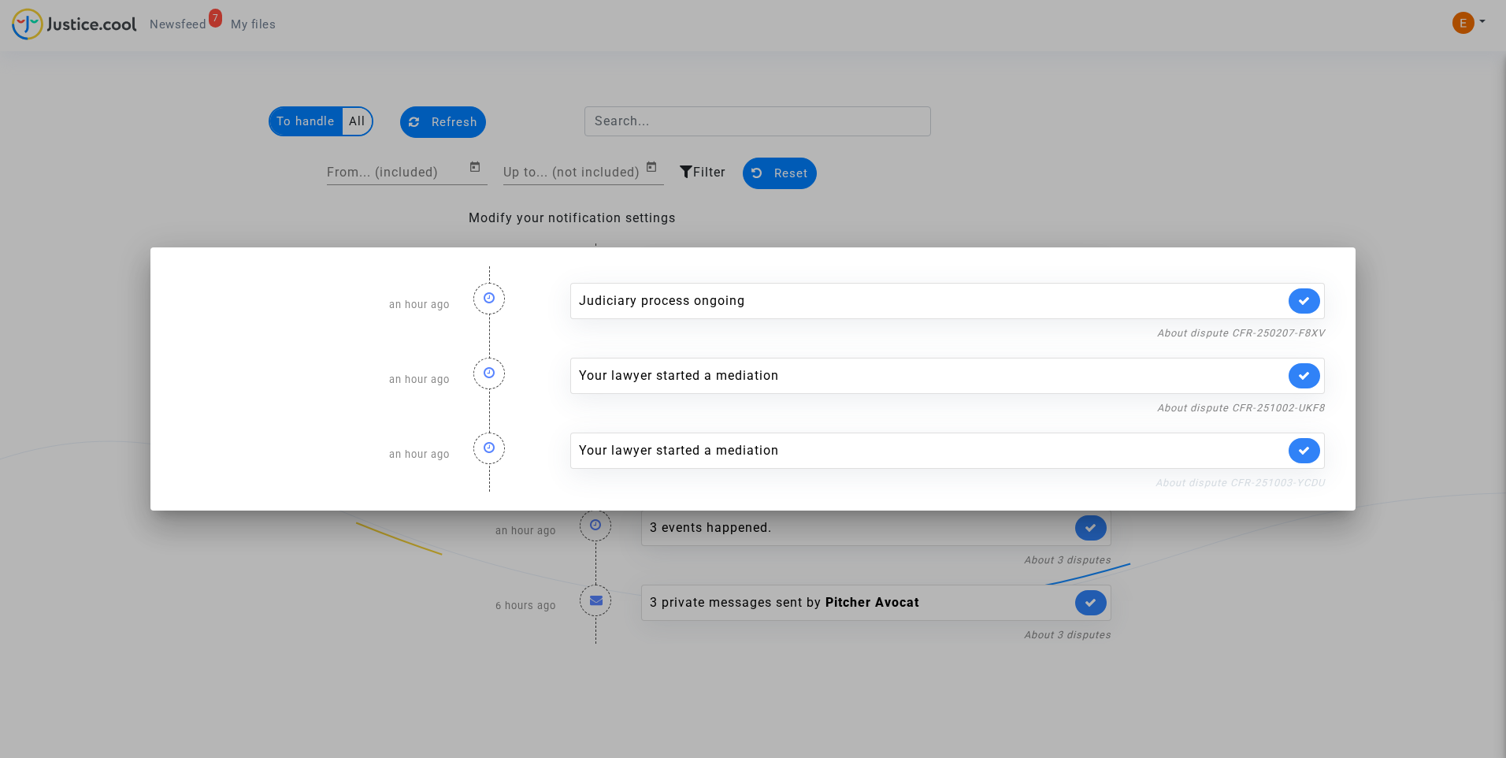
click at [1208, 480] on link "About dispute CFR-251003-YCDU" at bounding box center [1240, 483] width 169 height 12
drag, startPoint x: 1301, startPoint y: 451, endPoint x: 1306, endPoint y: 409, distance: 42.1
click at [1301, 449] on icon at bounding box center [1304, 450] width 13 height 12
click at [1305, 400] on nf-filterlink "About dispute CFR-251002-UKF8" at bounding box center [1241, 406] width 168 height 15
click at [1293, 404] on link "About dispute CFR-251002-UKF8" at bounding box center [1241, 408] width 168 height 12
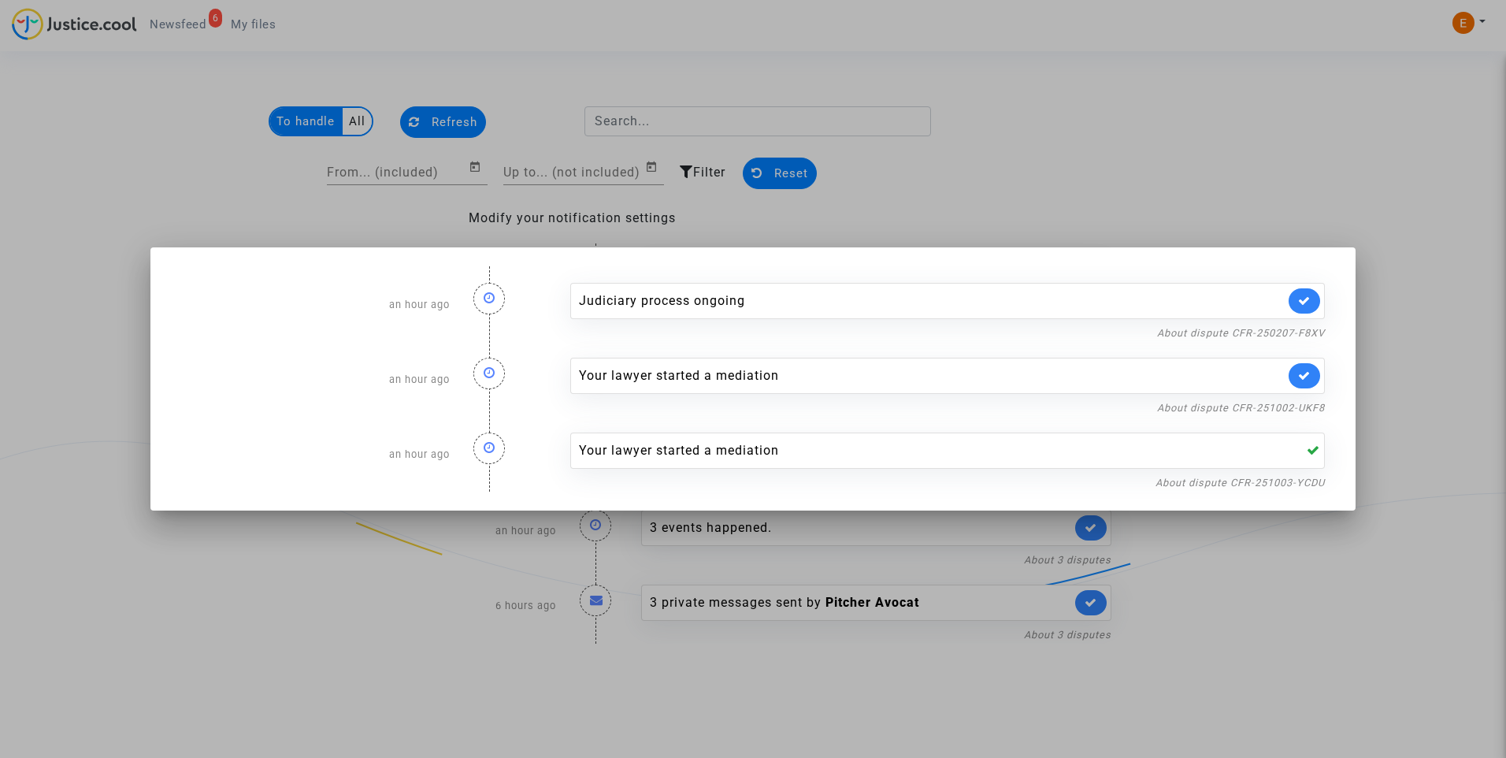
click at [1313, 373] on link at bounding box center [1305, 375] width 32 height 25
click at [1301, 329] on link "About dispute CFR-250207-F8XV" at bounding box center [1241, 333] width 168 height 12
click at [1309, 304] on icon at bounding box center [1304, 301] width 13 height 12
click at [1249, 163] on div at bounding box center [753, 379] width 1506 height 758
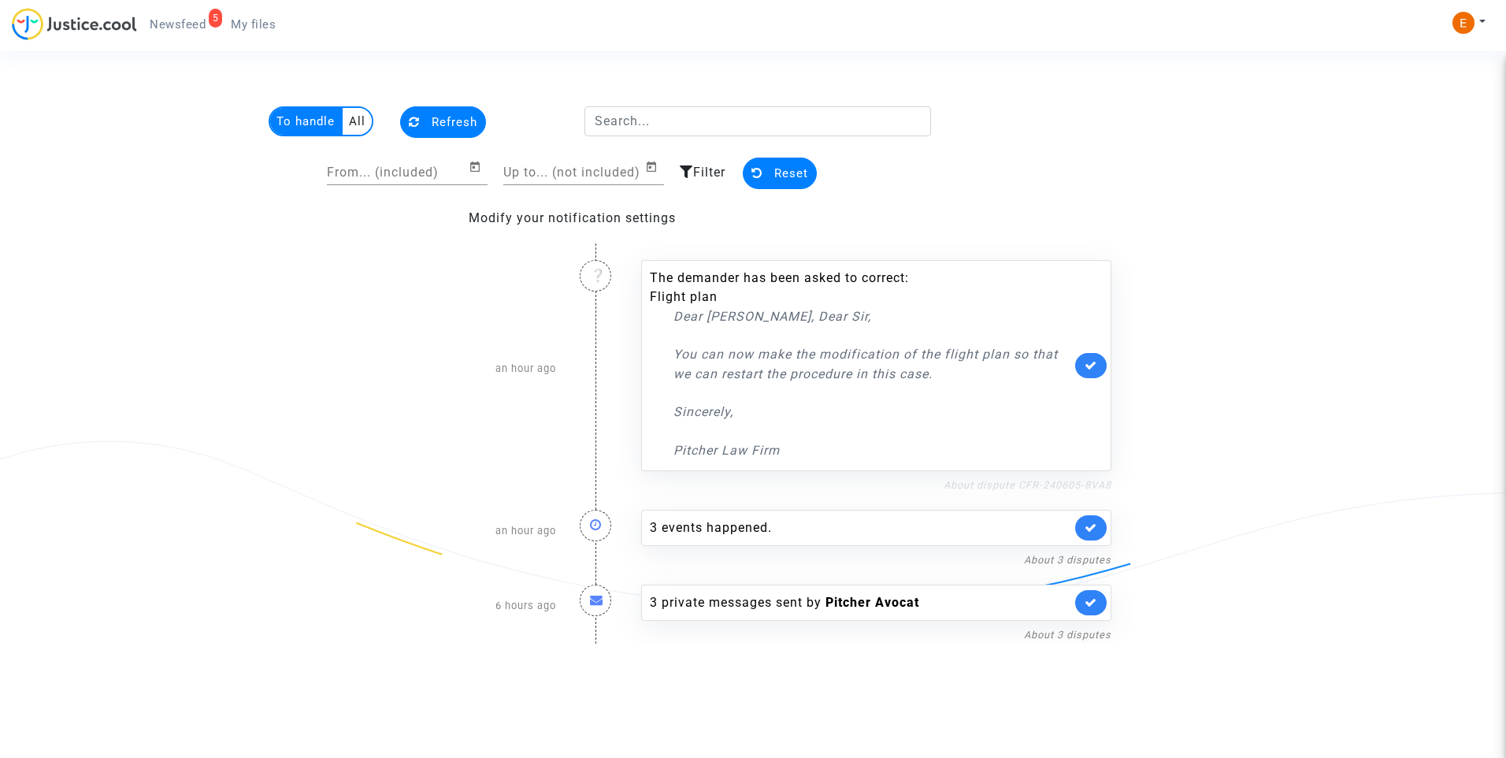
click at [1049, 485] on link "About dispute CFR-240605-8VA8" at bounding box center [1028, 485] width 168 height 12
click at [1062, 481] on link "About dispute CFR-240605-8VA8" at bounding box center [1028, 485] width 168 height 12
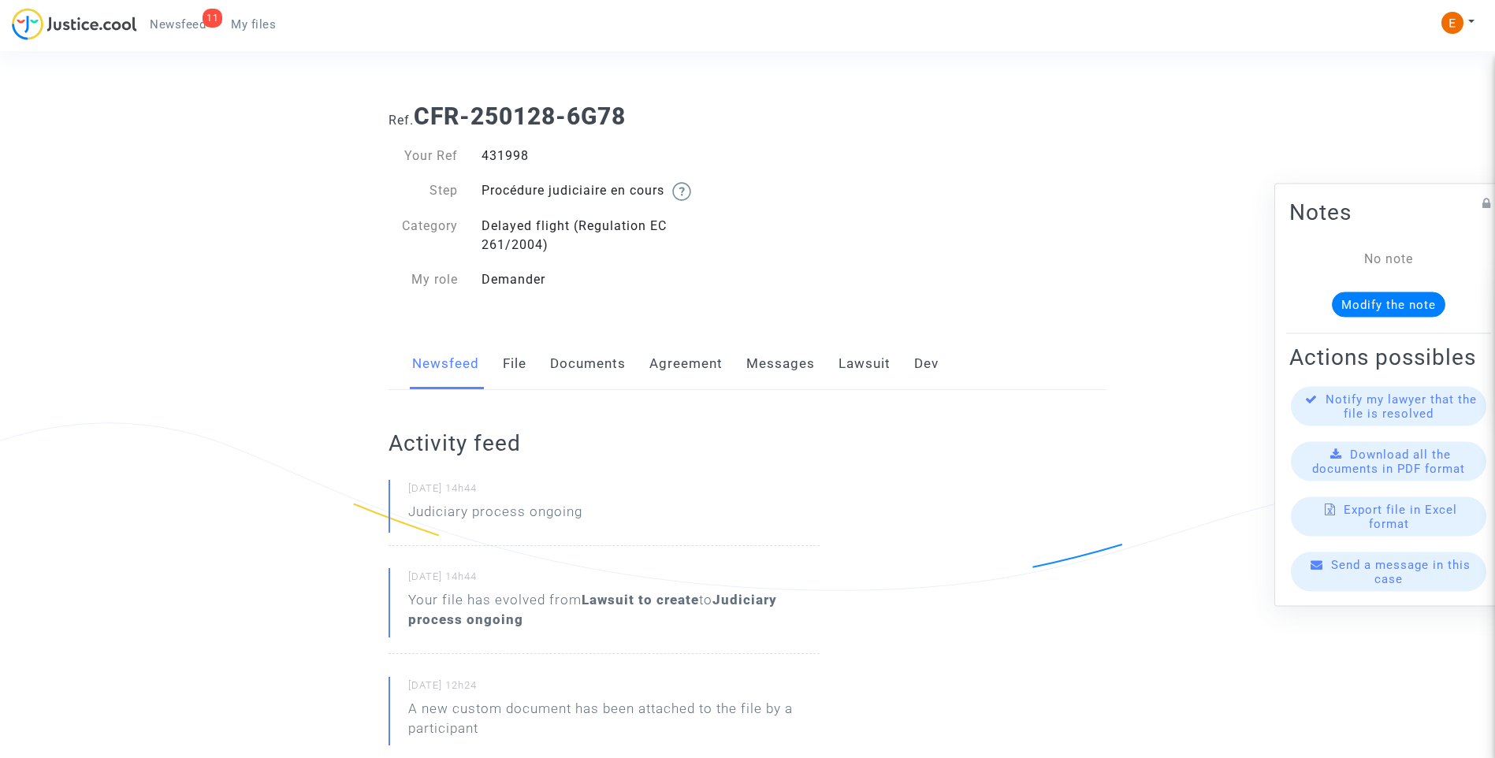
drag, startPoint x: 0, startPoint y: 0, endPoint x: 518, endPoint y: 151, distance: 539.2
click at [518, 151] on div "431998" at bounding box center [609, 156] width 278 height 19
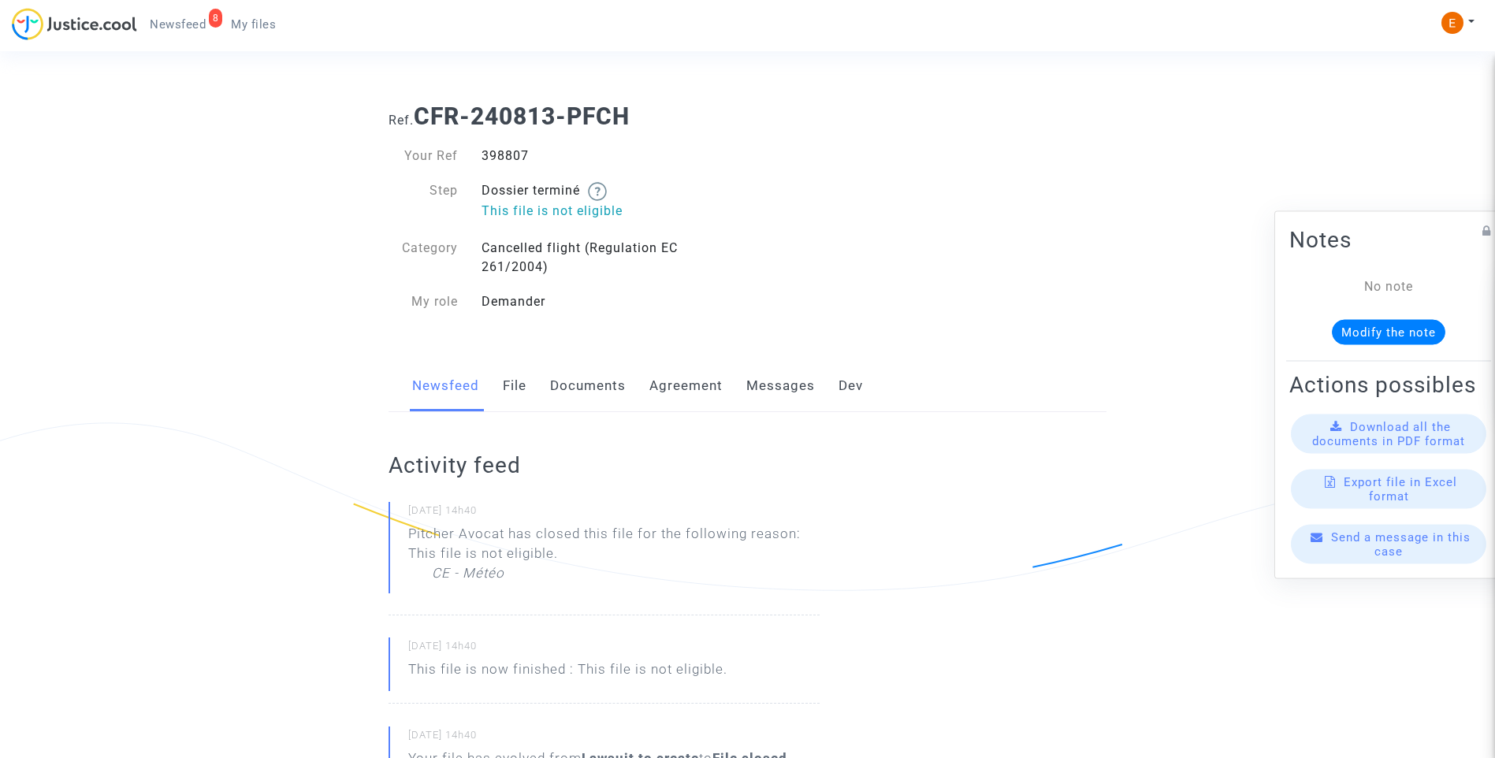
click at [511, 162] on div "398807" at bounding box center [609, 156] width 278 height 19
copy div "398807"
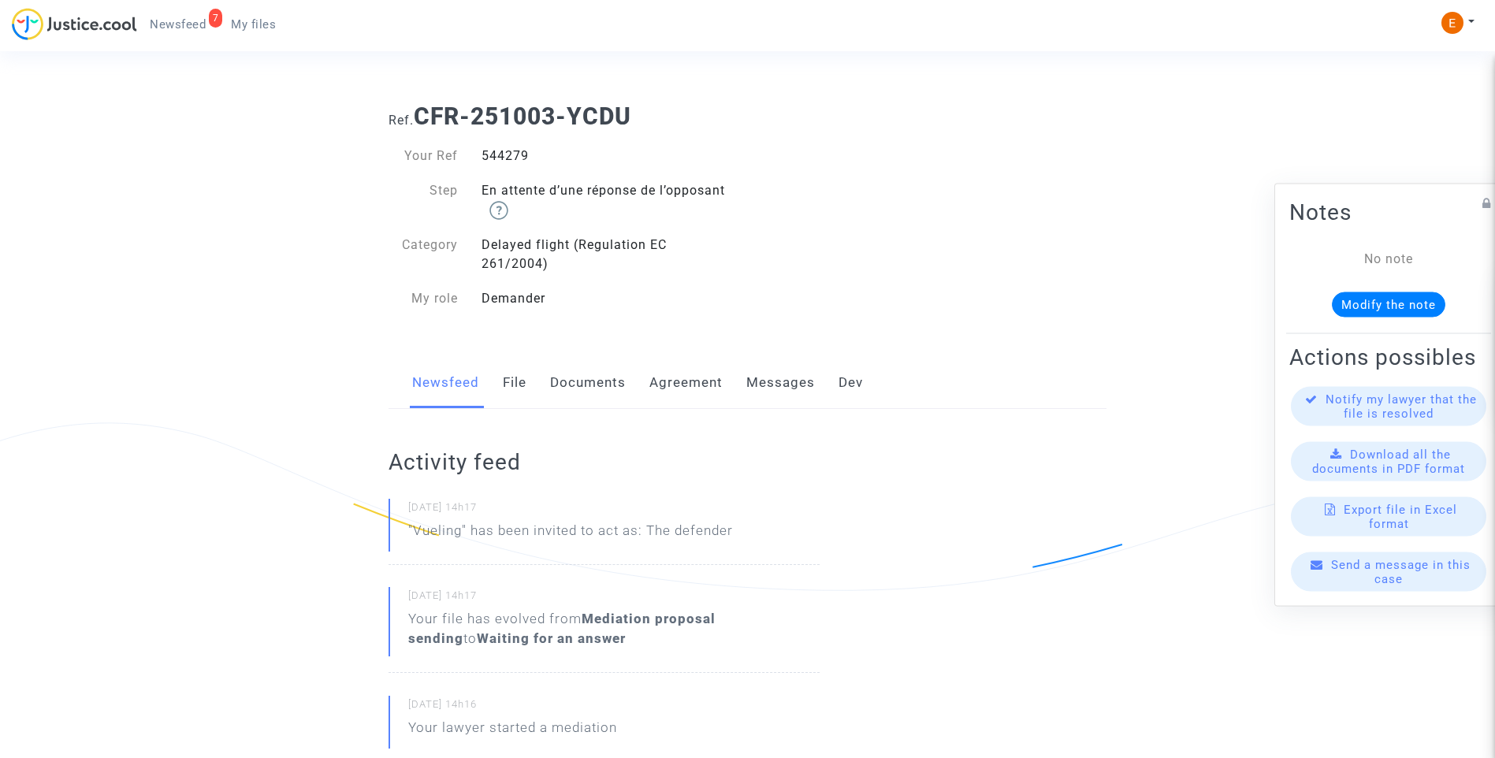
click at [519, 153] on div "544279" at bounding box center [609, 156] width 278 height 19
copy div "544279"
click at [513, 158] on div "543105" at bounding box center [609, 156] width 278 height 19
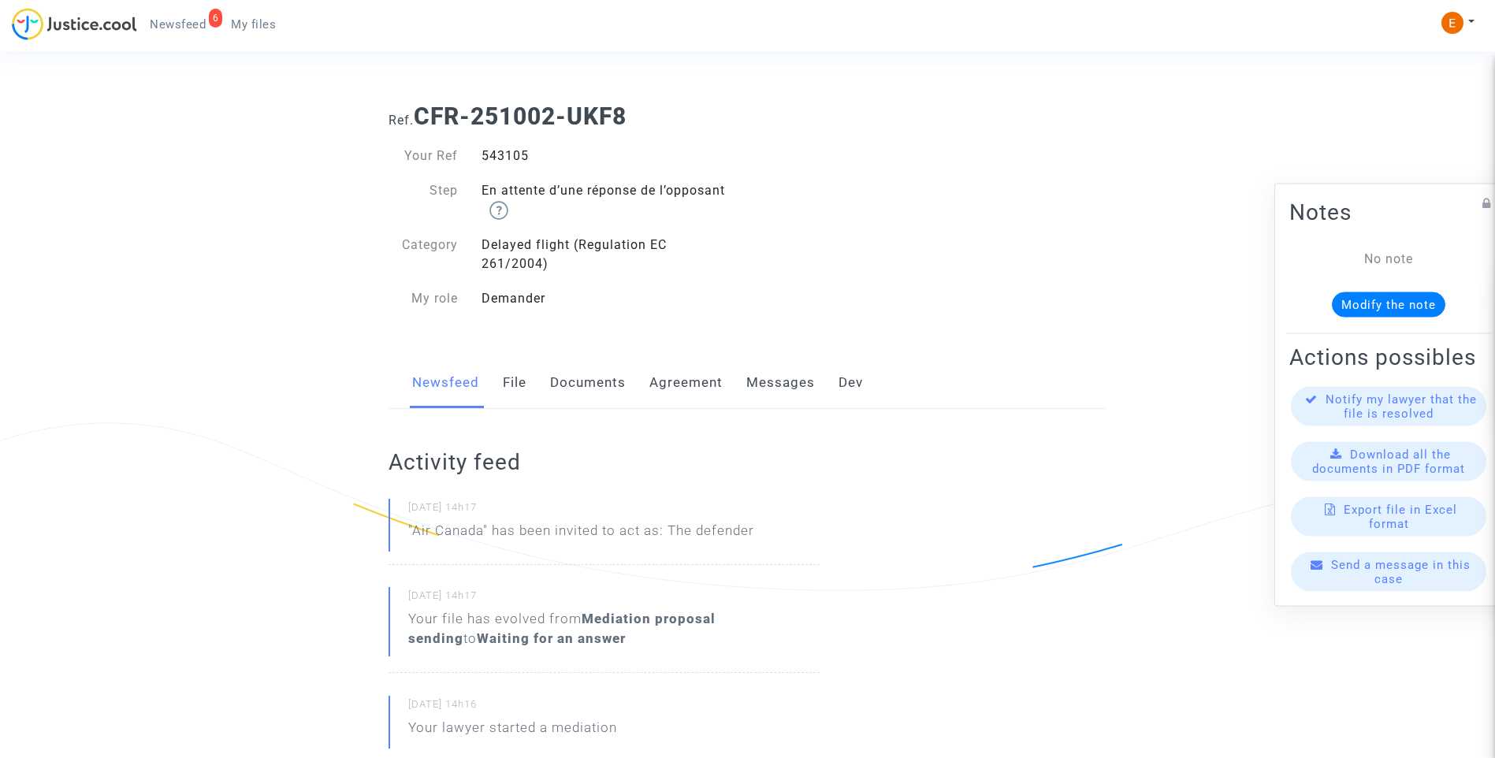
drag, startPoint x: 0, startPoint y: 0, endPoint x: 513, endPoint y: 158, distance: 536.8
copy div "543105"
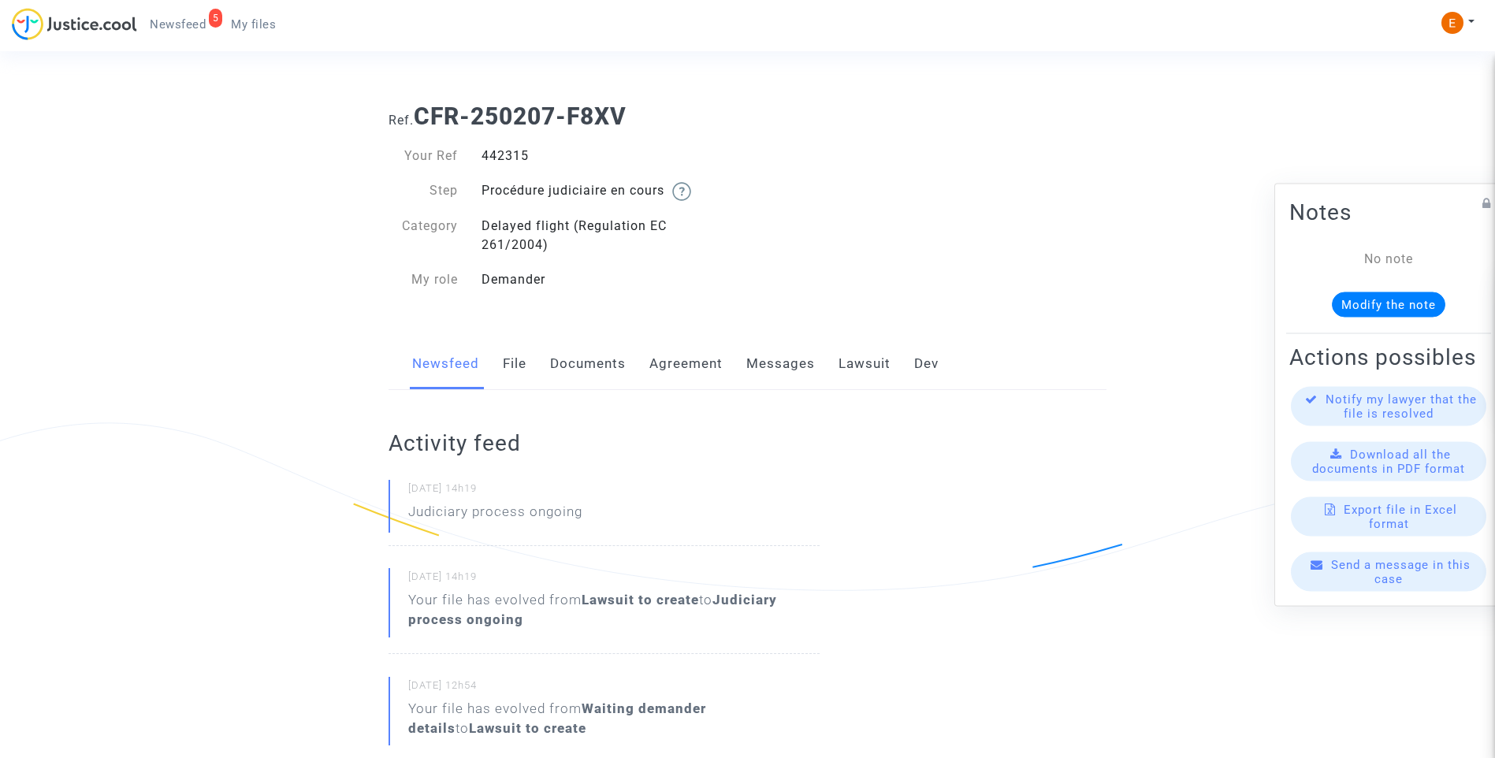
click at [525, 150] on div "442315" at bounding box center [609, 156] width 278 height 19
drag, startPoint x: 525, startPoint y: 150, endPoint x: 511, endPoint y: 149, distance: 13.4
click at [511, 149] on div "442315" at bounding box center [609, 156] width 278 height 19
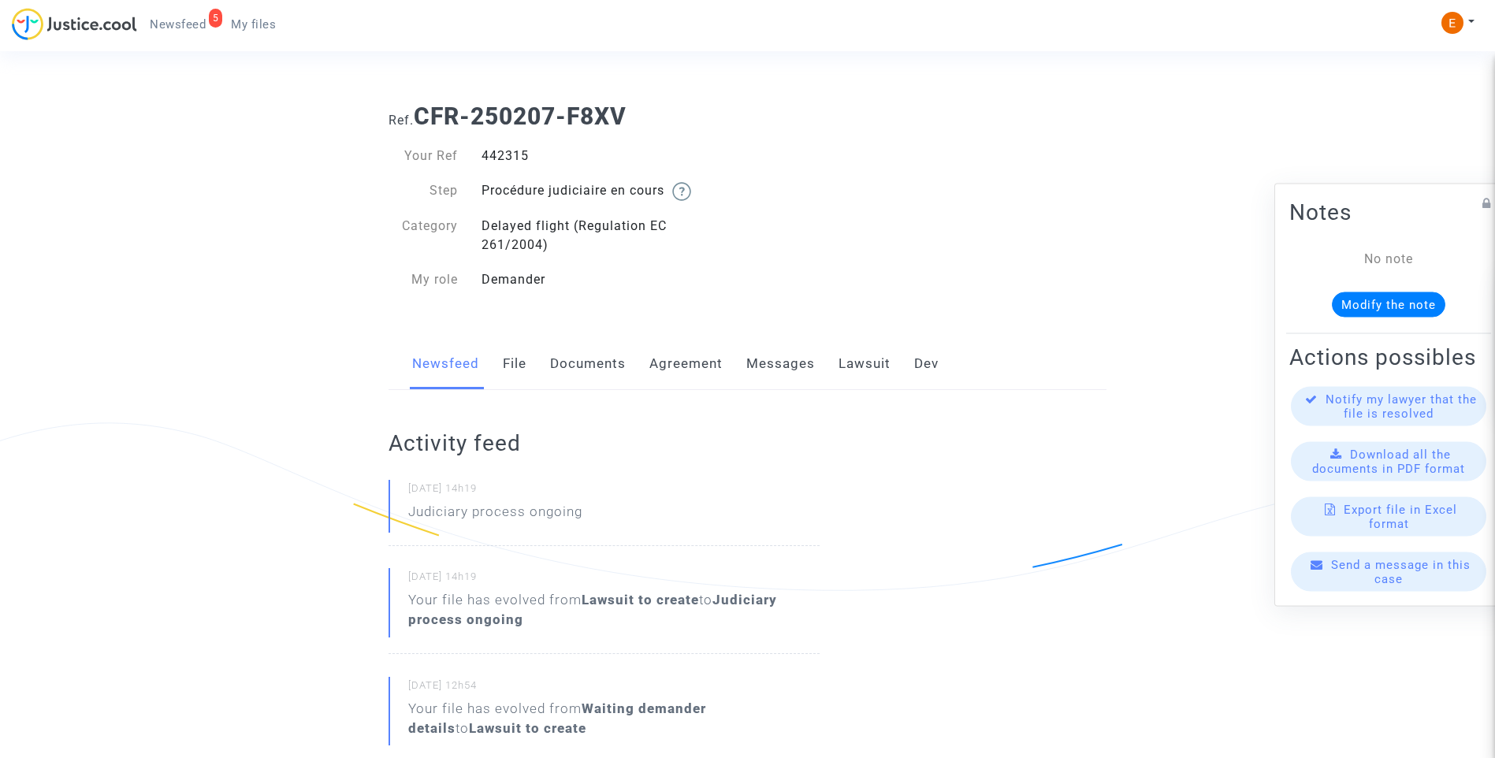
copy div "442315"
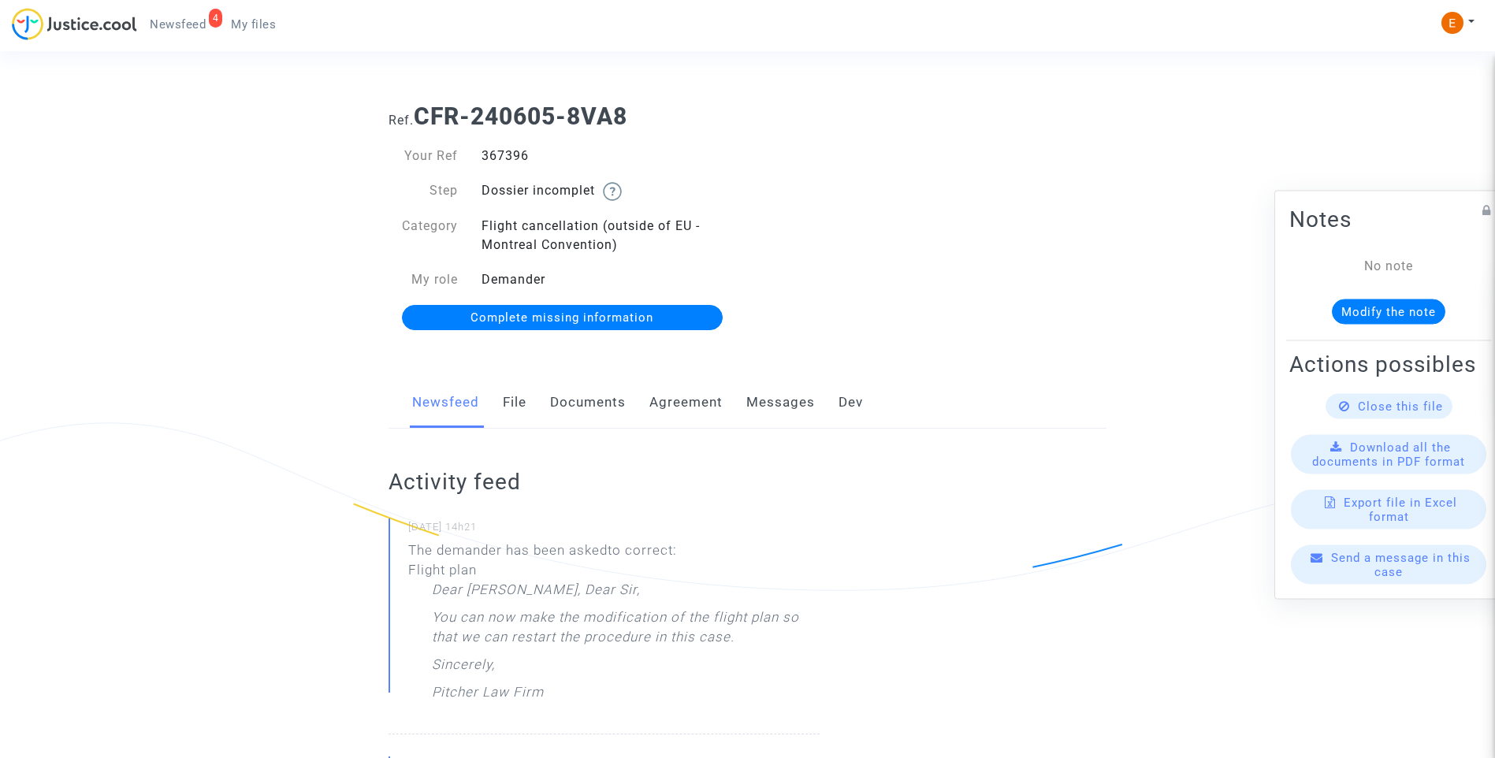
drag, startPoint x: 0, startPoint y: 0, endPoint x: 492, endPoint y: 154, distance: 516.0
click at [492, 154] on div "367396" at bounding box center [609, 156] width 278 height 19
copy div "367396"
click at [520, 399] on link "File" at bounding box center [515, 403] width 24 height 52
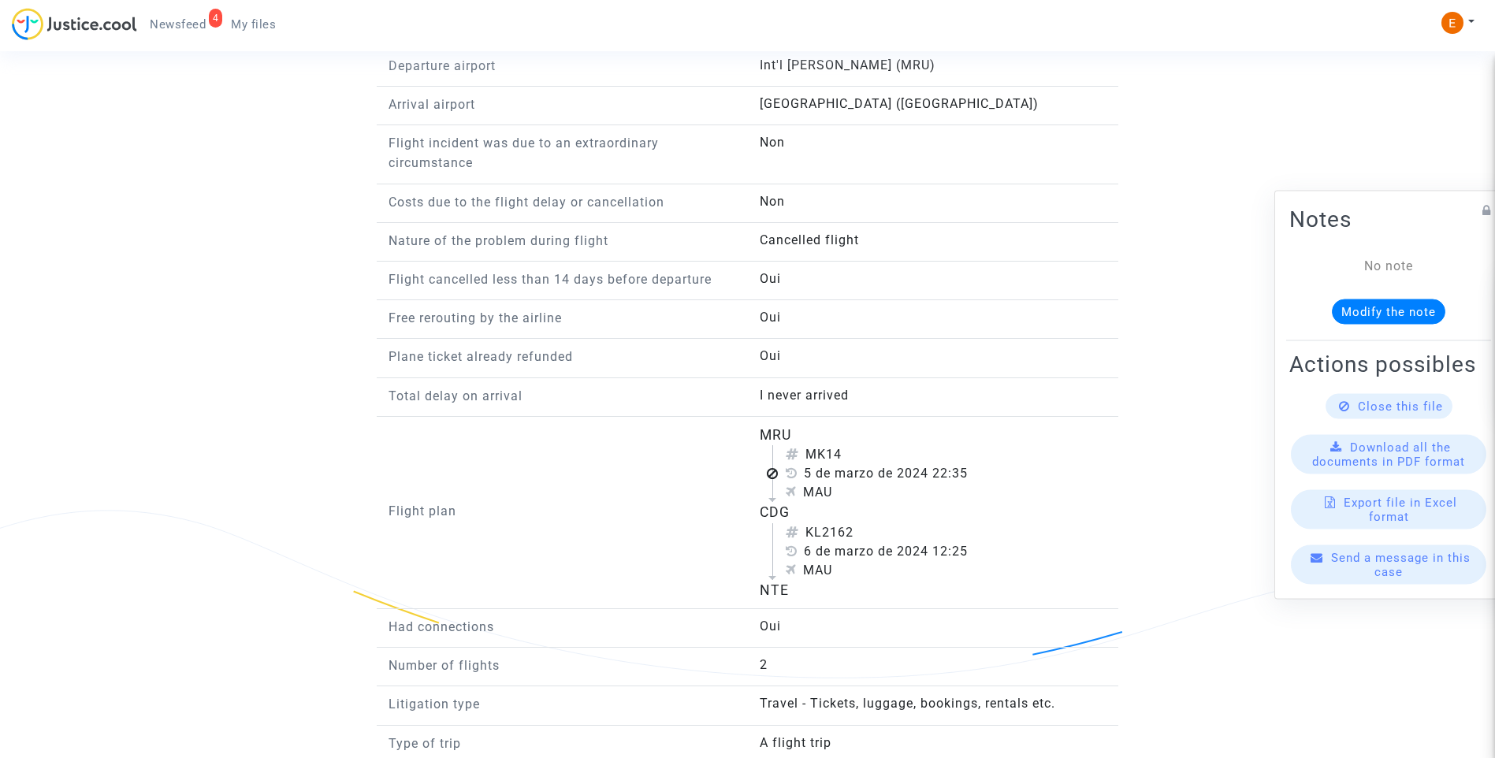
scroll to position [1576, 0]
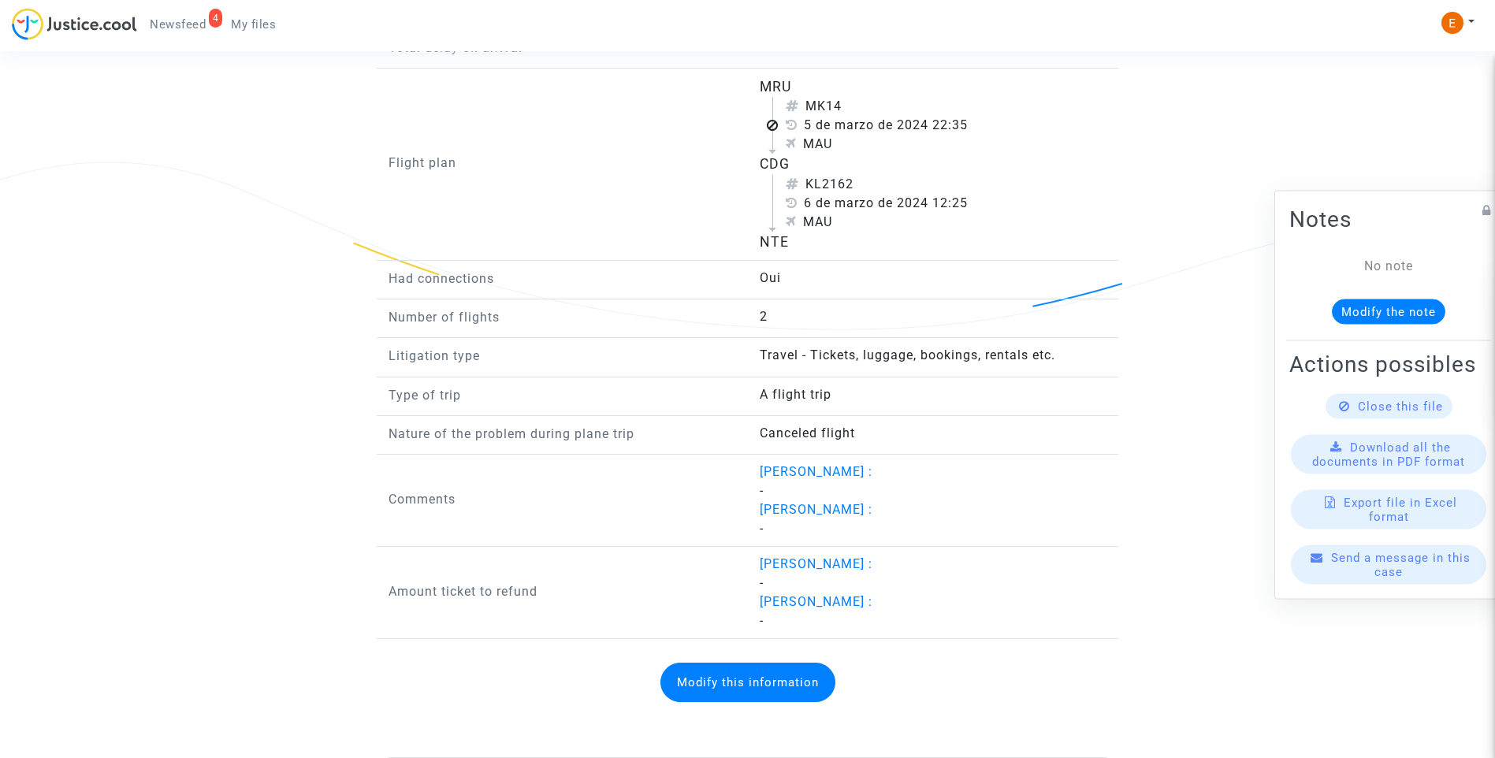
click at [776, 695] on button "Modify this information" at bounding box center [747, 682] width 175 height 39
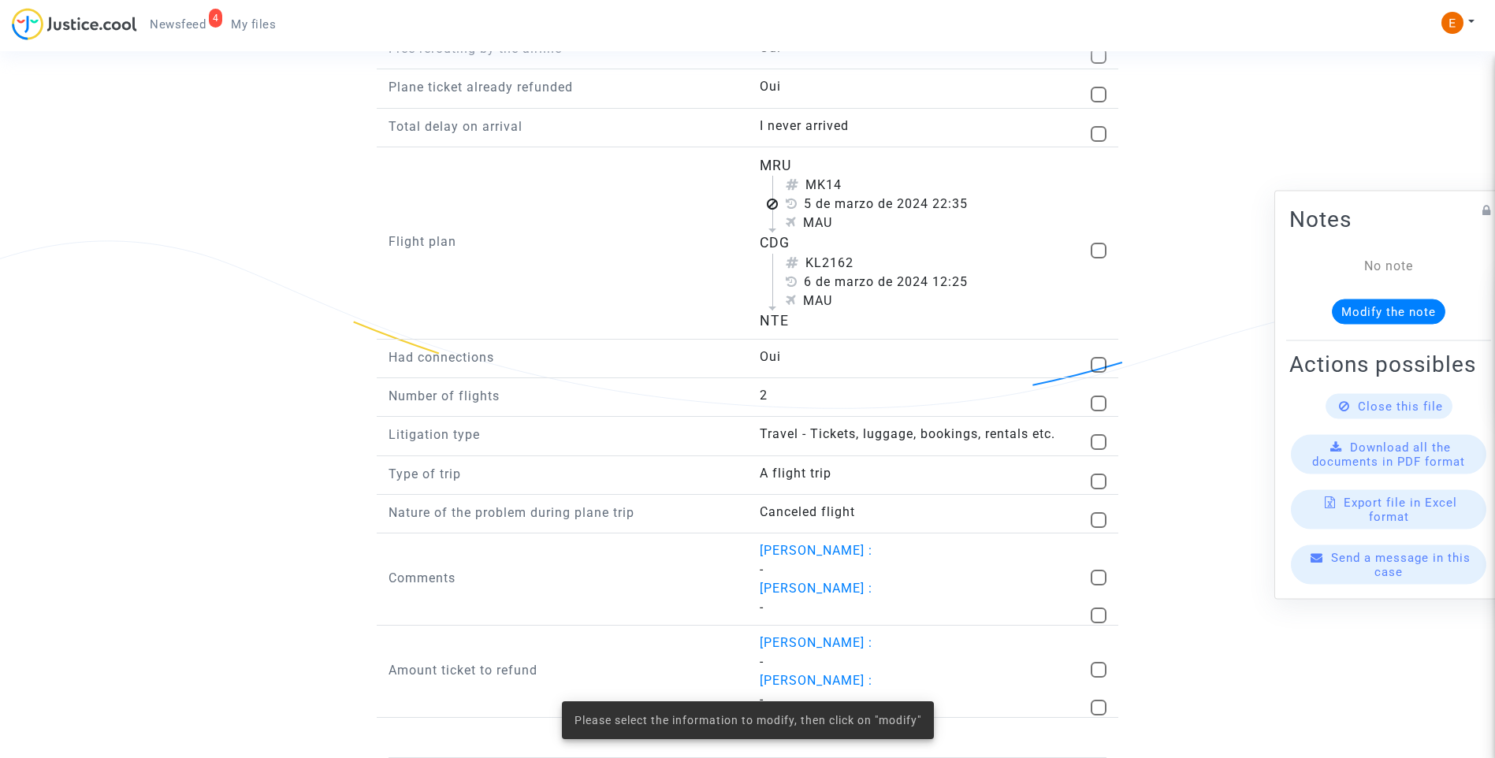
scroll to position [1608, 0]
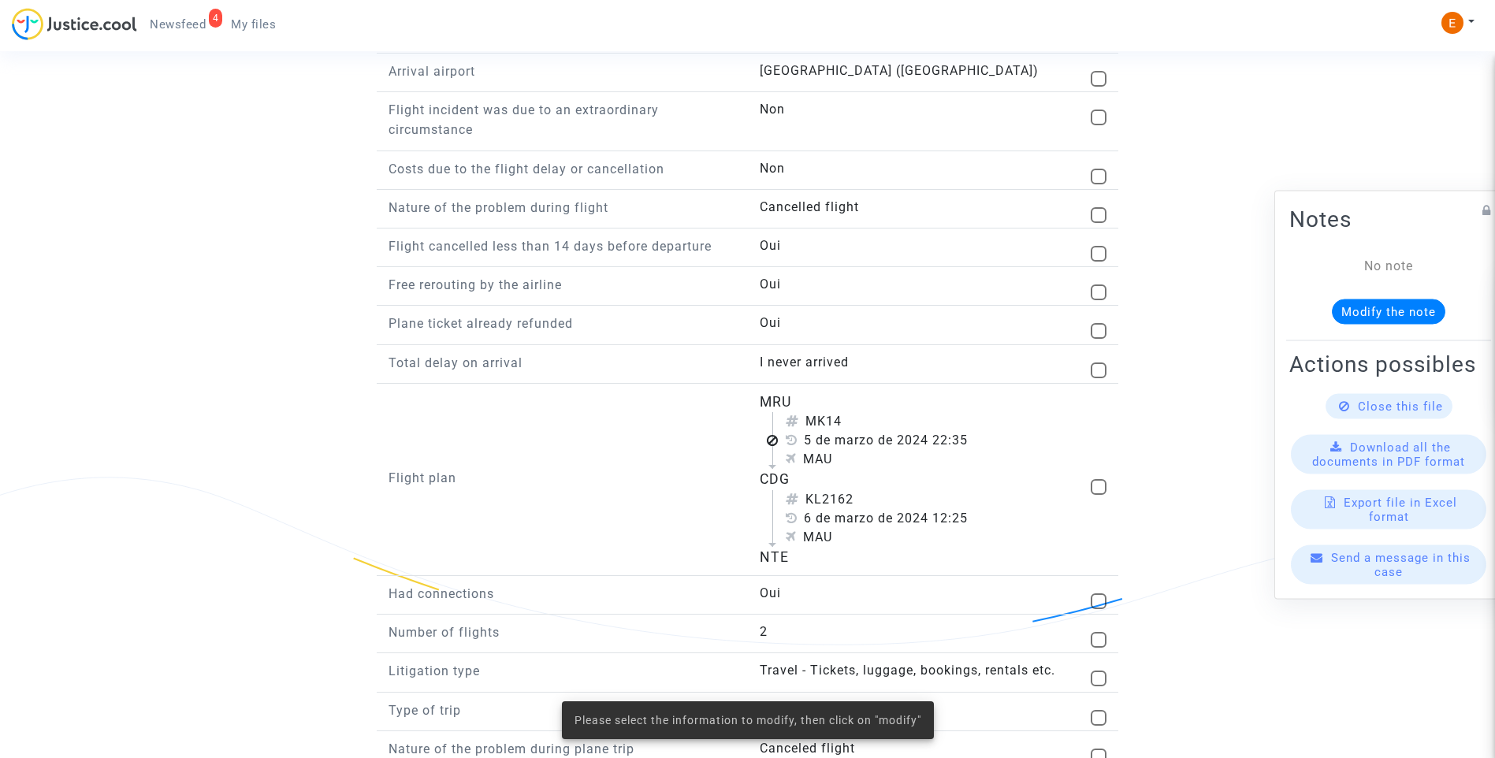
click at [1086, 486] on div "MRU MK14 5 de marzo de 2024 22:35 MAU CDG KL2162 6 de marzo de 2024 12:25 MAU N…" at bounding box center [932, 480] width 347 height 176
click at [1102, 488] on span at bounding box center [1098, 487] width 16 height 16
click at [1098, 495] on input "checkbox" at bounding box center [1097, 495] width 1 height 1
checkbox input "true"
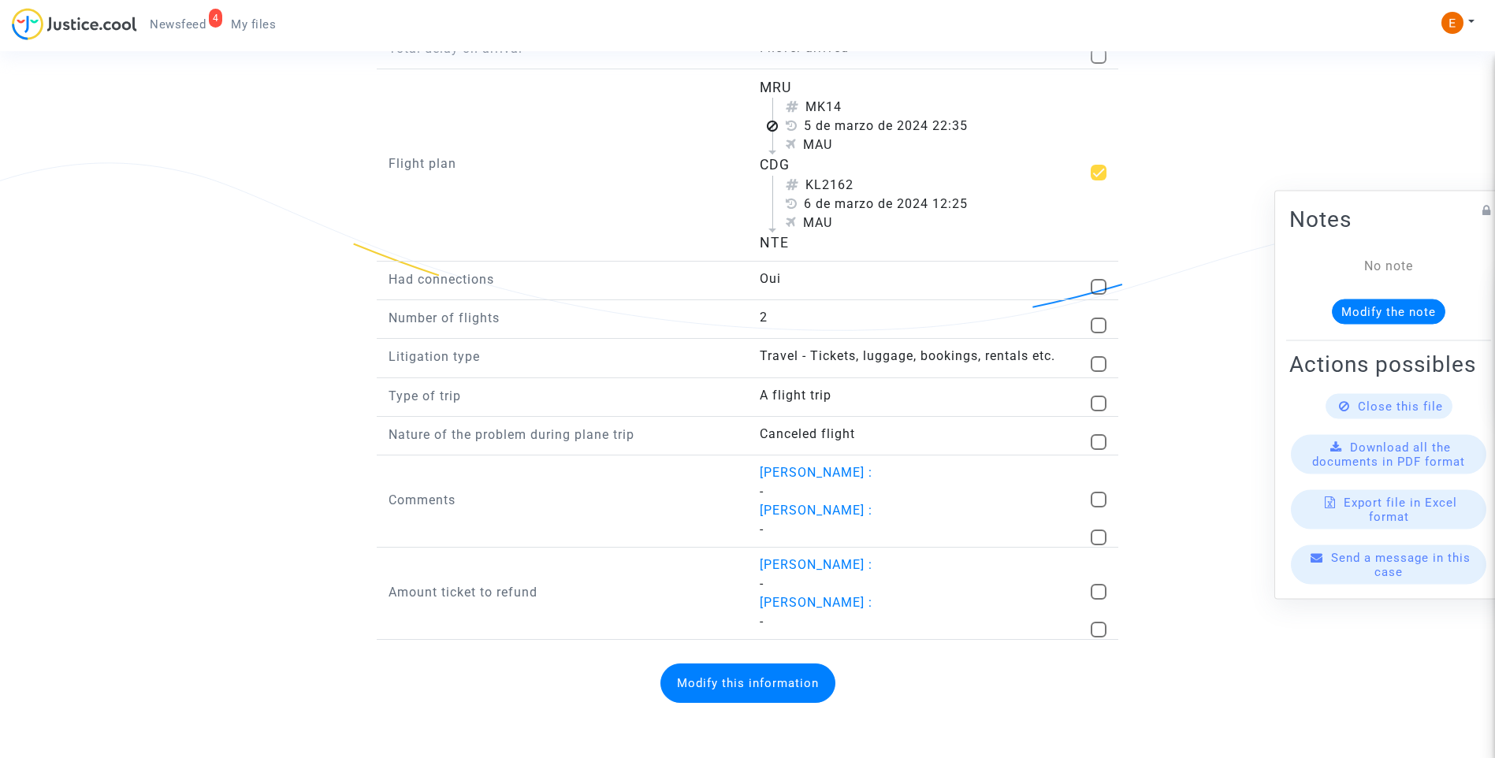
scroll to position [1923, 0]
click at [786, 684] on button "Modify this information" at bounding box center [747, 682] width 175 height 39
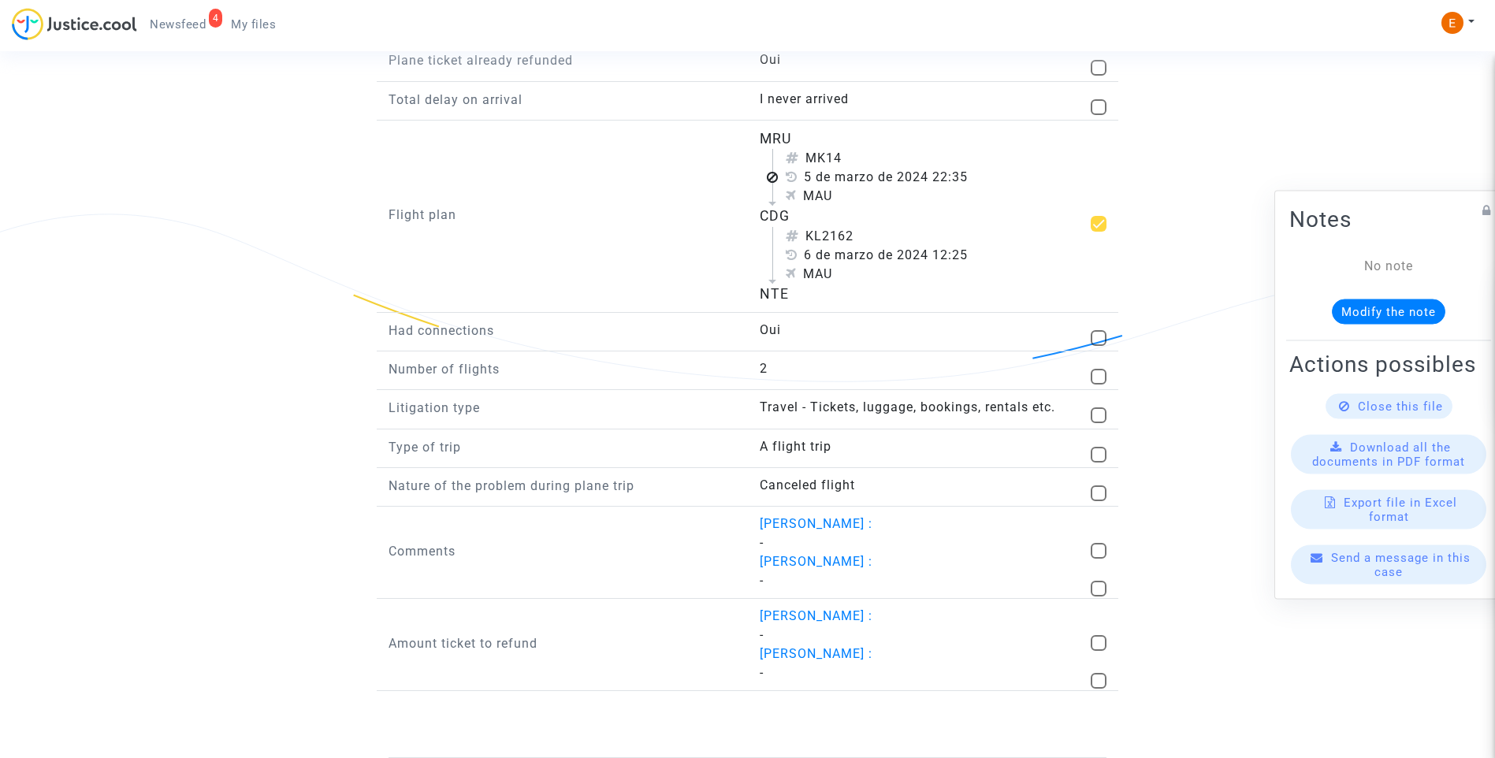
scroll to position [1871, 0]
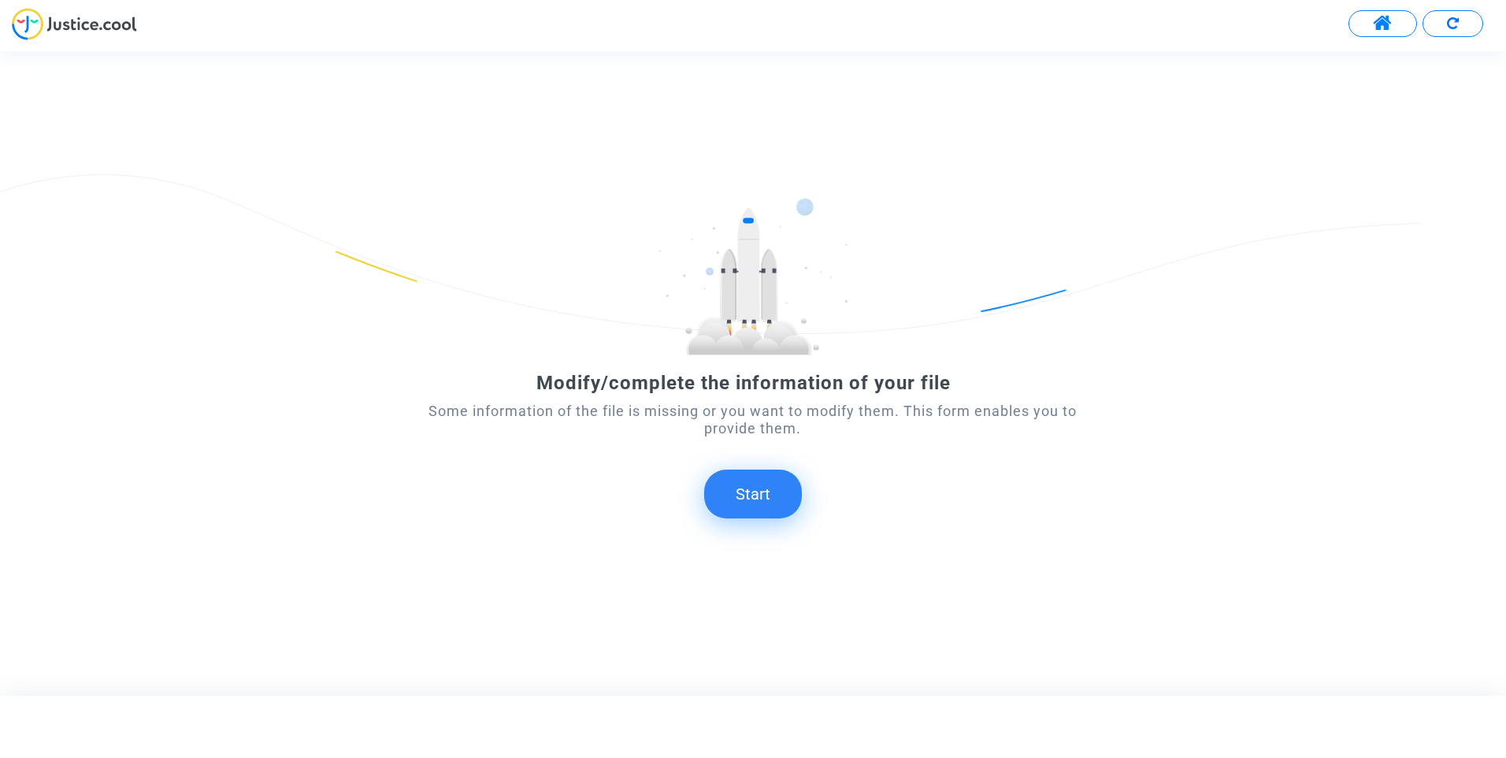
click at [782, 501] on button "Start" at bounding box center [753, 494] width 98 height 49
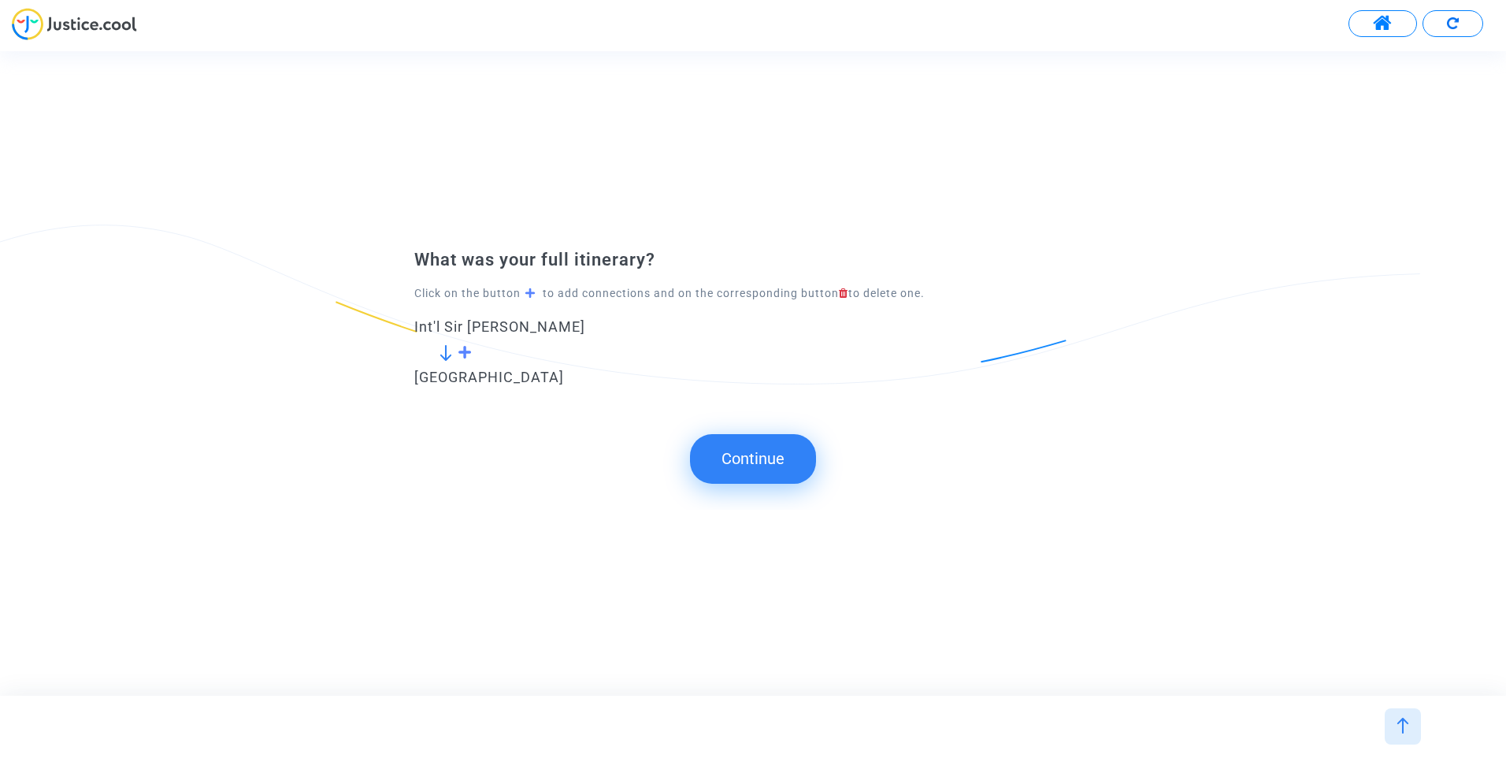
click at [462, 350] on span at bounding box center [465, 352] width 15 height 14
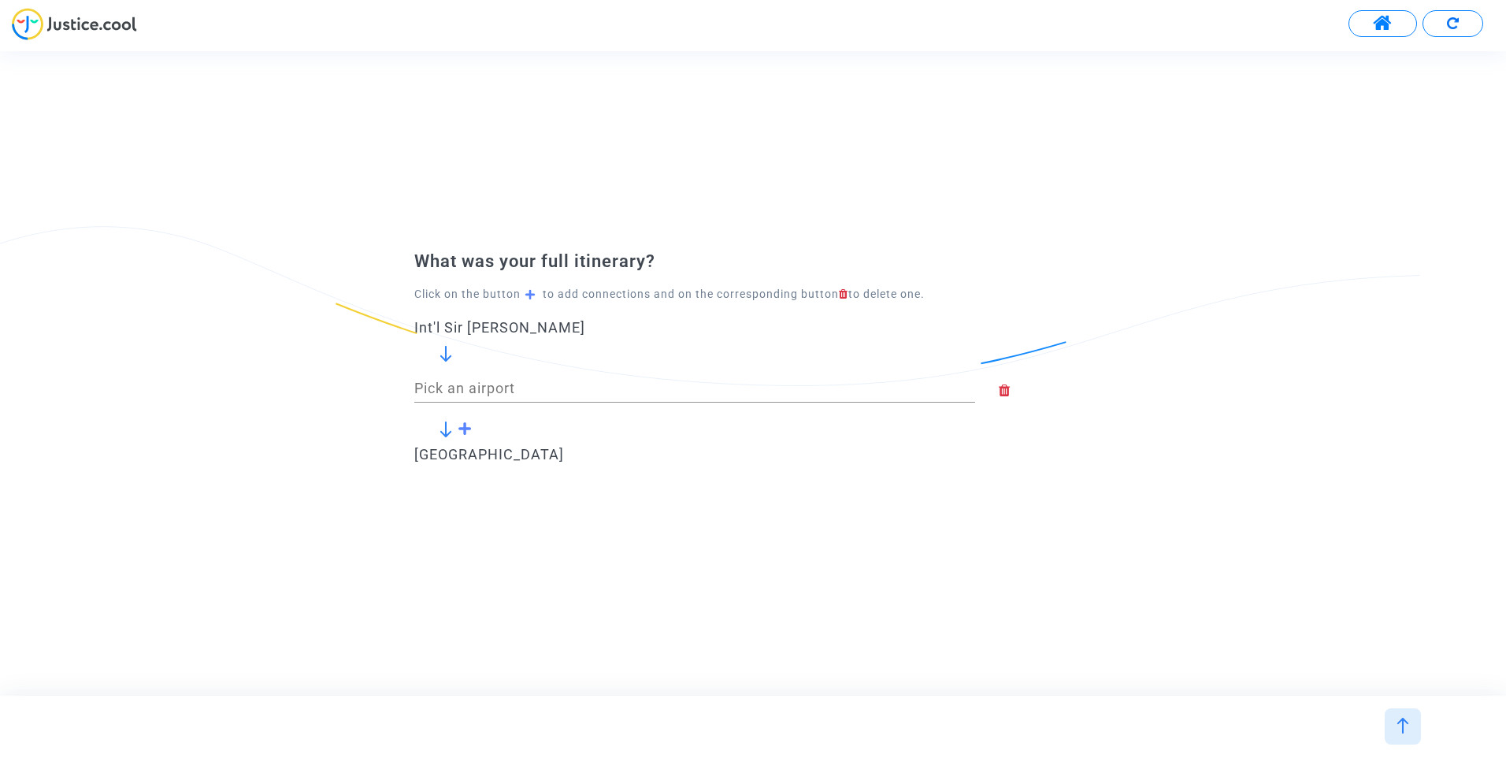
click at [559, 391] on input "Pick an airport" at bounding box center [694, 389] width 561 height 16
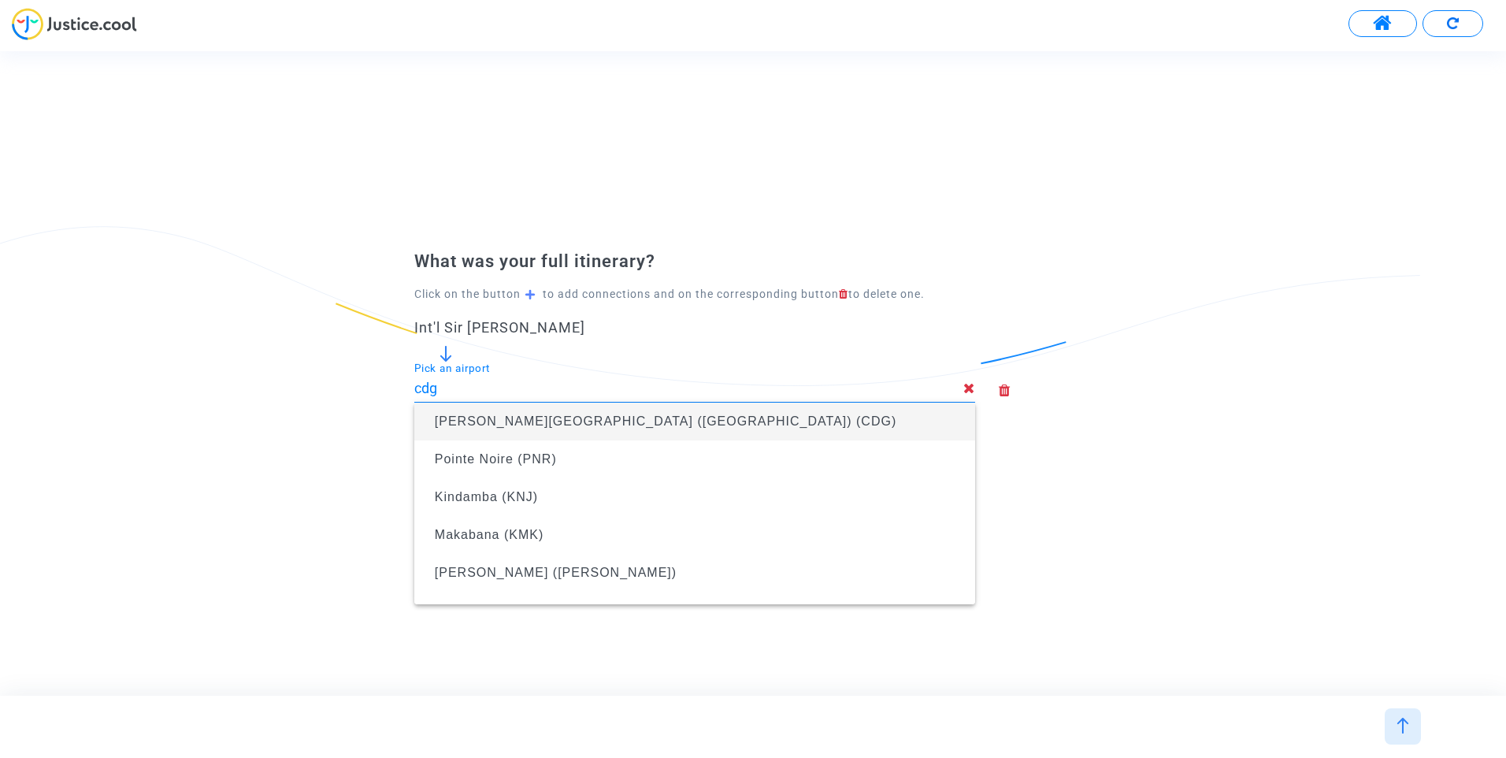
drag, startPoint x: 535, startPoint y: 391, endPoint x: 536, endPoint y: 401, distance: 10.3
click at [537, 392] on input "cdg" at bounding box center [688, 389] width 549 height 16
click at [554, 423] on span "Charles de Gaulle Airport (Roissy Airport) (CDG)" at bounding box center [666, 420] width 462 height 13
type input "Charles de Gaulle Airport (Roissy Airport) (CDG)"
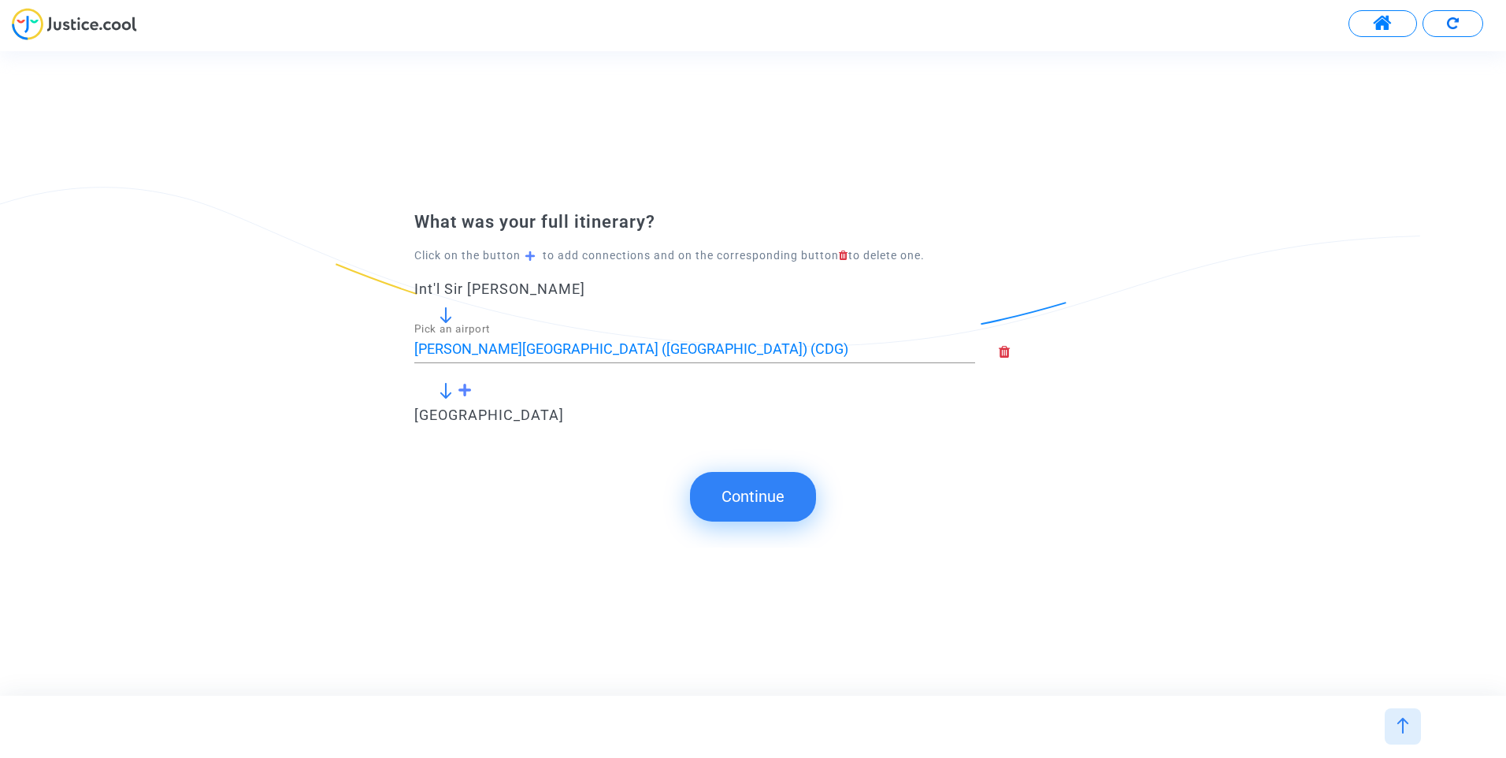
click at [766, 507] on button "Continue" at bounding box center [753, 496] width 126 height 49
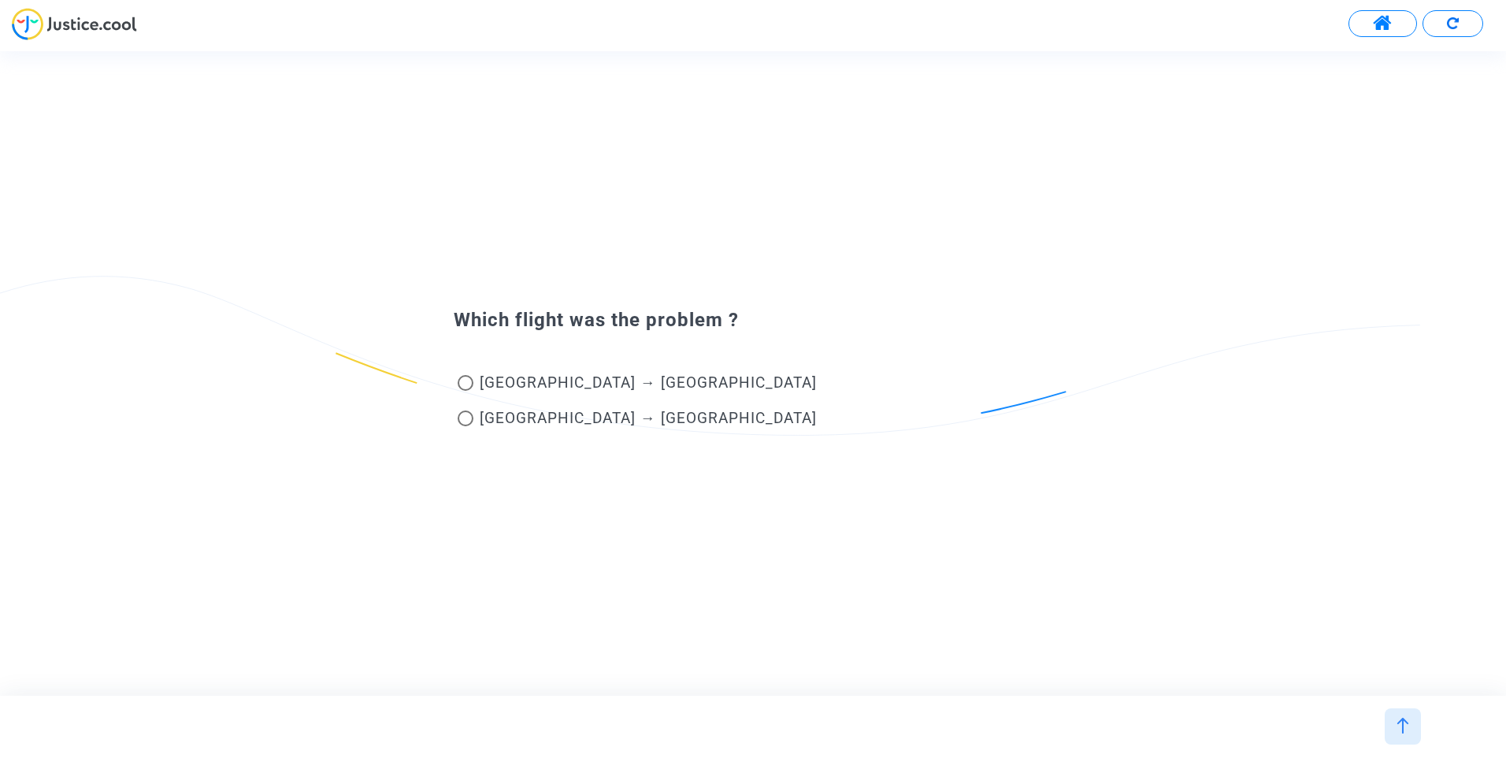
click at [469, 388] on span at bounding box center [466, 383] width 16 height 16
click at [466, 391] on input "Mauritius → Paris" at bounding box center [465, 391] width 1 height 1
radio input "true"
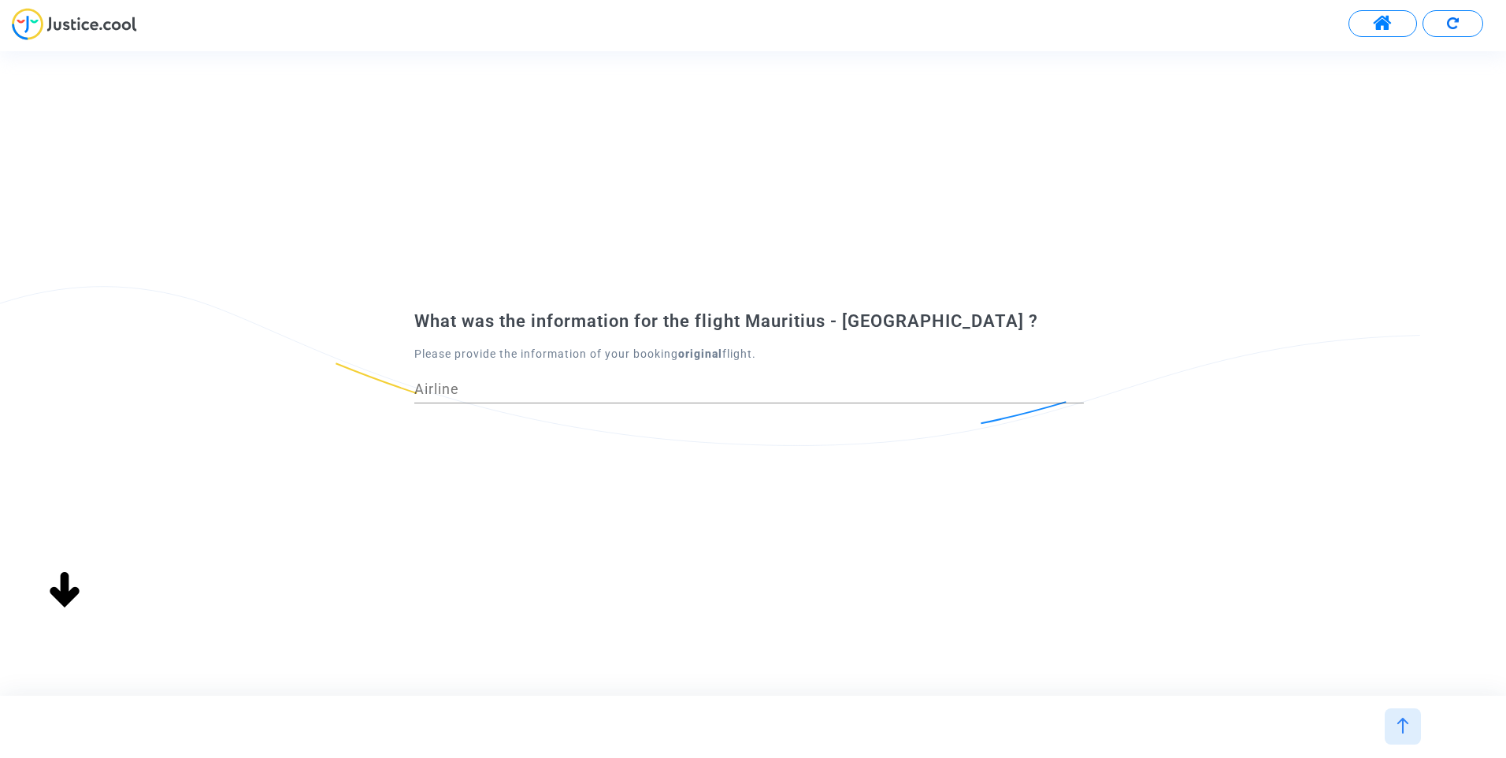
click at [533, 404] on div "Airline" at bounding box center [749, 392] width 670 height 58
click at [528, 397] on div "Airline" at bounding box center [749, 383] width 670 height 40
drag, startPoint x: 530, startPoint y: 388, endPoint x: 402, endPoint y: 394, distance: 128.5
click at [403, 394] on div "mk Airline This choice is not valid" at bounding box center [753, 392] width 701 height 58
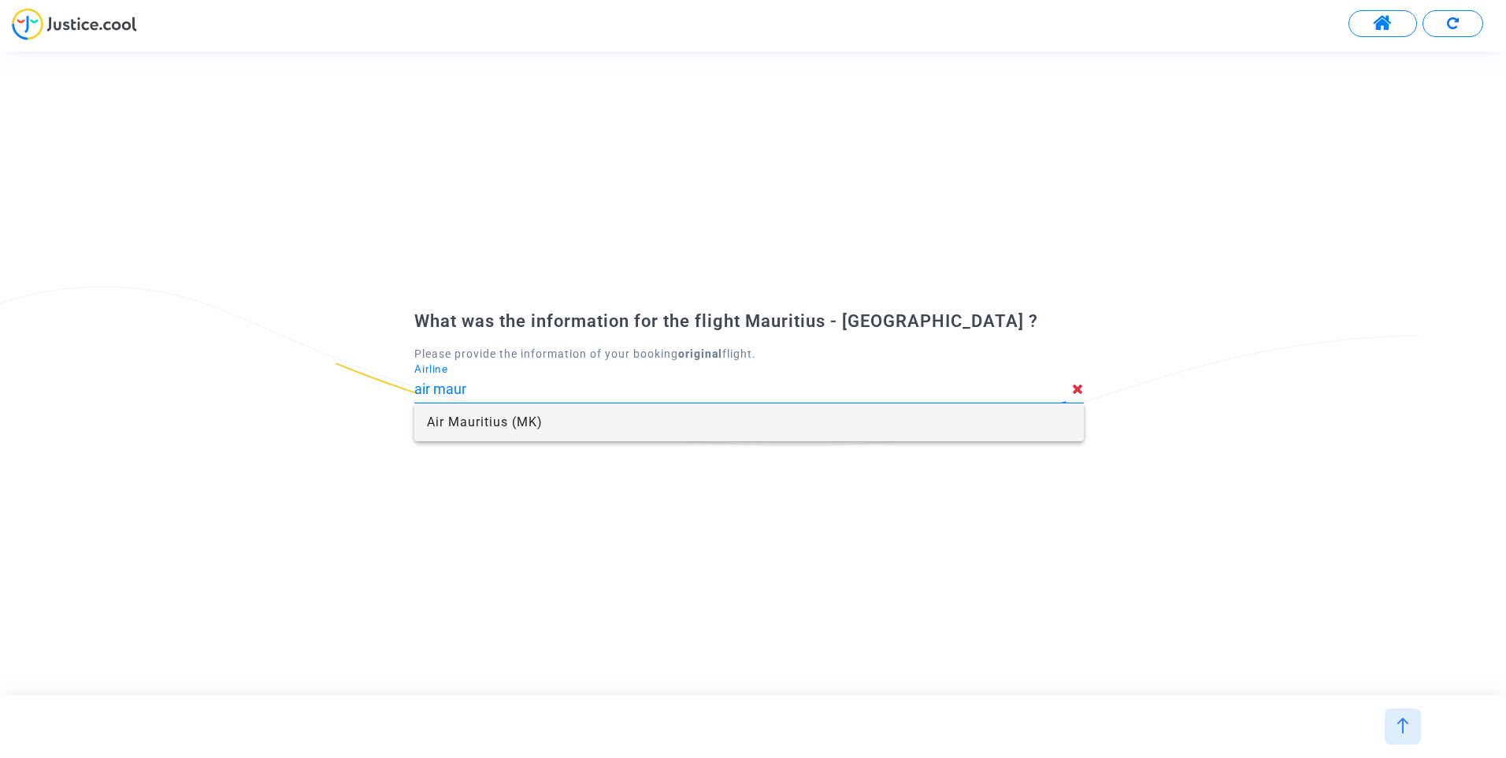
click at [448, 421] on span "Air Mauritius (MK)" at bounding box center [749, 422] width 644 height 38
type input "Air Mauritius"
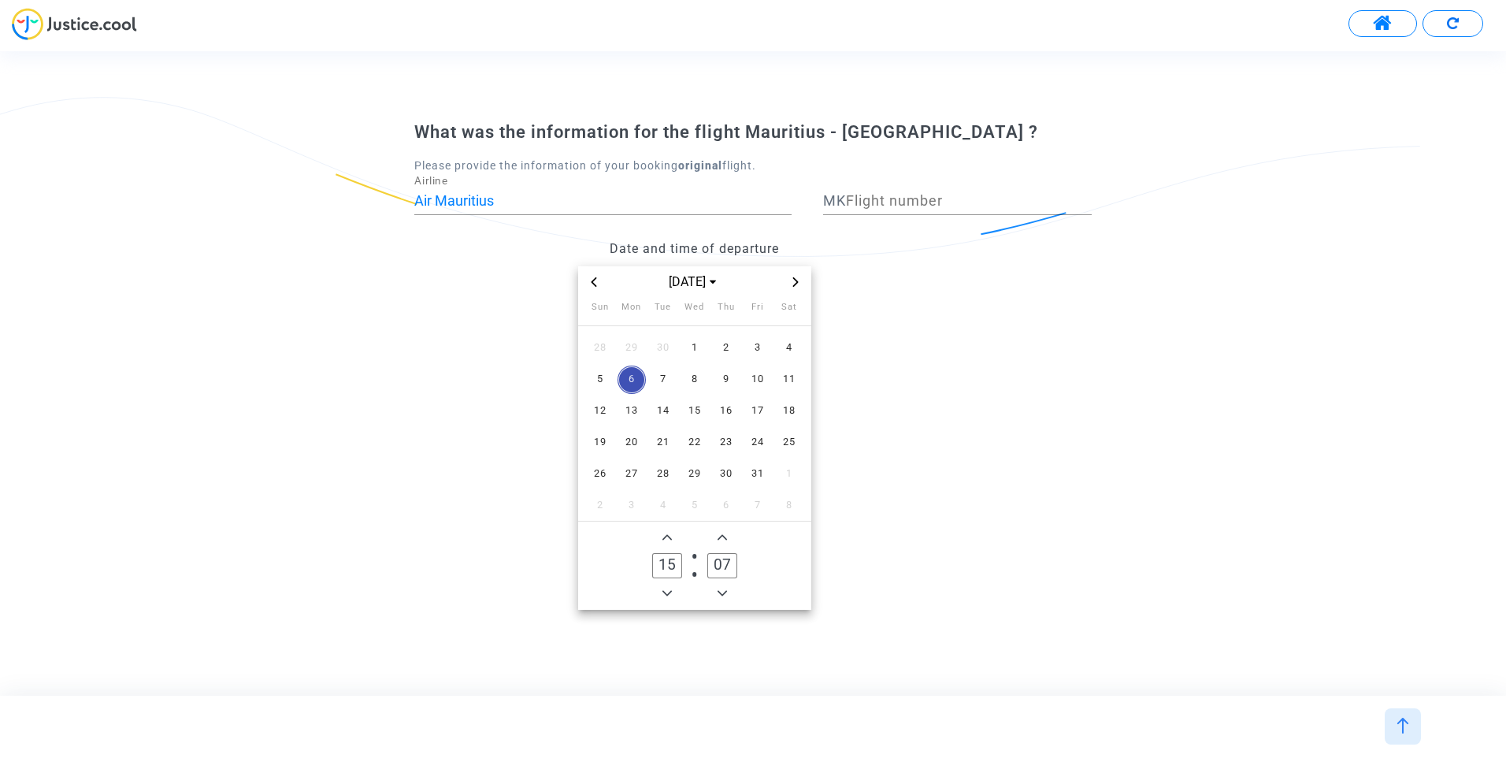
click at [601, 279] on span "Previous month" at bounding box center [594, 282] width 19 height 19
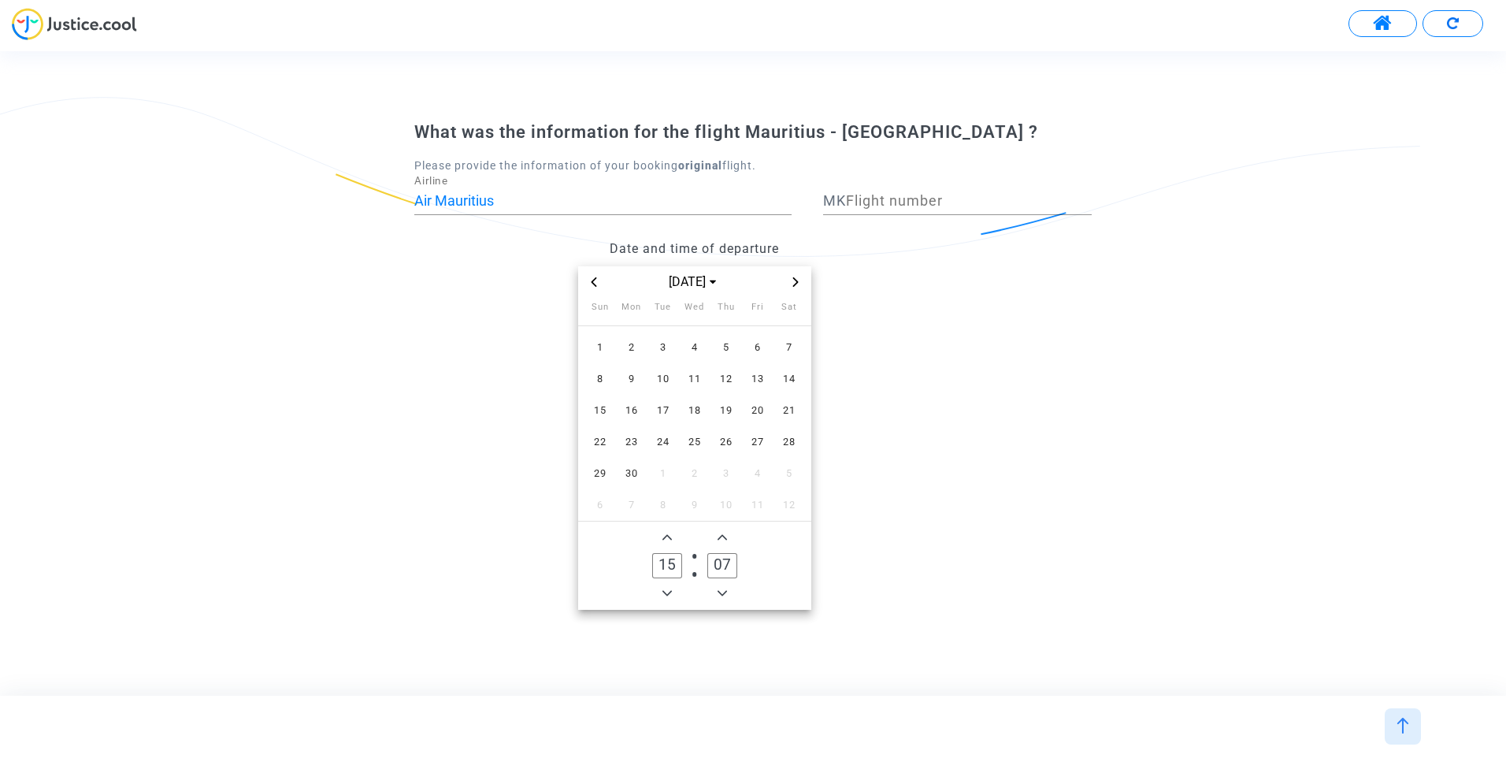
click at [601, 279] on span "Previous month" at bounding box center [594, 282] width 19 height 19
click at [800, 373] on span "8" at bounding box center [789, 380] width 28 height 28
click at [667, 533] on icon "Add a hour" at bounding box center [667, 537] width 9 height 9
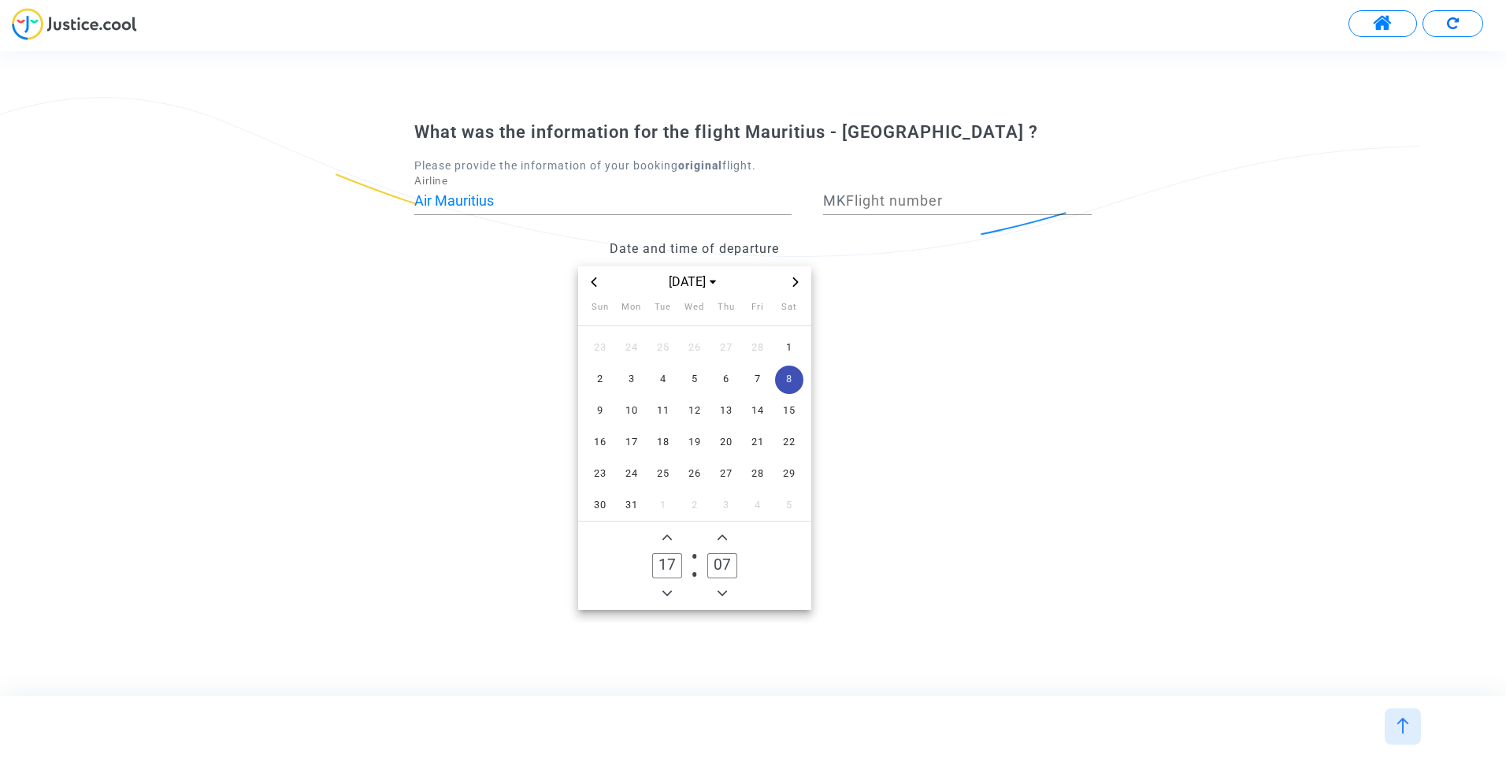
click at [667, 533] on icon "Add a hour" at bounding box center [667, 537] width 9 height 9
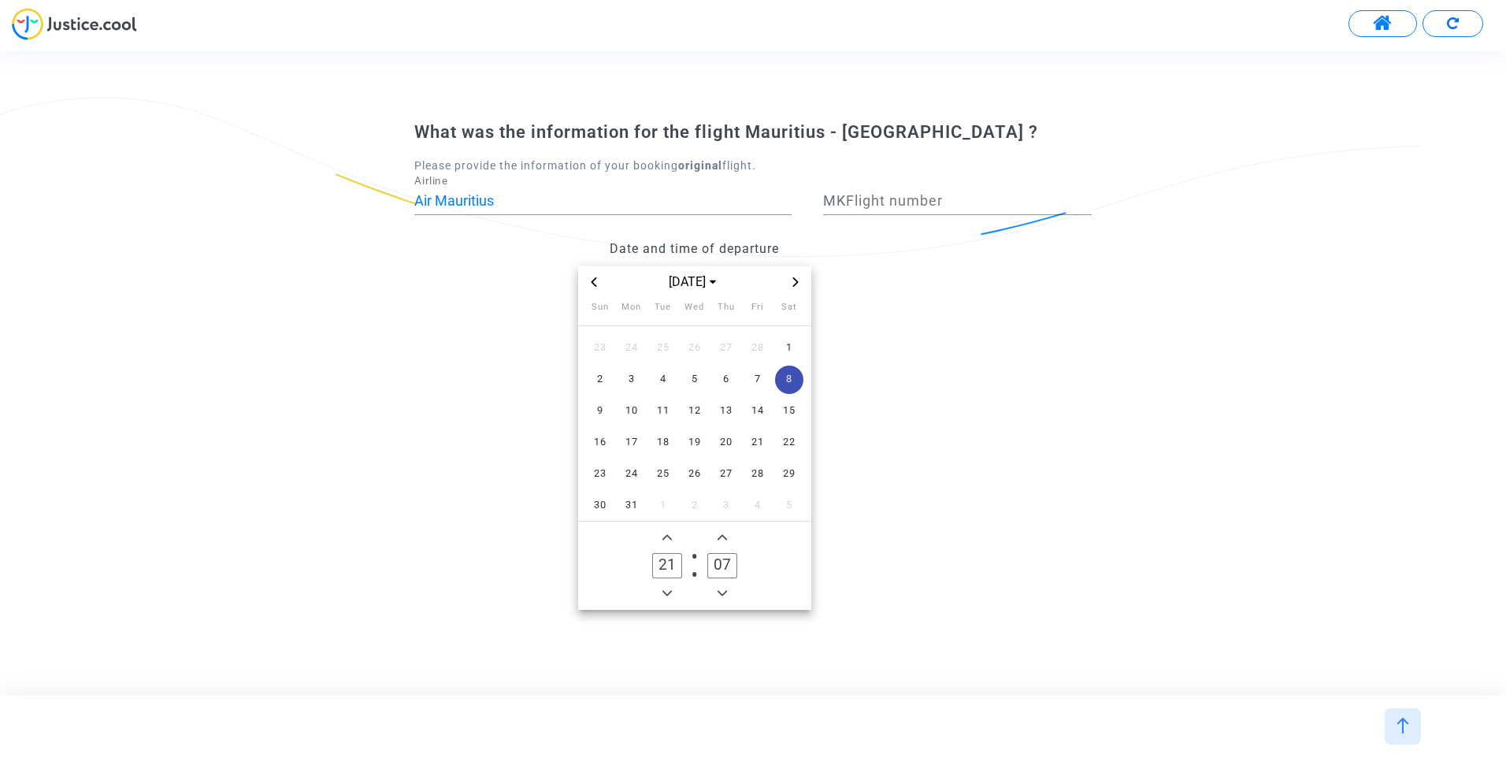
type input "22"
click at [720, 535] on icon "Add a minute" at bounding box center [722, 537] width 9 height 9
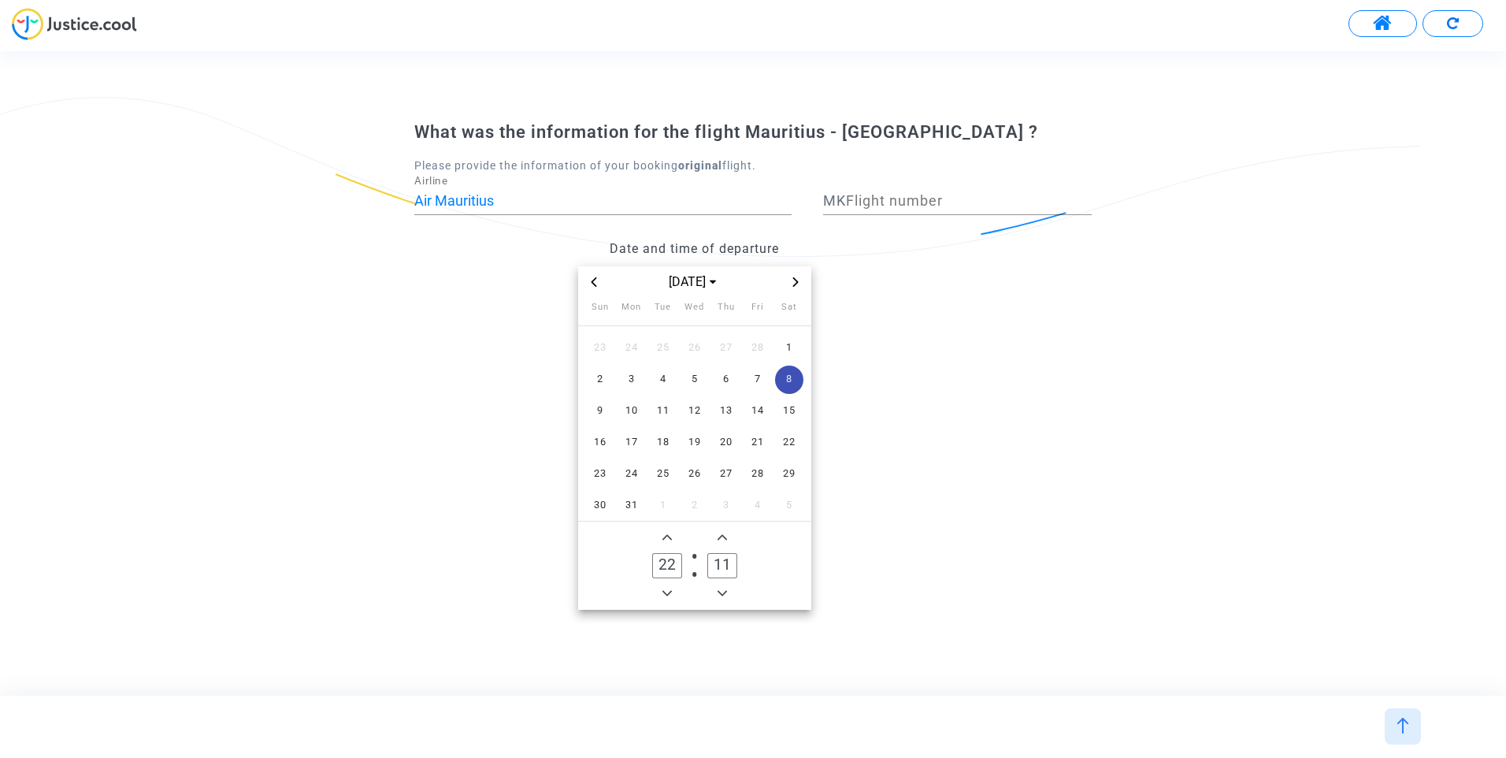
click at [720, 535] on icon "Add a minute" at bounding box center [722, 537] width 9 height 9
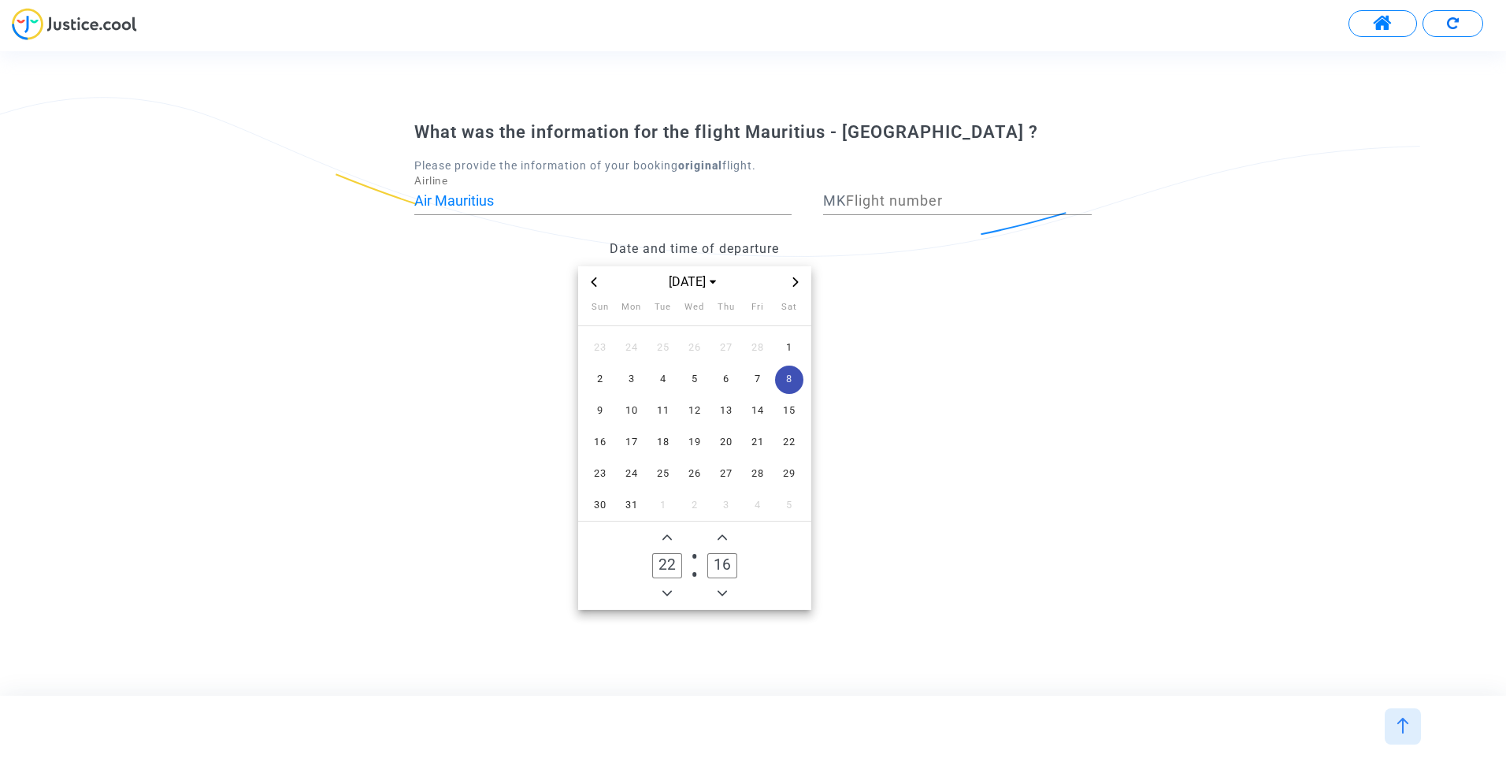
click at [720, 535] on icon "Add a minute" at bounding box center [722, 537] width 9 height 9
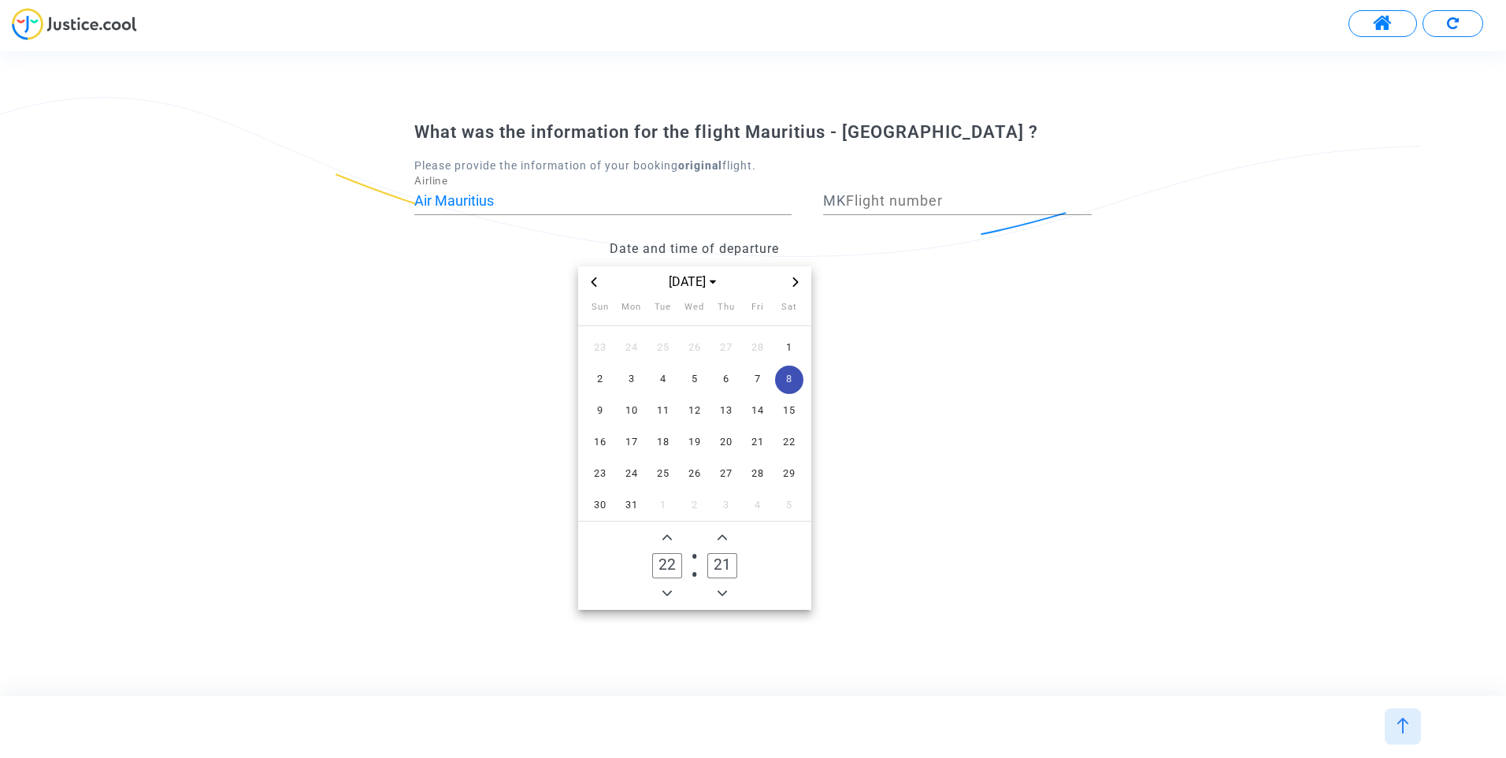
click at [720, 535] on icon "Add a minute" at bounding box center [722, 537] width 9 height 9
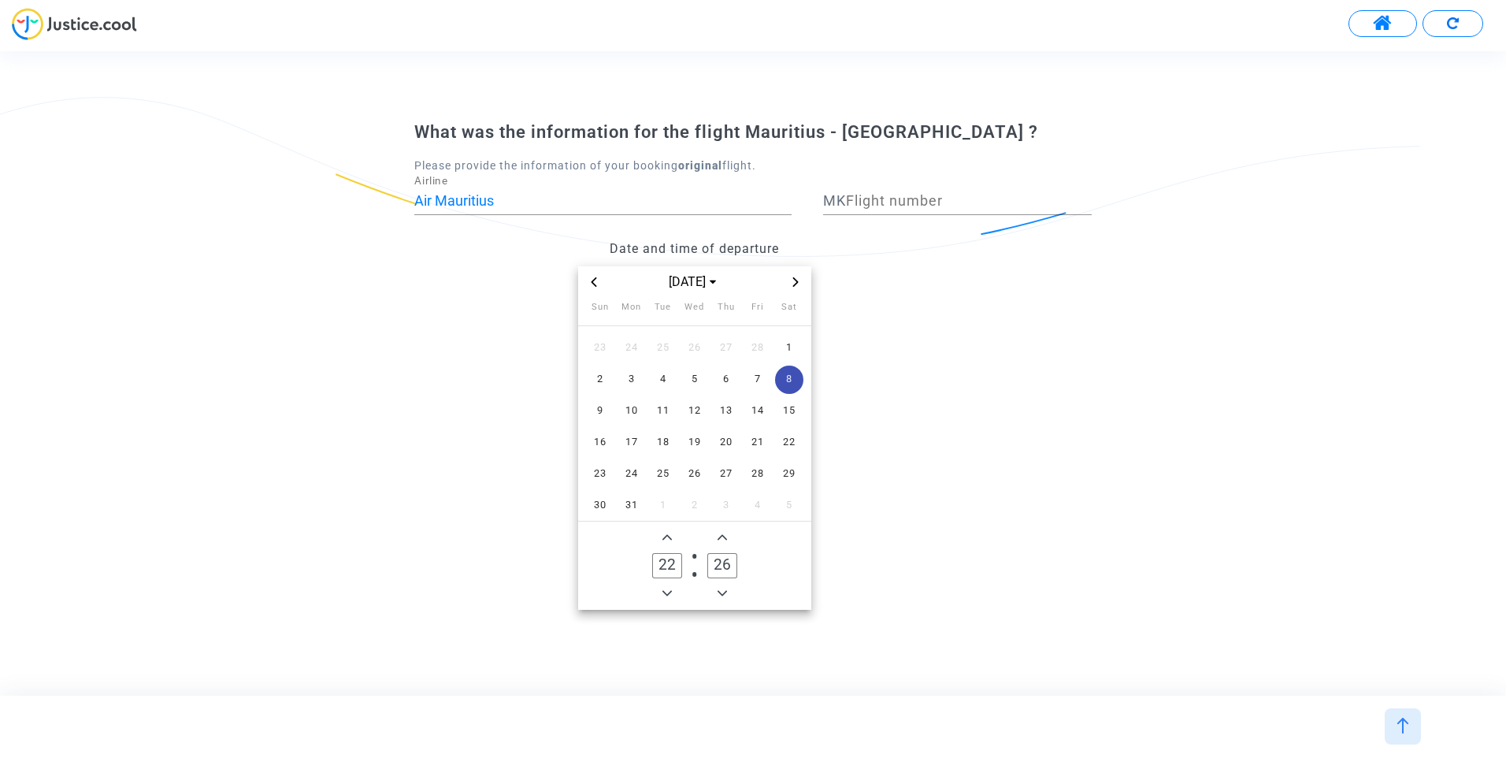
click at [720, 535] on icon "Add a minute" at bounding box center [722, 537] width 9 height 9
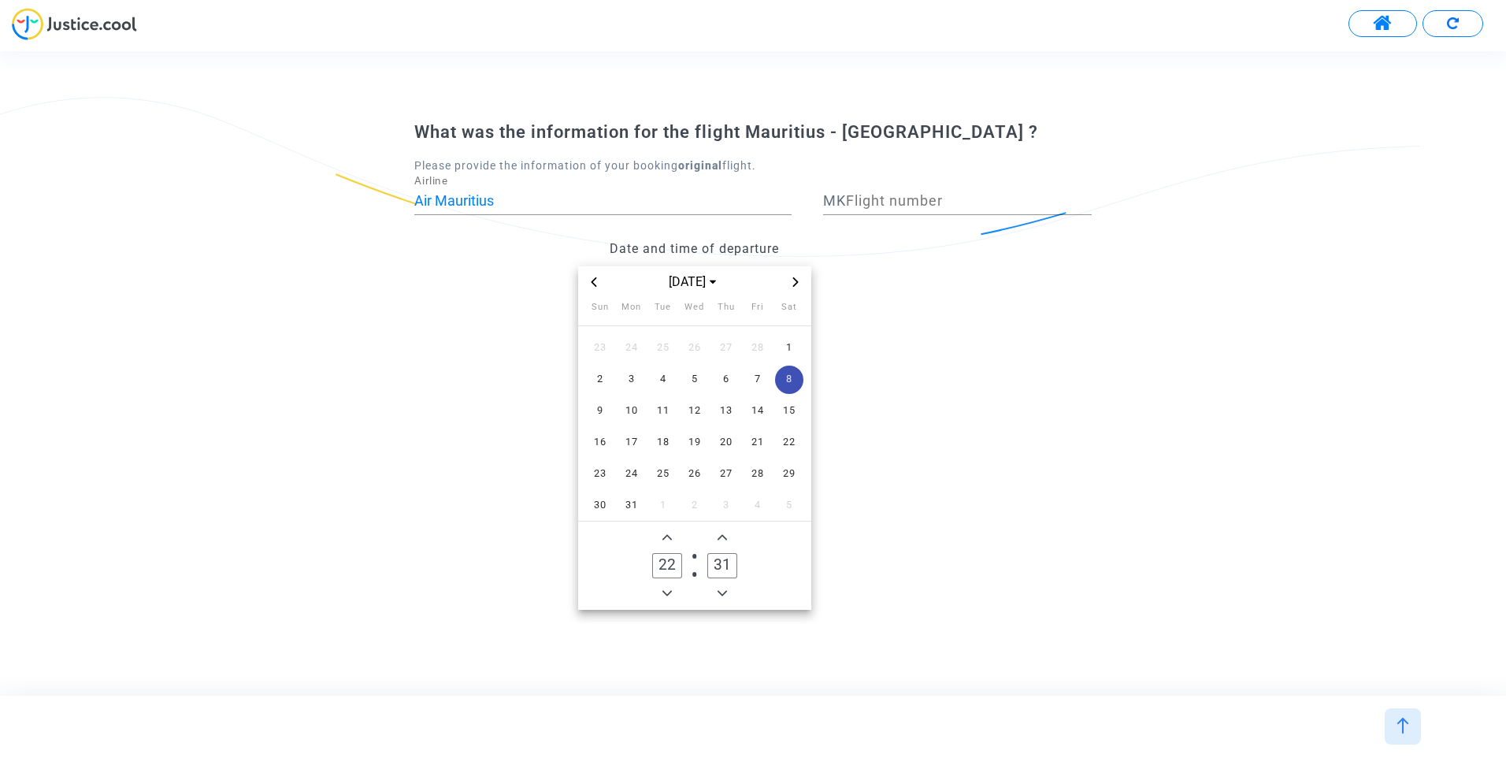
click at [720, 535] on icon "Add a minute" at bounding box center [722, 537] width 9 height 9
type input "35"
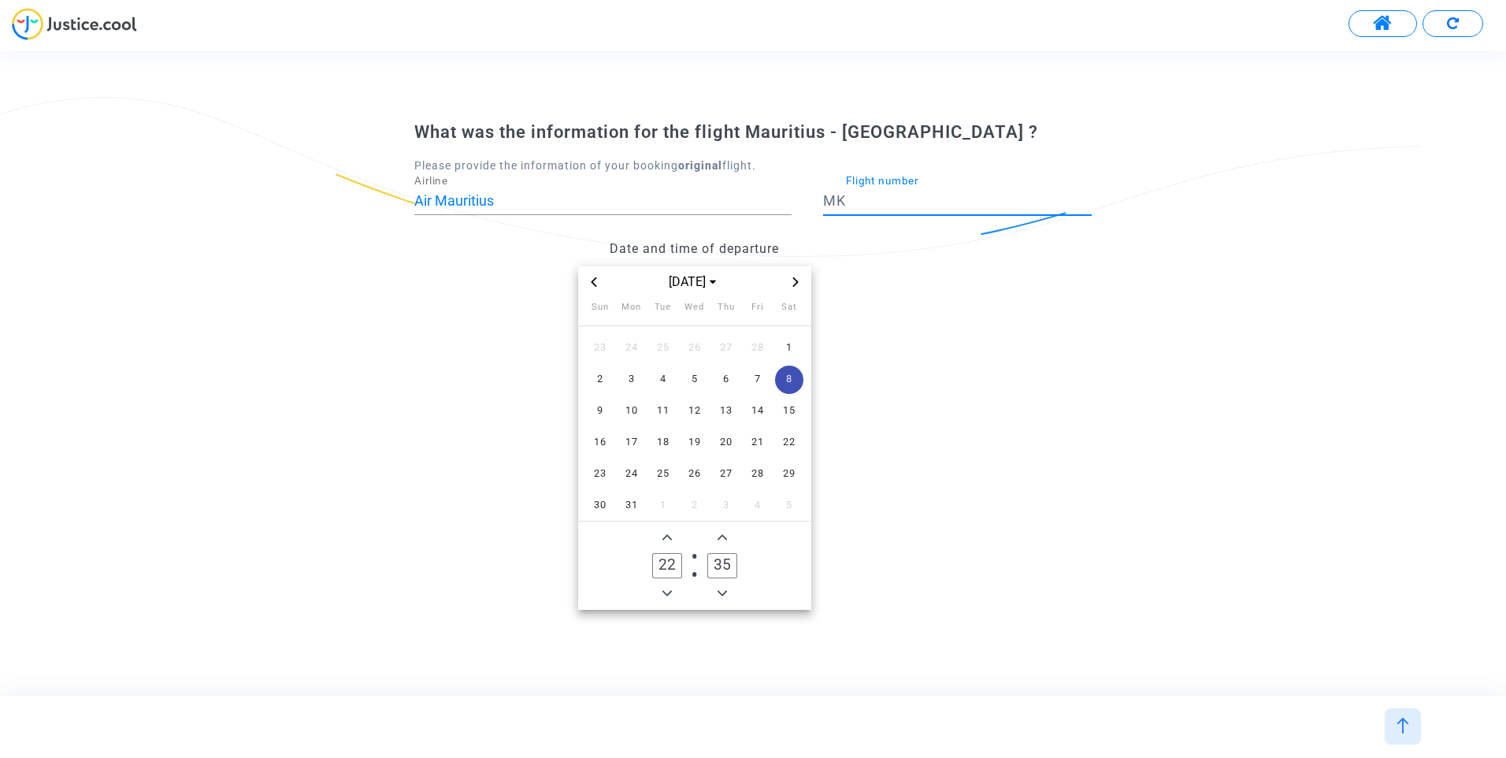
click at [866, 201] on input "Flight number" at bounding box center [969, 201] width 246 height 16
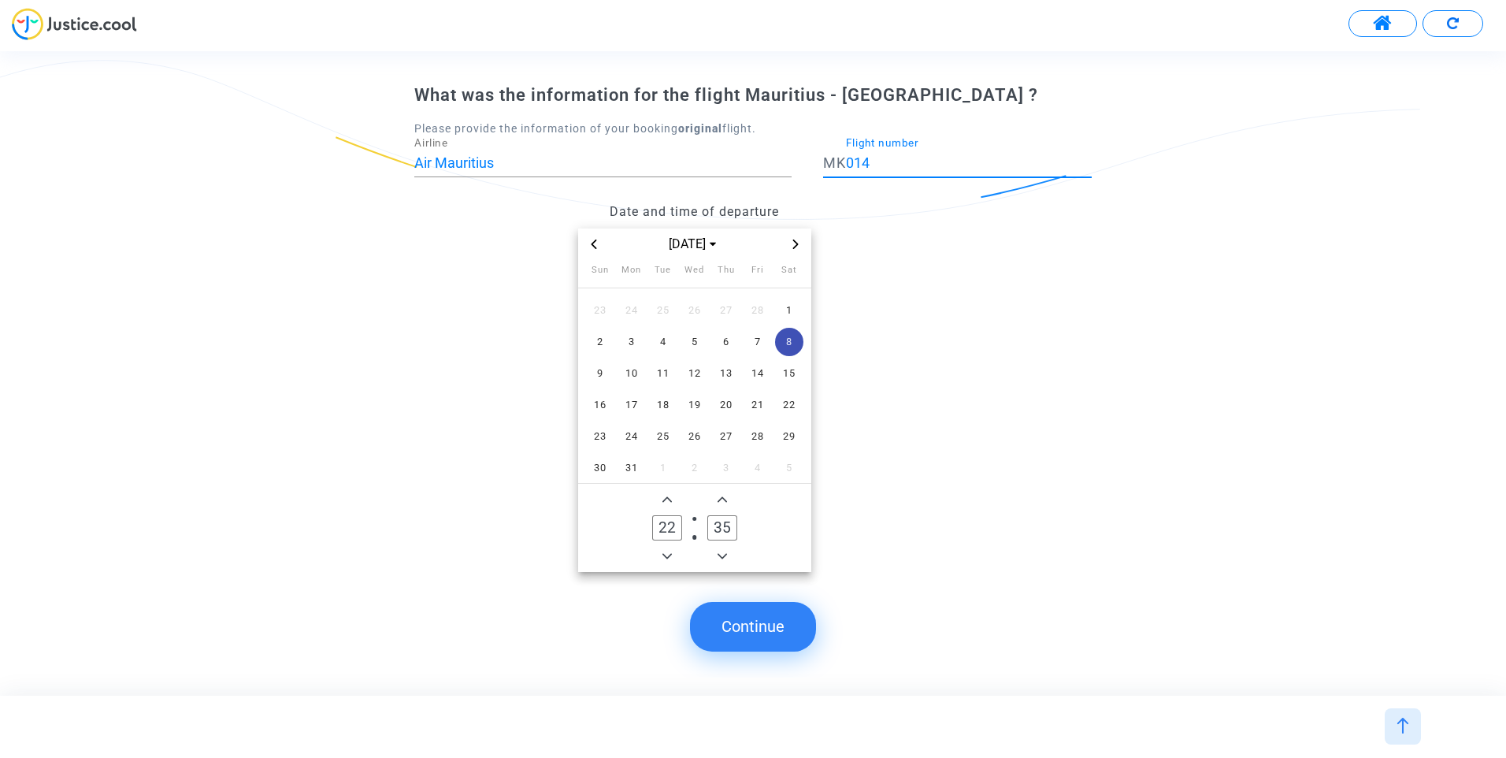
type input "014"
click at [747, 618] on button "Continue" at bounding box center [753, 626] width 126 height 49
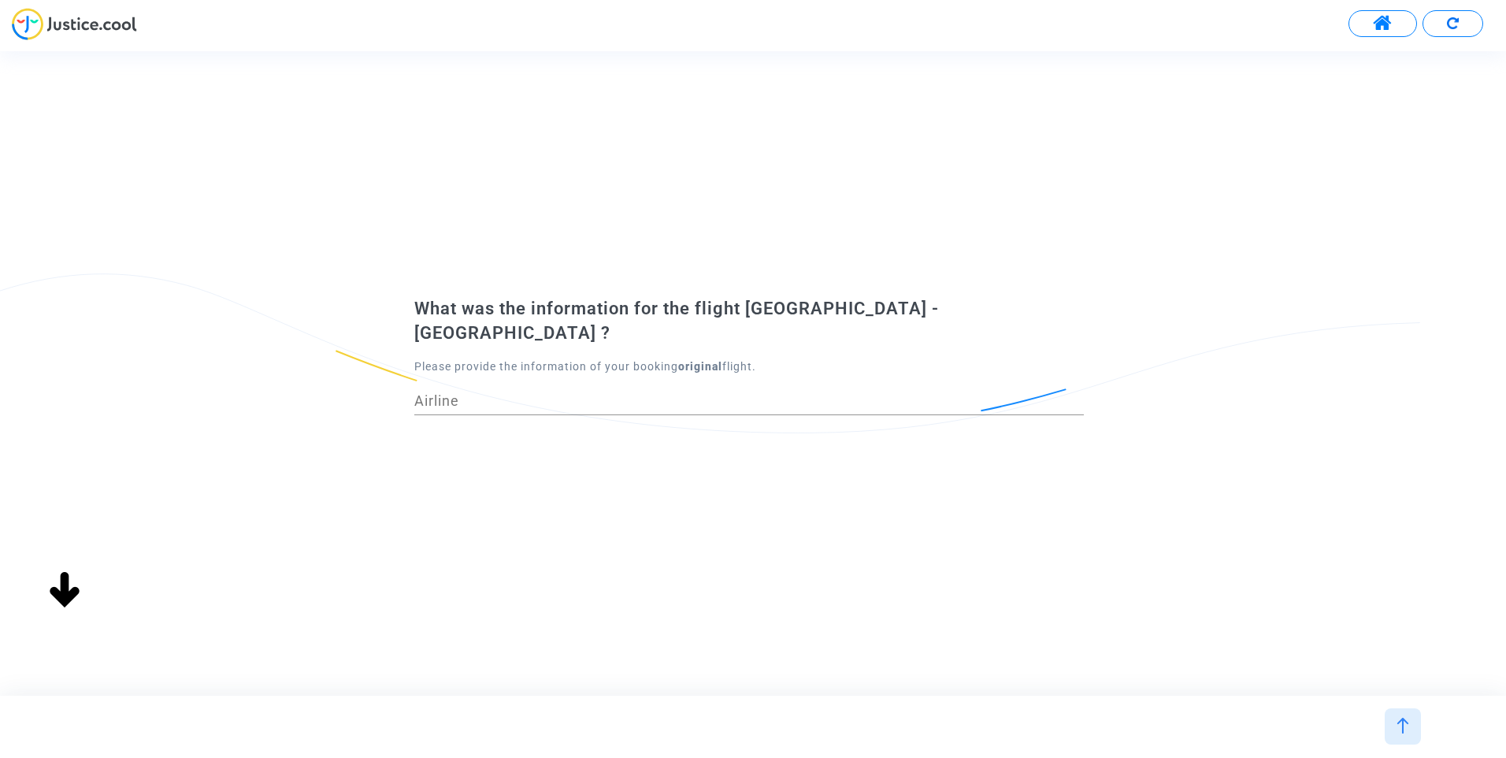
click at [520, 393] on input "Airline" at bounding box center [749, 401] width 670 height 16
type input "m"
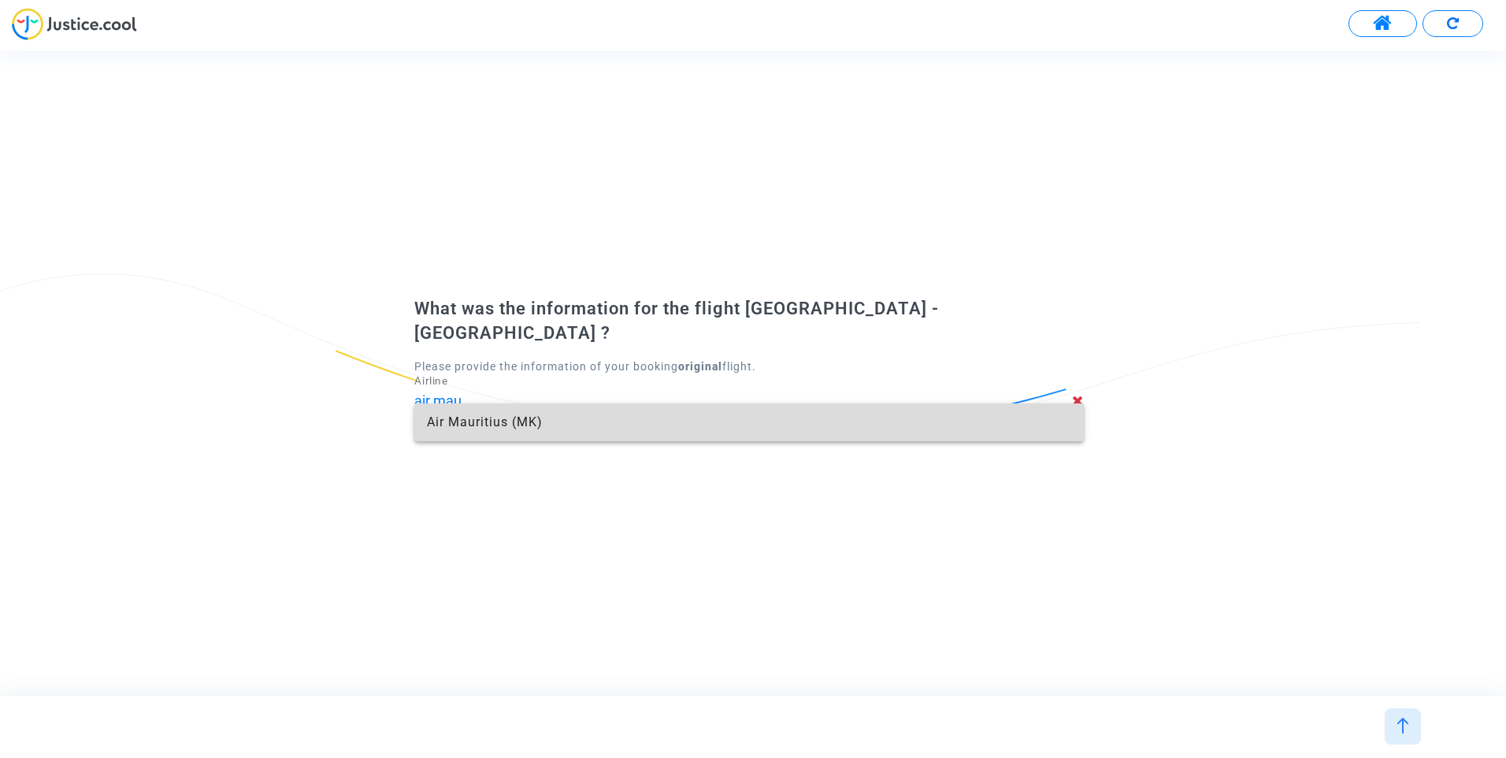
click at [493, 413] on span "Air Mauritius (MK)" at bounding box center [749, 422] width 644 height 38
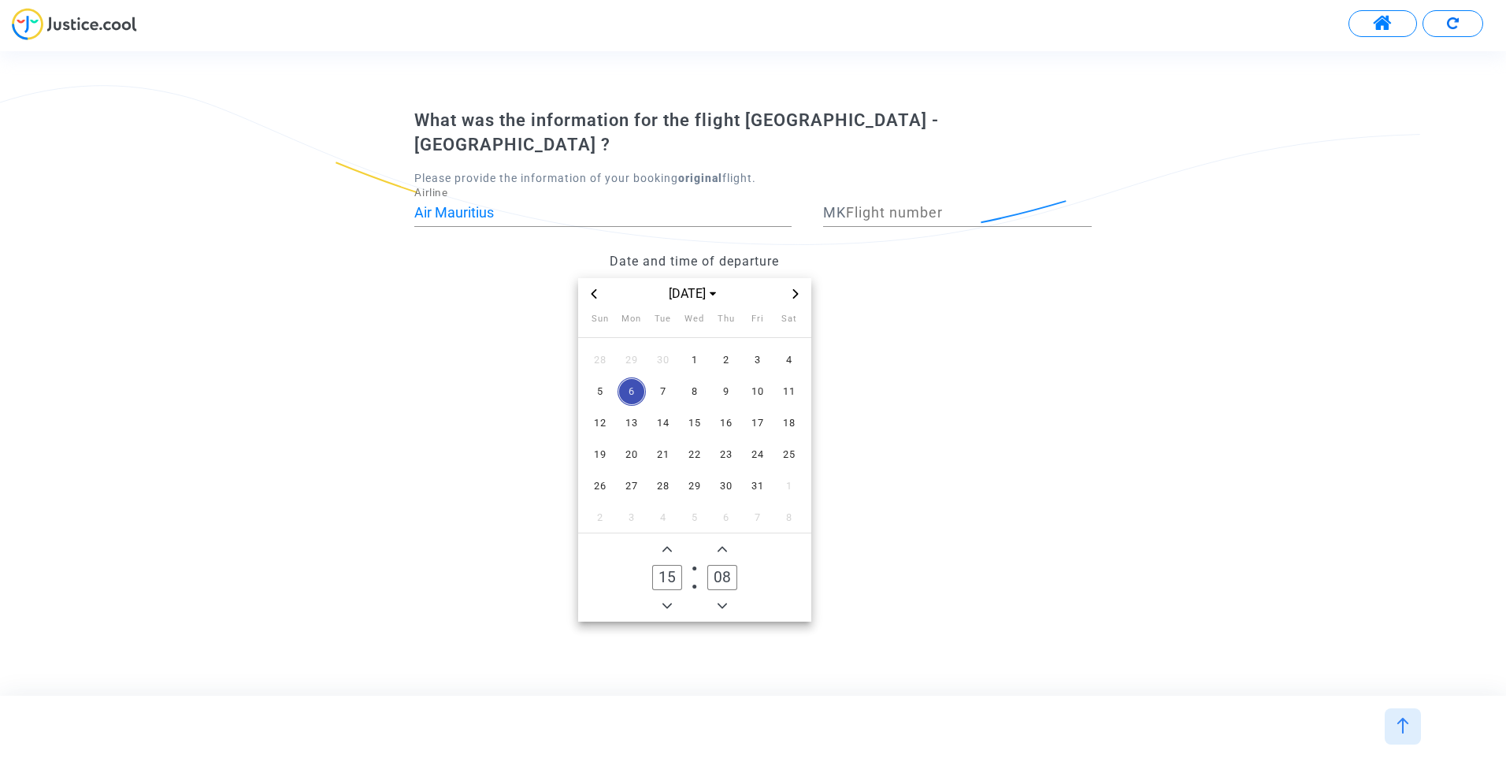
click at [517, 205] on input "Air Mauritius" at bounding box center [602, 213] width 377 height 16
drag, startPoint x: 524, startPoint y: 201, endPoint x: 315, endPoint y: 208, distance: 208.9
click at [315, 208] on div "What was the information for the flight Paris - Nantes ? Please provide the inf…" at bounding box center [753, 373] width 1506 height 529
click at [432, 205] on input "ais fra" at bounding box center [597, 213] width 366 height 16
click at [497, 225] on span "Air France (AF)" at bounding box center [603, 234] width 352 height 38
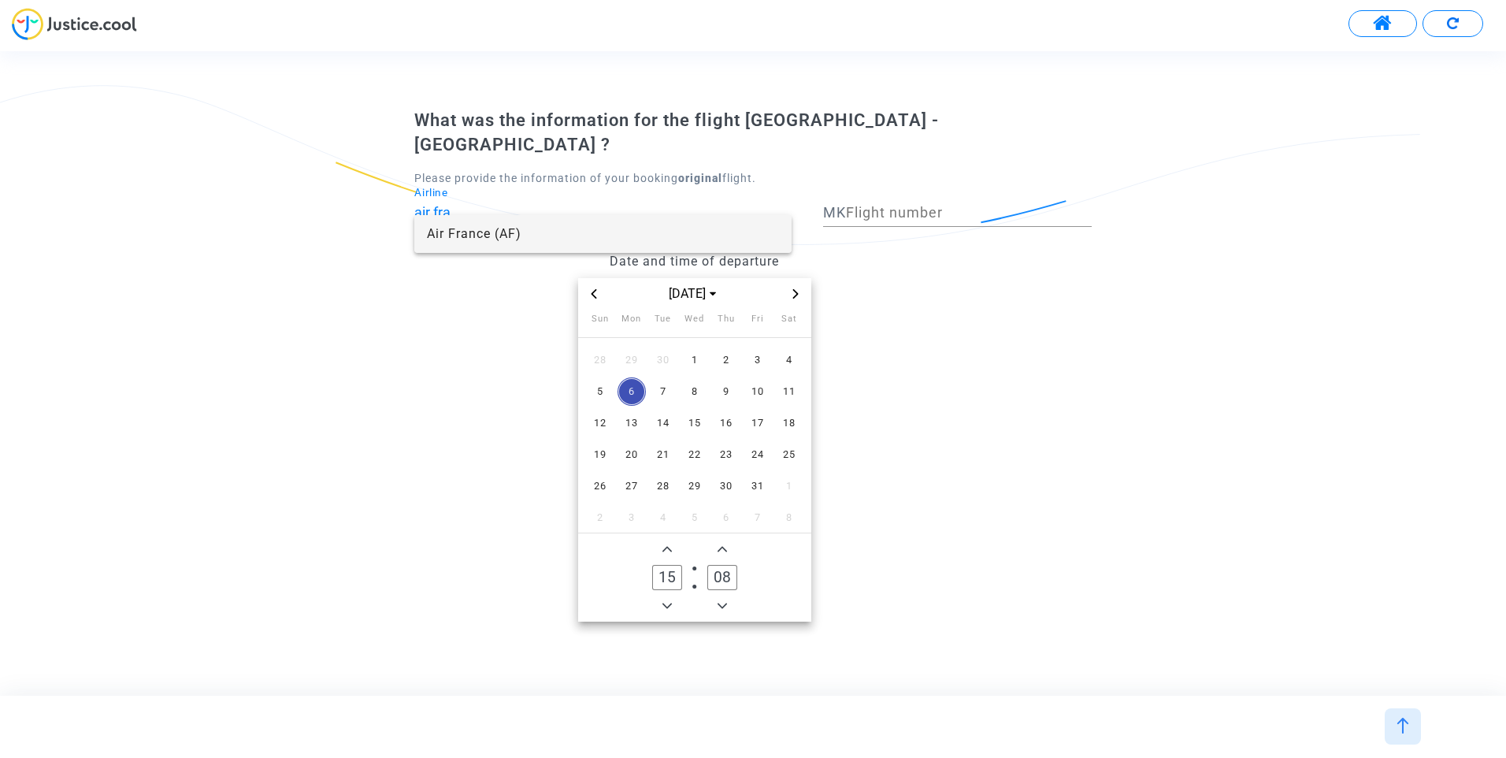
type input "Air France"
click at [893, 206] on input "Flight number" at bounding box center [967, 213] width 250 height 16
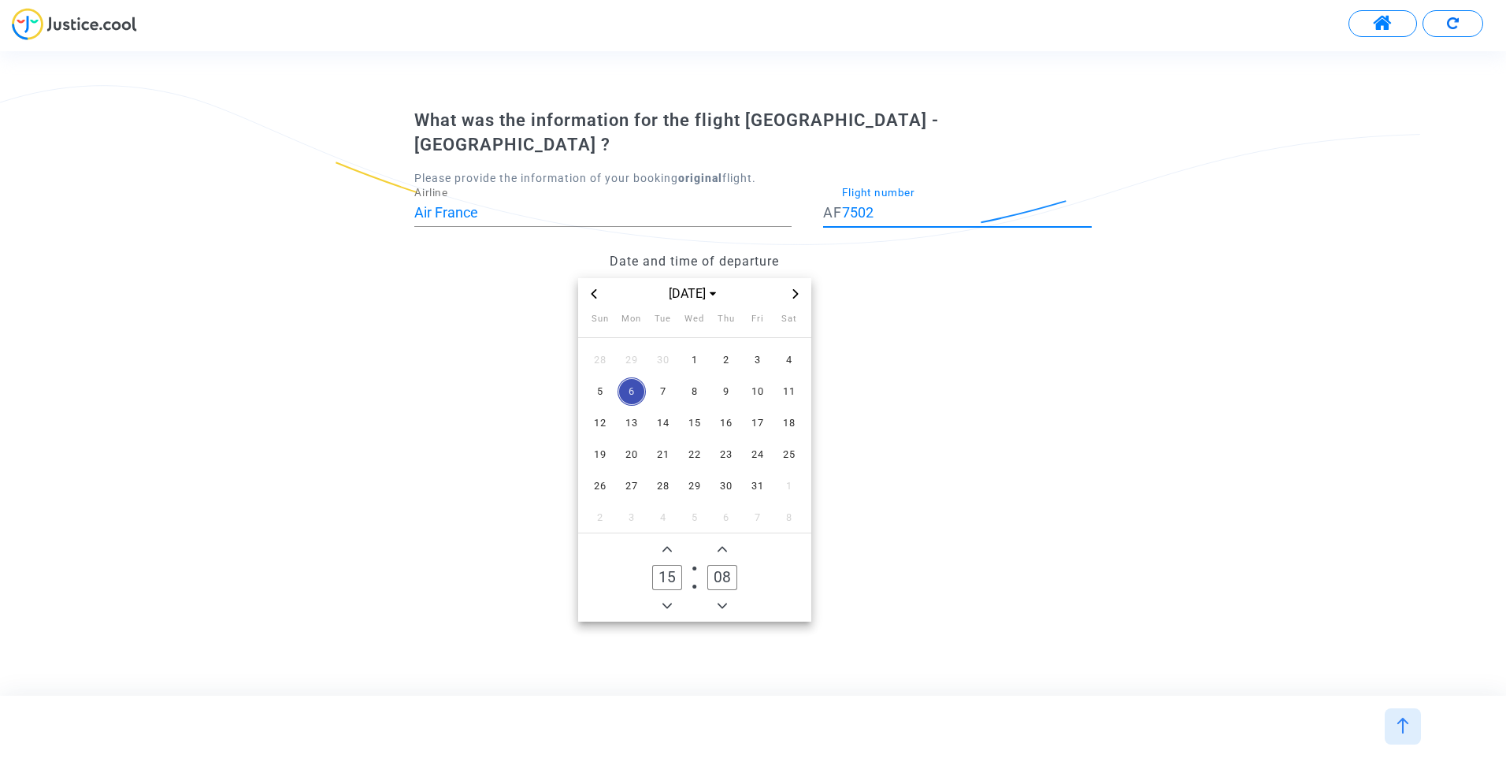
type input "7502"
click at [592, 289] on icon "Previous month" at bounding box center [594, 293] width 6 height 9
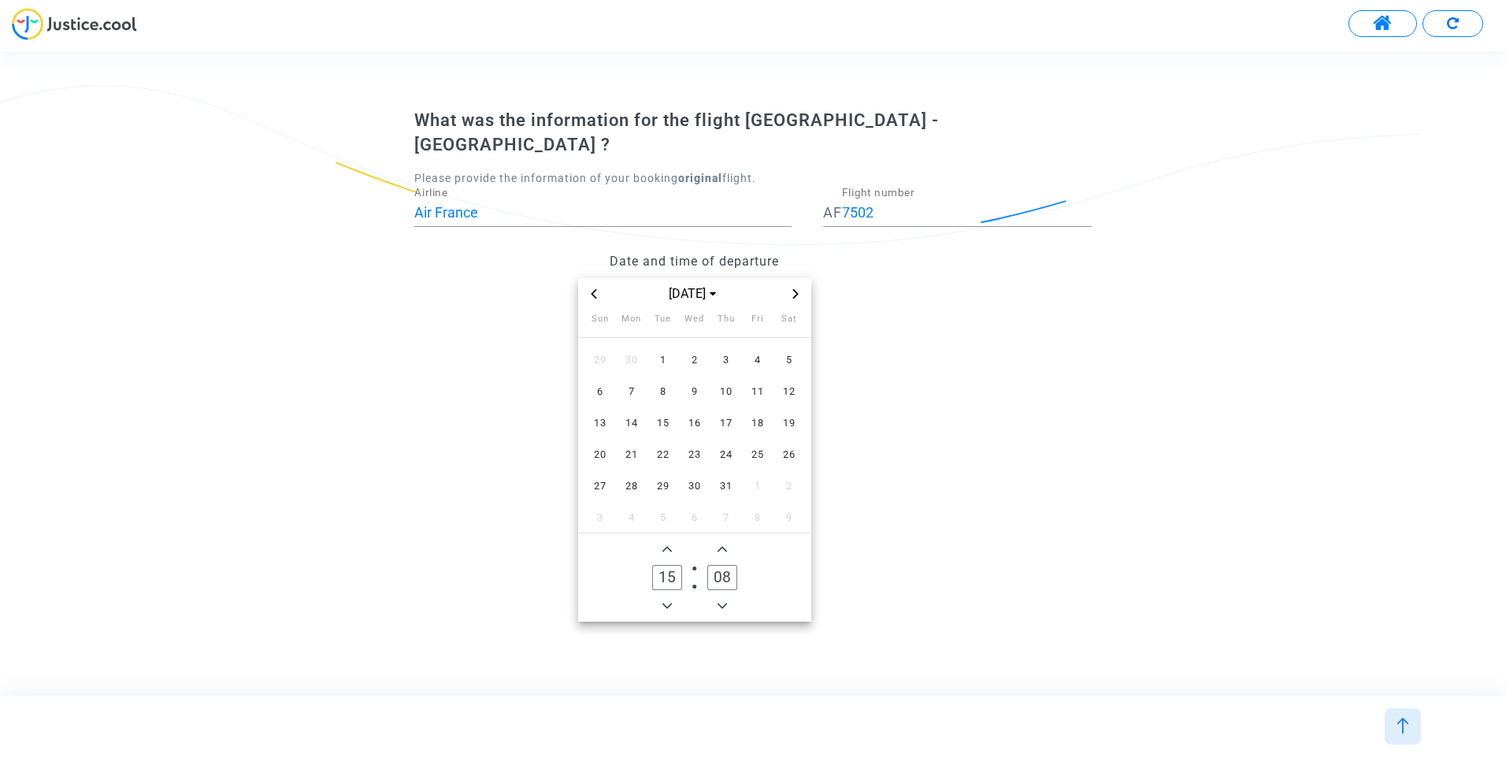
click at [592, 289] on icon "Previous month" at bounding box center [594, 293] width 6 height 9
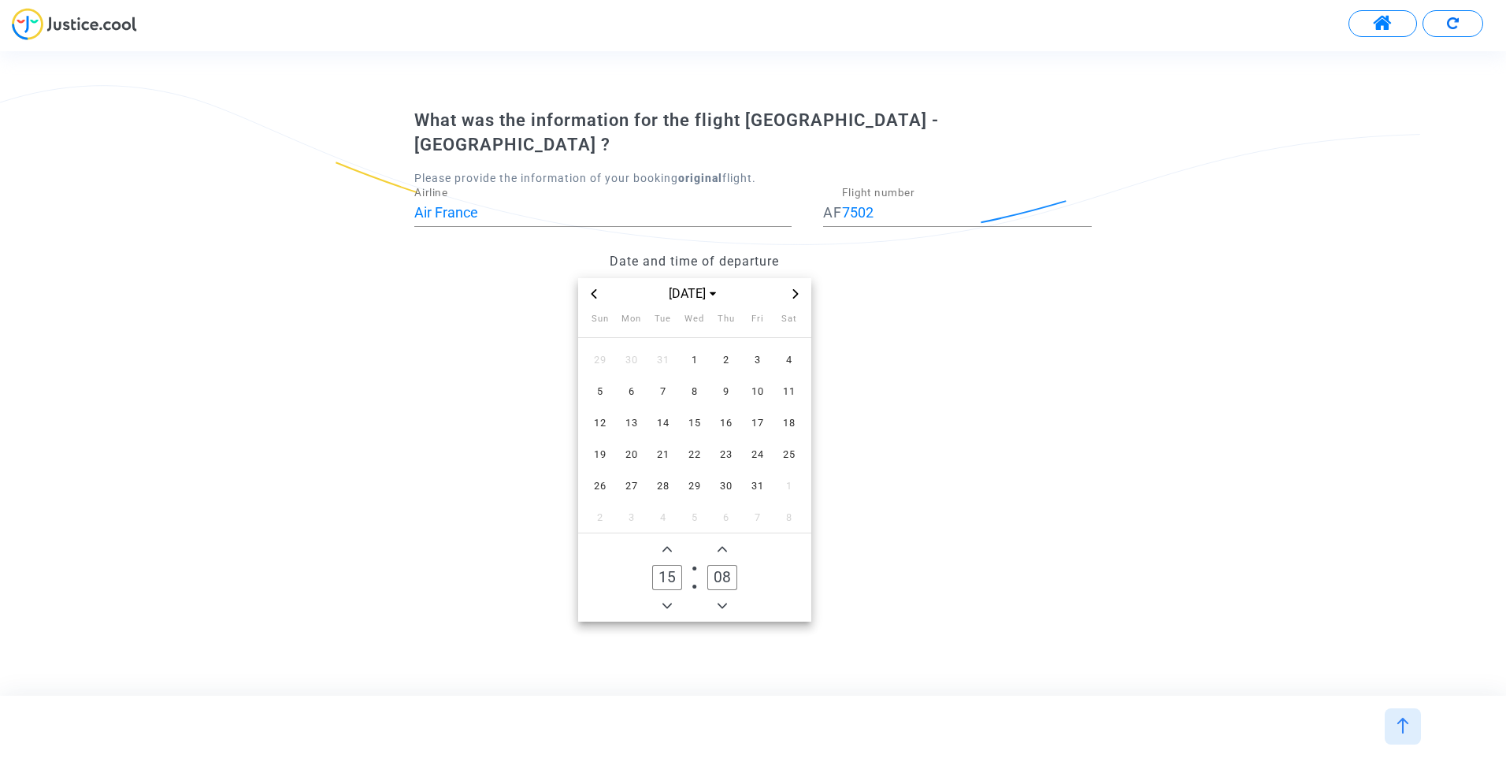
click at [592, 289] on icon "Previous month" at bounding box center [594, 293] width 6 height 9
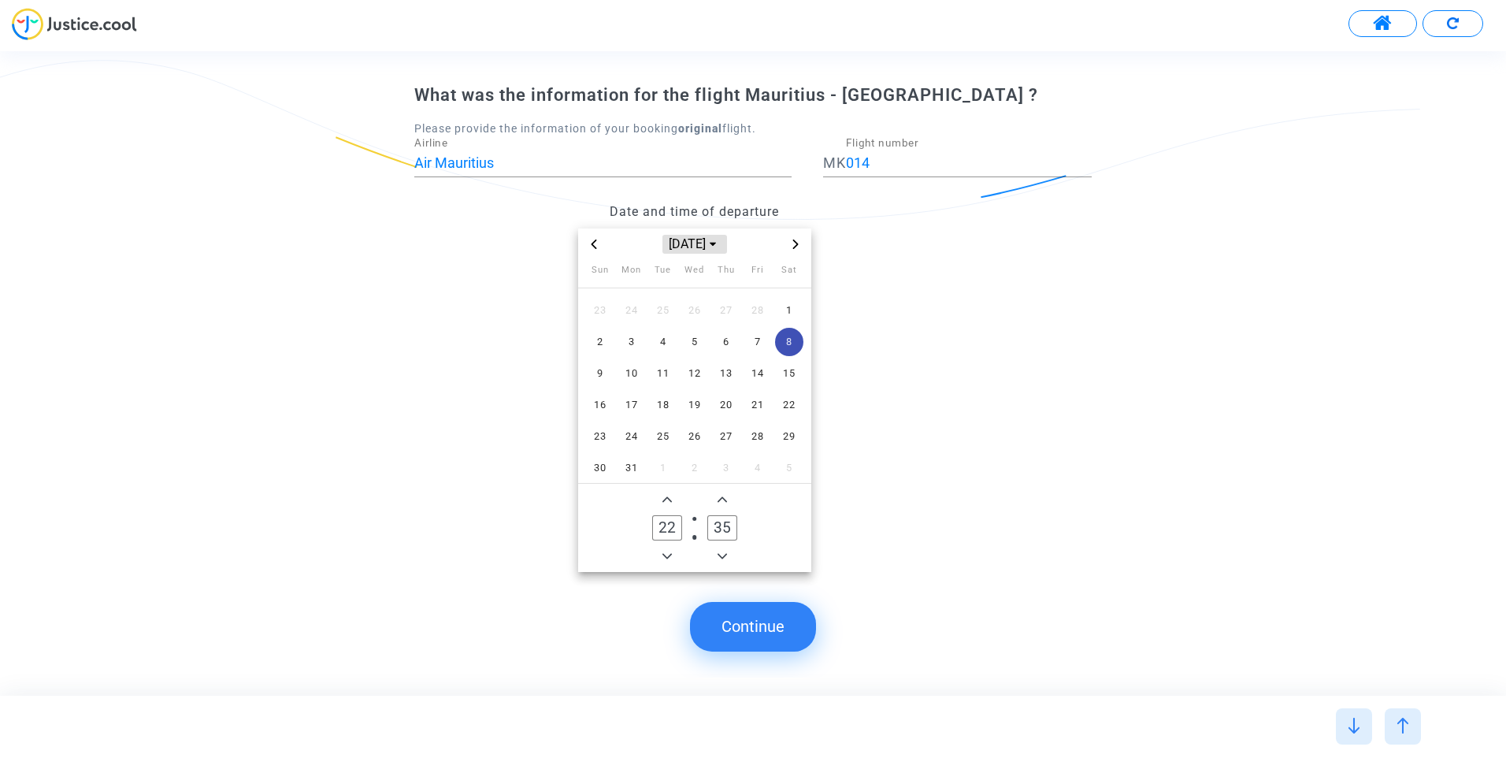
click at [711, 250] on span "Mar 2025" at bounding box center [695, 244] width 65 height 19
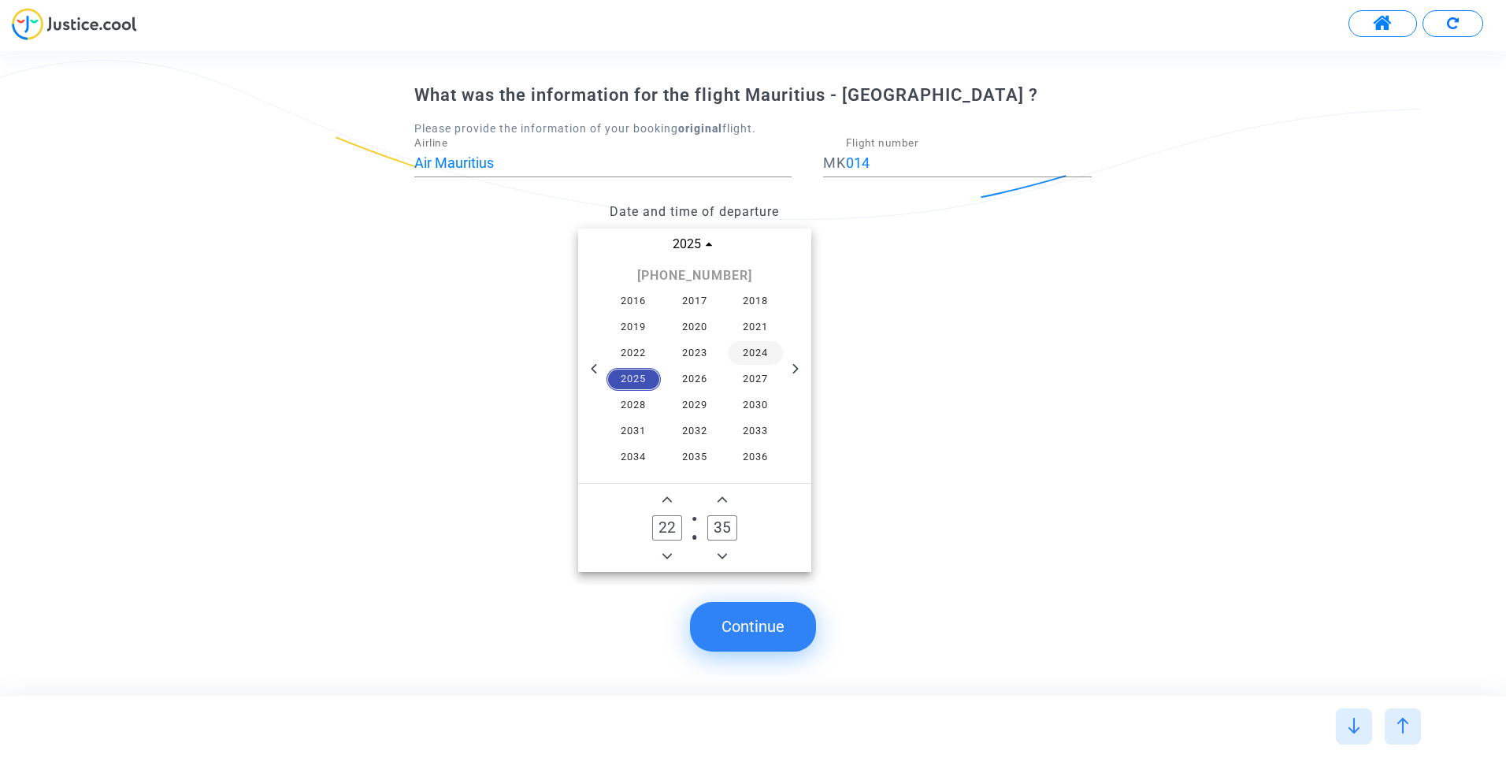
click at [741, 355] on span "2024" at bounding box center [755, 353] width 55 height 24
click at [774, 285] on span "Mar" at bounding box center [768, 283] width 66 height 28
click at [788, 341] on span "9" at bounding box center [789, 342] width 28 height 28
click at [767, 618] on button "Continue" at bounding box center [753, 626] width 126 height 49
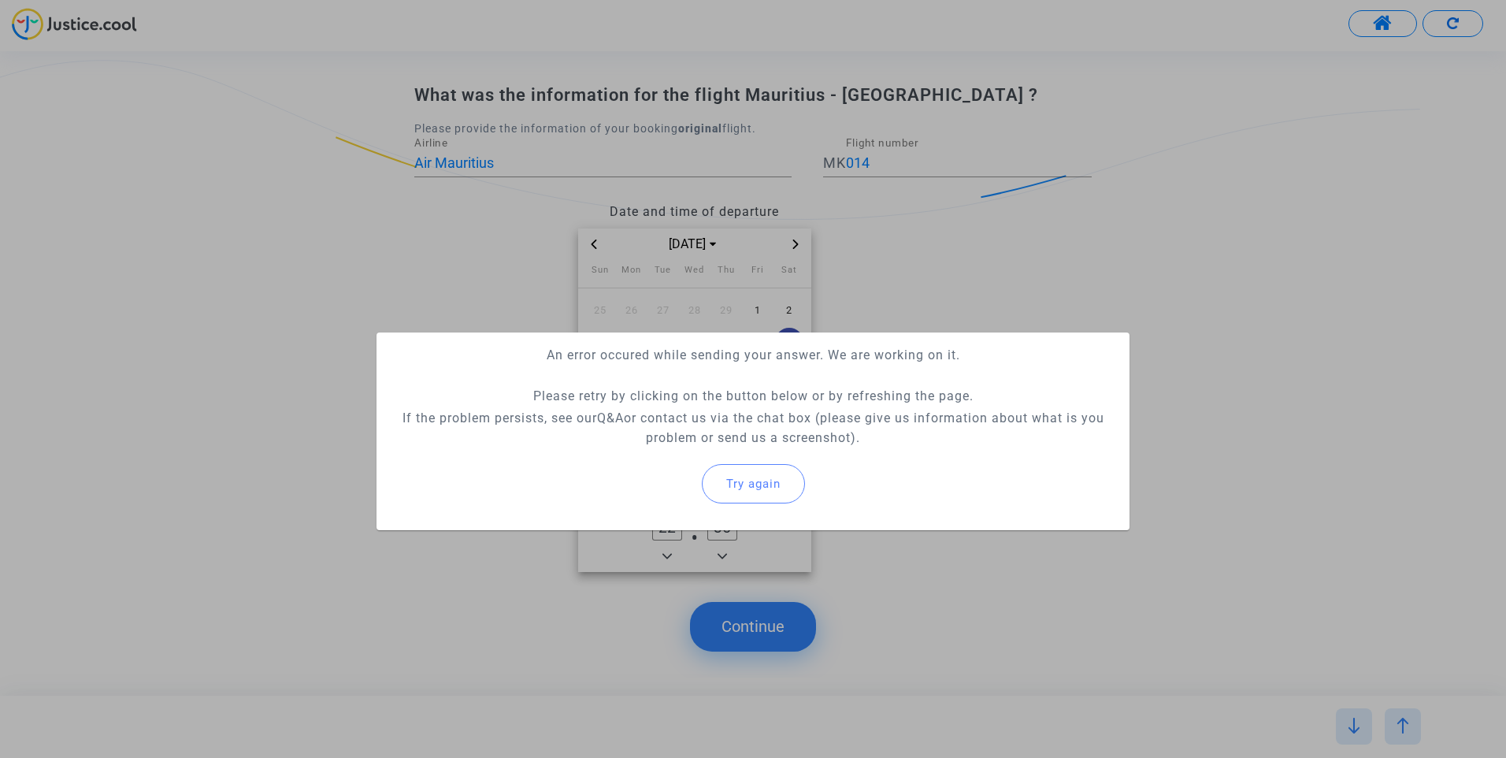
click at [769, 488] on span "Try again" at bounding box center [753, 484] width 54 height 14
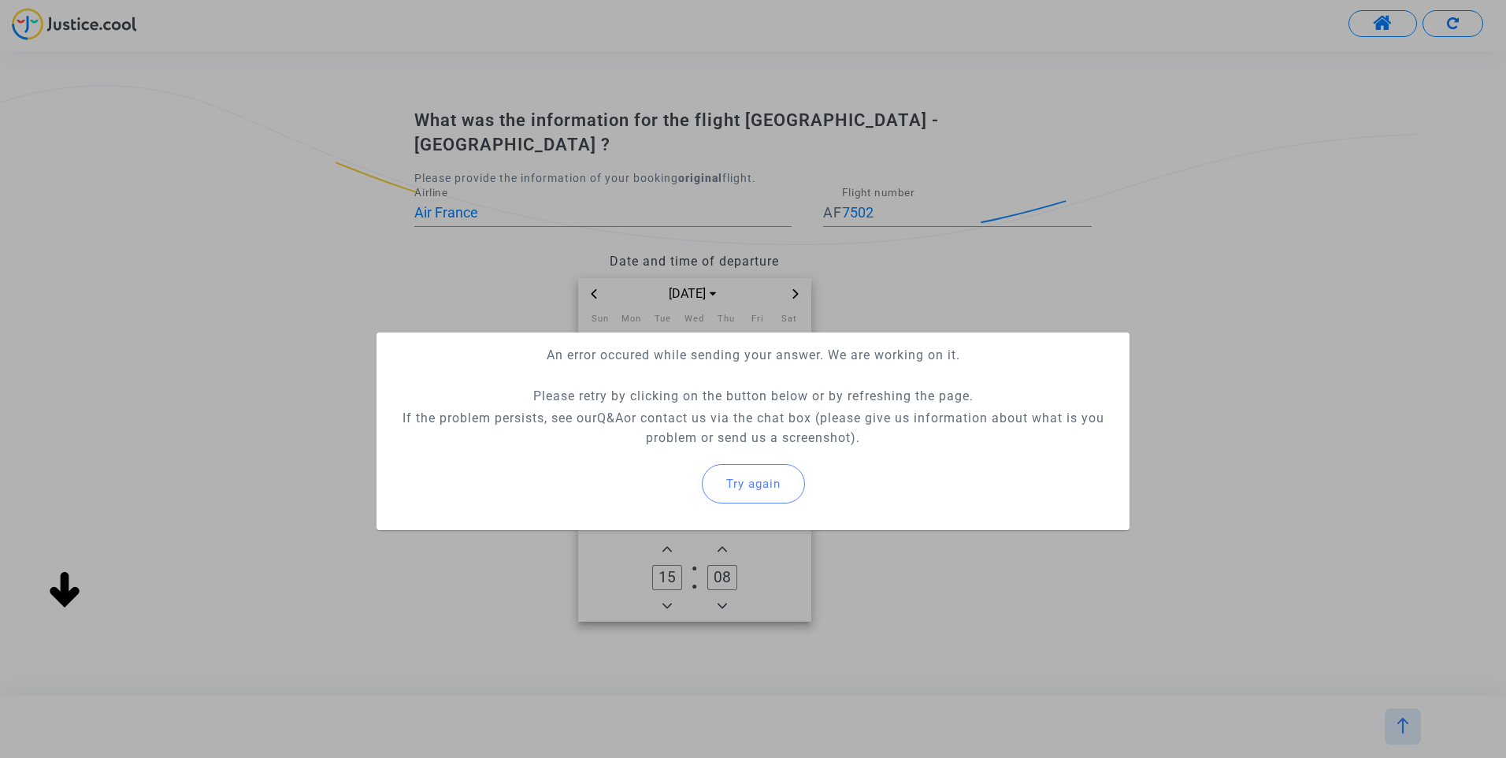
click at [950, 275] on div at bounding box center [753, 379] width 1506 height 758
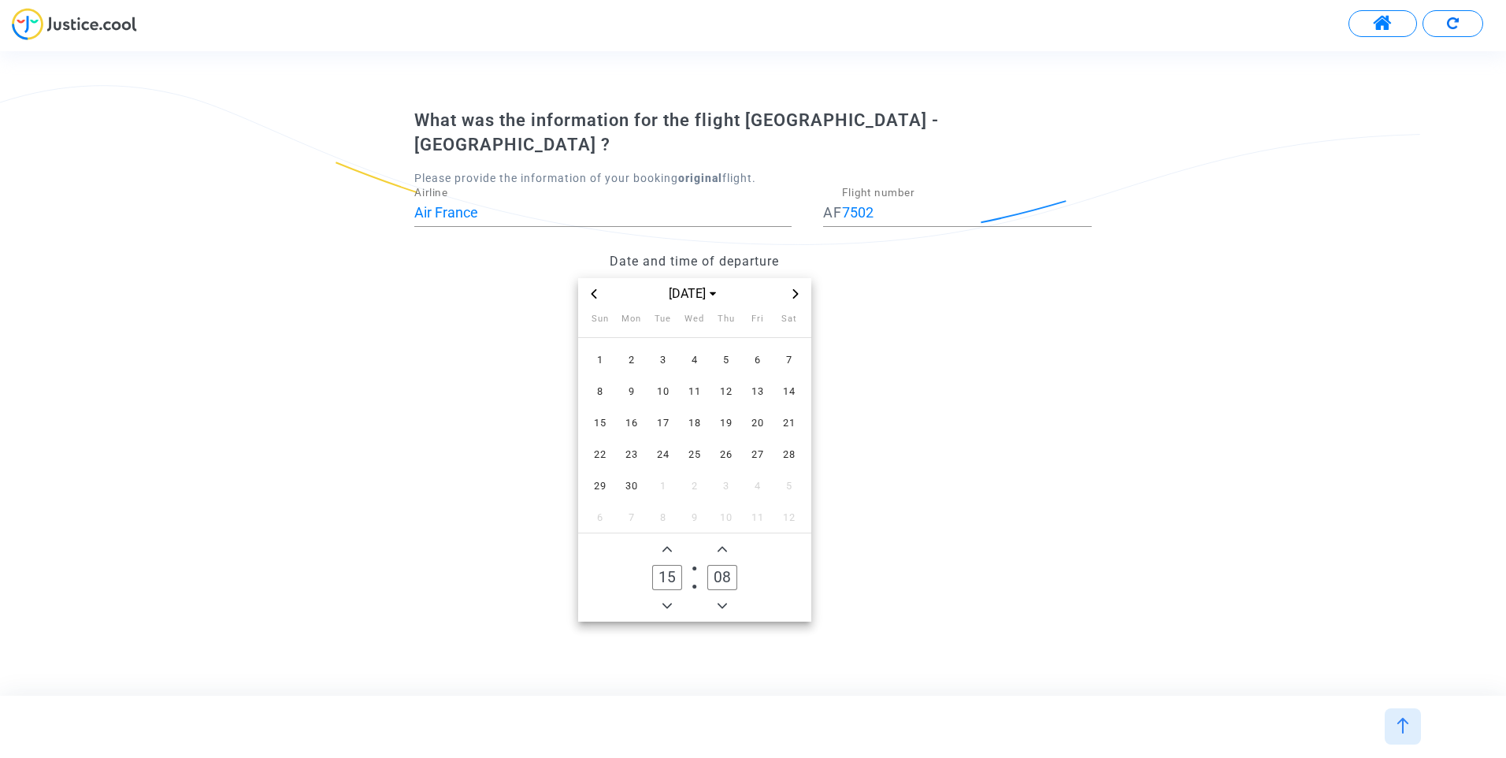
click at [603, 284] on span "Previous month" at bounding box center [594, 293] width 19 height 19
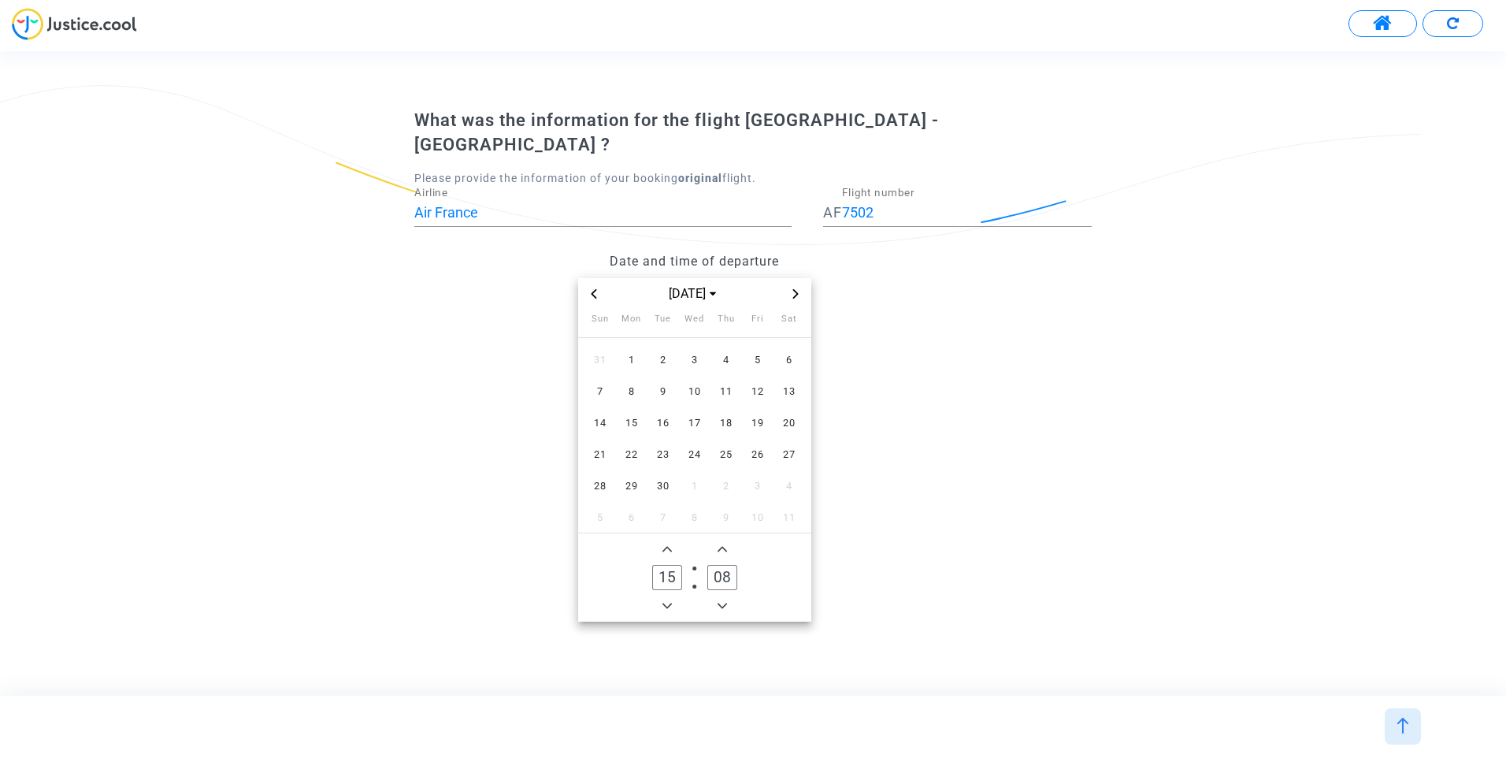
click at [603, 284] on span "Previous month" at bounding box center [594, 293] width 19 height 19
click at [786, 379] on span "9" at bounding box center [789, 391] width 28 height 28
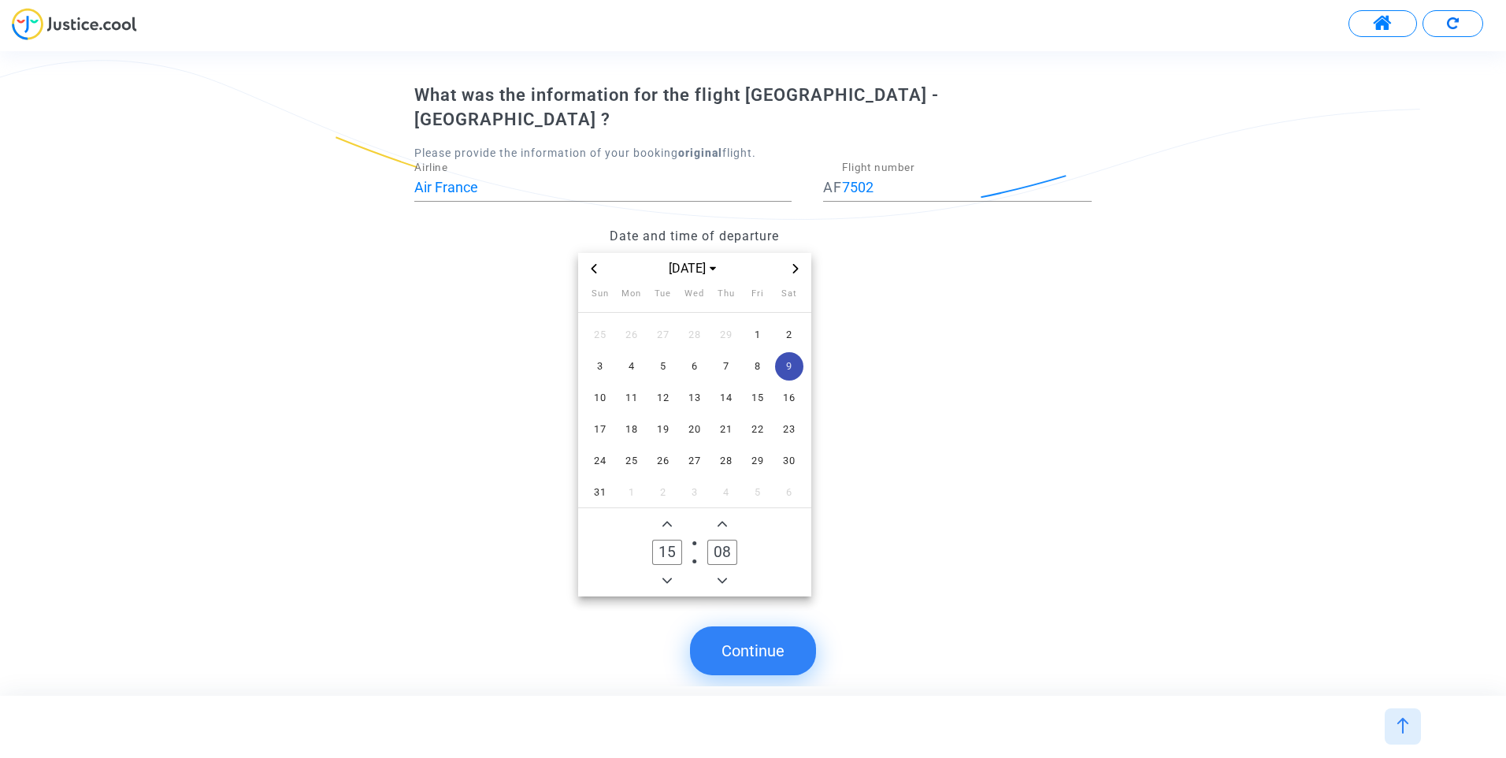
click at [664, 571] on span "Minus a hour" at bounding box center [667, 580] width 19 height 19
click at [664, 576] on icon "Minus a hour" at bounding box center [667, 580] width 9 height 9
type input "12"
click at [721, 514] on span "Add a minute" at bounding box center [722, 523] width 19 height 19
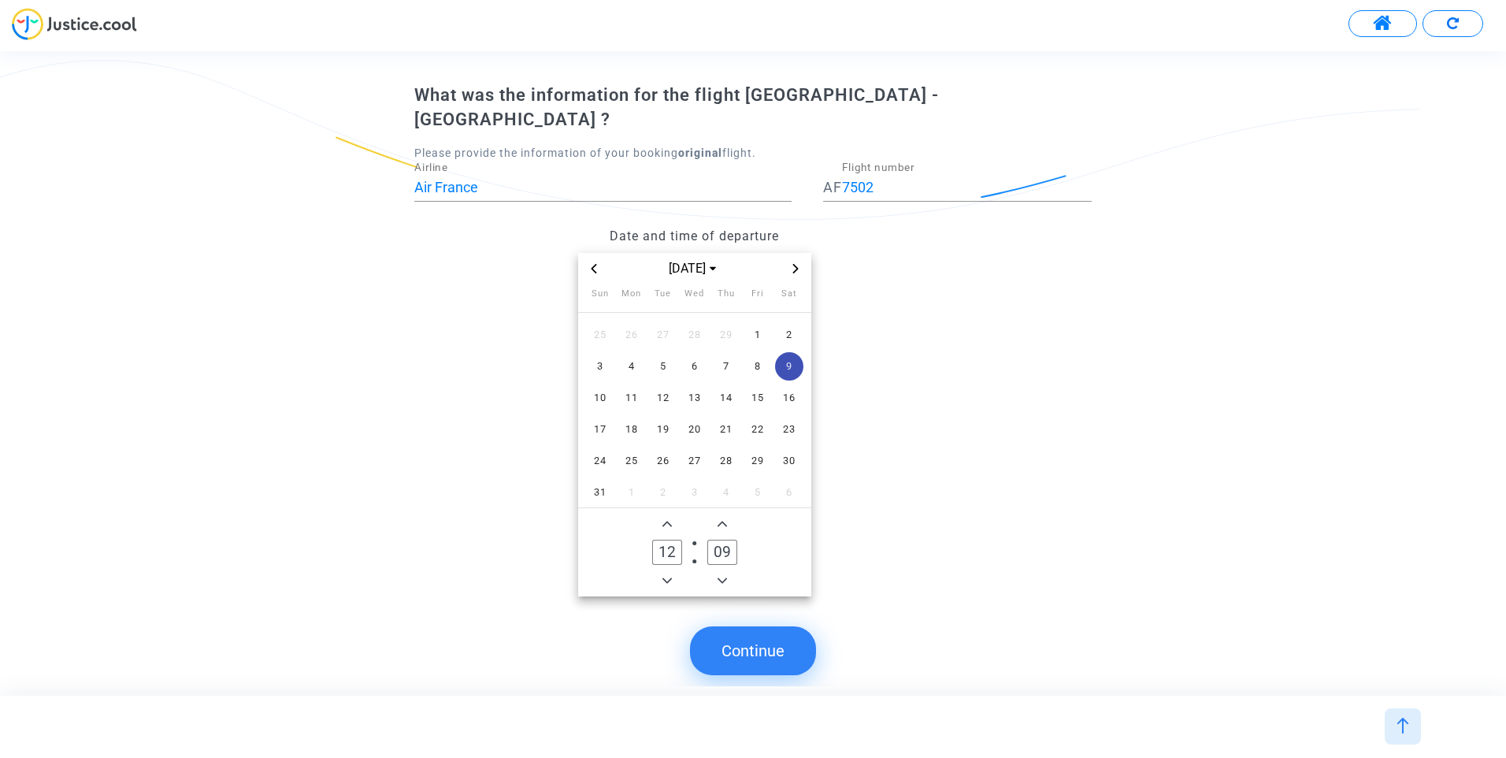
click at [721, 514] on span "Add a minute" at bounding box center [722, 523] width 19 height 19
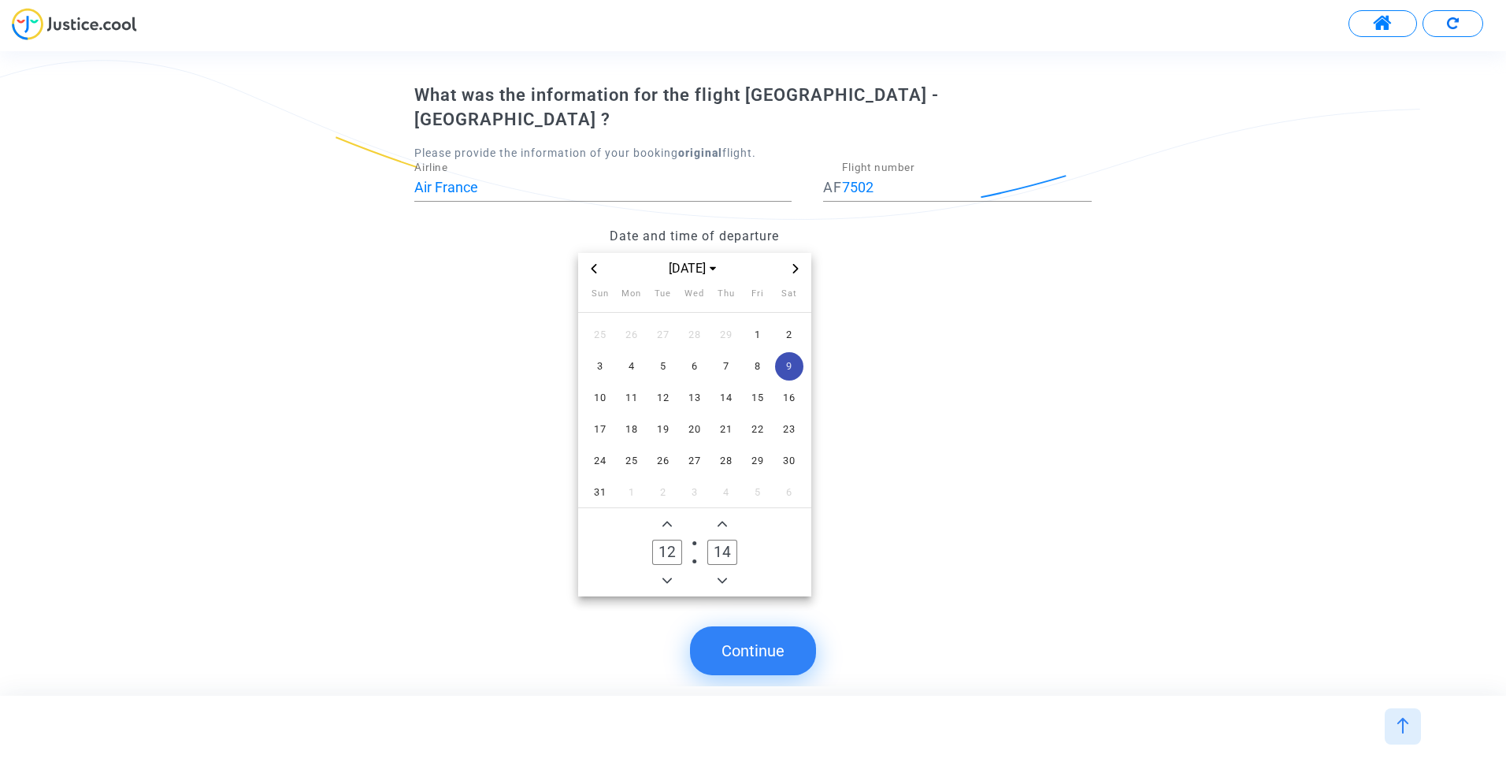
click at [721, 514] on span "Add a minute" at bounding box center [722, 523] width 19 height 19
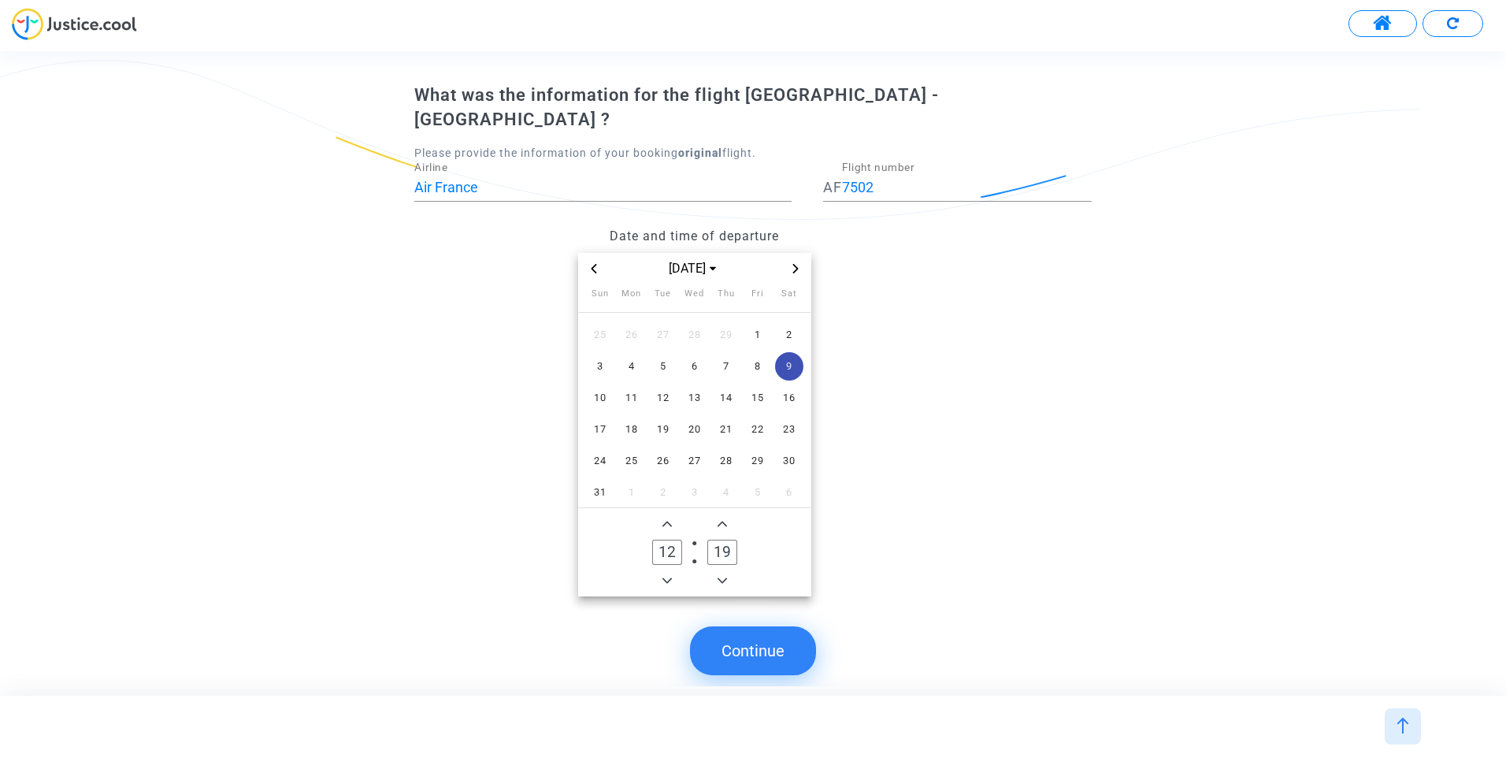
click at [721, 514] on span "Add a minute" at bounding box center [722, 523] width 19 height 19
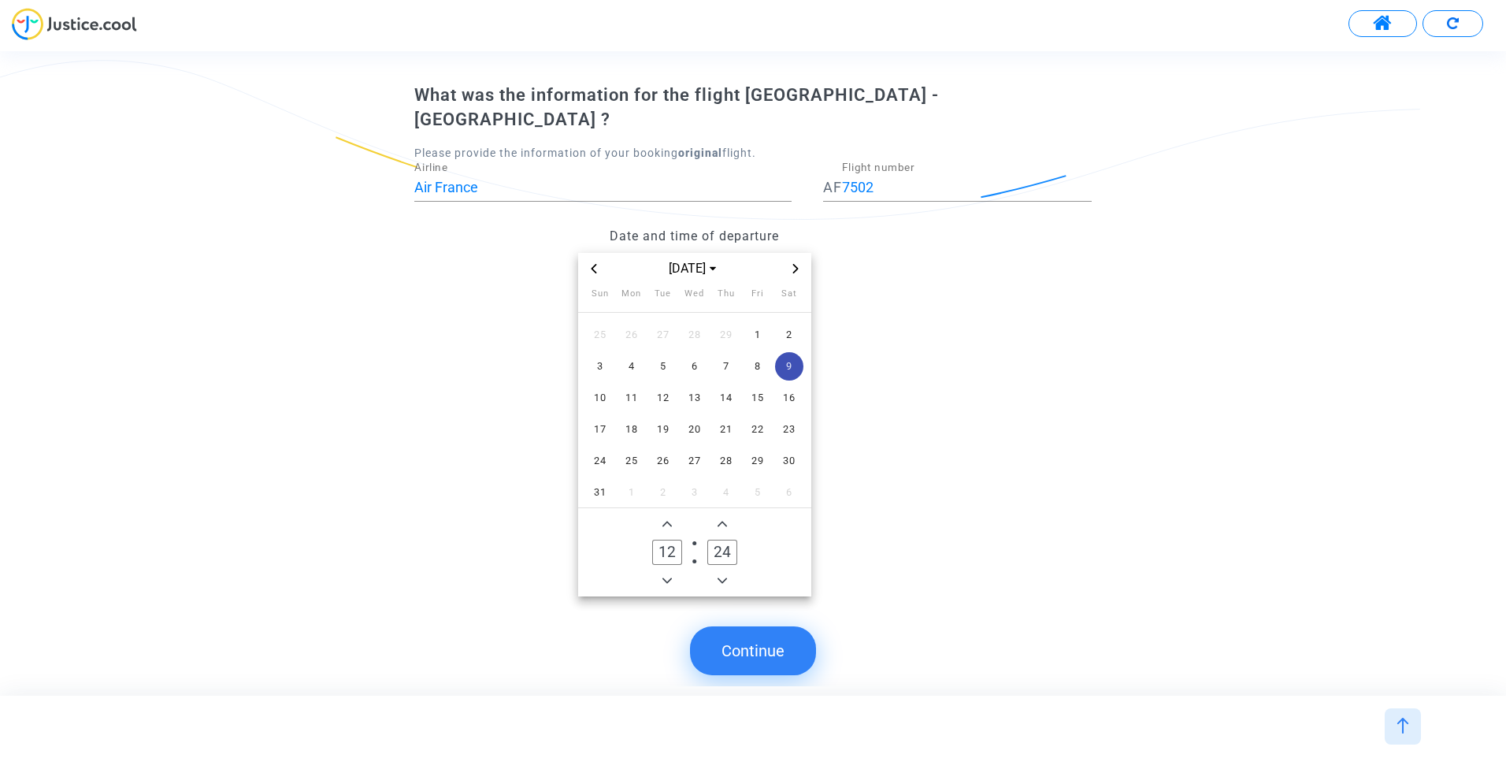
click at [721, 514] on span "Add a minute" at bounding box center [722, 523] width 19 height 19
type input "25"
click at [772, 633] on button "Continue" at bounding box center [753, 650] width 126 height 49
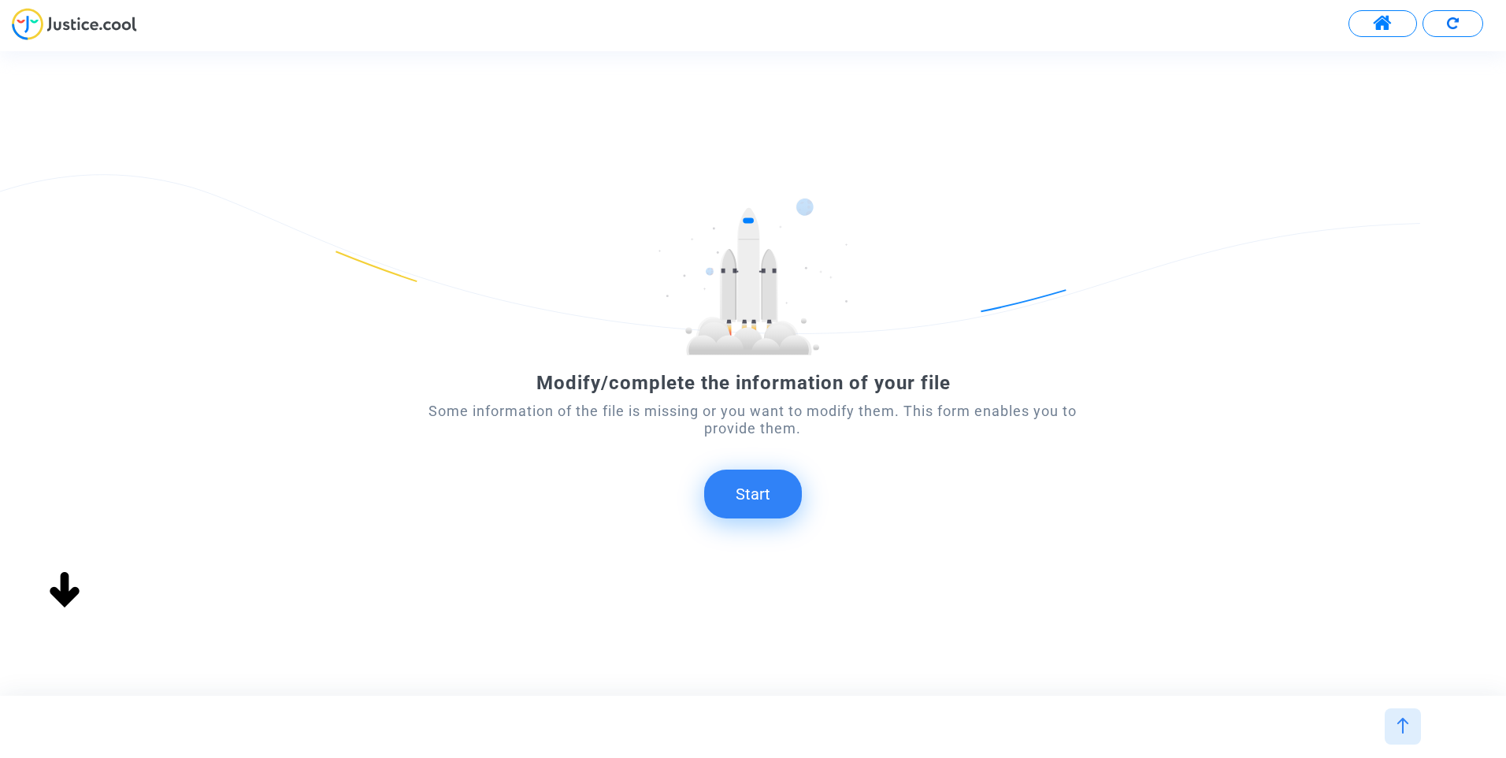
click at [758, 497] on button "Start" at bounding box center [753, 494] width 98 height 49
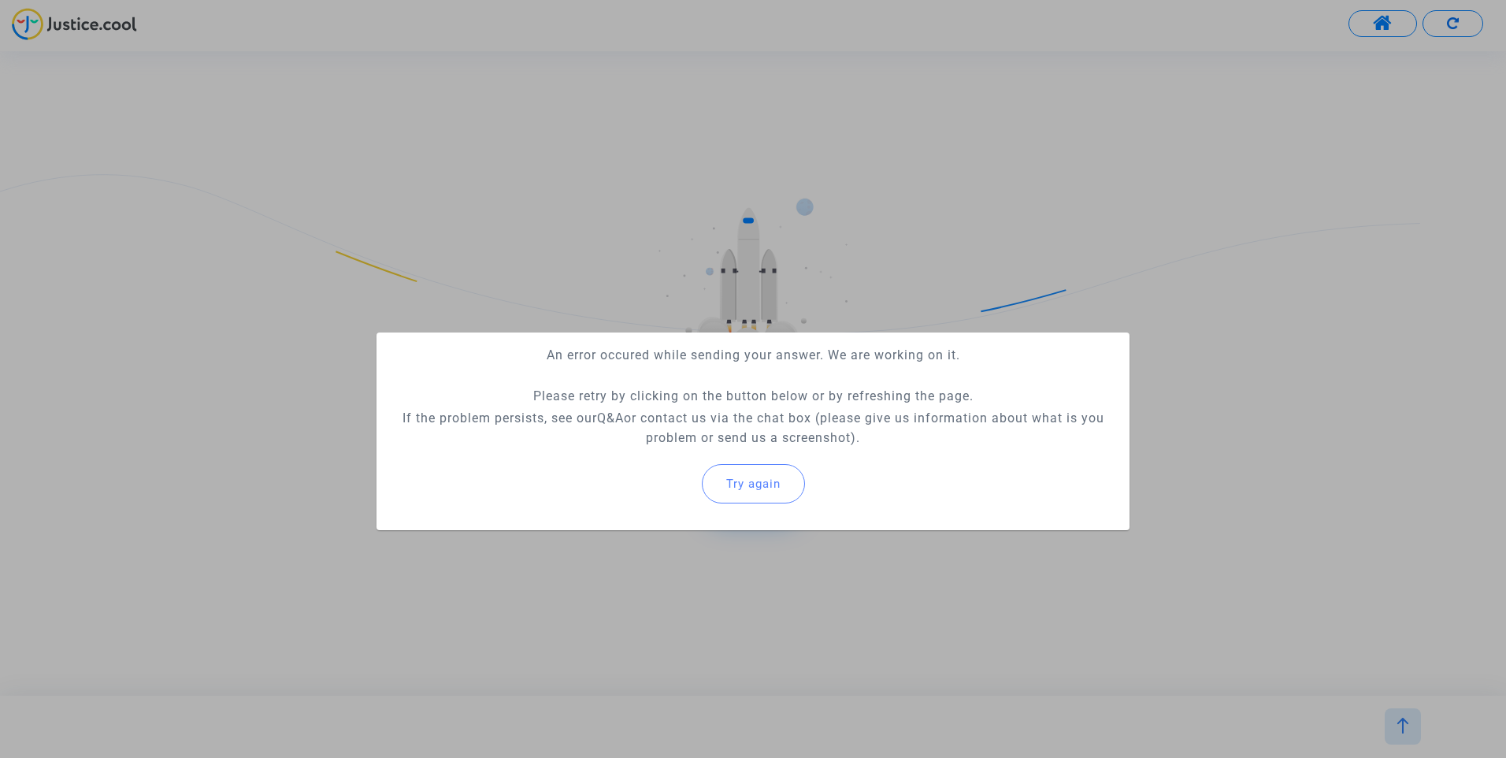
click at [805, 566] on div at bounding box center [753, 379] width 1506 height 758
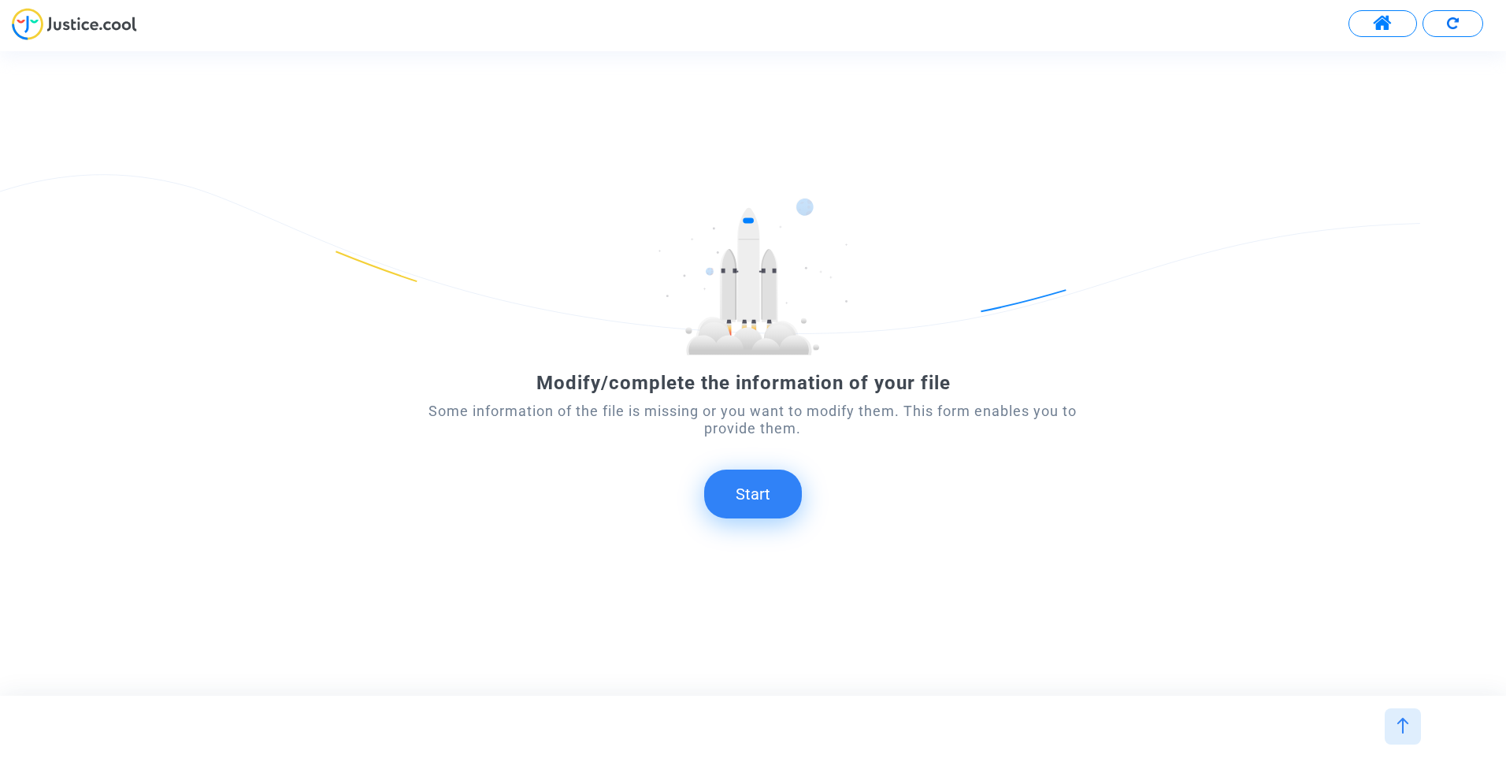
click at [1372, 32] on button at bounding box center [1383, 23] width 69 height 27
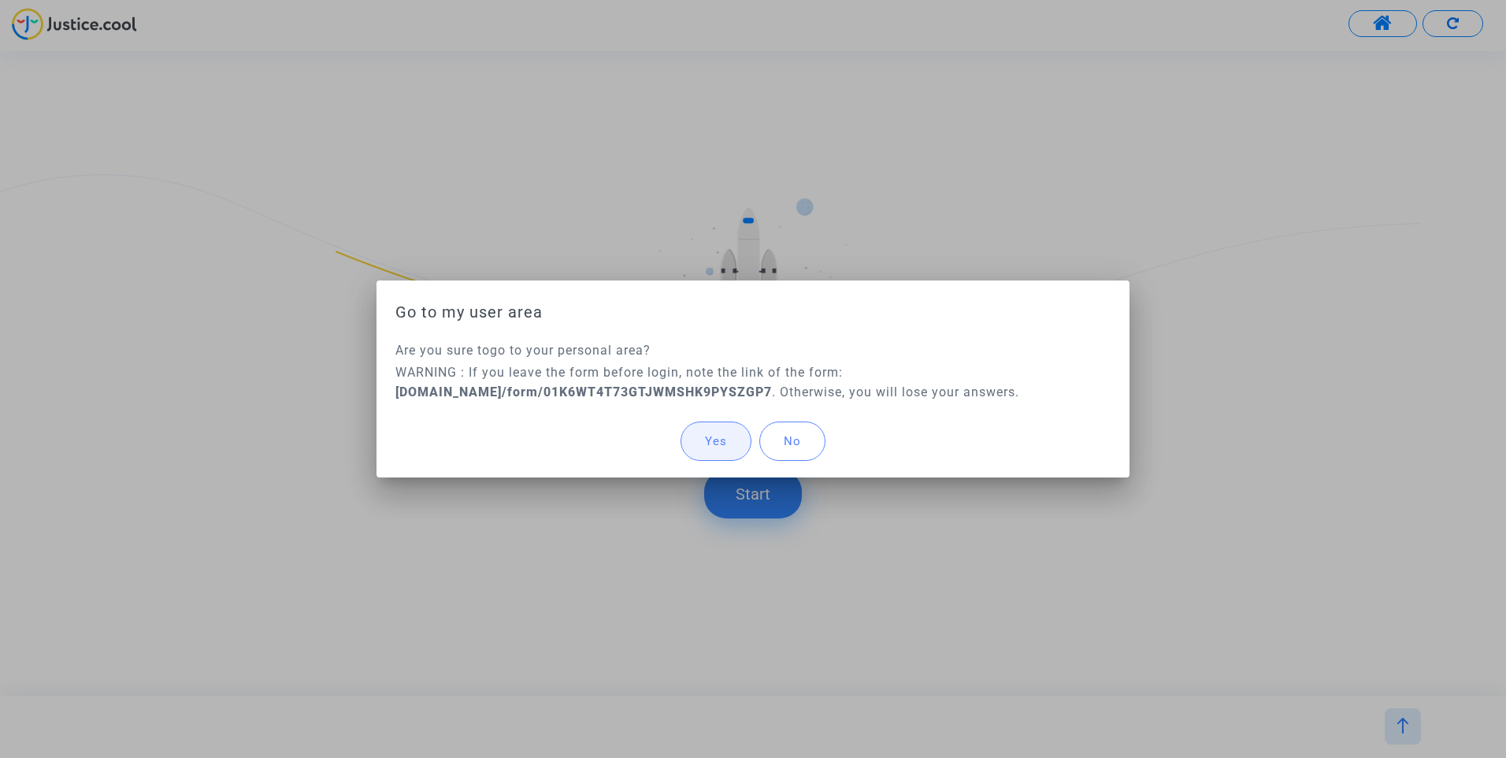
click at [723, 444] on span "Yes" at bounding box center [716, 441] width 22 height 14
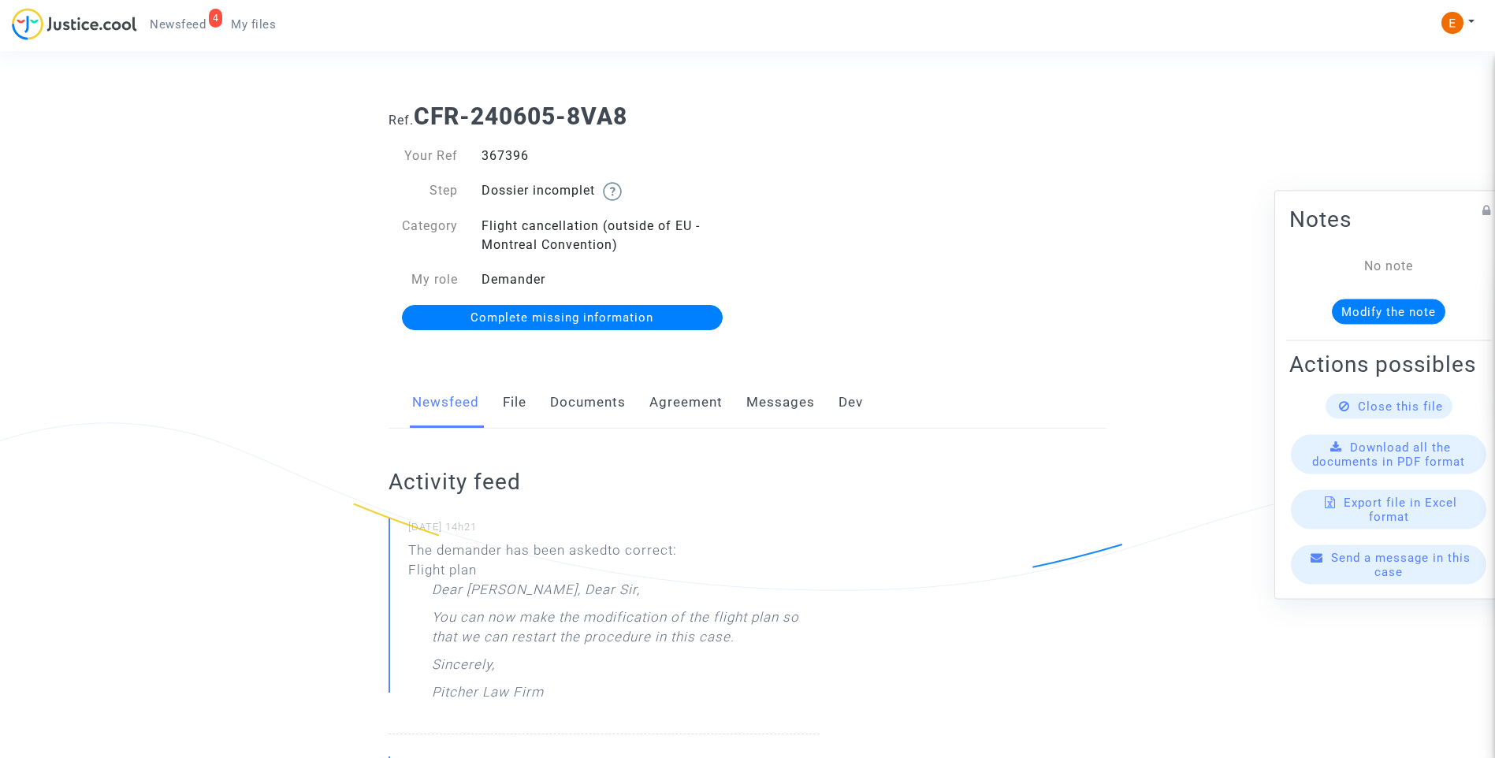
click at [507, 403] on link "File" at bounding box center [515, 403] width 24 height 52
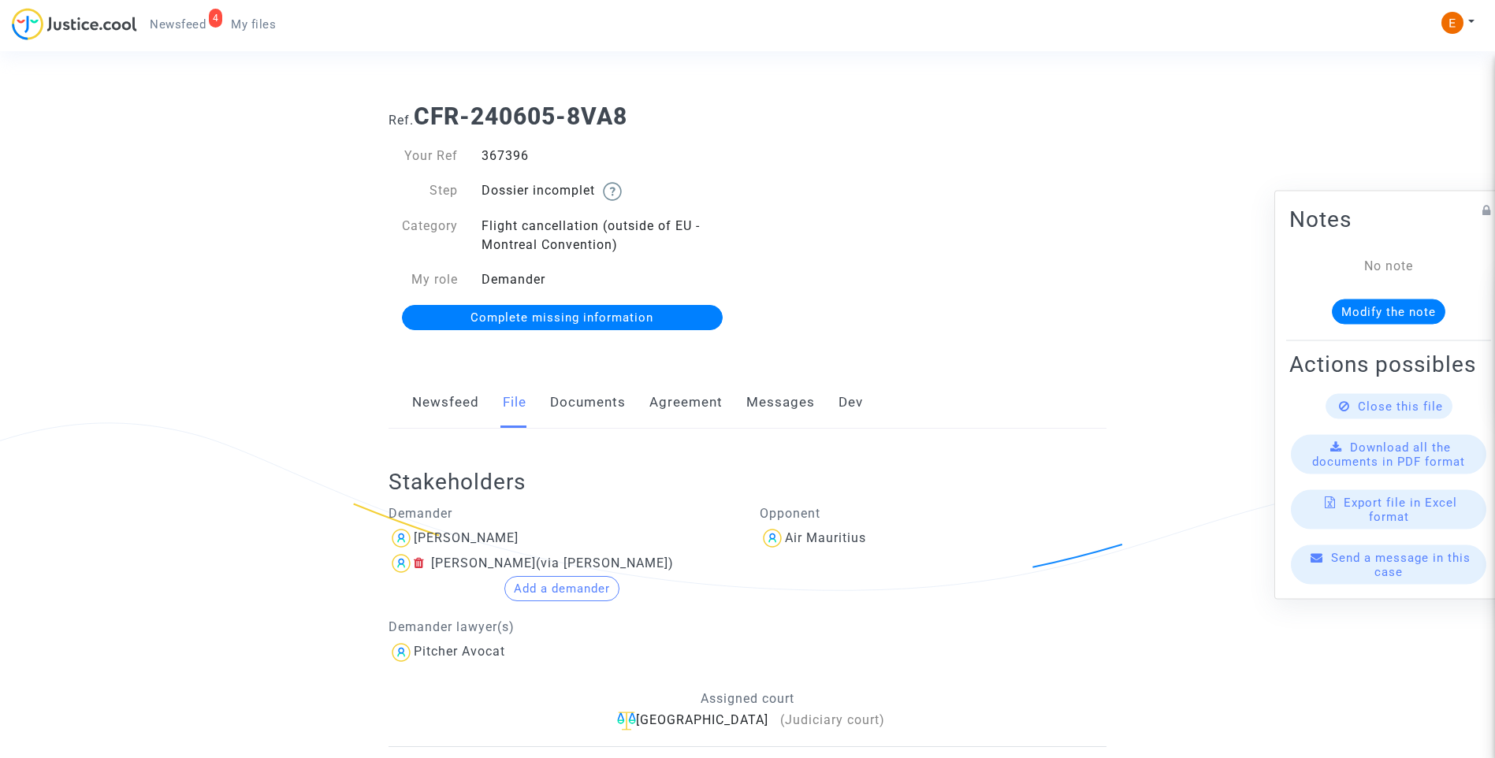
click at [588, 318] on span "Complete missing information" at bounding box center [561, 317] width 183 height 14
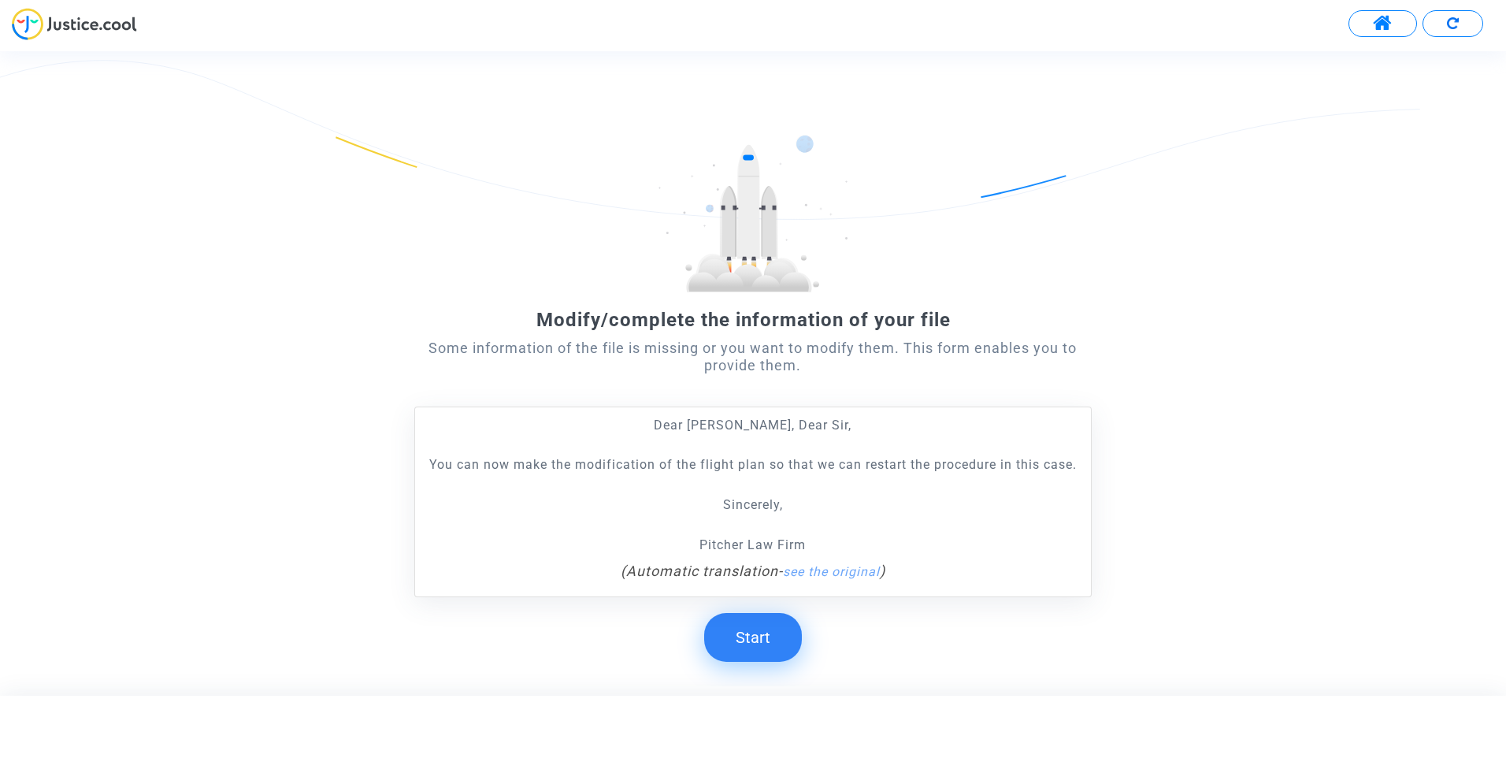
click at [774, 633] on button "Start" at bounding box center [753, 637] width 98 height 49
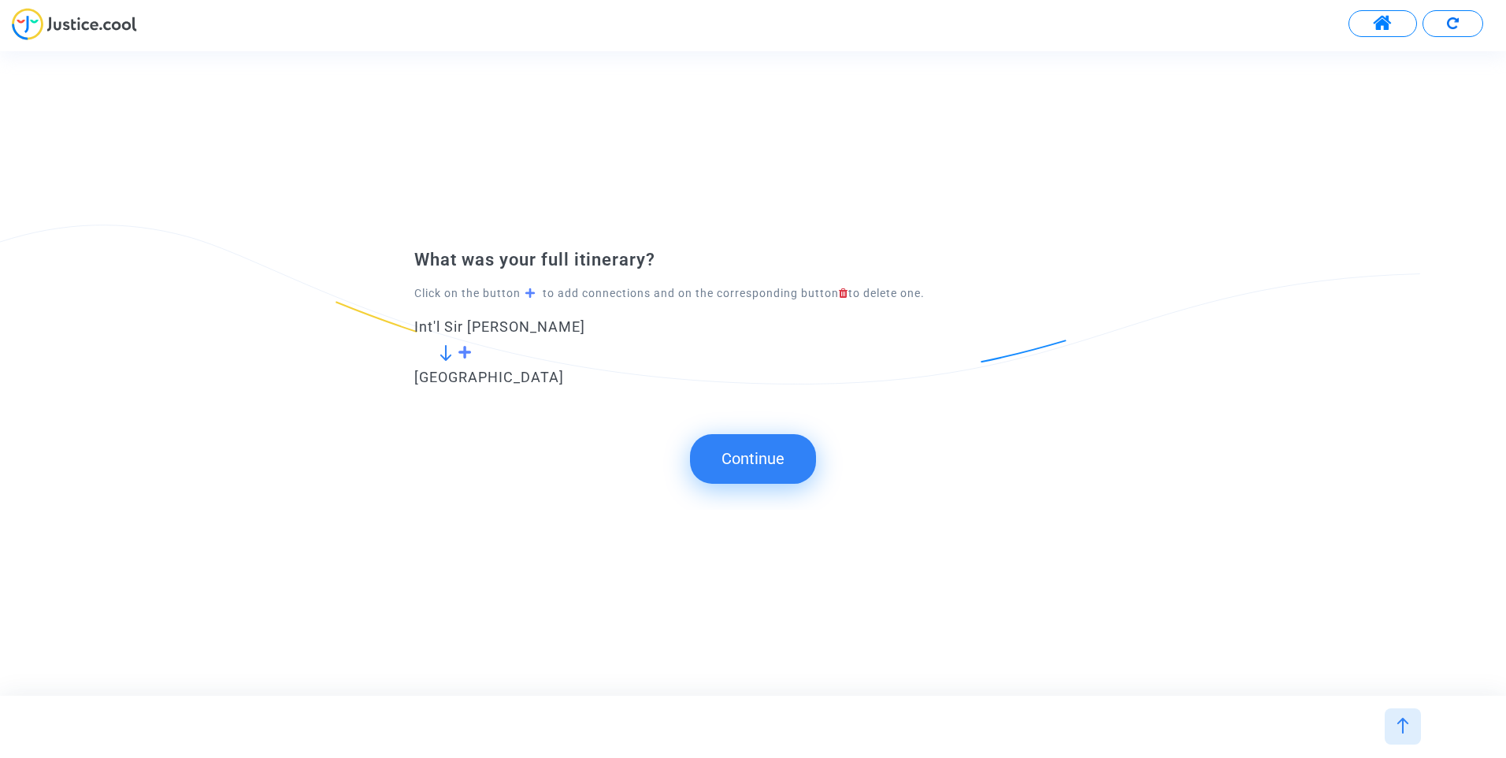
click at [470, 349] on span at bounding box center [465, 352] width 15 height 14
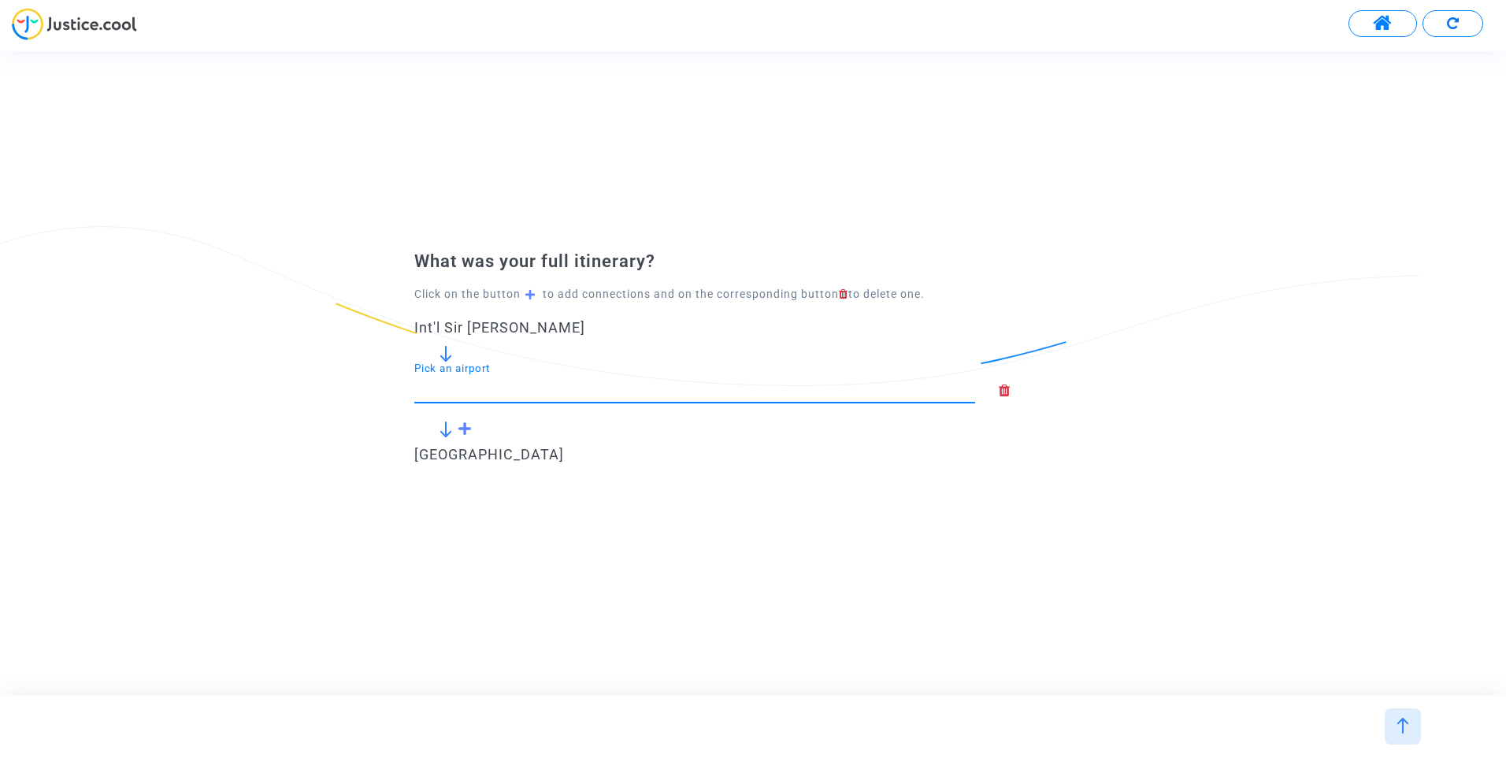
click at [465, 388] on input "Pick an airport" at bounding box center [694, 389] width 561 height 16
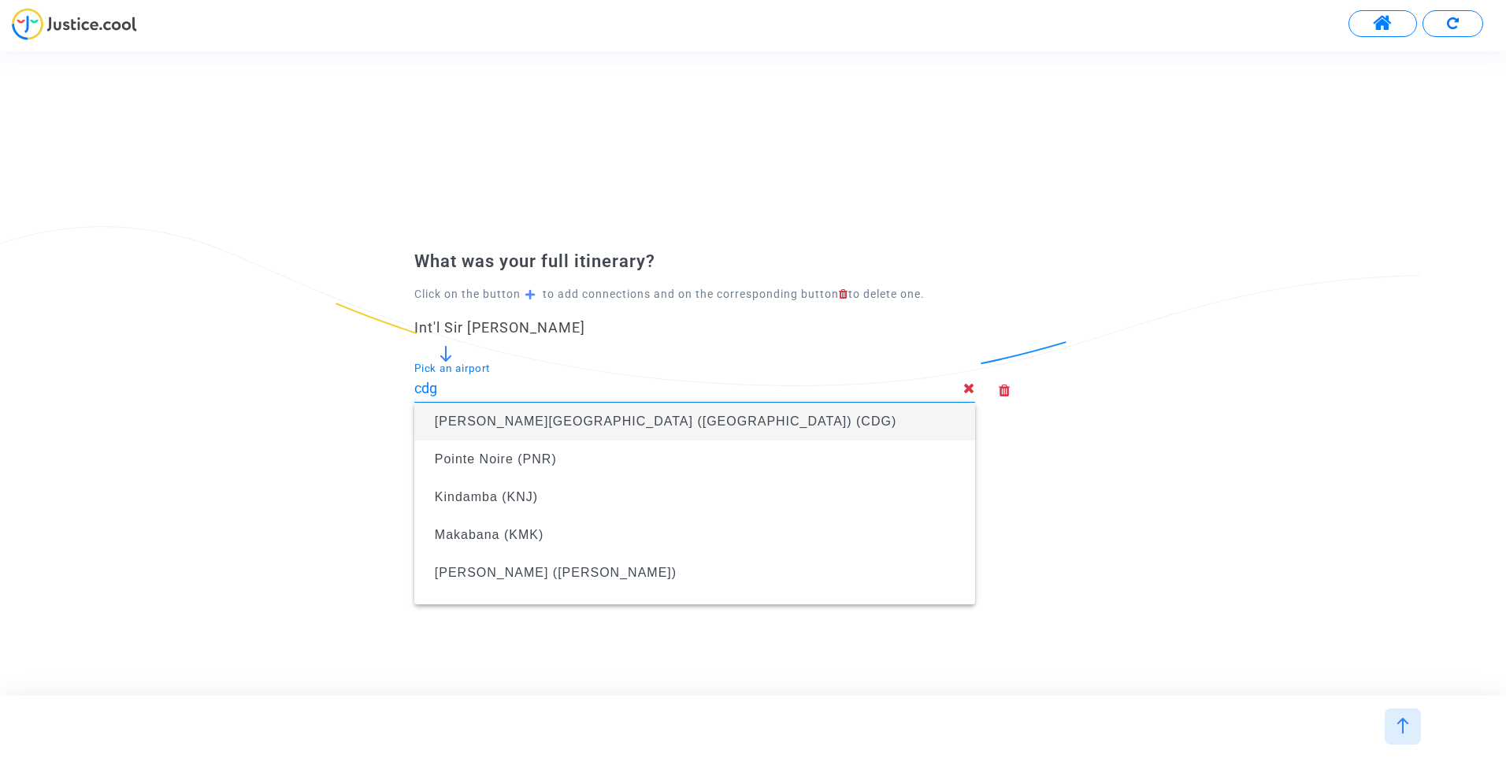
click at [496, 414] on span "[PERSON_NAME][GEOGRAPHIC_DATA] ([GEOGRAPHIC_DATA]) (CDG)" at bounding box center [666, 420] width 462 height 13
type input "[PERSON_NAME][GEOGRAPHIC_DATA] ([GEOGRAPHIC_DATA]) (CDG)"
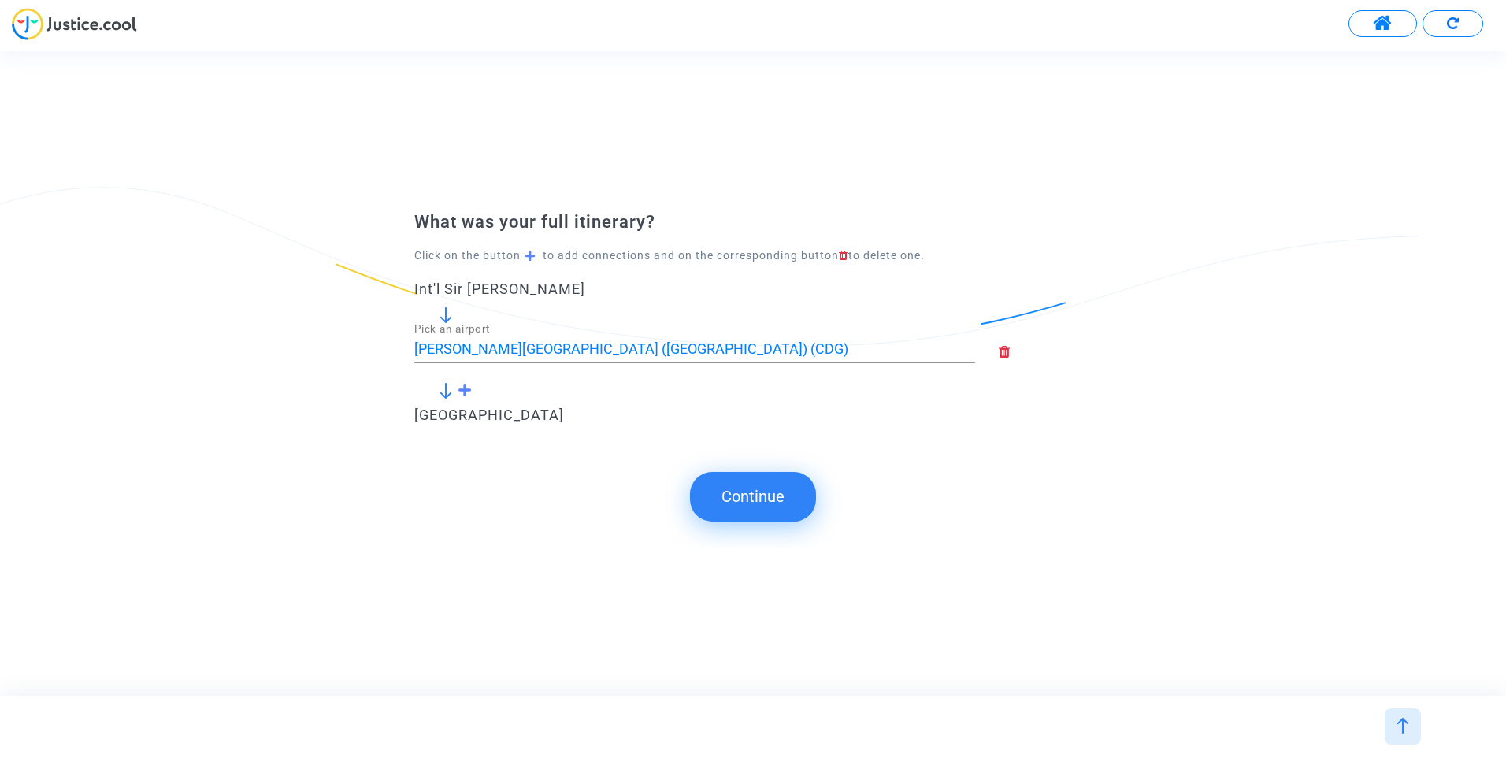
click at [751, 486] on button "Continue" at bounding box center [753, 496] width 126 height 49
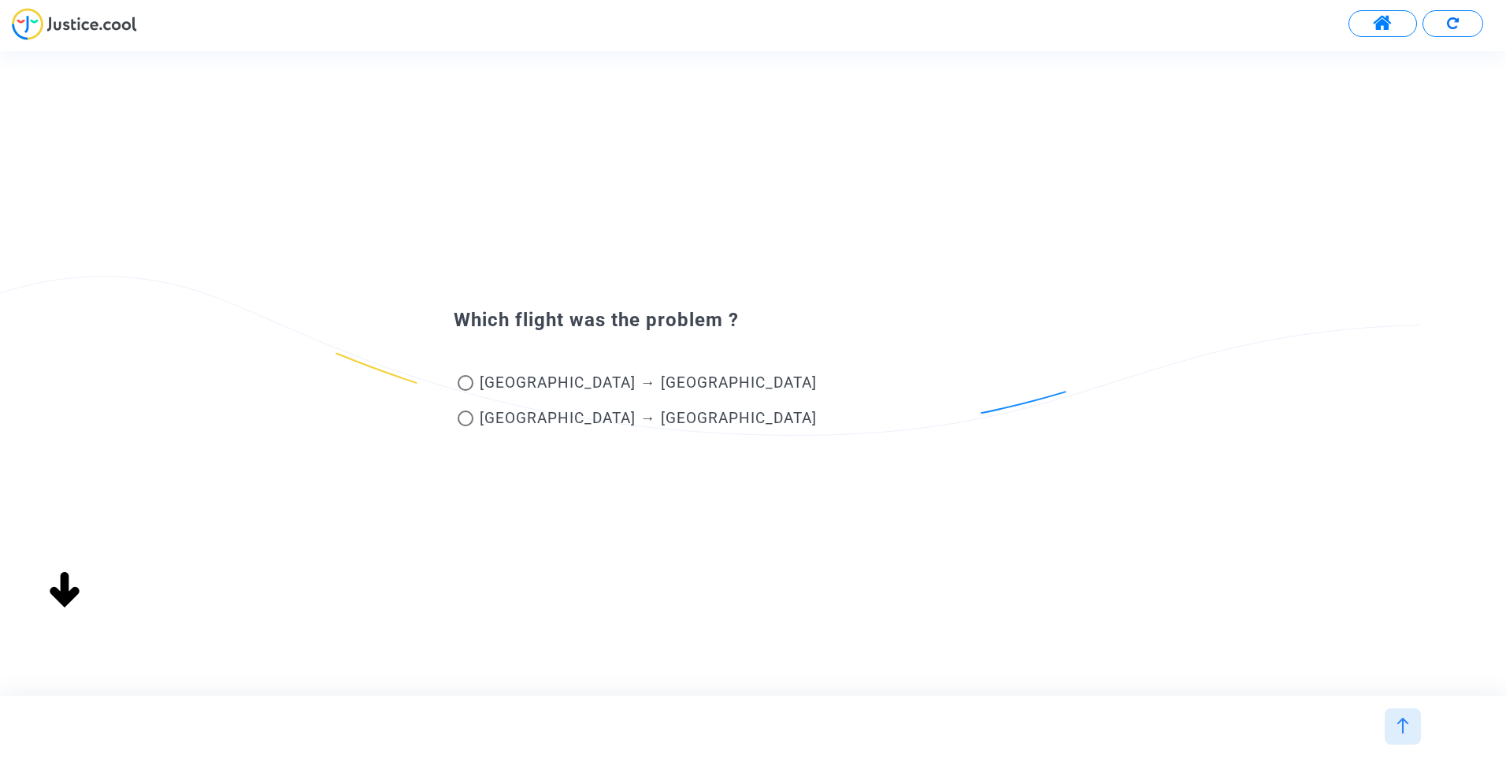
click at [548, 384] on span "Mauritius → Paris" at bounding box center [648, 382] width 337 height 18
click at [466, 391] on input "Mauritius → Paris" at bounding box center [465, 391] width 1 height 1
radio input "true"
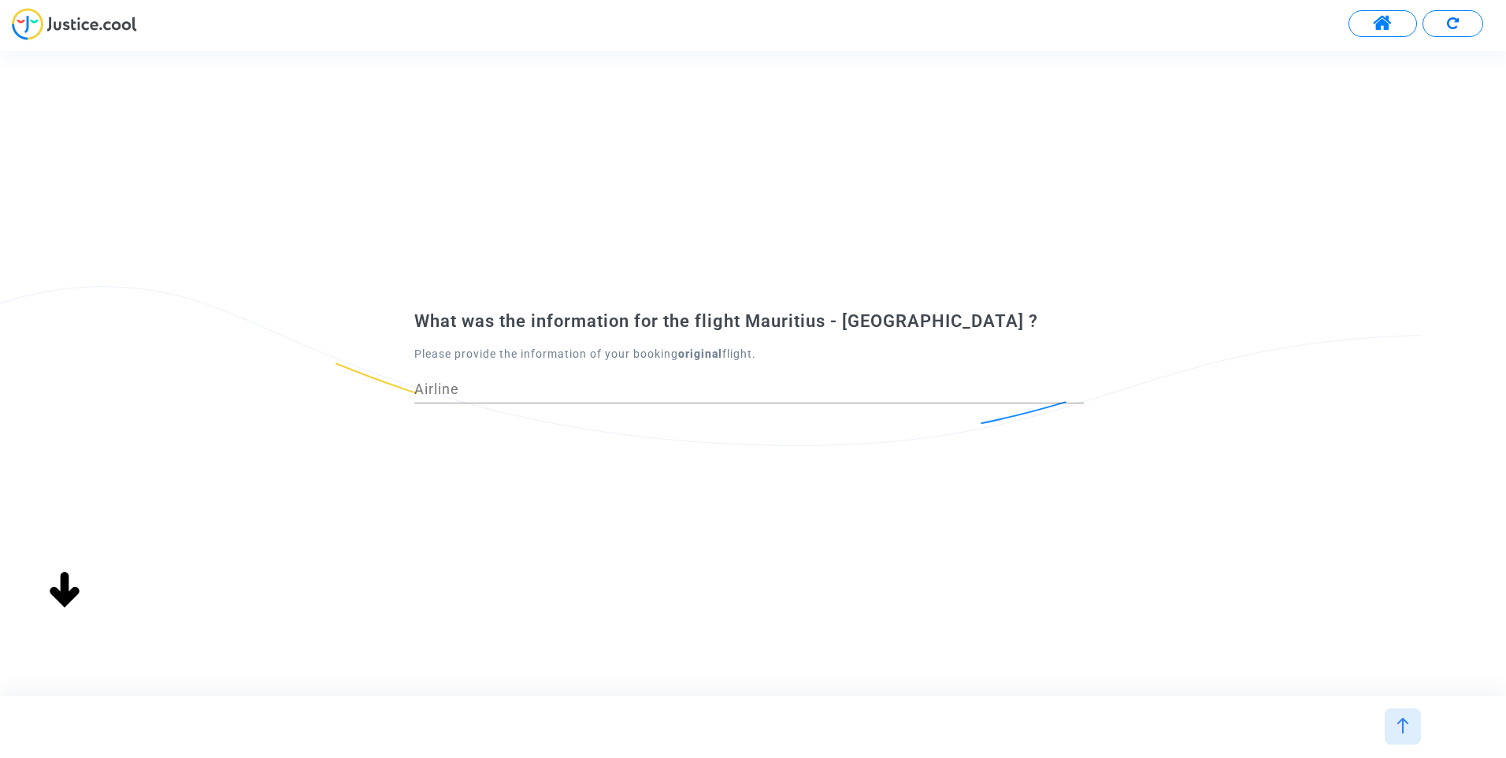
click at [555, 397] on div "Airline" at bounding box center [749, 383] width 670 height 40
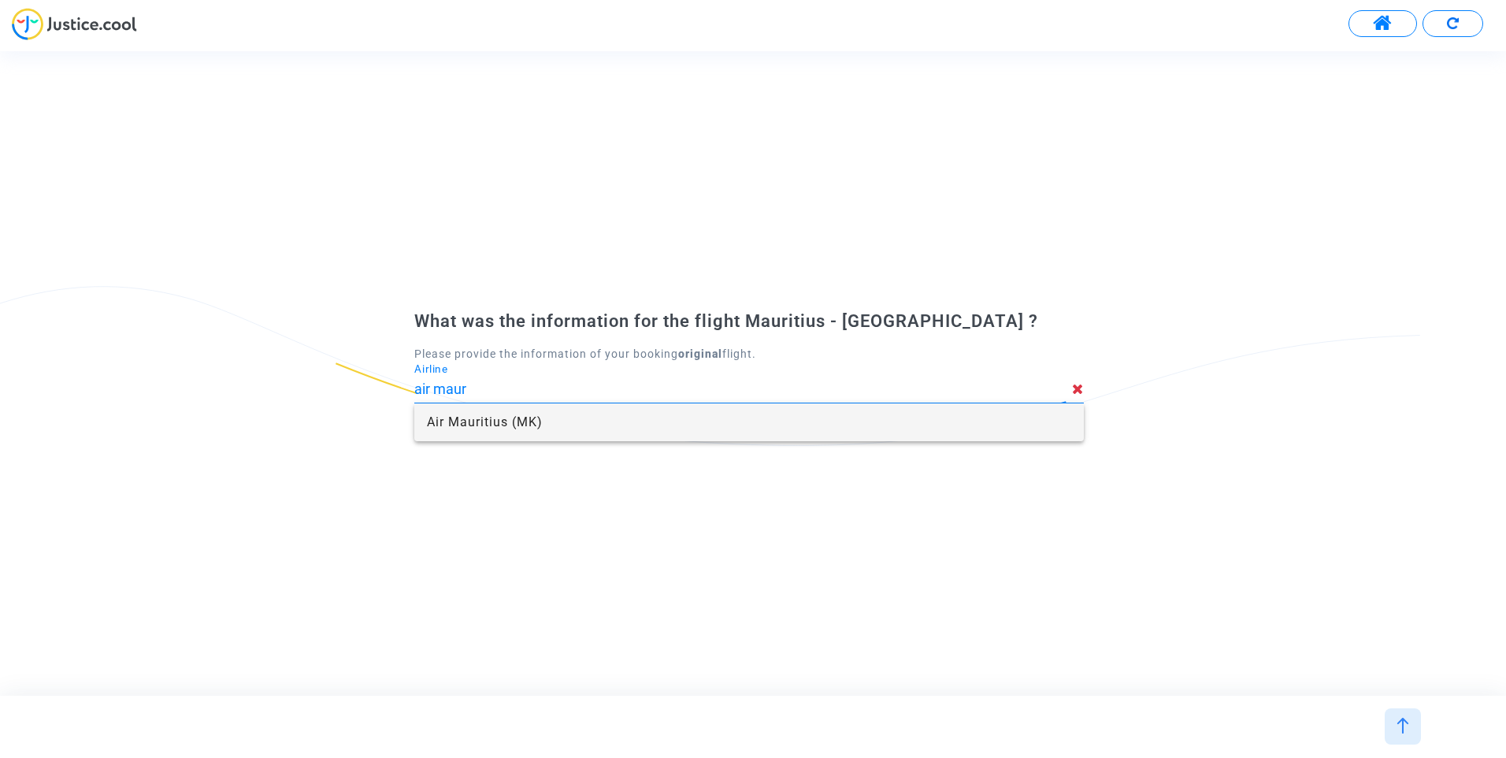
click at [547, 419] on span "Air Mauritius (MK)" at bounding box center [749, 422] width 644 height 38
type input "Air Mauritius"
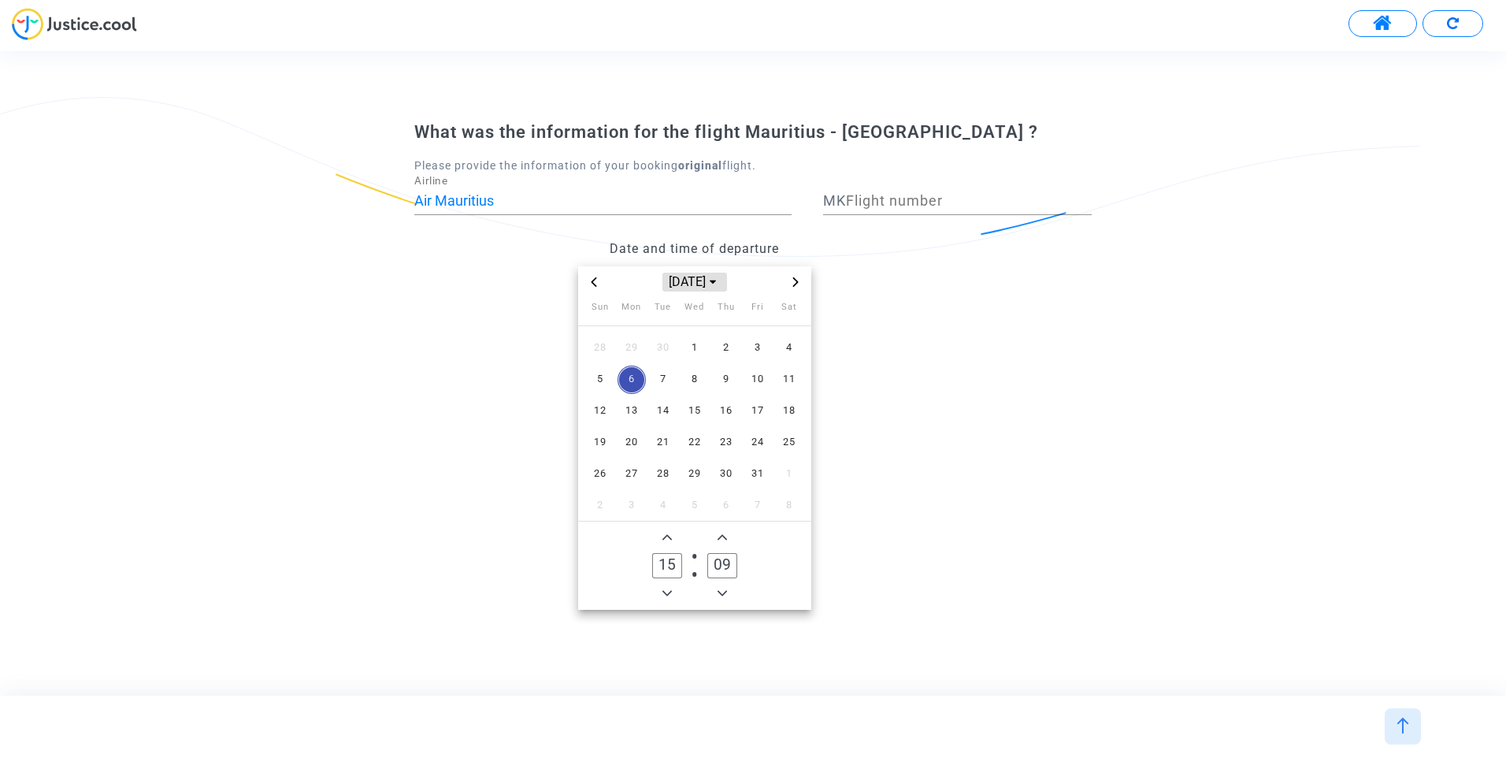
click at [692, 277] on span "Oct 2025" at bounding box center [695, 282] width 65 height 19
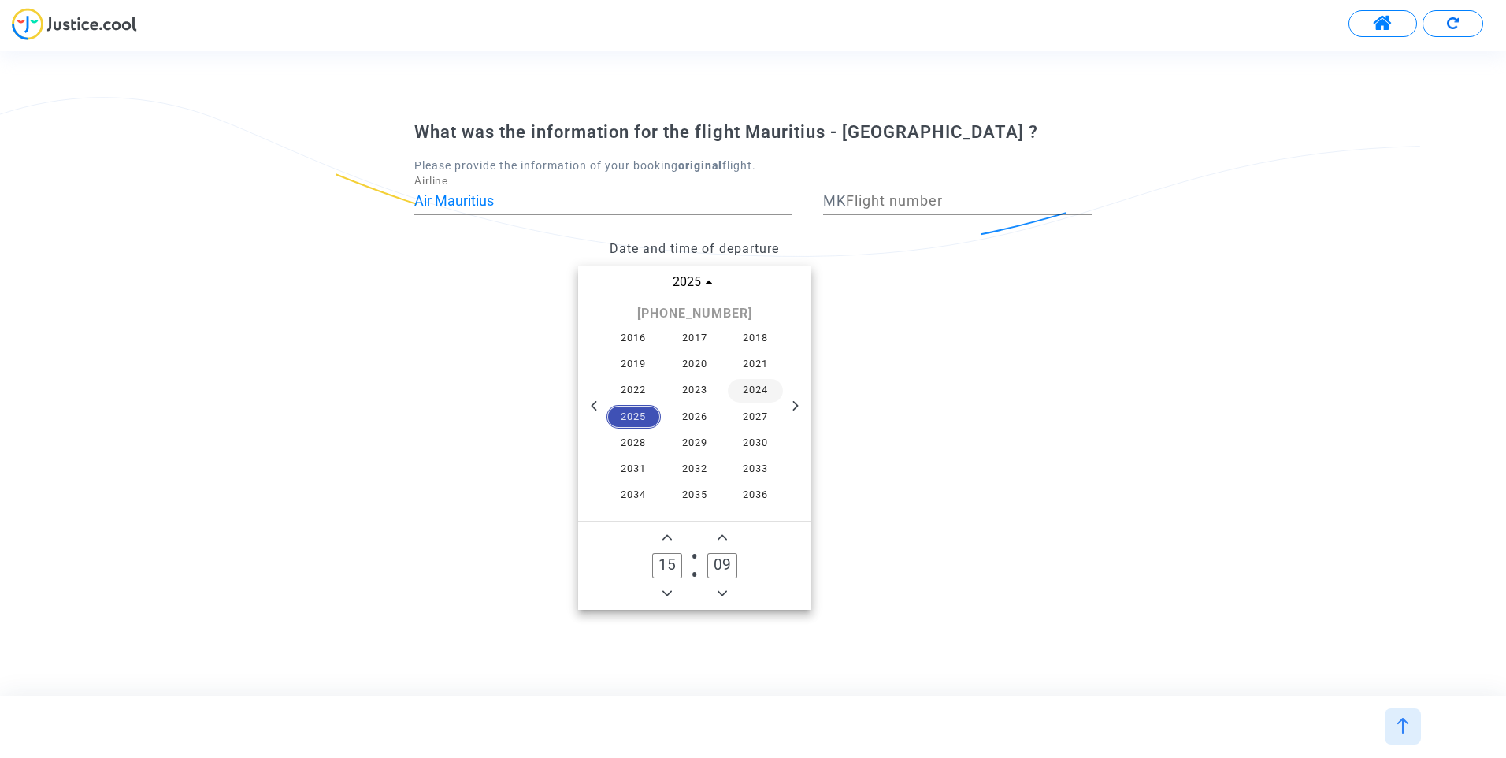
click at [742, 388] on span "2024" at bounding box center [755, 391] width 55 height 24
click at [774, 314] on span "Mar" at bounding box center [768, 320] width 66 height 28
click at [757, 381] on span "8" at bounding box center [758, 380] width 28 height 28
drag, startPoint x: 659, startPoint y: 566, endPoint x: 685, endPoint y: 566, distance: 26.0
click at [685, 566] on label "15 Hour" at bounding box center [667, 565] width 55 height 32
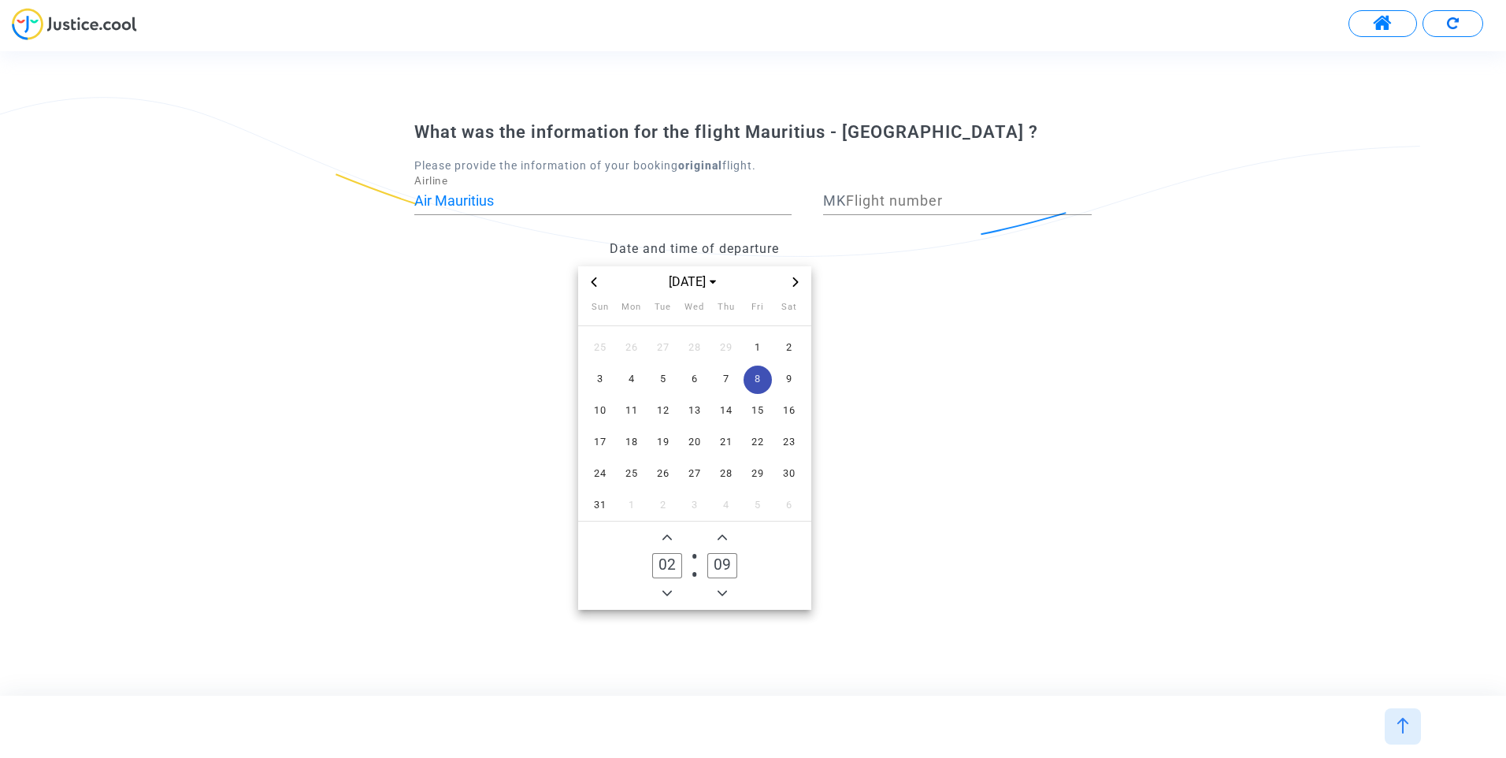
click at [681, 562] on input "02" at bounding box center [667, 565] width 30 height 25
drag, startPoint x: 670, startPoint y: 568, endPoint x: 649, endPoint y: 564, distance: 20.9
click at [649, 564] on label "02 Hour" at bounding box center [667, 565] width 55 height 32
type input "22"
drag, startPoint x: 718, startPoint y: 563, endPoint x: 740, endPoint y: 561, distance: 21.4
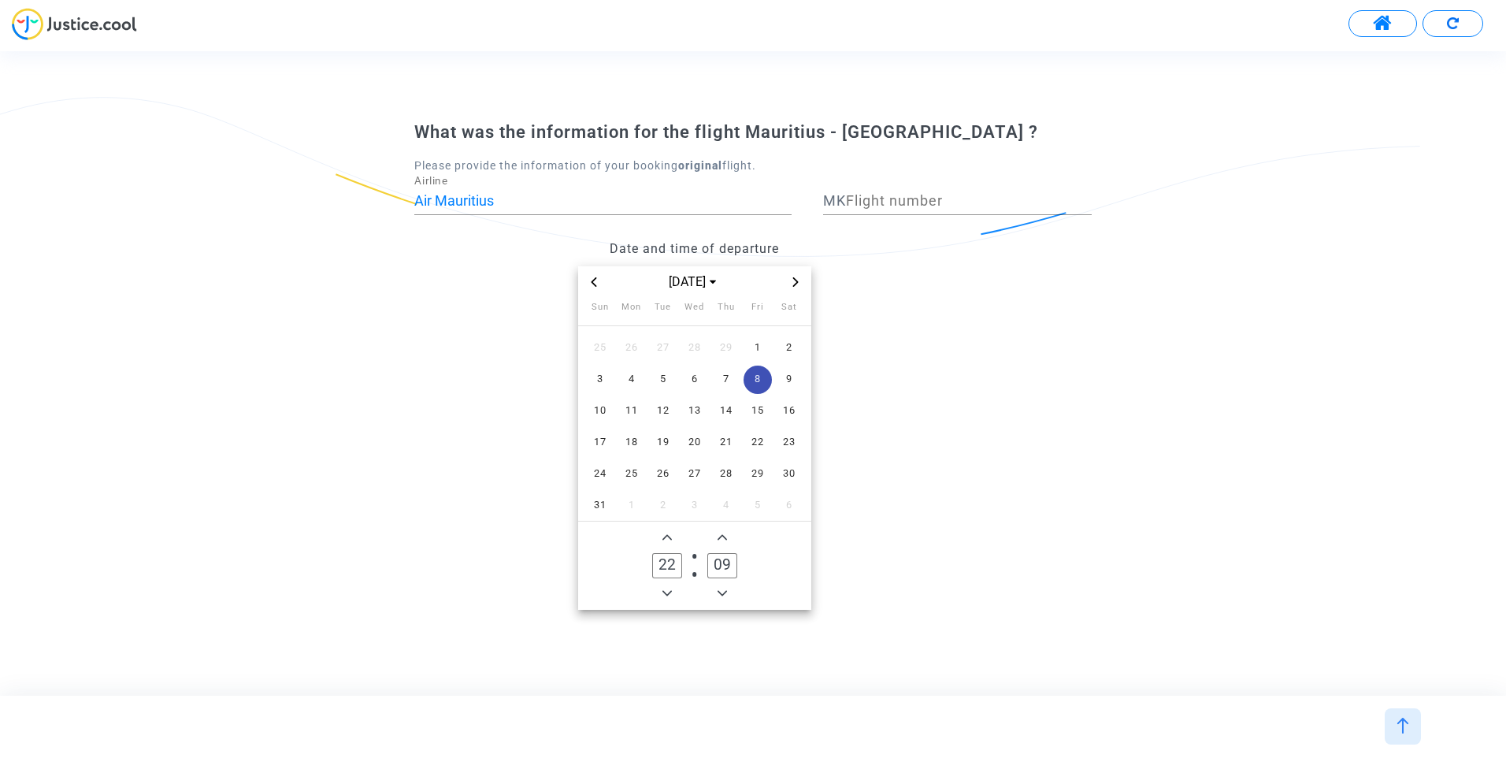
click at [751, 561] on owl-date-time-timer "22 Hour 09 Minute" at bounding box center [694, 566] width 233 height 88
drag, startPoint x: 715, startPoint y: 560, endPoint x: 739, endPoint y: 563, distance: 23.8
click at [740, 562] on label "09 Minute" at bounding box center [722, 565] width 55 height 32
drag, startPoint x: 715, startPoint y: 560, endPoint x: 737, endPoint y: 556, distance: 21.6
click at [737, 556] on input "03" at bounding box center [722, 565] width 30 height 25
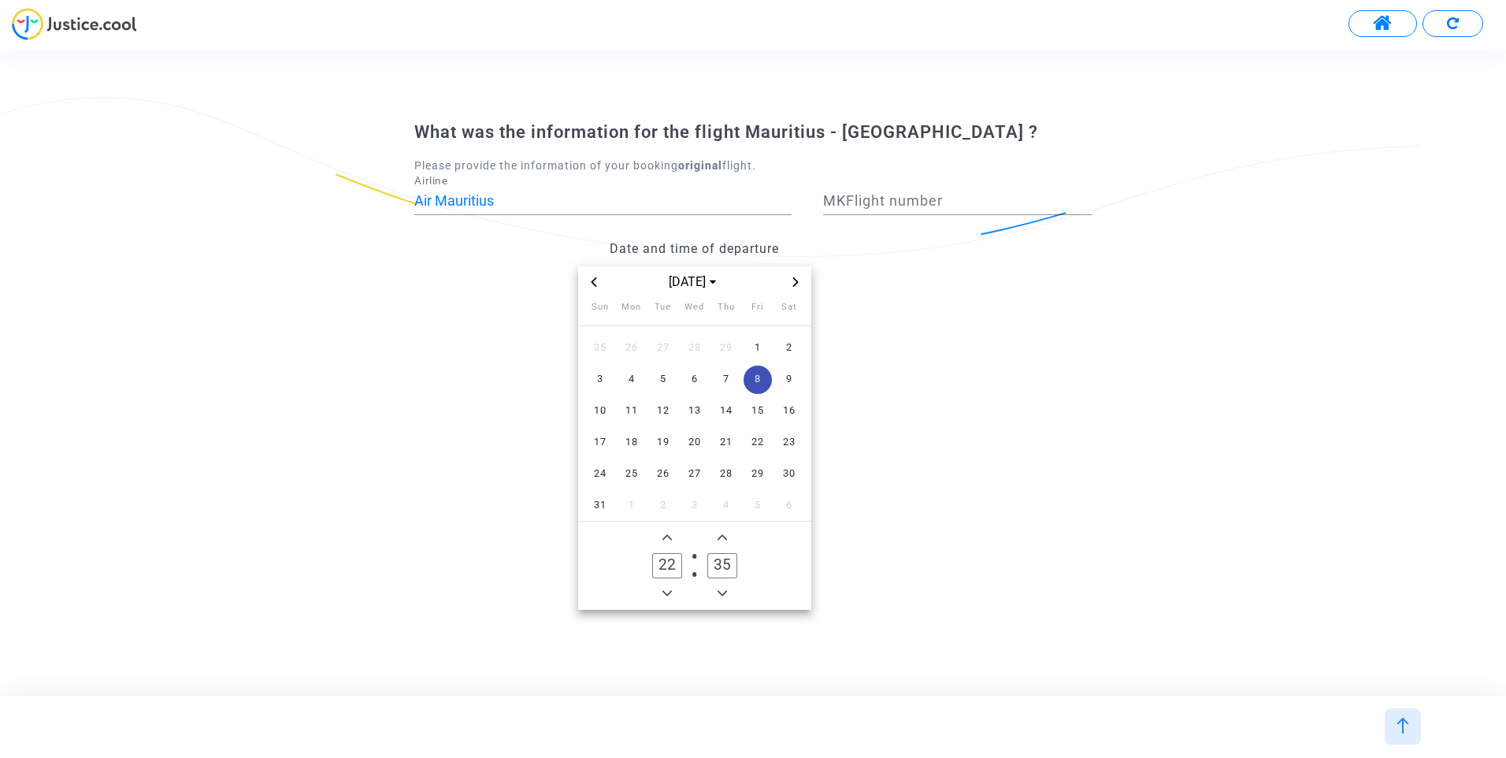
type input "35"
click at [888, 195] on input "Flight number" at bounding box center [969, 201] width 246 height 16
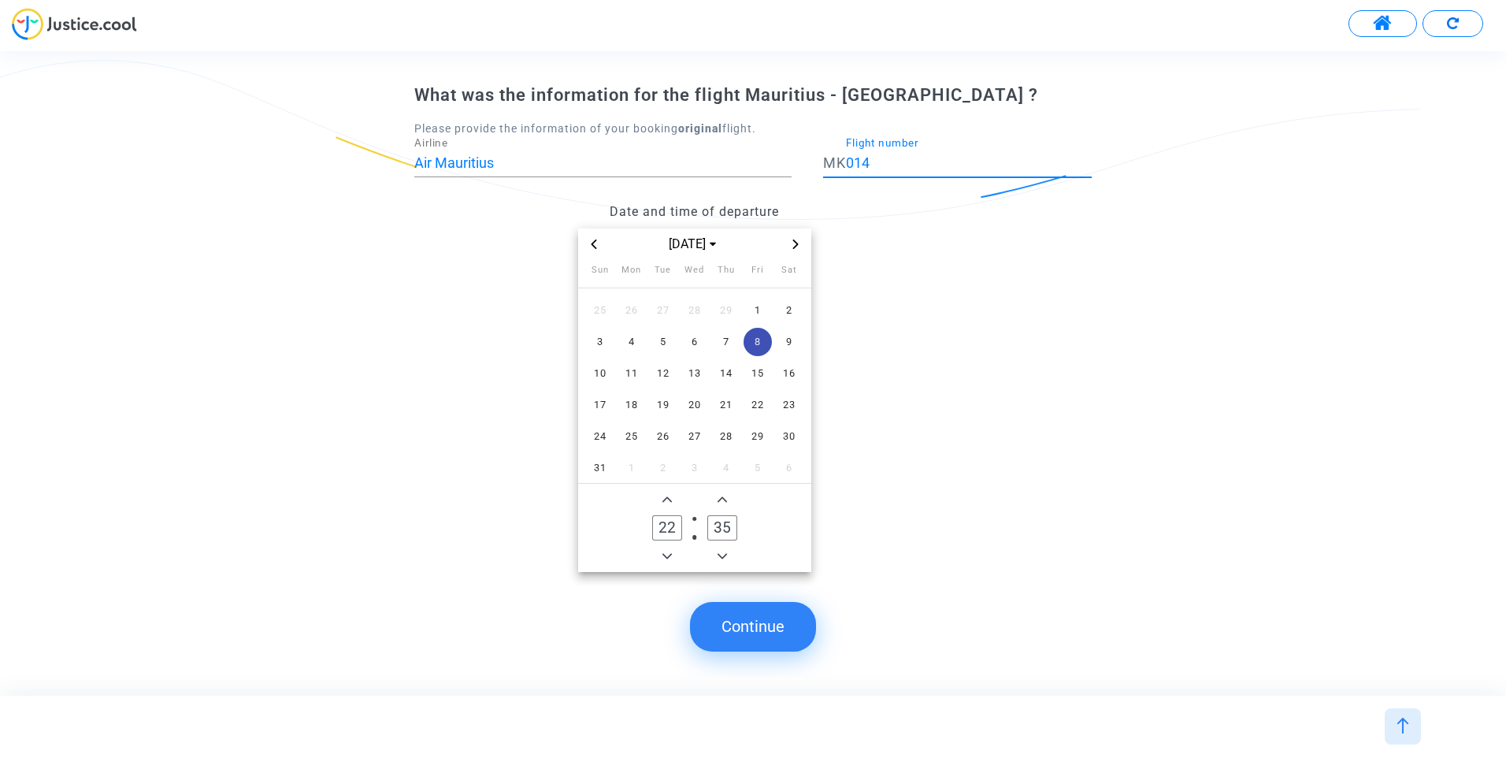
type input "014"
click at [762, 635] on button "Continue" at bounding box center [753, 626] width 126 height 49
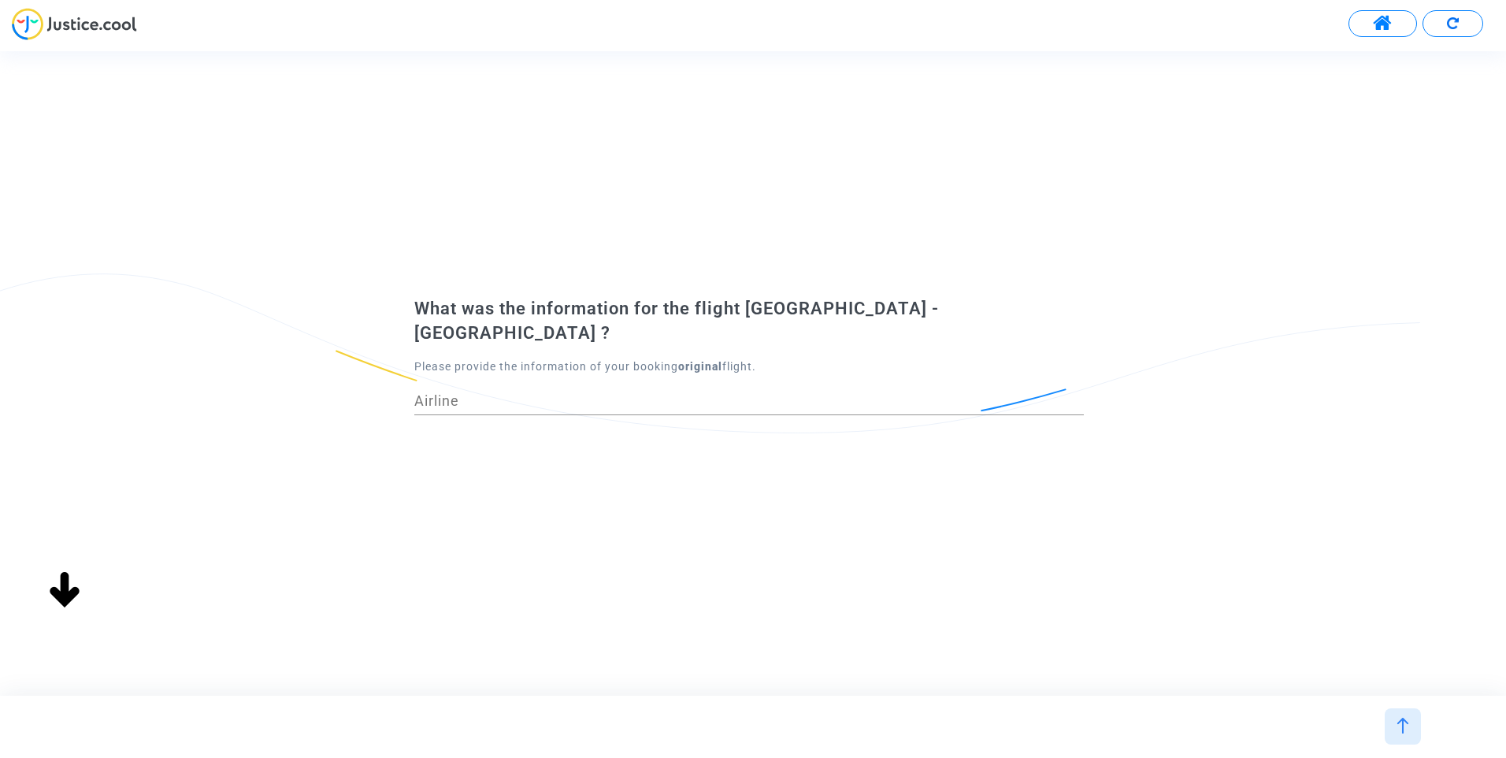
click at [731, 393] on input "Airline" at bounding box center [749, 401] width 670 height 16
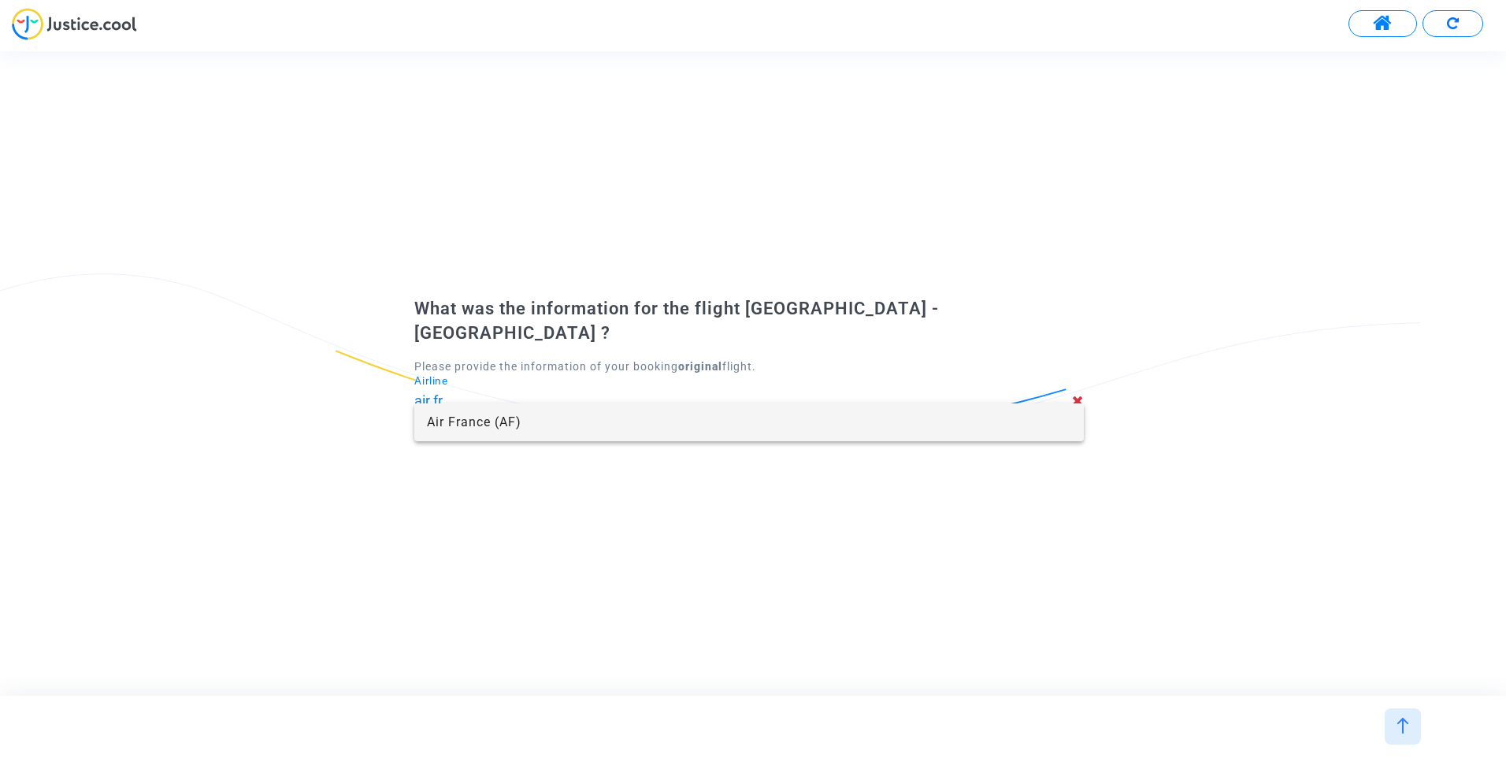
click at [499, 426] on span "Air France (AF)" at bounding box center [749, 422] width 644 height 38
type input "Air France"
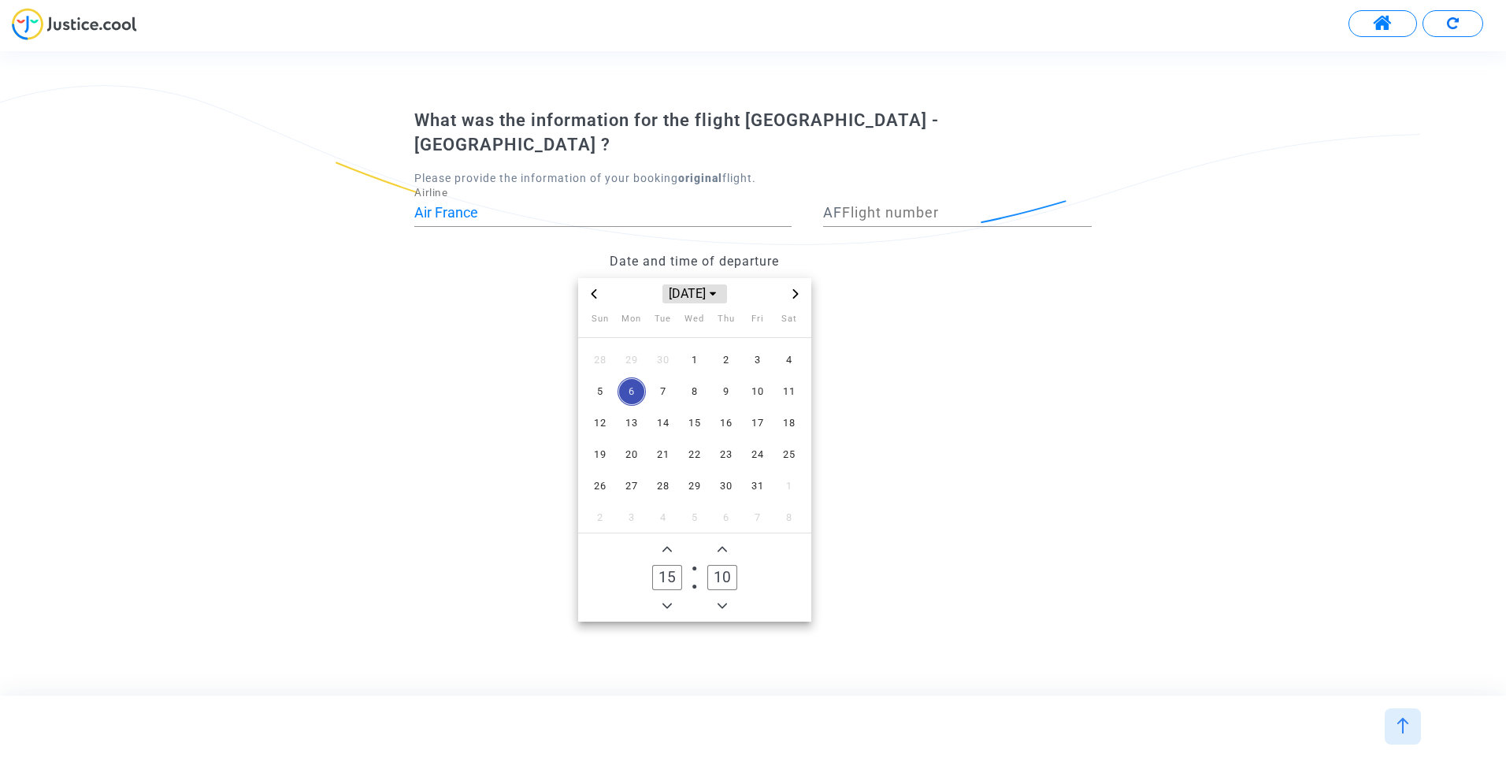
click at [716, 288] on span "Choose month and year" at bounding box center [713, 294] width 13 height 13
click at [763, 391] on span "2024" at bounding box center [755, 403] width 55 height 24
click at [770, 320] on span "Mar" at bounding box center [768, 332] width 66 height 28
click at [793, 377] on span "9" at bounding box center [789, 391] width 28 height 28
click at [667, 601] on icon "Minus a hour" at bounding box center [667, 605] width 9 height 9
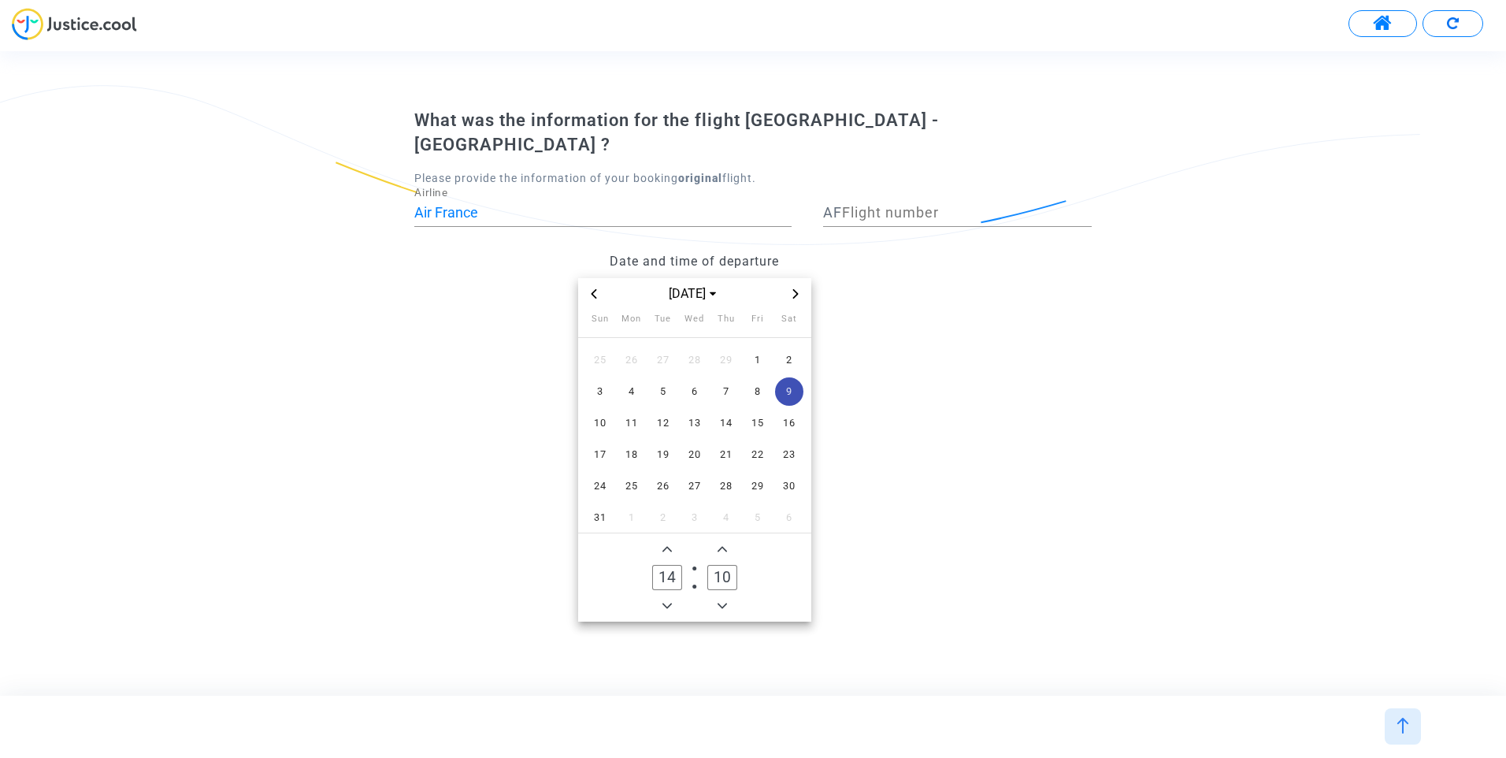
click at [667, 601] on icon "Minus a hour" at bounding box center [667, 605] width 9 height 9
type input "12"
click at [874, 205] on input "Flight number" at bounding box center [967, 213] width 250 height 16
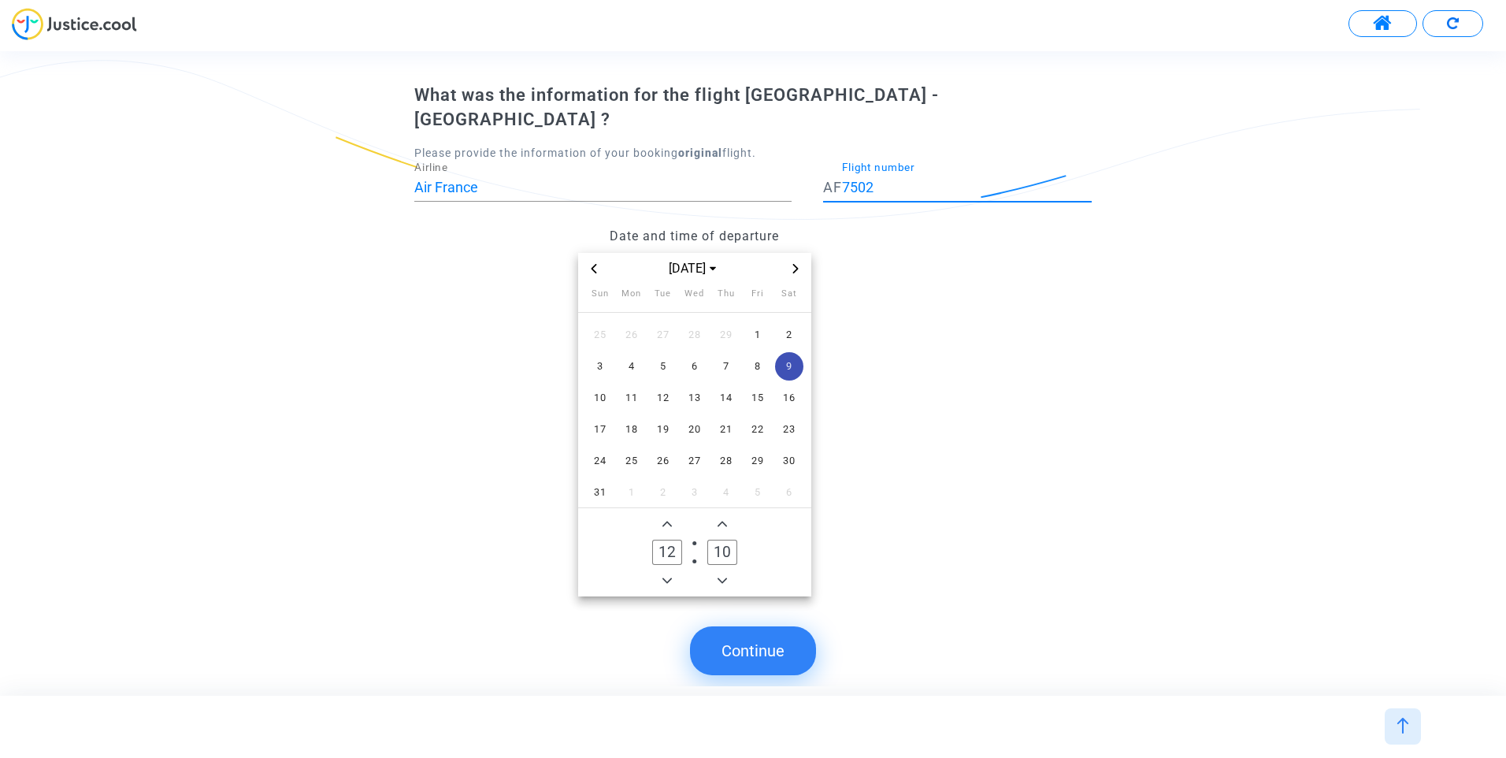
type input "7502"
click at [782, 644] on button "Continue" at bounding box center [753, 650] width 126 height 49
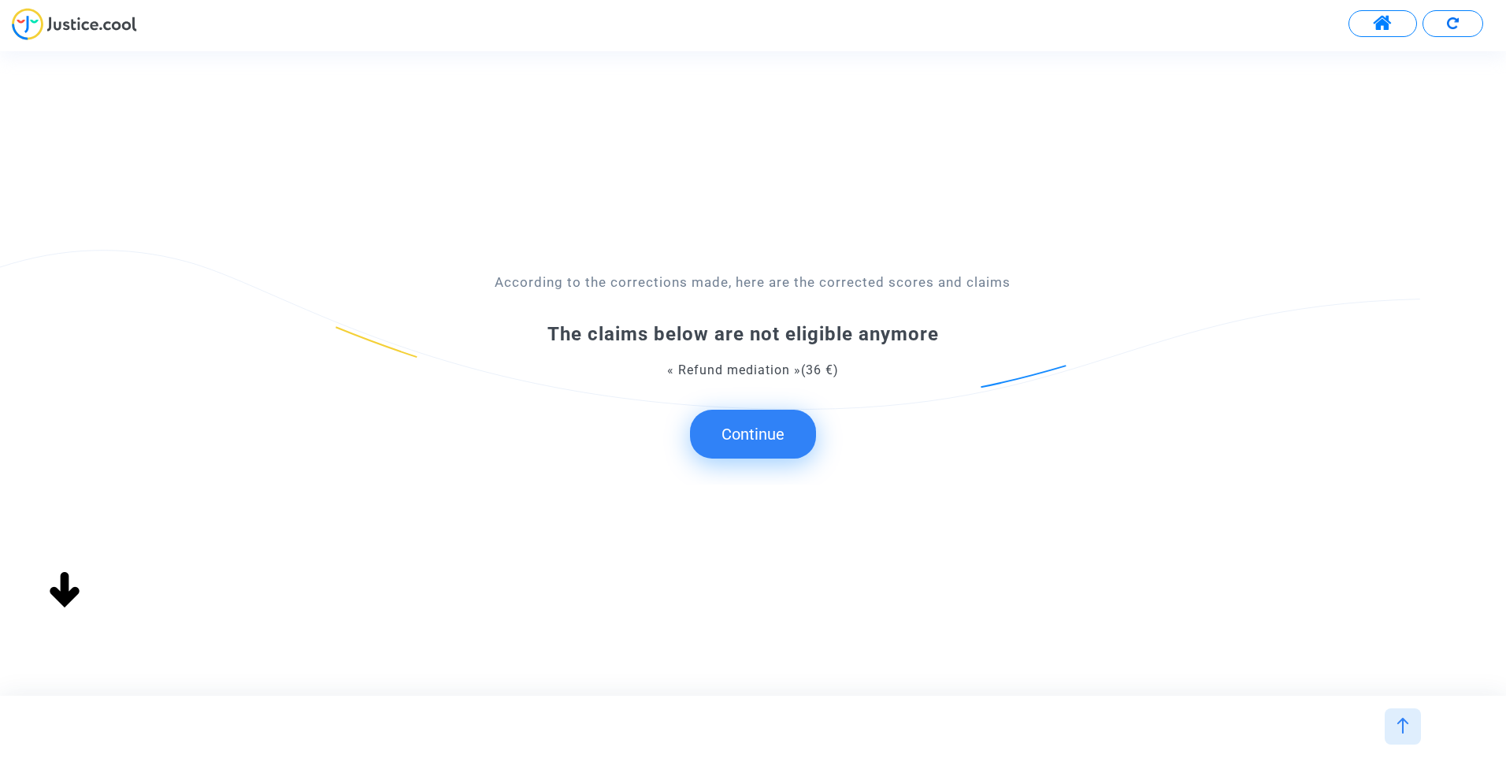
click at [756, 437] on button "Continue" at bounding box center [753, 434] width 126 height 49
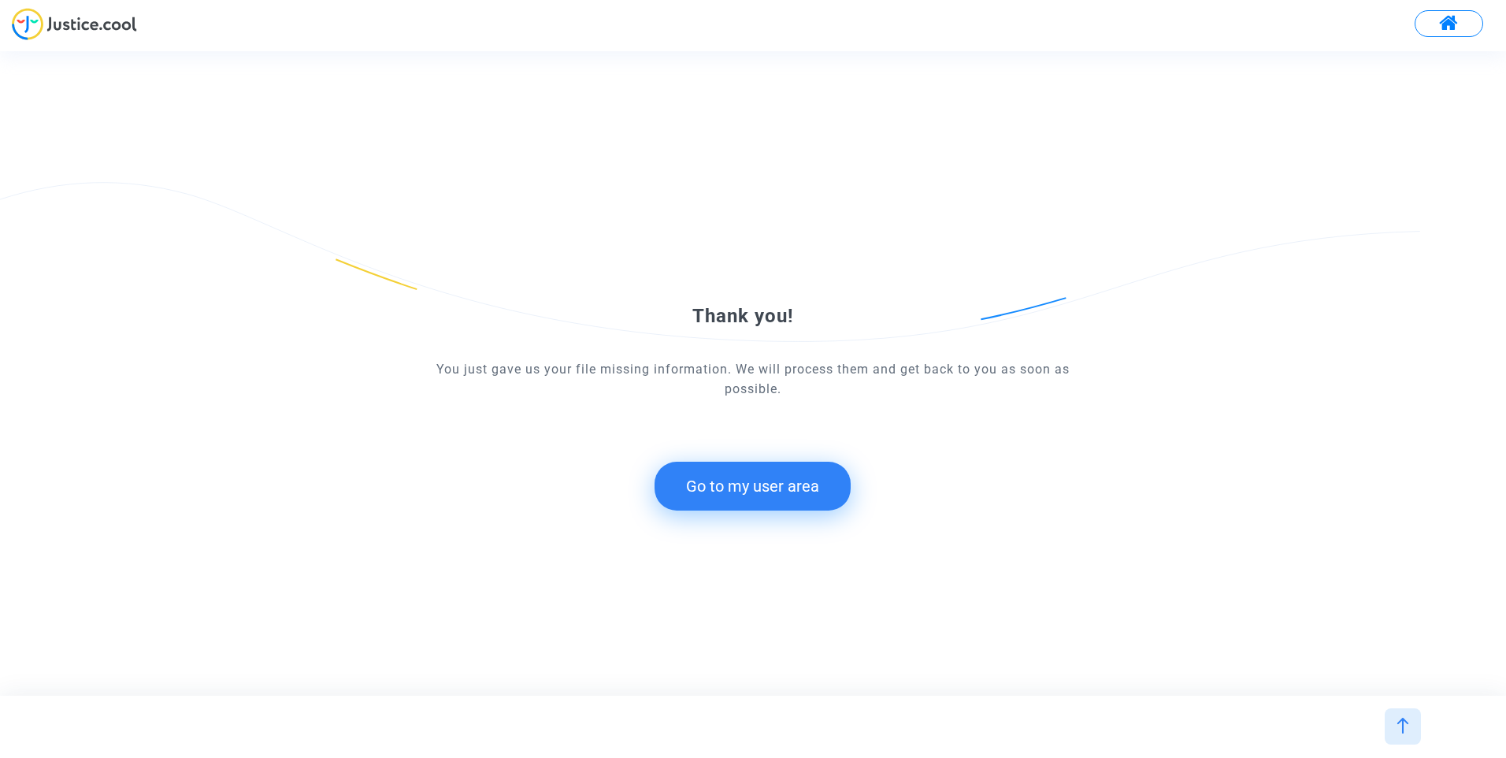
click at [763, 470] on button "Go to my user area" at bounding box center [753, 486] width 196 height 49
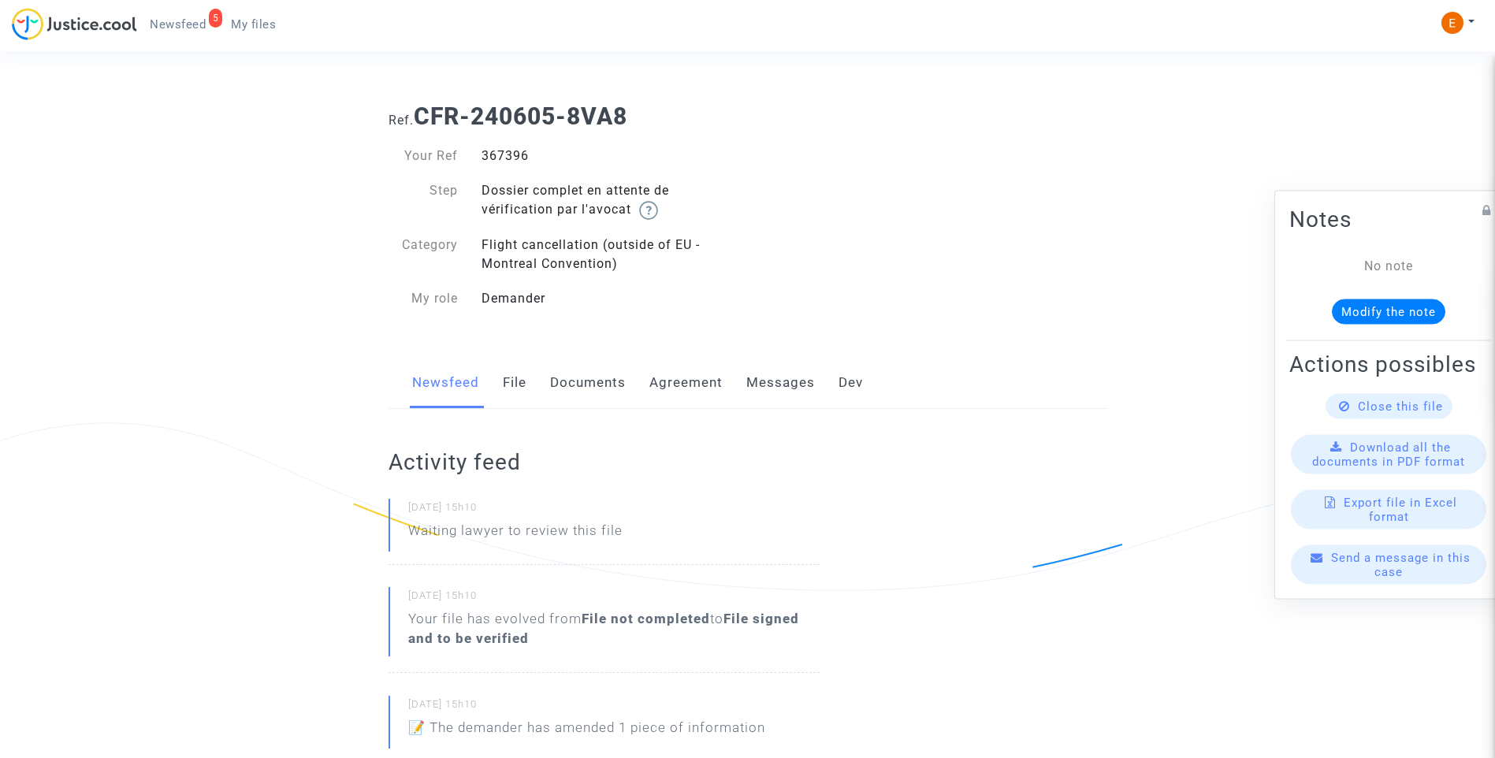
click at [199, 32] on link "5 Newsfeed" at bounding box center [177, 25] width 81 height 24
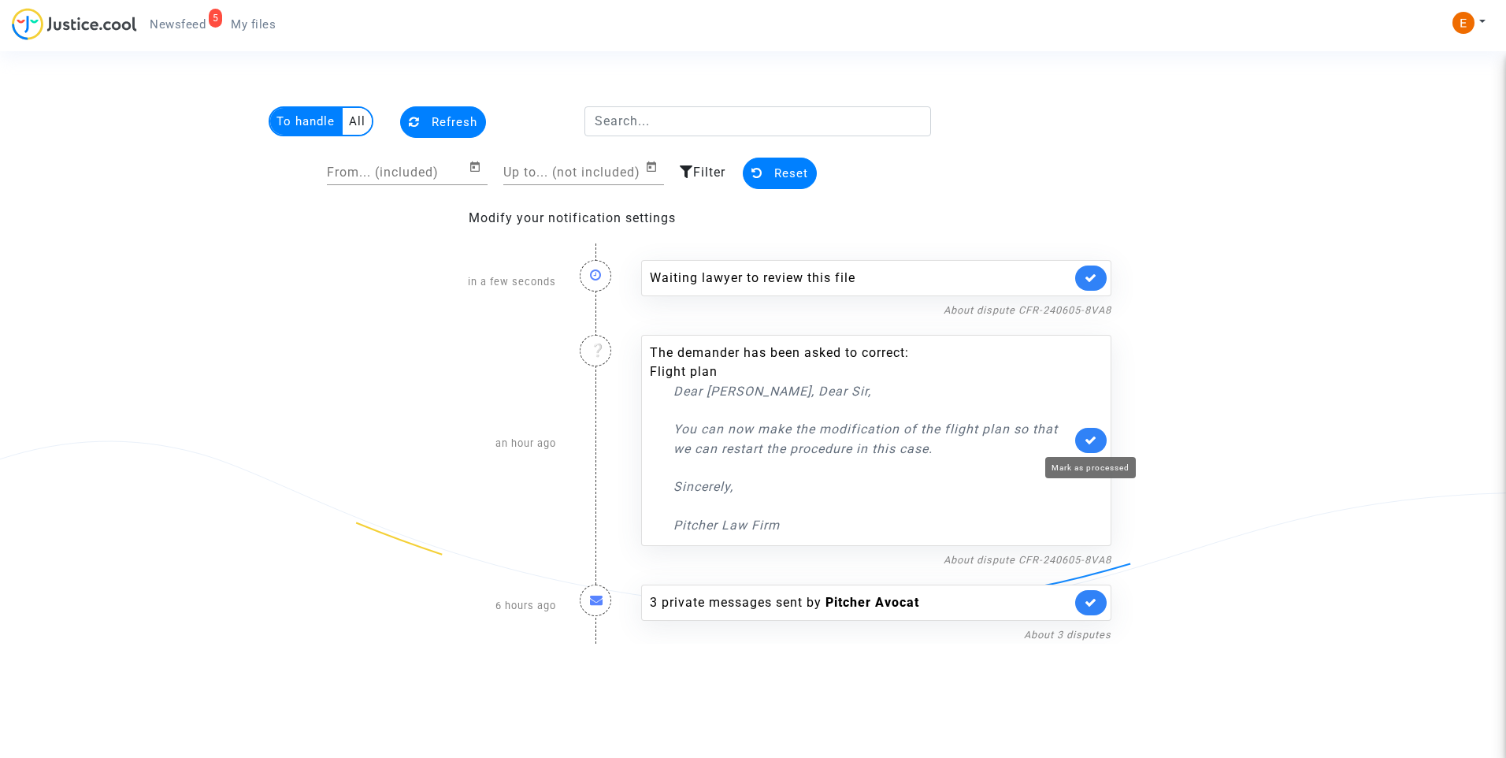
click at [1090, 440] on icon at bounding box center [1091, 440] width 13 height 12
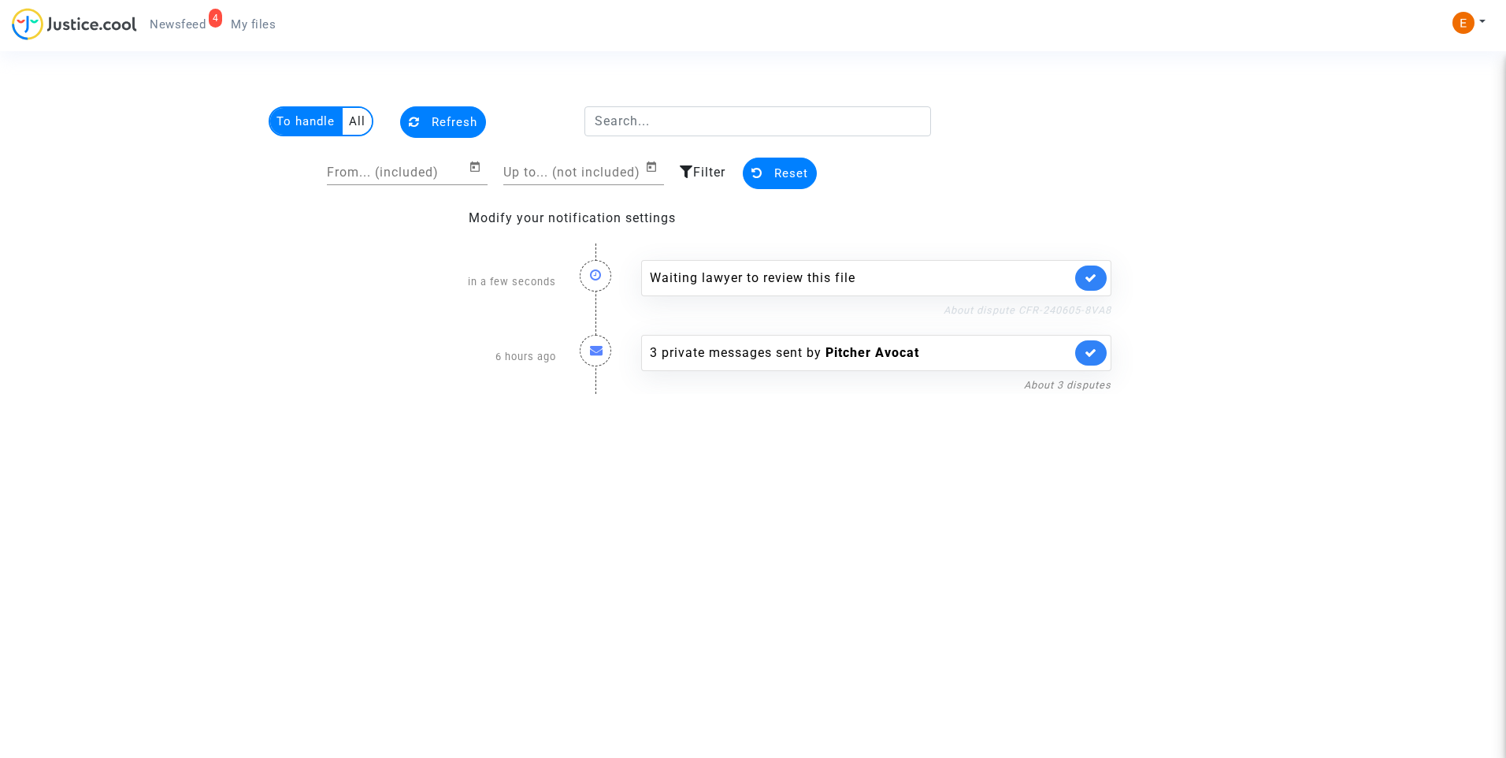
click at [1086, 313] on link "About dispute CFR-240605-8VA8" at bounding box center [1028, 310] width 168 height 12
click at [1094, 281] on icon at bounding box center [1091, 278] width 13 height 12
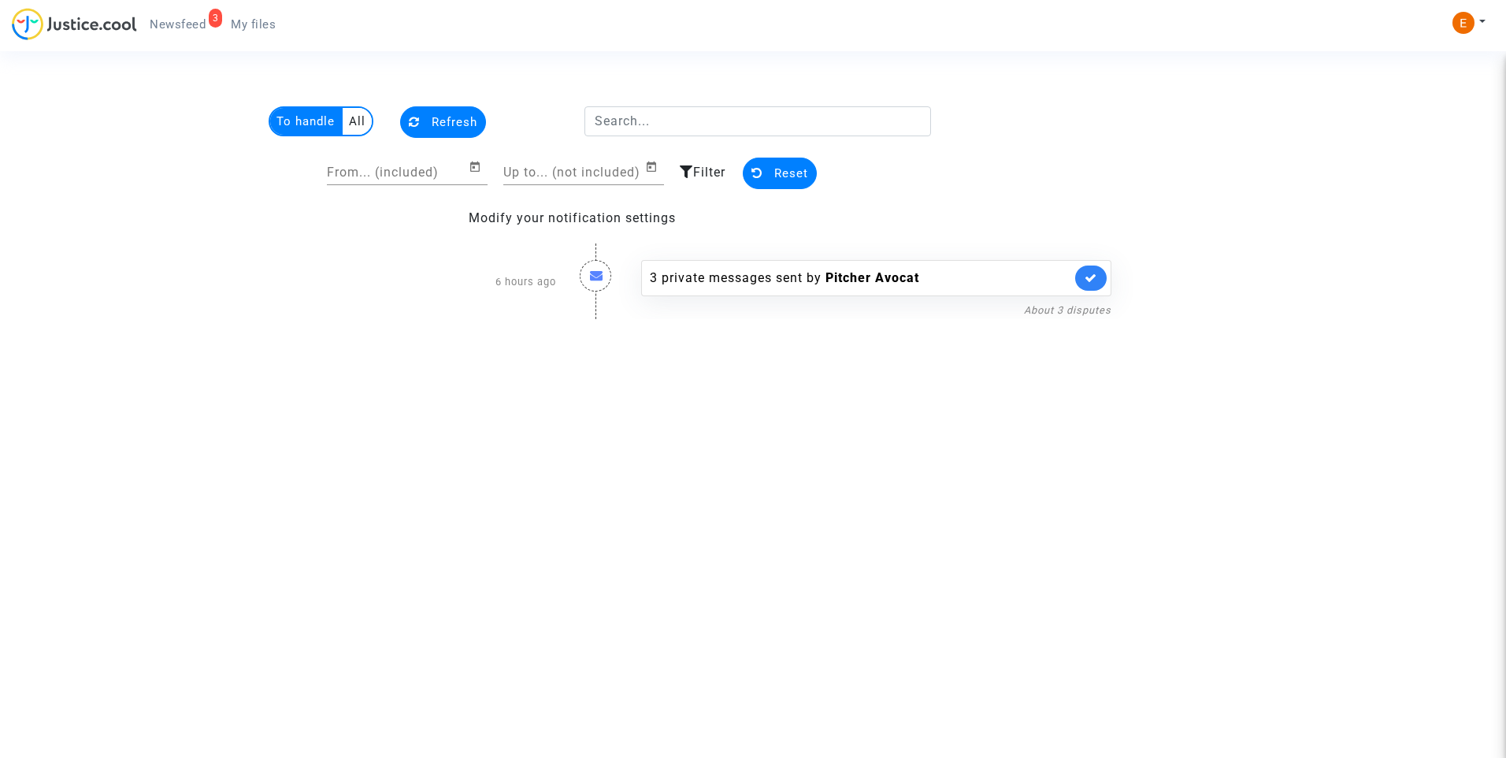
drag, startPoint x: 258, startPoint y: 29, endPoint x: 197, endPoint y: 27, distance: 60.7
click at [258, 29] on span "My files" at bounding box center [253, 24] width 45 height 14
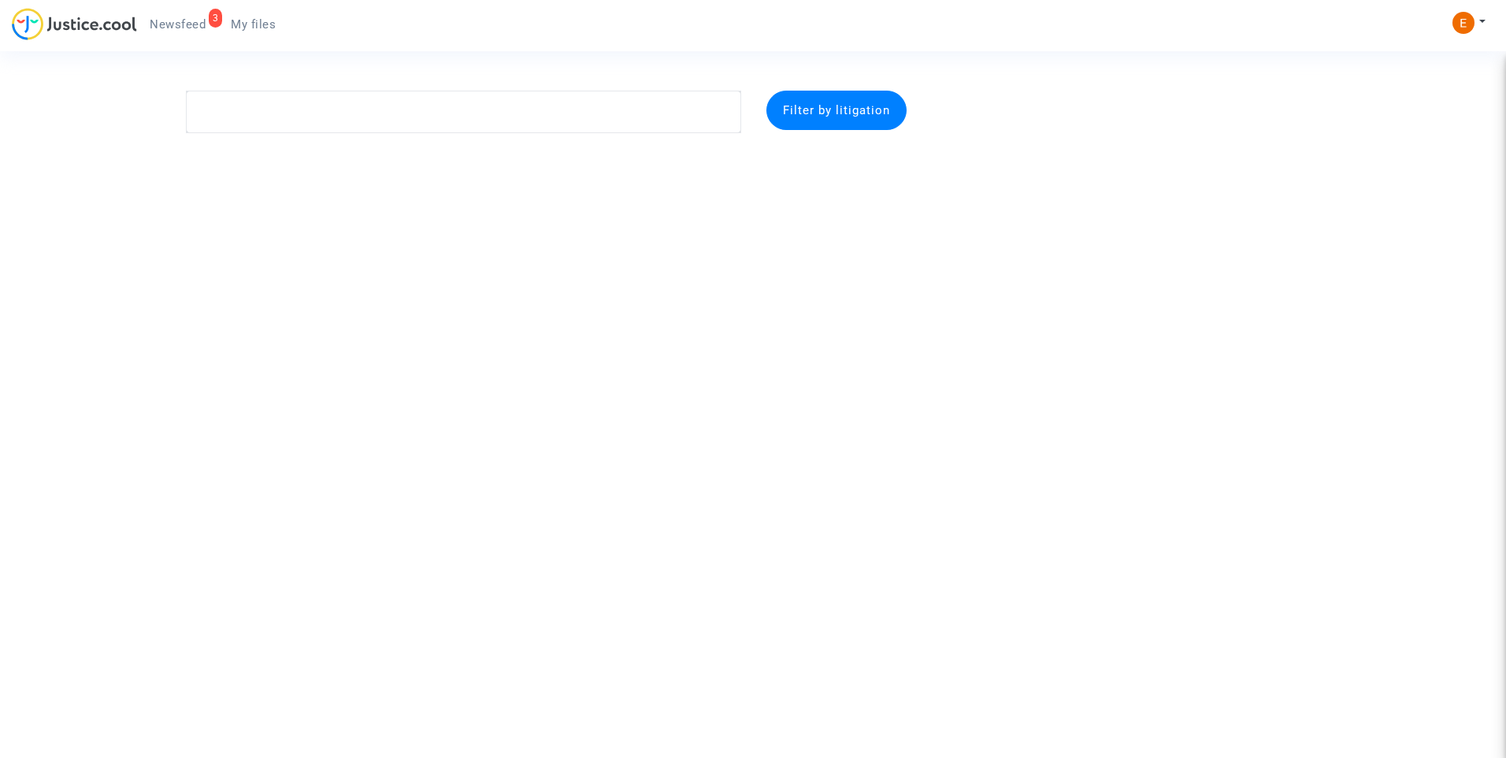
click at [182, 24] on span "Newsfeed" at bounding box center [178, 24] width 56 height 14
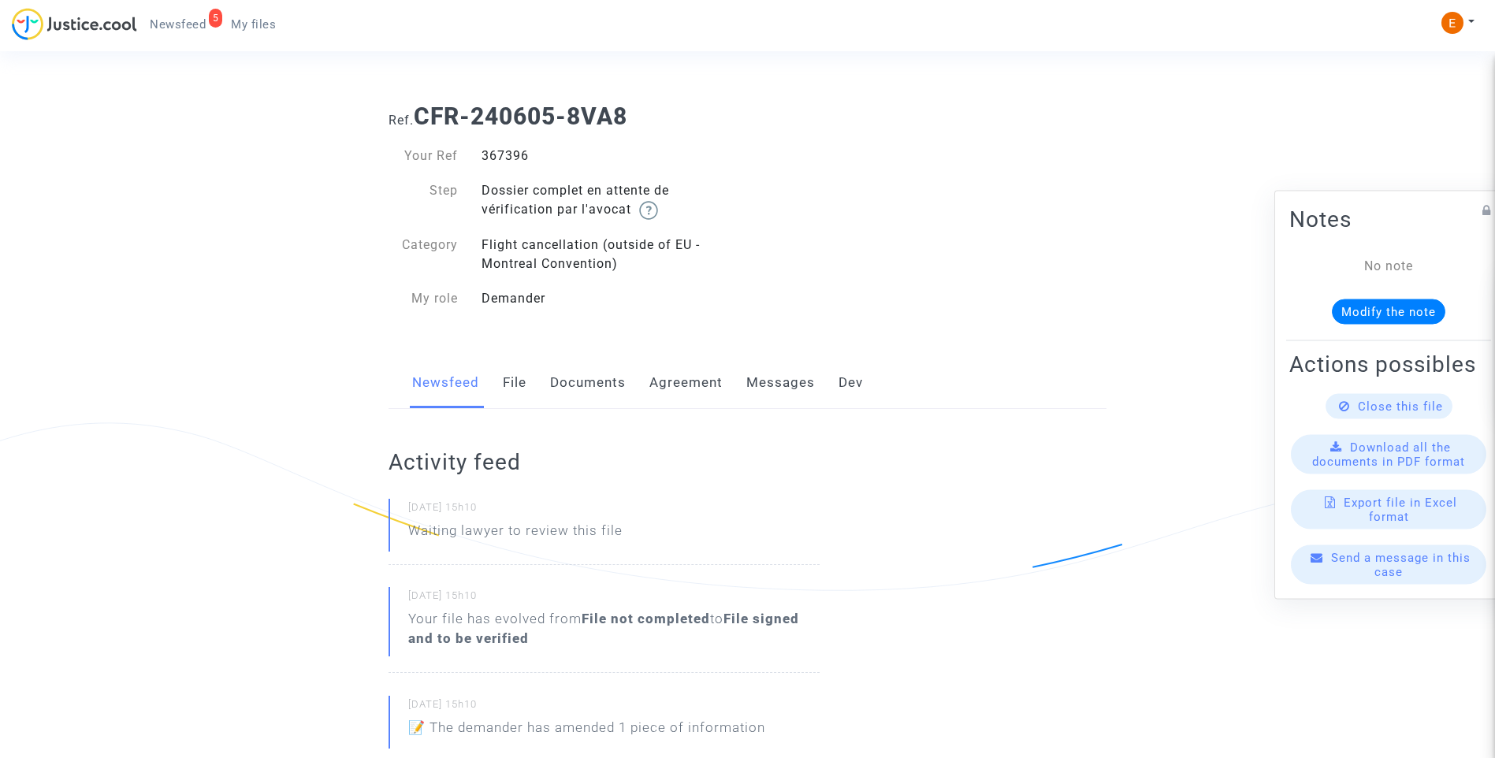
click at [511, 377] on link "File" at bounding box center [515, 383] width 24 height 52
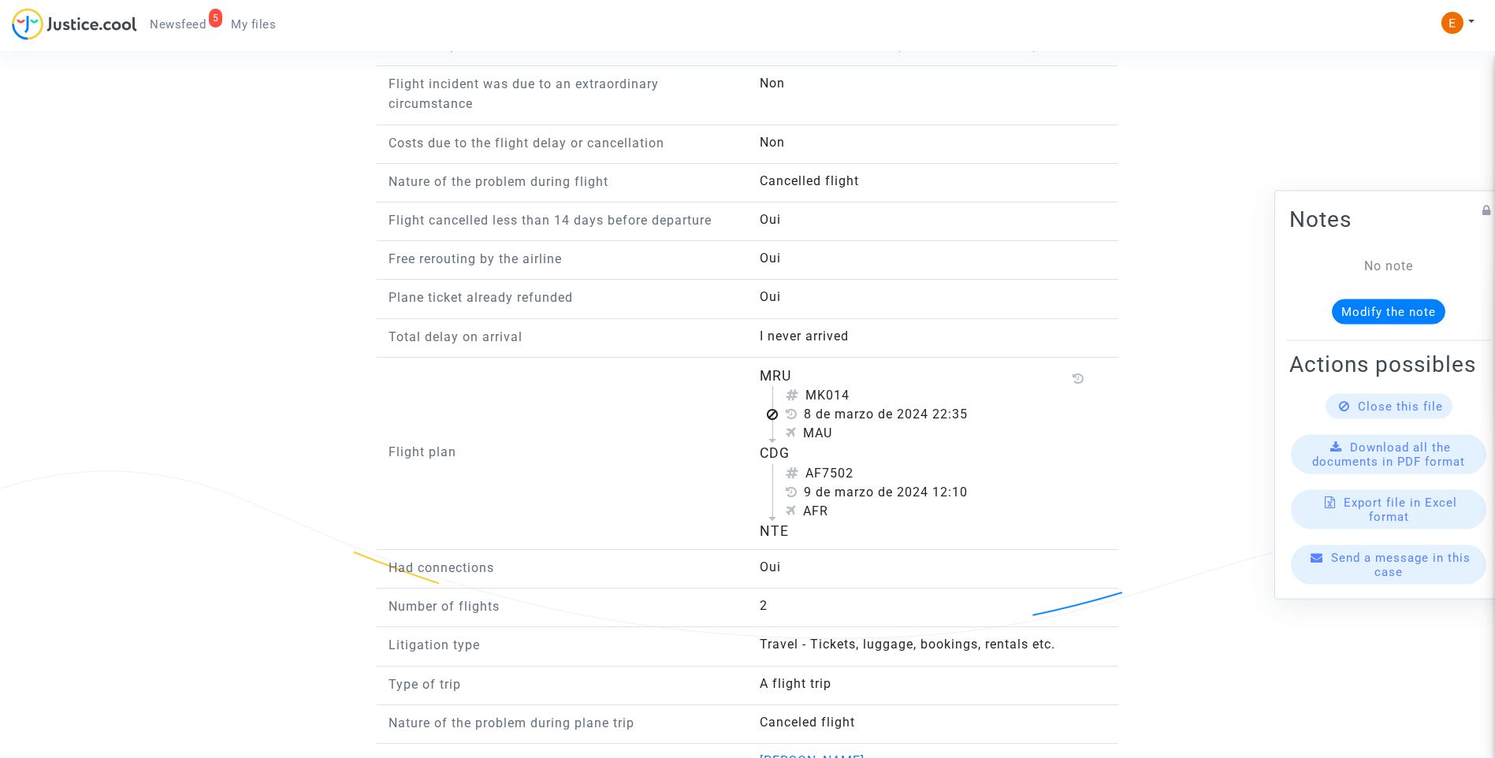
scroll to position [1576, 0]
